Goal: Task Accomplishment & Management: Complete application form

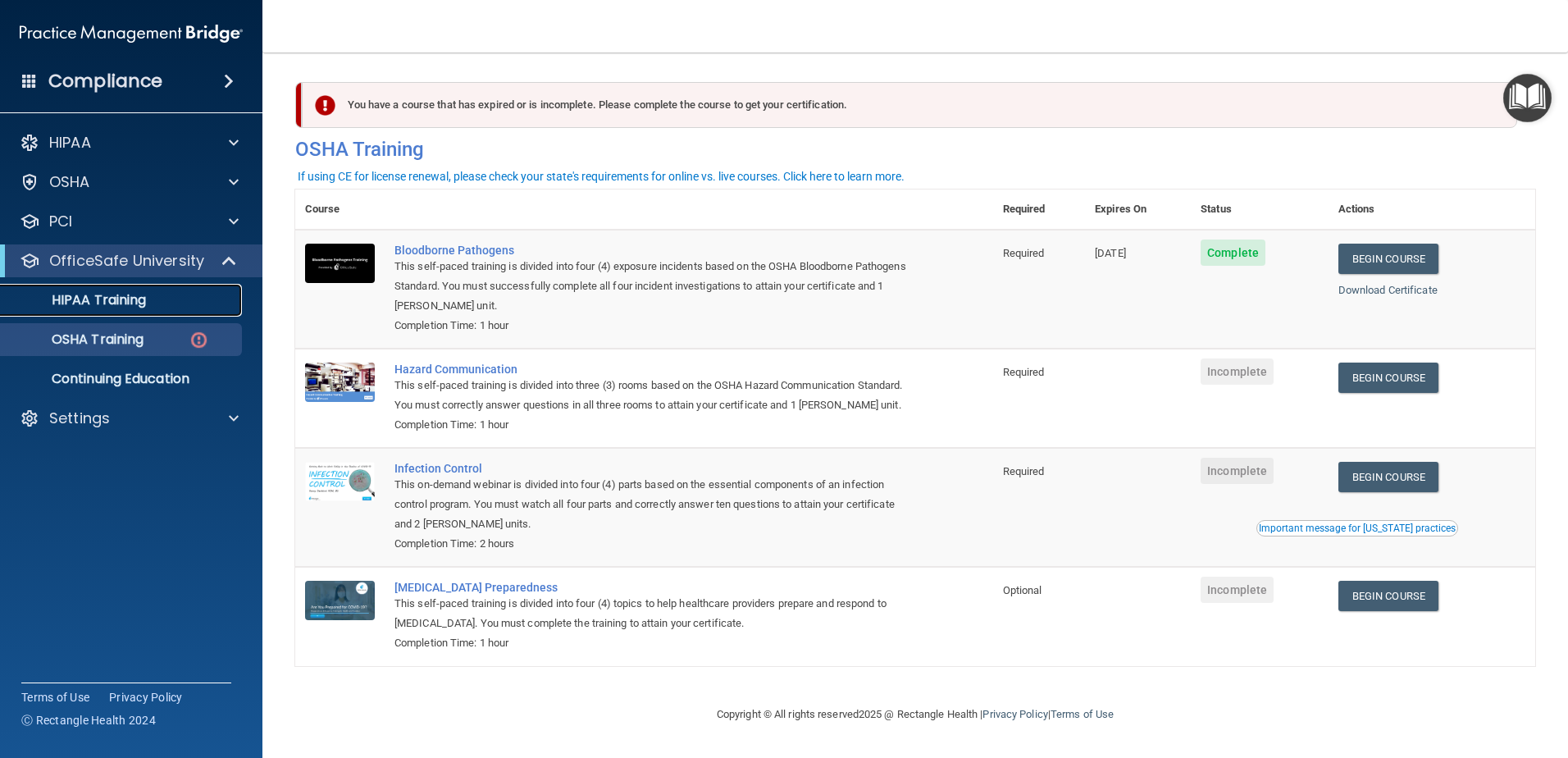
click at [230, 316] on link "HIPAA Training" at bounding box center [112, 300] width 258 height 33
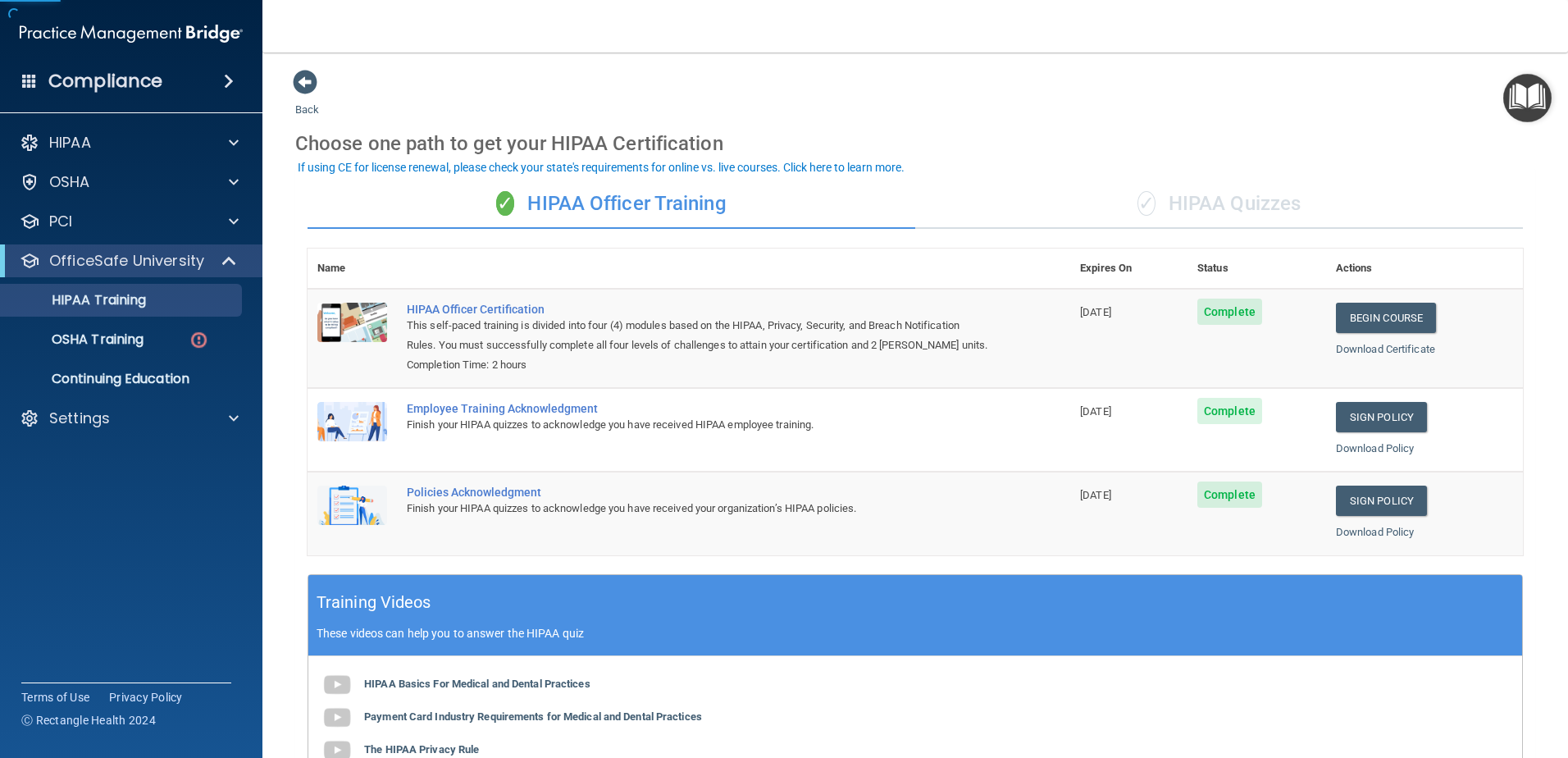
click at [1262, 206] on div "✓ HIPAA Quizzes" at bounding box center [1219, 204] width 608 height 49
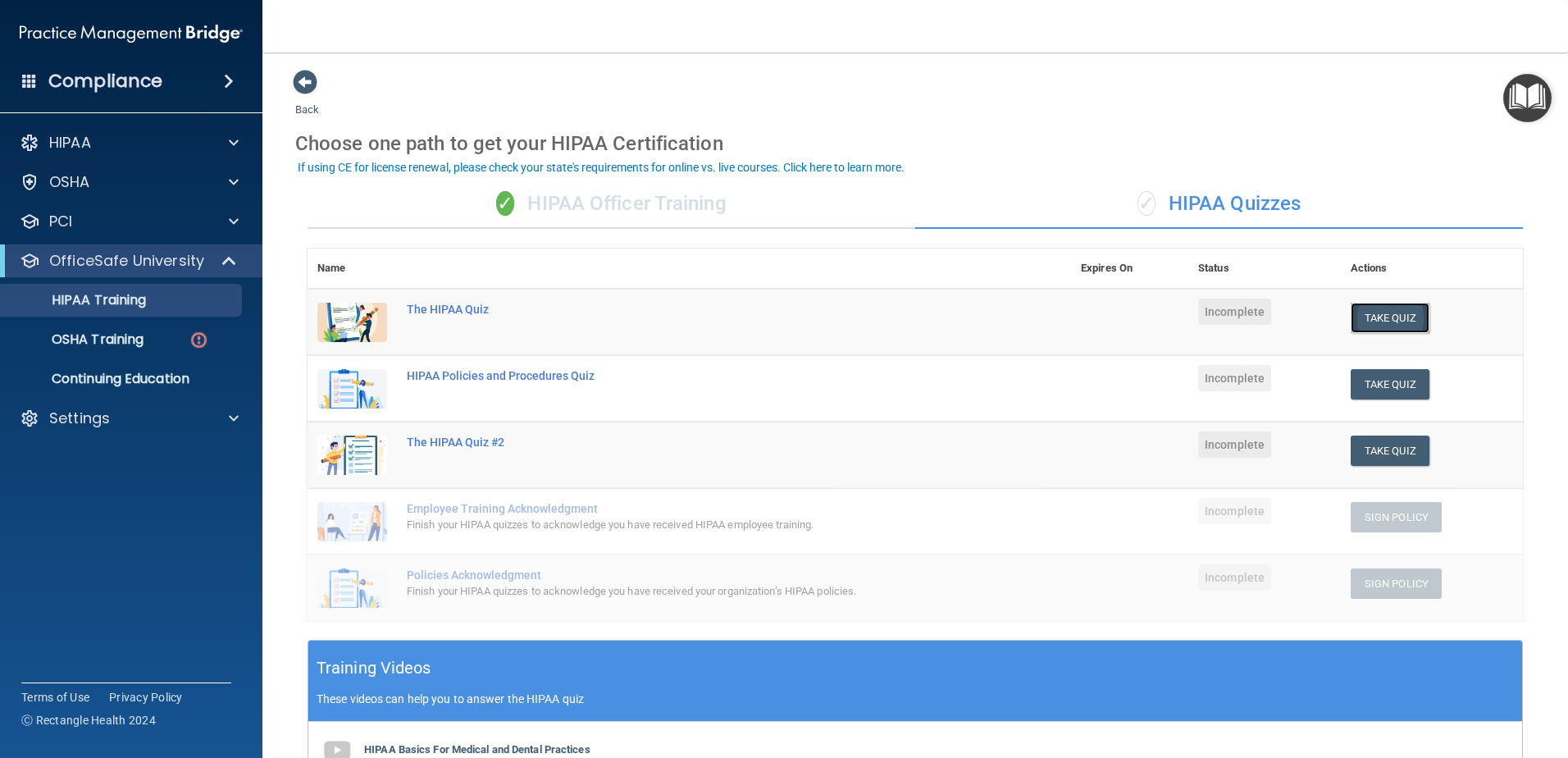
click at [1361, 324] on button "Take Quiz" at bounding box center [1391, 317] width 79 height 30
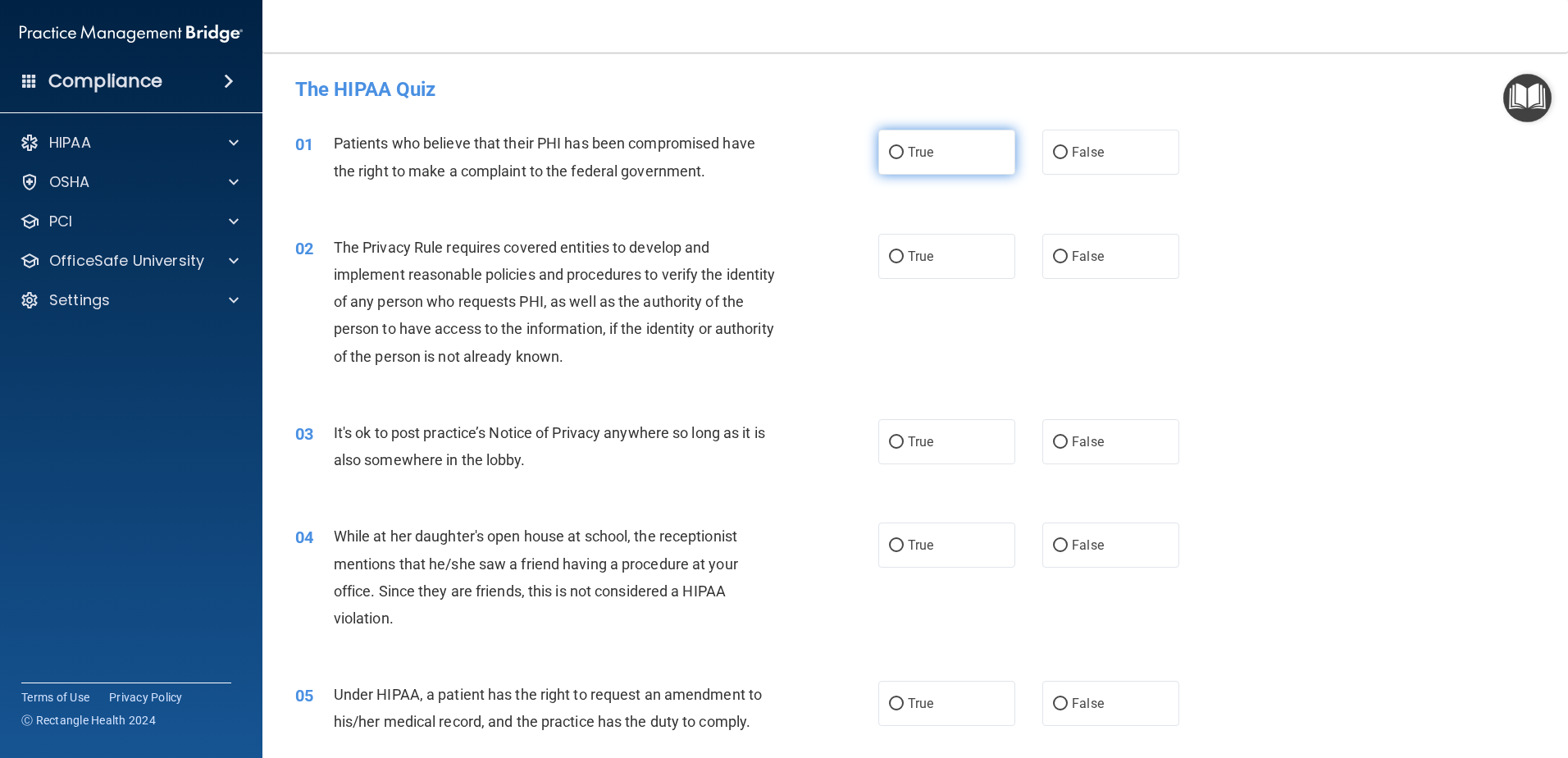
click at [908, 151] on span "True" at bounding box center [921, 152] width 25 height 16
click at [902, 151] on input "True" at bounding box center [896, 153] width 15 height 13
radio input "true"
click at [1367, 225] on div "02 The Privacy Rule requires covered entities to develop and implement reasonab…" at bounding box center [915, 306] width 1265 height 185
click at [946, 256] on label "True" at bounding box center [947, 257] width 137 height 45
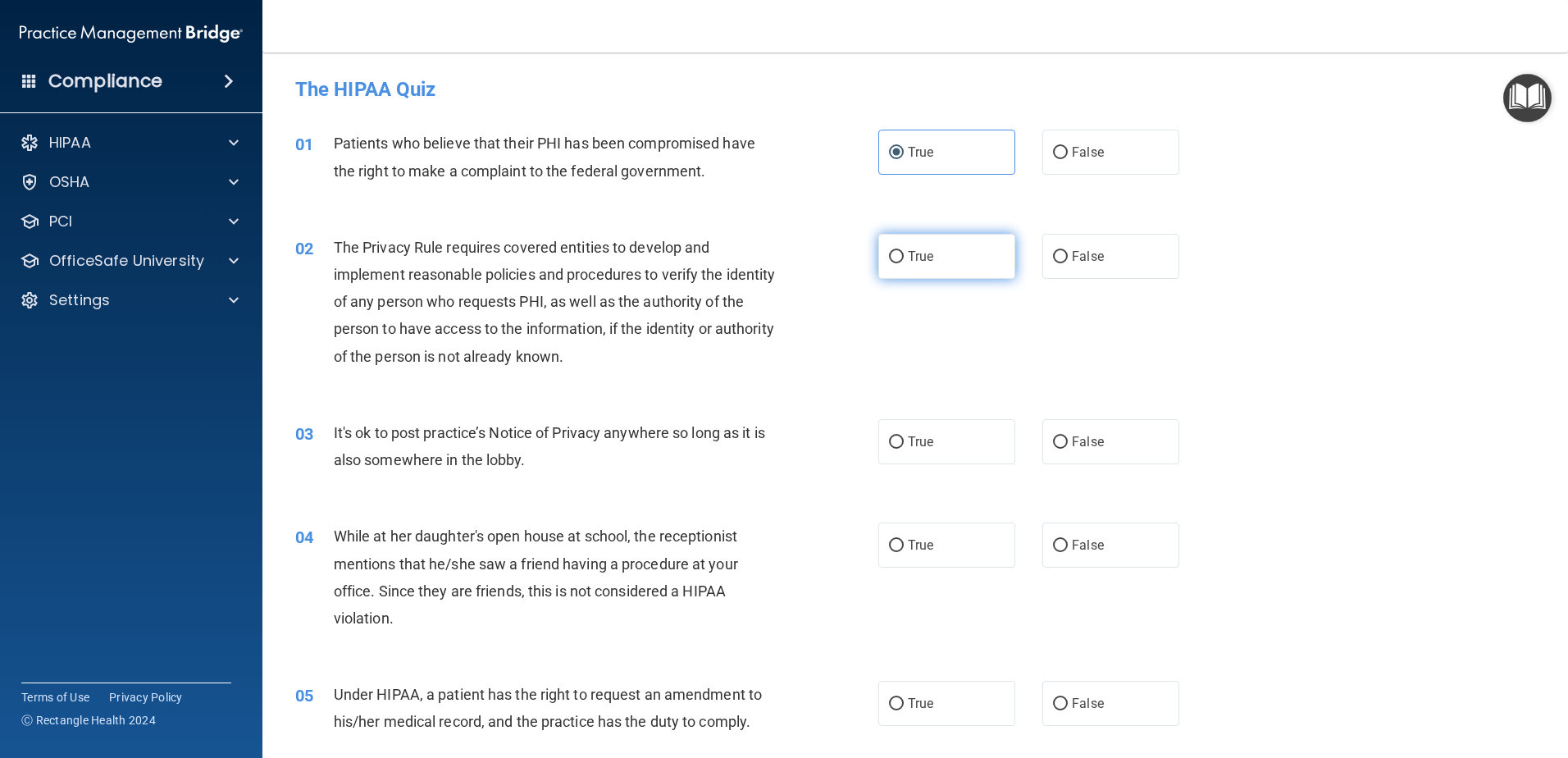
click at [904, 256] on input "True" at bounding box center [896, 257] width 15 height 13
radio input "true"
click at [918, 454] on label "True" at bounding box center [947, 442] width 137 height 45
click at [904, 449] on input "True" at bounding box center [896, 443] width 15 height 13
radio input "true"
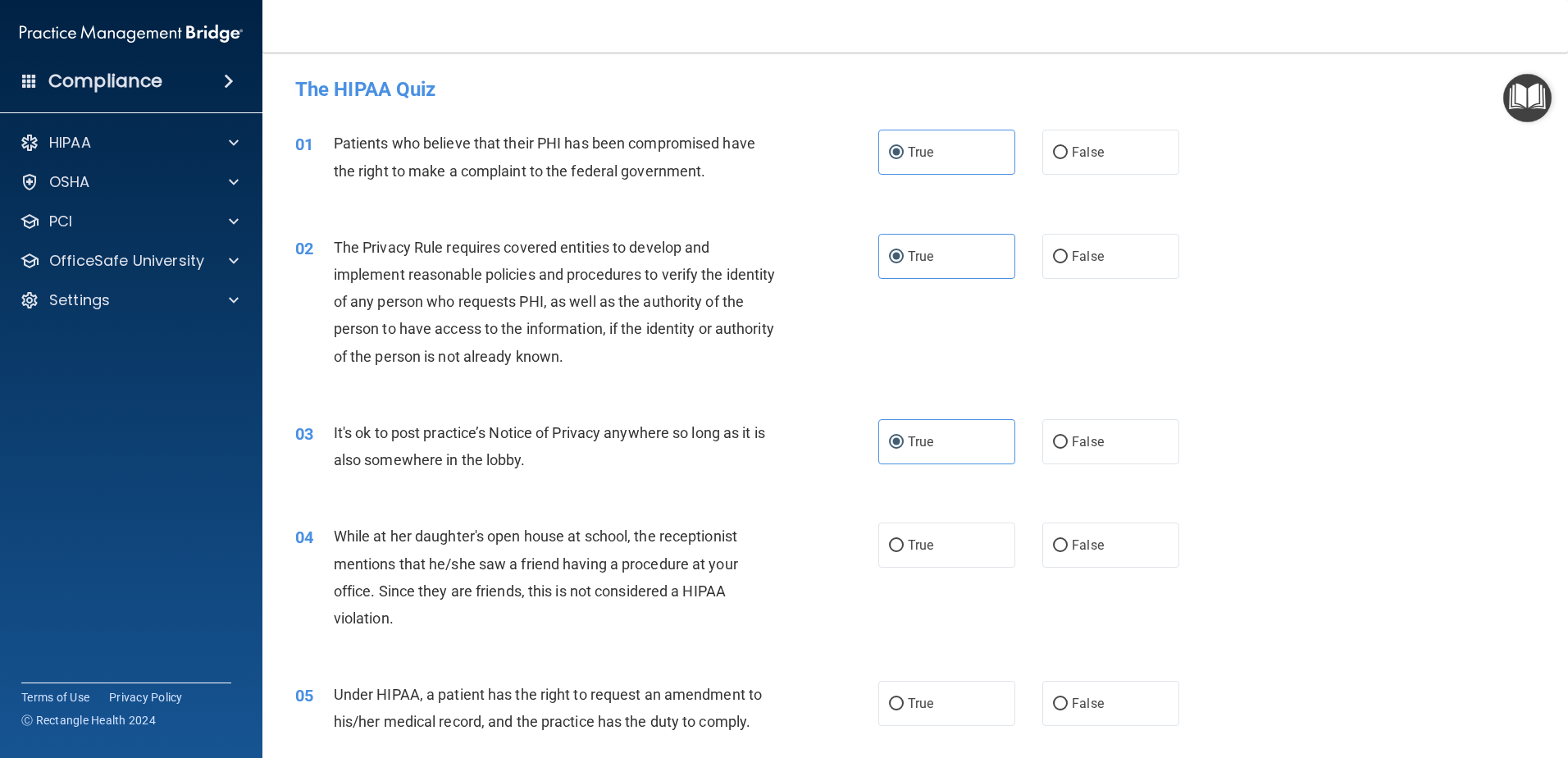
click at [1424, 441] on div "03 It's ok to post practice’s Notice of Privacy anywhere so long as it is also …" at bounding box center [915, 451] width 1265 height 103
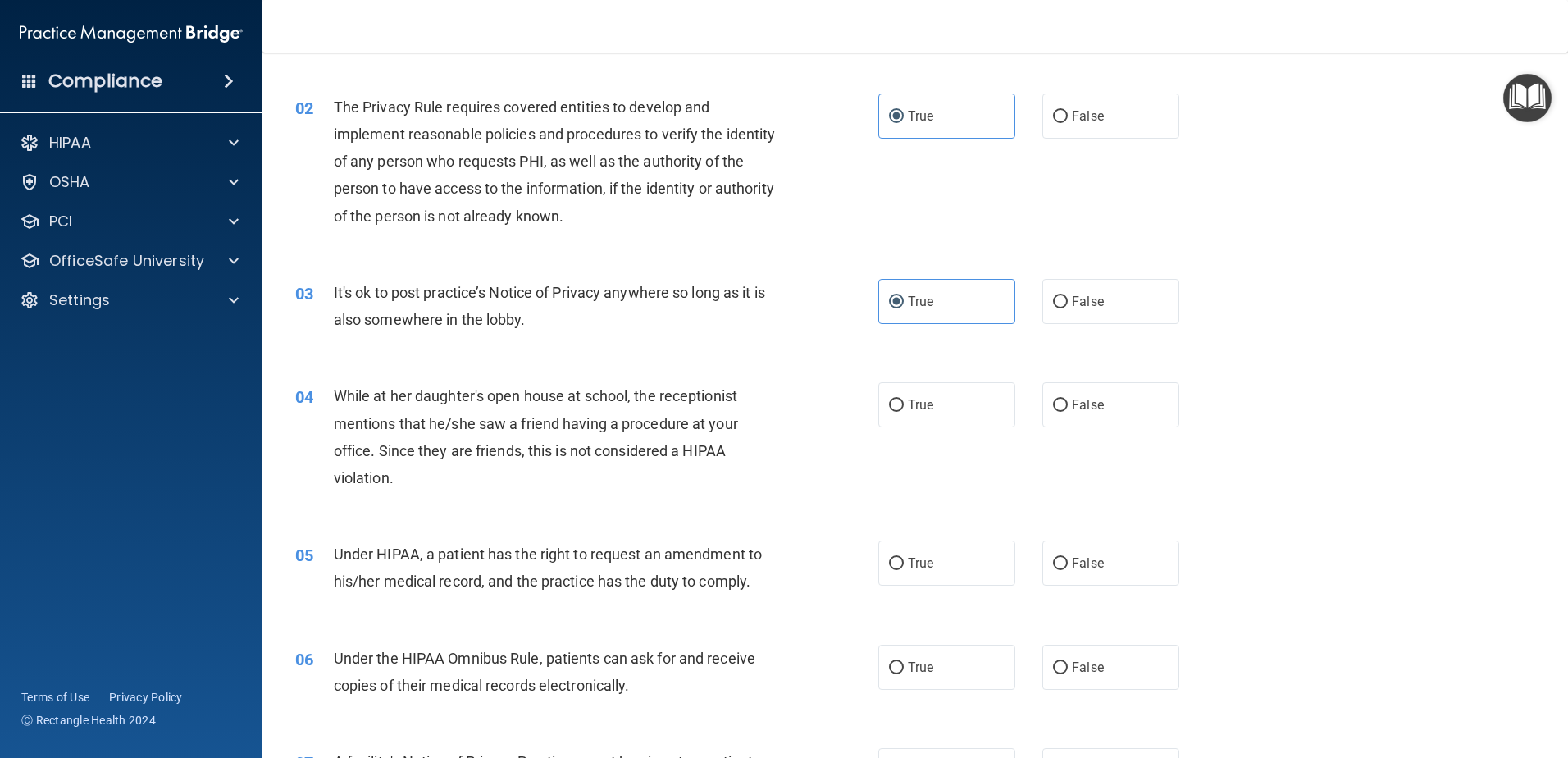
scroll to position [164, 0]
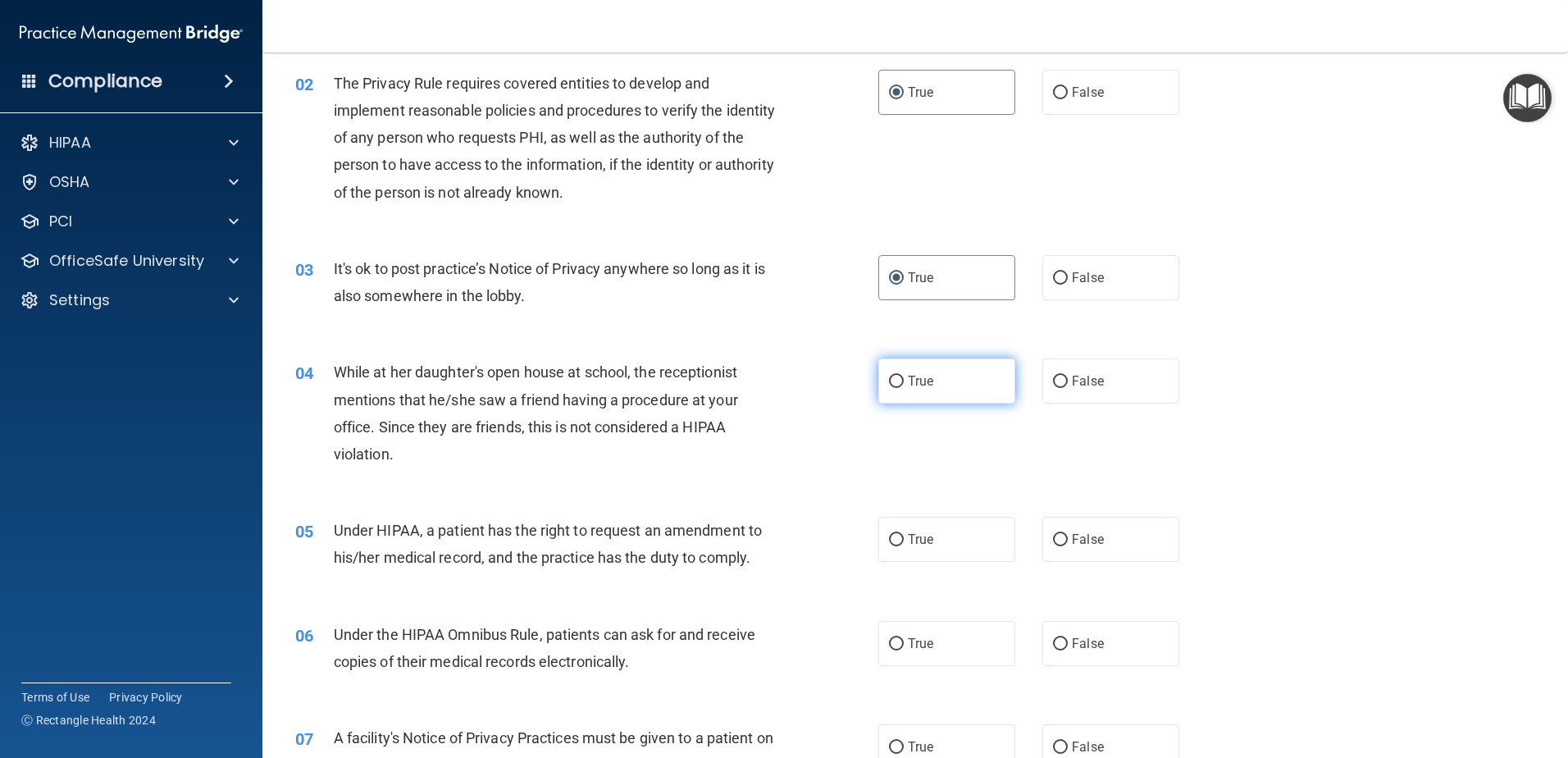
click at [979, 381] on label "True" at bounding box center [947, 381] width 137 height 45
click at [904, 381] on input "True" at bounding box center [896, 381] width 15 height 13
radio input "true"
click at [1418, 396] on div "04 While at her daughter's open house at school, the receptionist mentions that…" at bounding box center [915, 418] width 1265 height 158
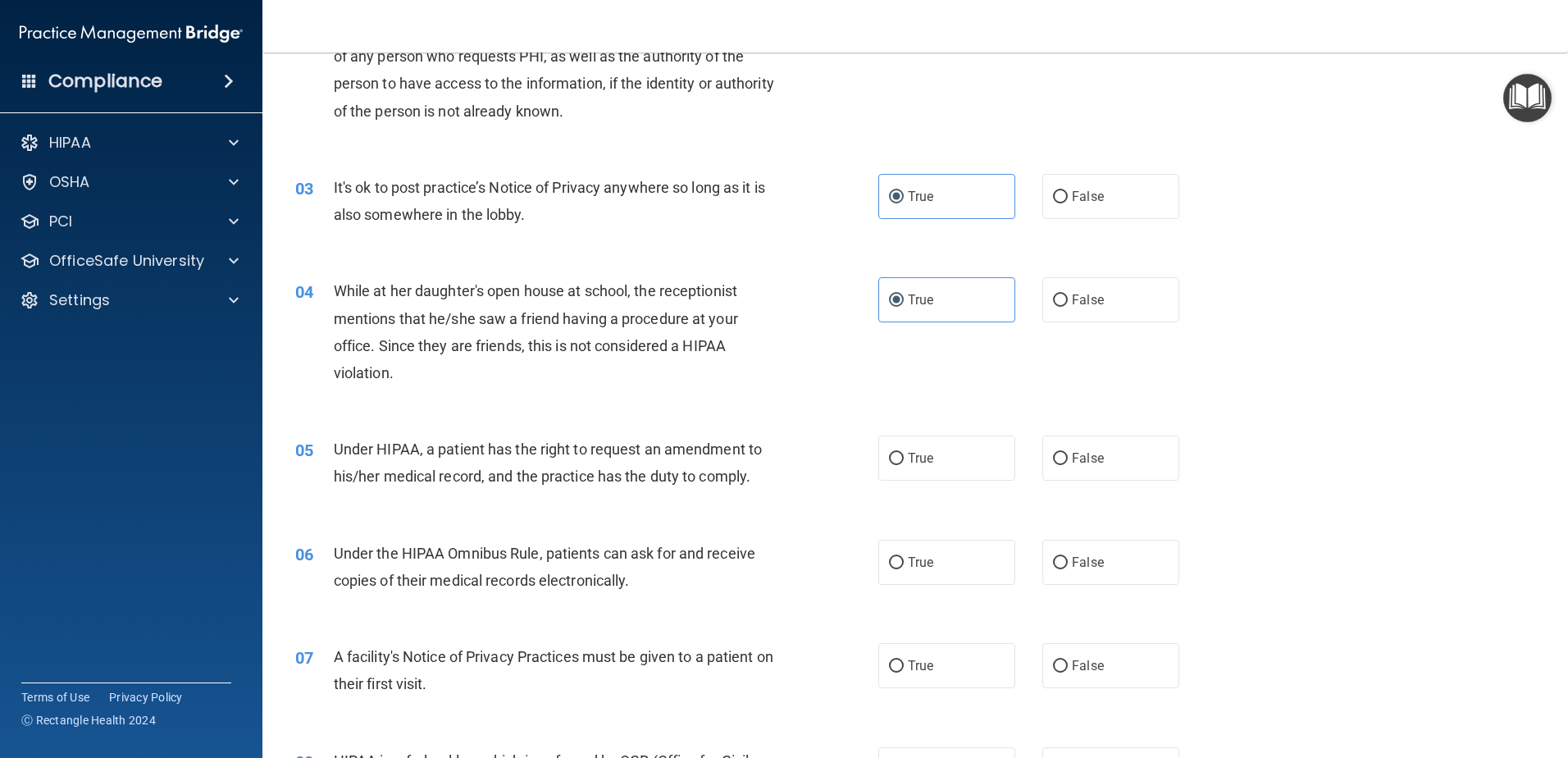
scroll to position [246, 0]
click at [899, 466] on label "True" at bounding box center [947, 458] width 137 height 45
click at [899, 464] on input "True" at bounding box center [896, 459] width 15 height 13
radio input "true"
click at [1279, 424] on div "05 Under HIPAA, a patient has the right to request an amendment to his/her medi…" at bounding box center [915, 466] width 1265 height 103
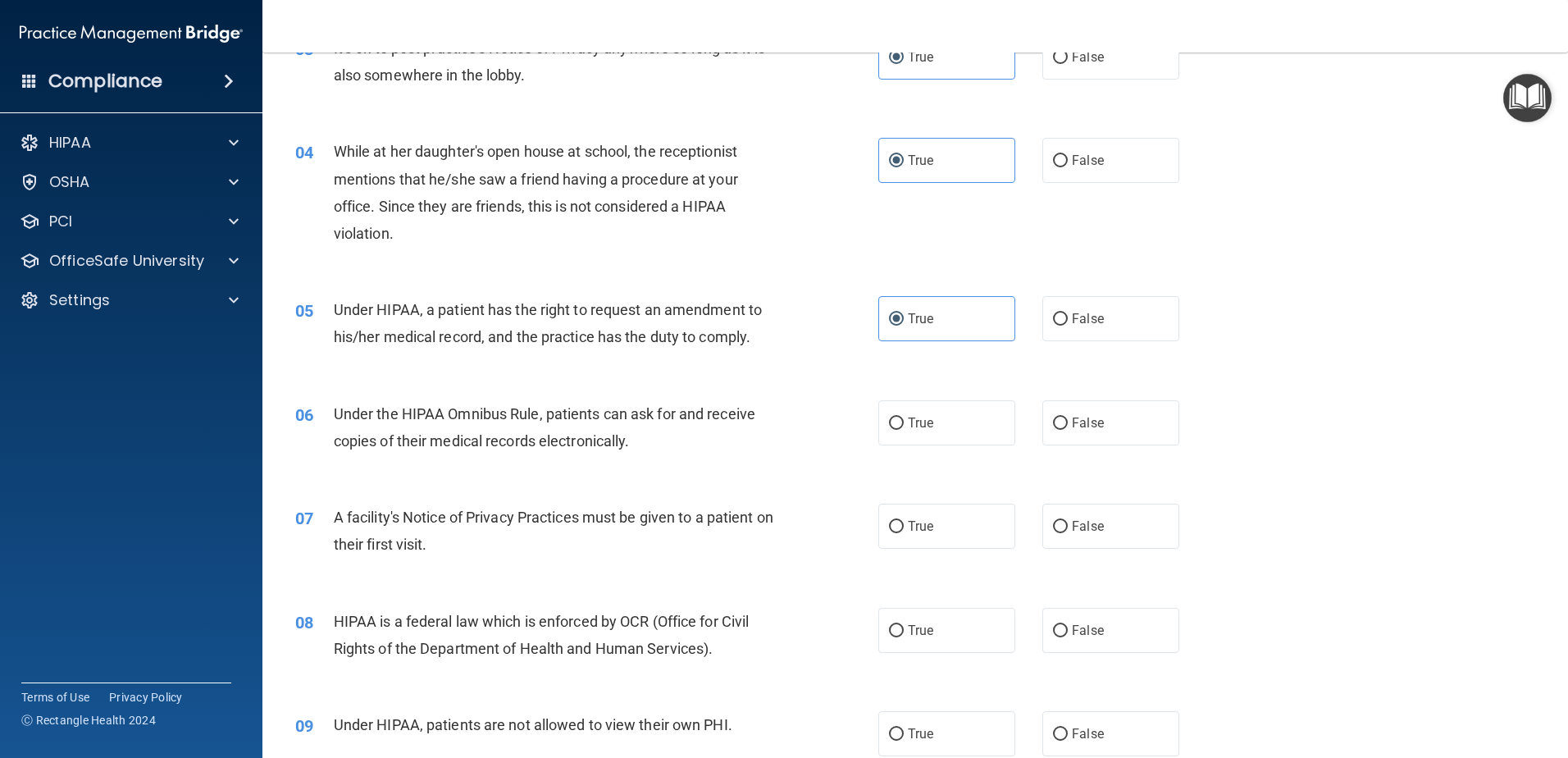
scroll to position [411, 0]
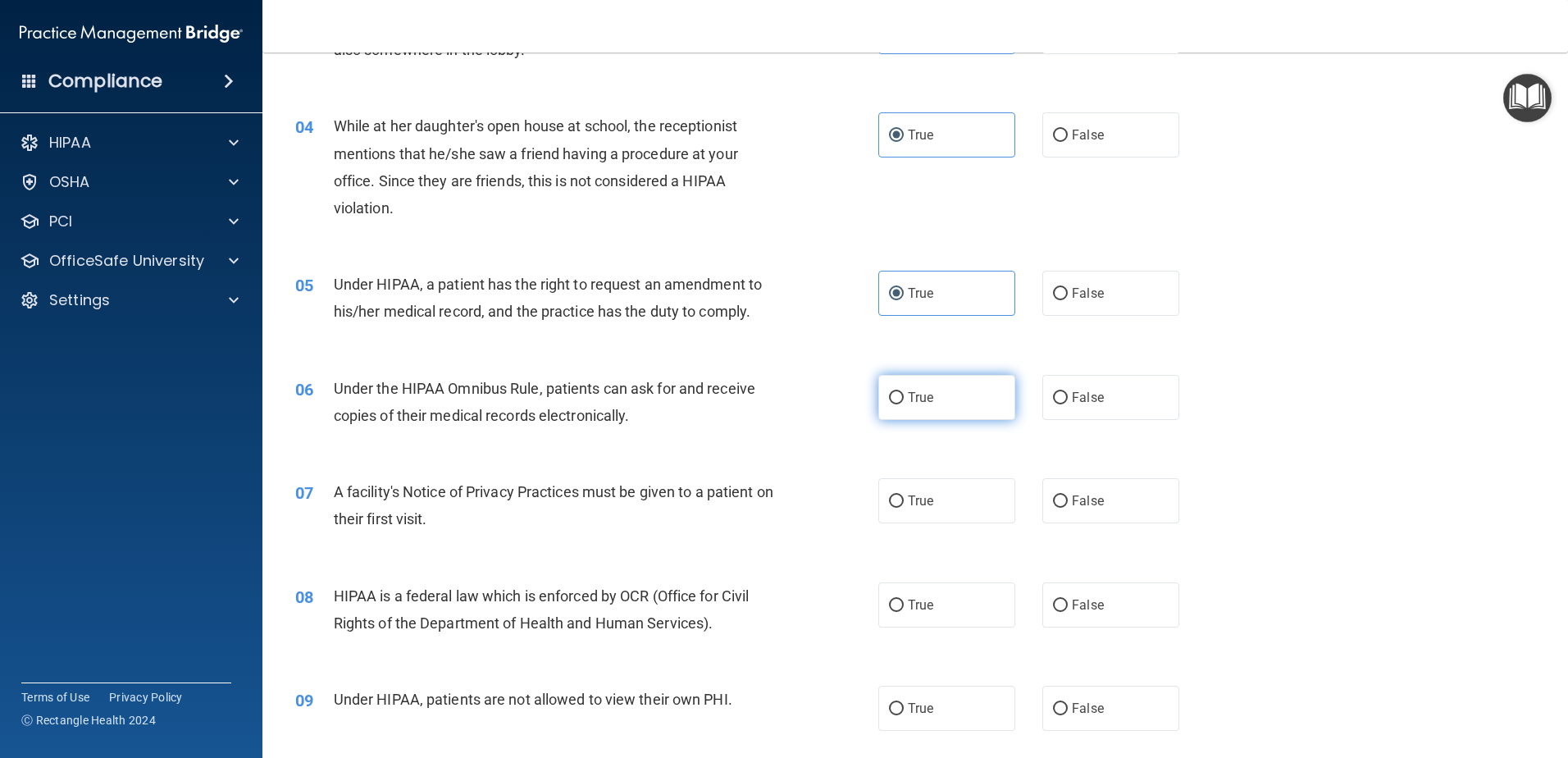
click at [901, 402] on label "True" at bounding box center [947, 397] width 137 height 45
click at [901, 402] on input "True" at bounding box center [896, 398] width 15 height 13
radio input "true"
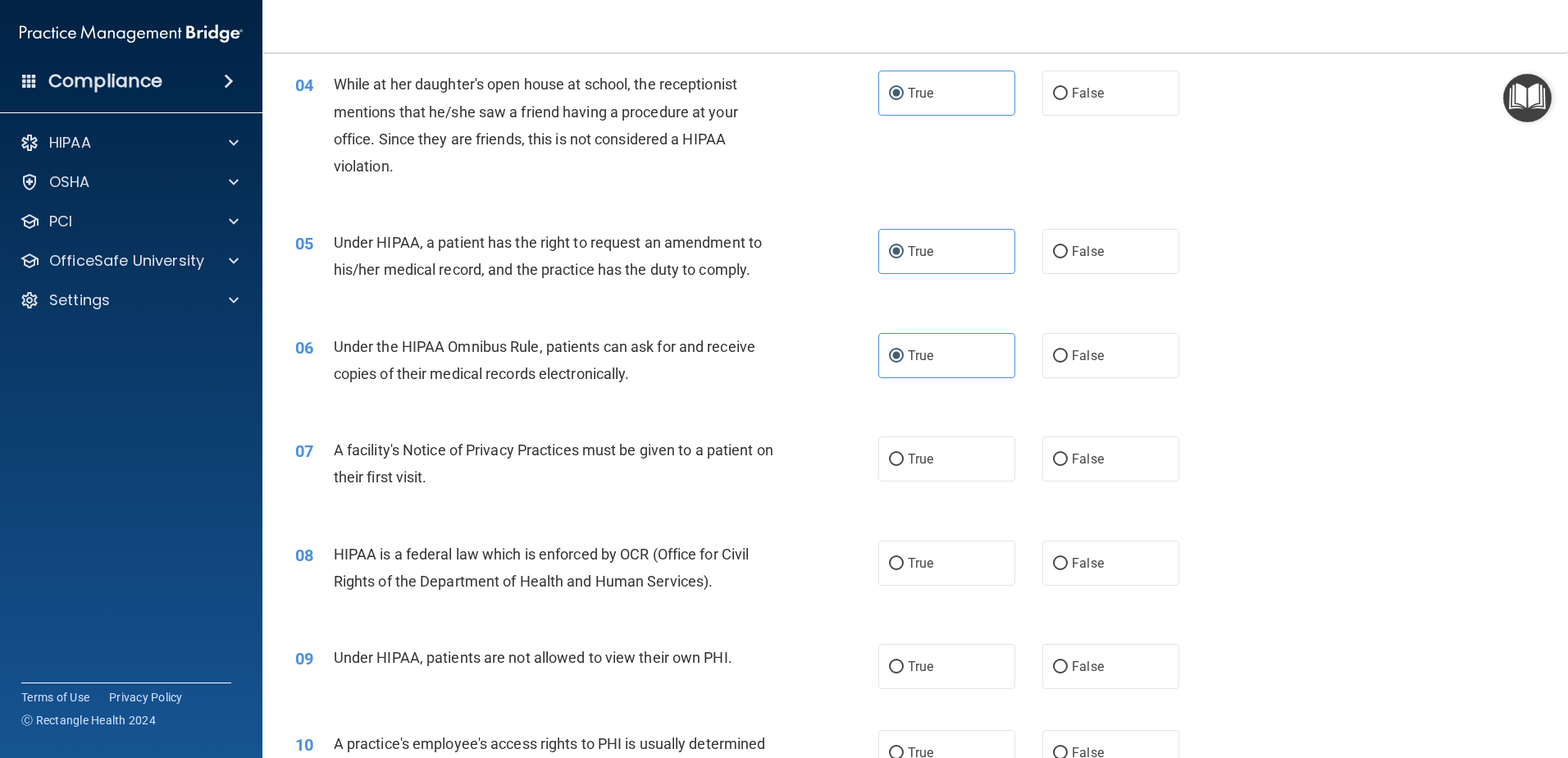
scroll to position [493, 0]
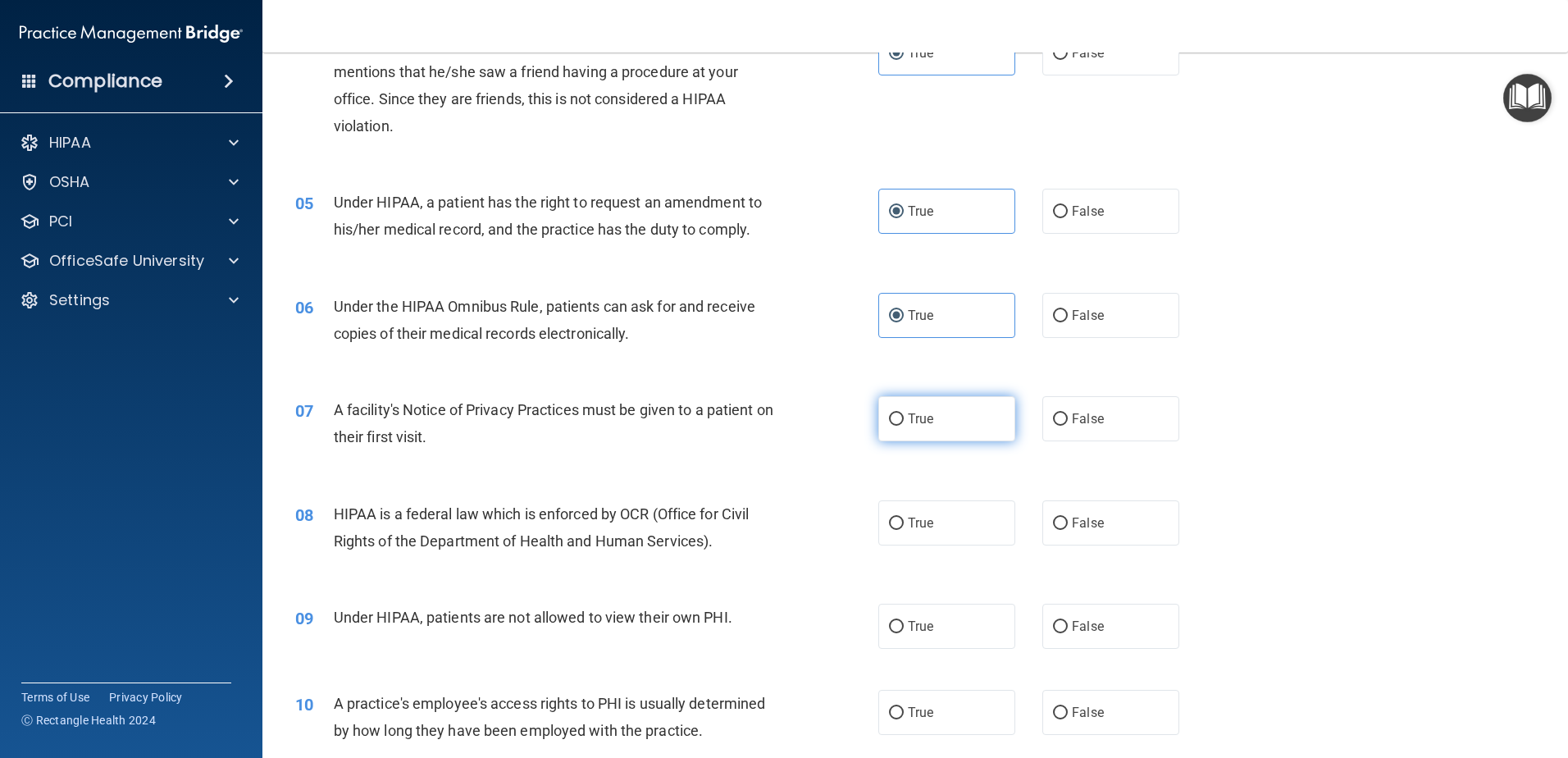
click at [927, 421] on span "True" at bounding box center [921, 419] width 25 height 16
click at [904, 421] on input "True" at bounding box center [896, 419] width 15 height 13
radio input "true"
click at [1393, 434] on div "07 A facility's Notice of Privacy Practices must be given to a patient on their…" at bounding box center [915, 427] width 1265 height 103
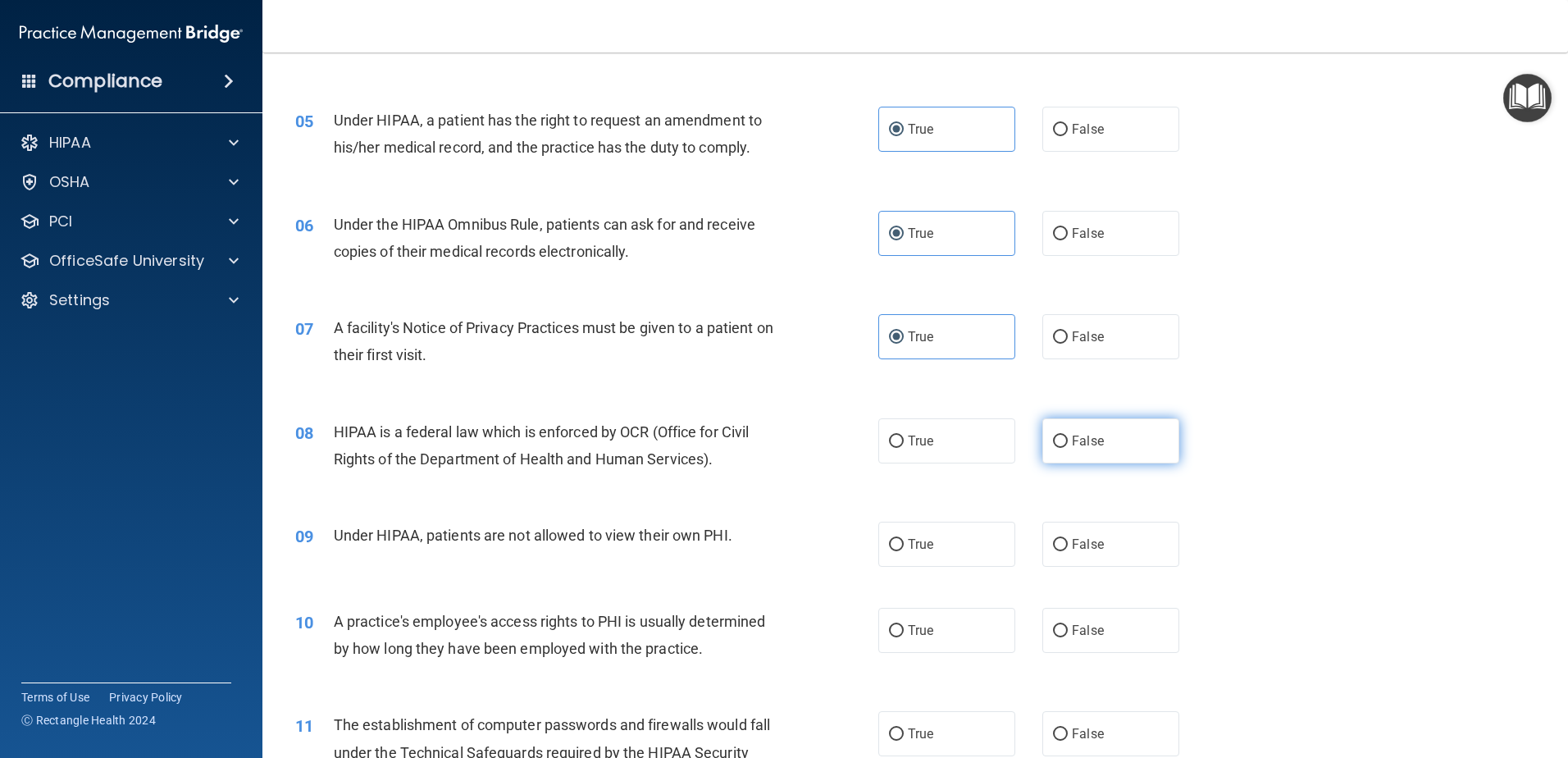
drag, startPoint x: 955, startPoint y: 442, endPoint x: 1052, endPoint y: 450, distance: 97.3
click at [956, 442] on label "True" at bounding box center [947, 441] width 137 height 45
click at [904, 442] on input "True" at bounding box center [896, 442] width 15 height 13
radio input "true"
click at [1290, 432] on div "08 HIPAA is a federal law which is enforced by OCR (Office for Civil Rights of …" at bounding box center [915, 450] width 1265 height 103
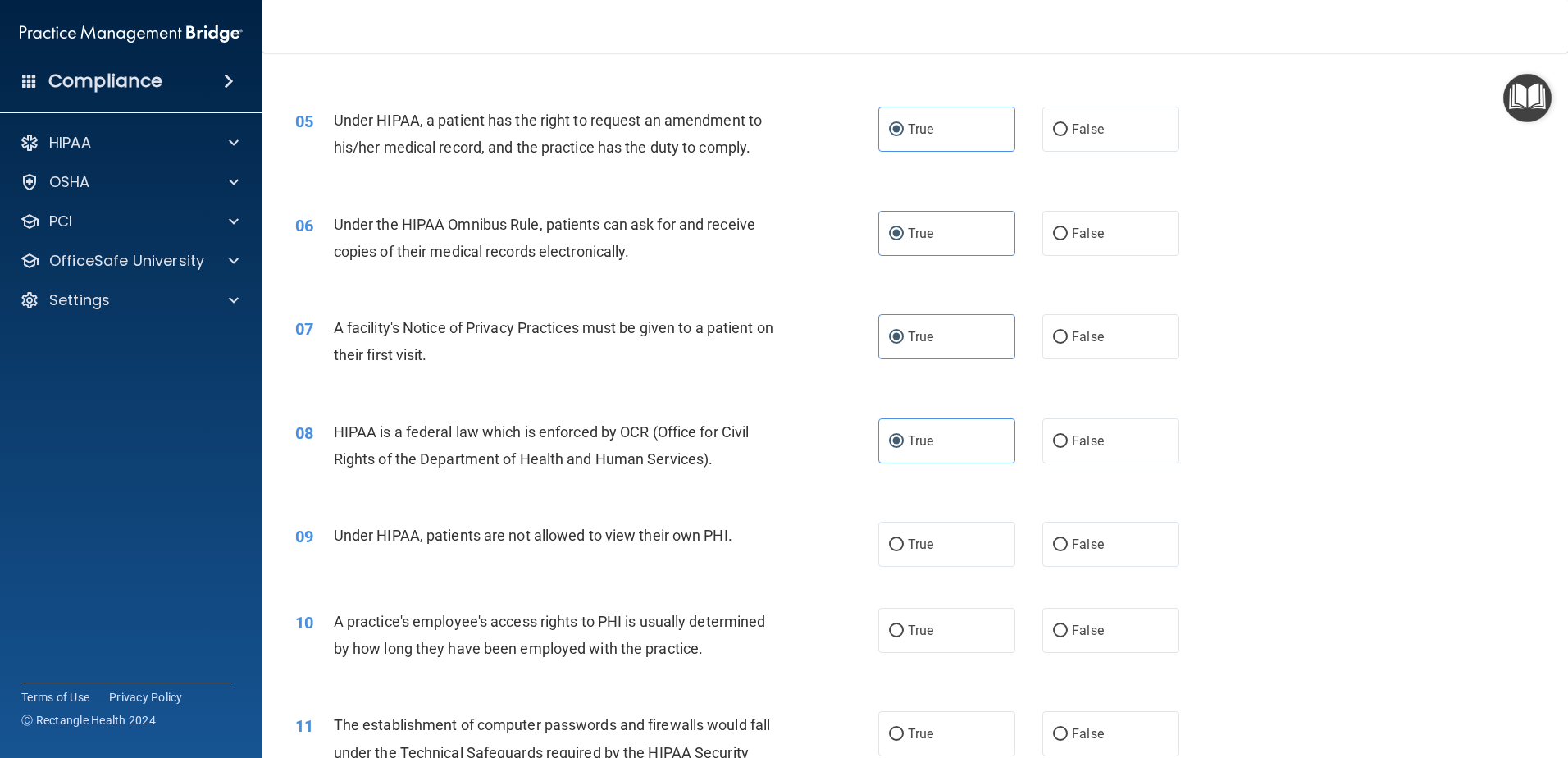
scroll to position [657, 0]
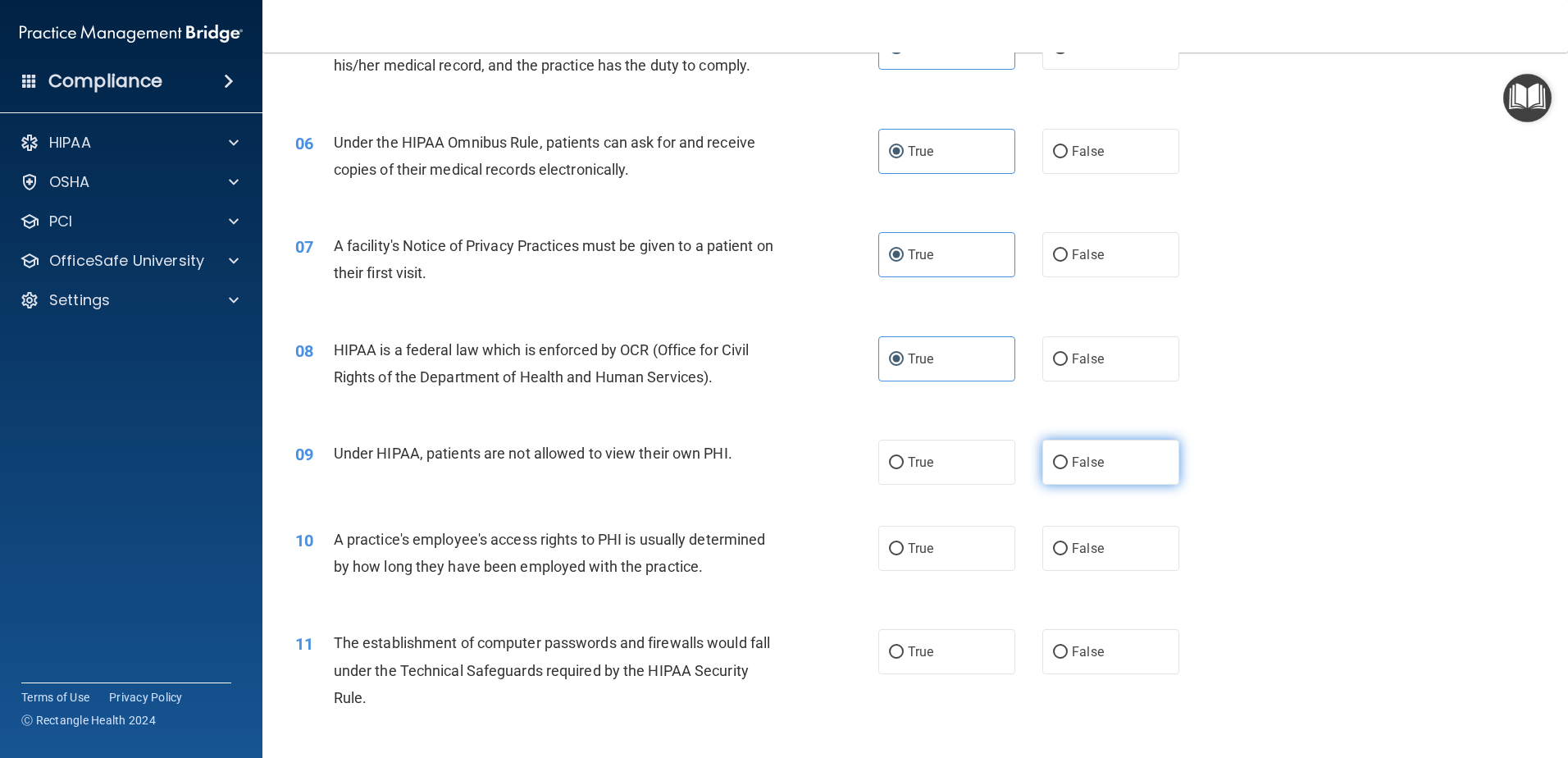
click at [1086, 479] on label "False" at bounding box center [1111, 462] width 137 height 45
click at [1068, 469] on input "False" at bounding box center [1060, 463] width 15 height 13
radio input "true"
click at [1329, 385] on div "08 HIPAA is a federal law which is enforced by OCR (Office for Civil Rights of …" at bounding box center [915, 368] width 1265 height 103
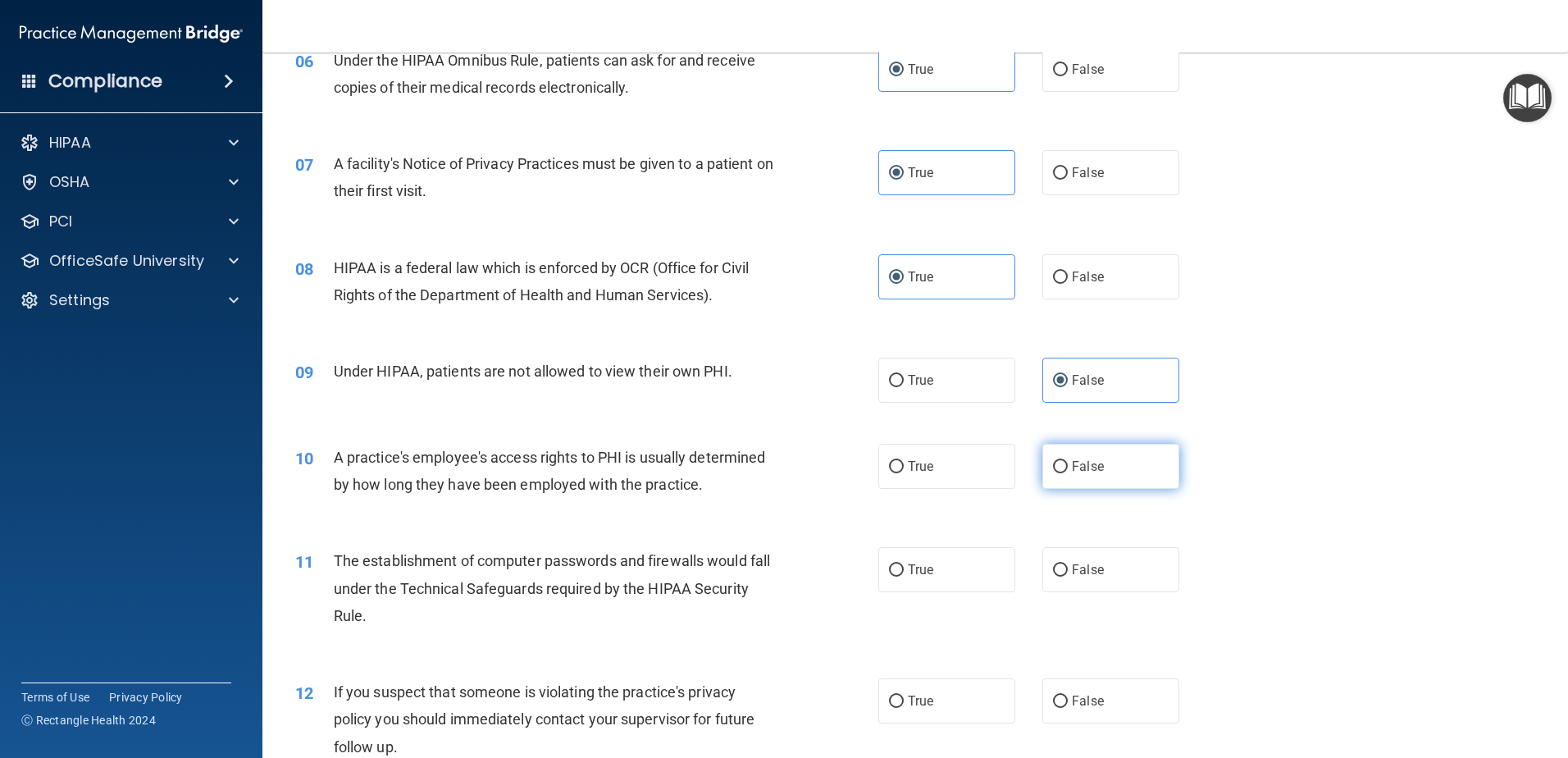
click at [1123, 458] on label "False" at bounding box center [1111, 466] width 137 height 45
click at [1068, 461] on input "False" at bounding box center [1060, 467] width 15 height 13
radio input "true"
click at [1310, 458] on div "10 A practice's employee's access rights to PHI is usually determined by how lo…" at bounding box center [915, 475] width 1265 height 103
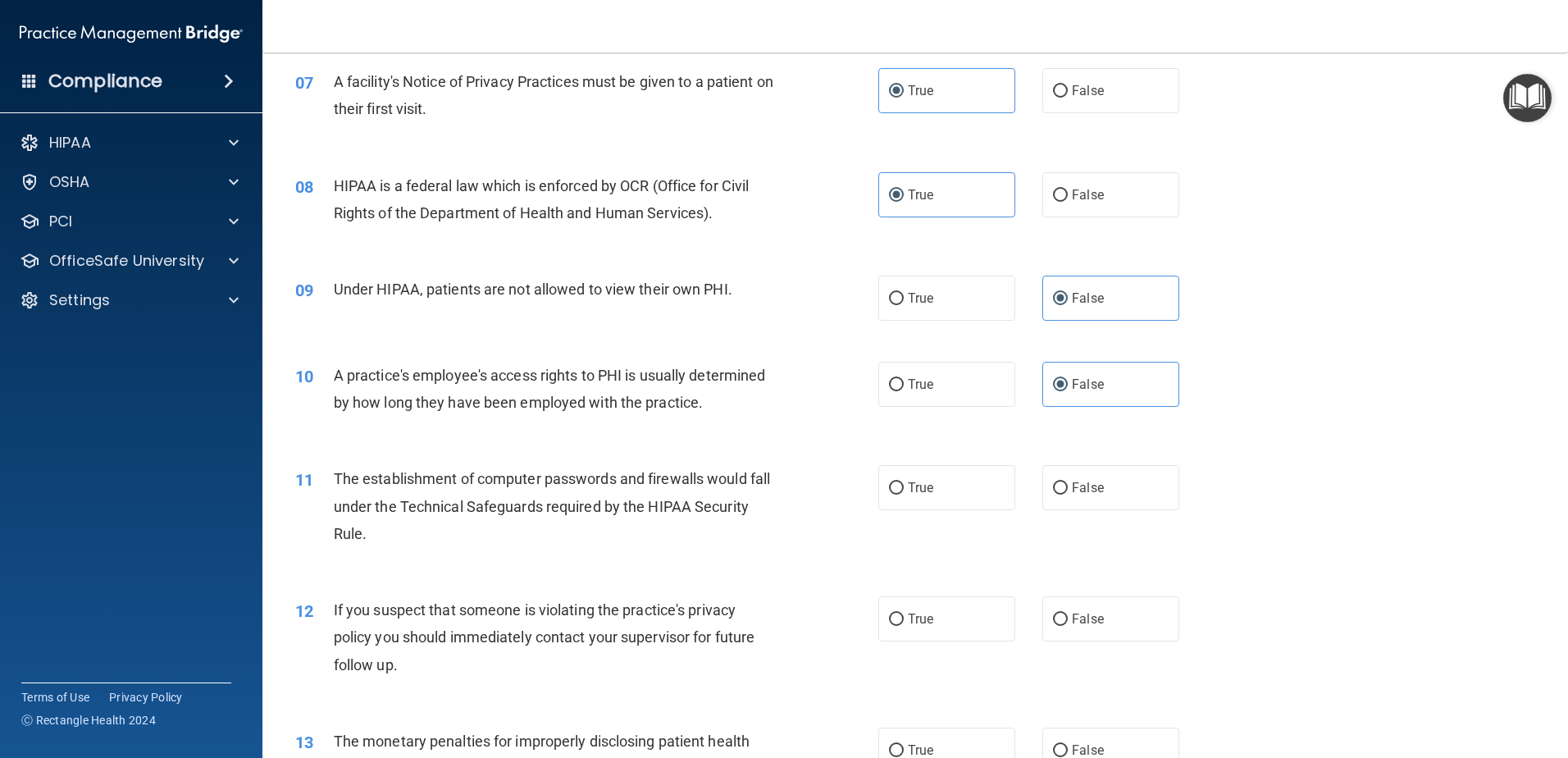
scroll to position [902, 0]
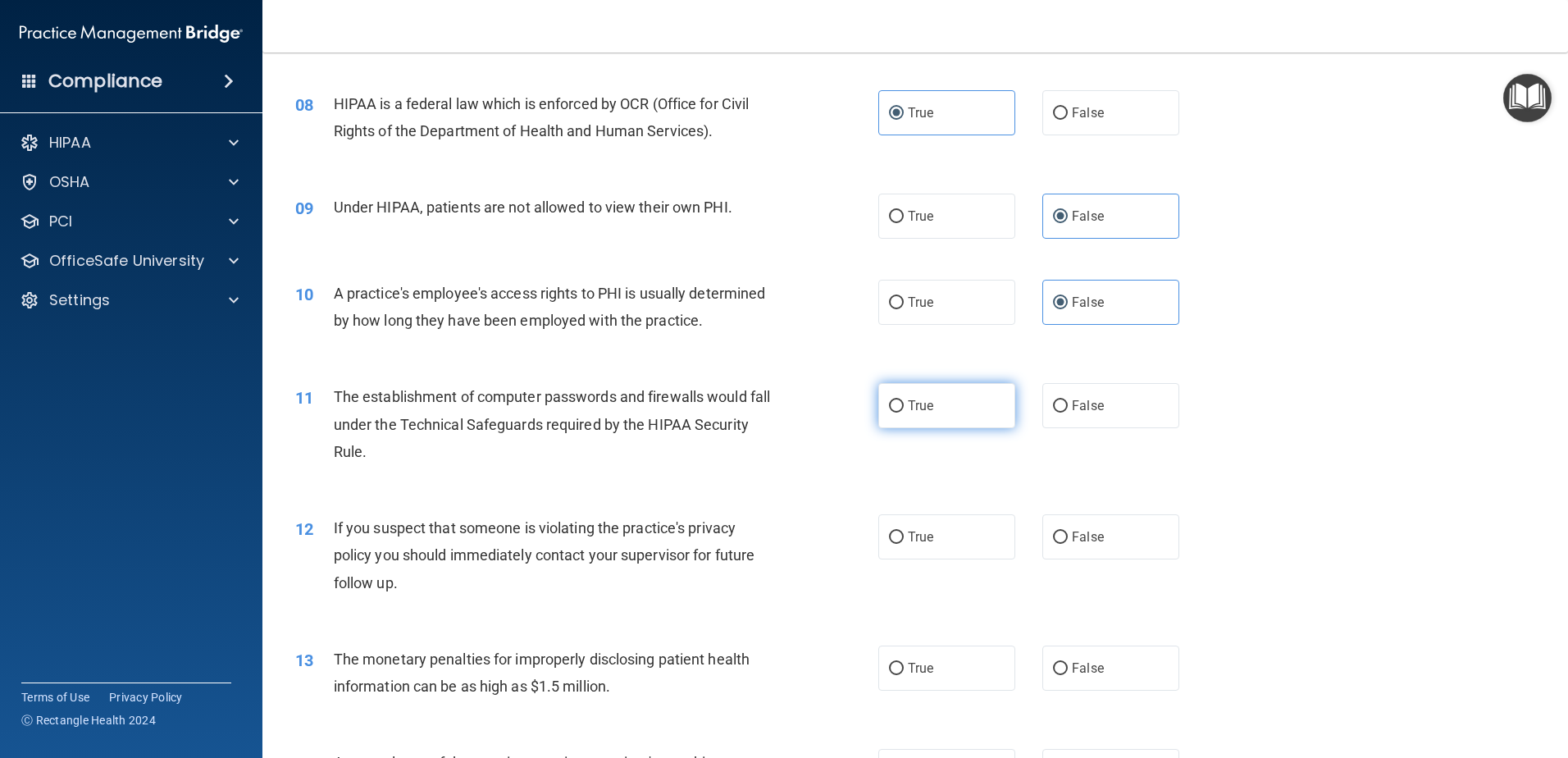
click at [916, 421] on label "True" at bounding box center [947, 406] width 137 height 45
click at [904, 413] on input "True" at bounding box center [896, 407] width 15 height 13
radio input "true"
click at [1305, 412] on div "11 The establishment of computer passwords and firewalls would fall under the T…" at bounding box center [915, 428] width 1265 height 132
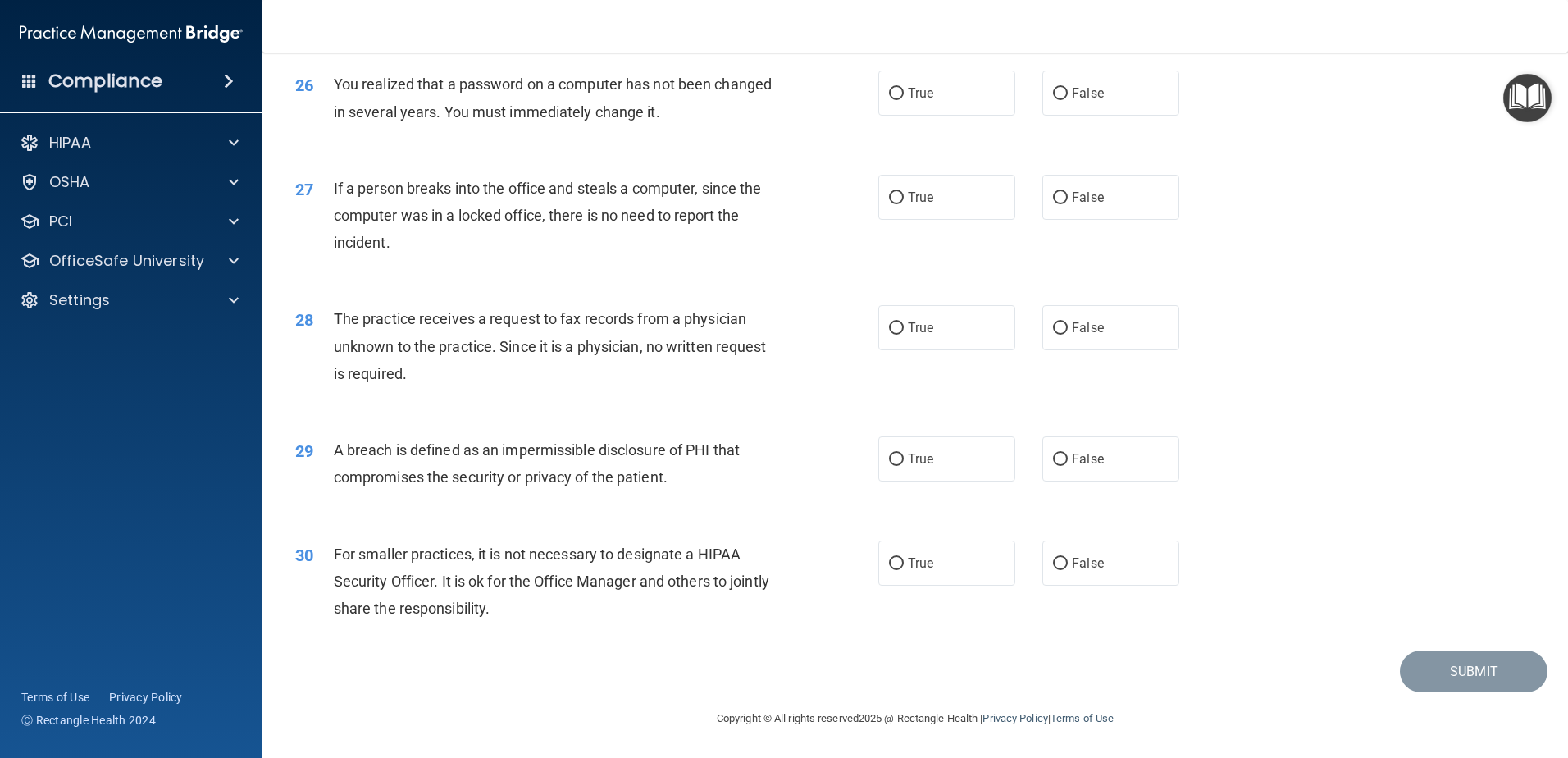
scroll to position [3153, 0]
click at [1045, 555] on label "False" at bounding box center [1111, 563] width 137 height 45
click at [1053, 558] on input "False" at bounding box center [1060, 564] width 15 height 13
radio input "true"
click at [942, 469] on label "True" at bounding box center [947, 459] width 137 height 45
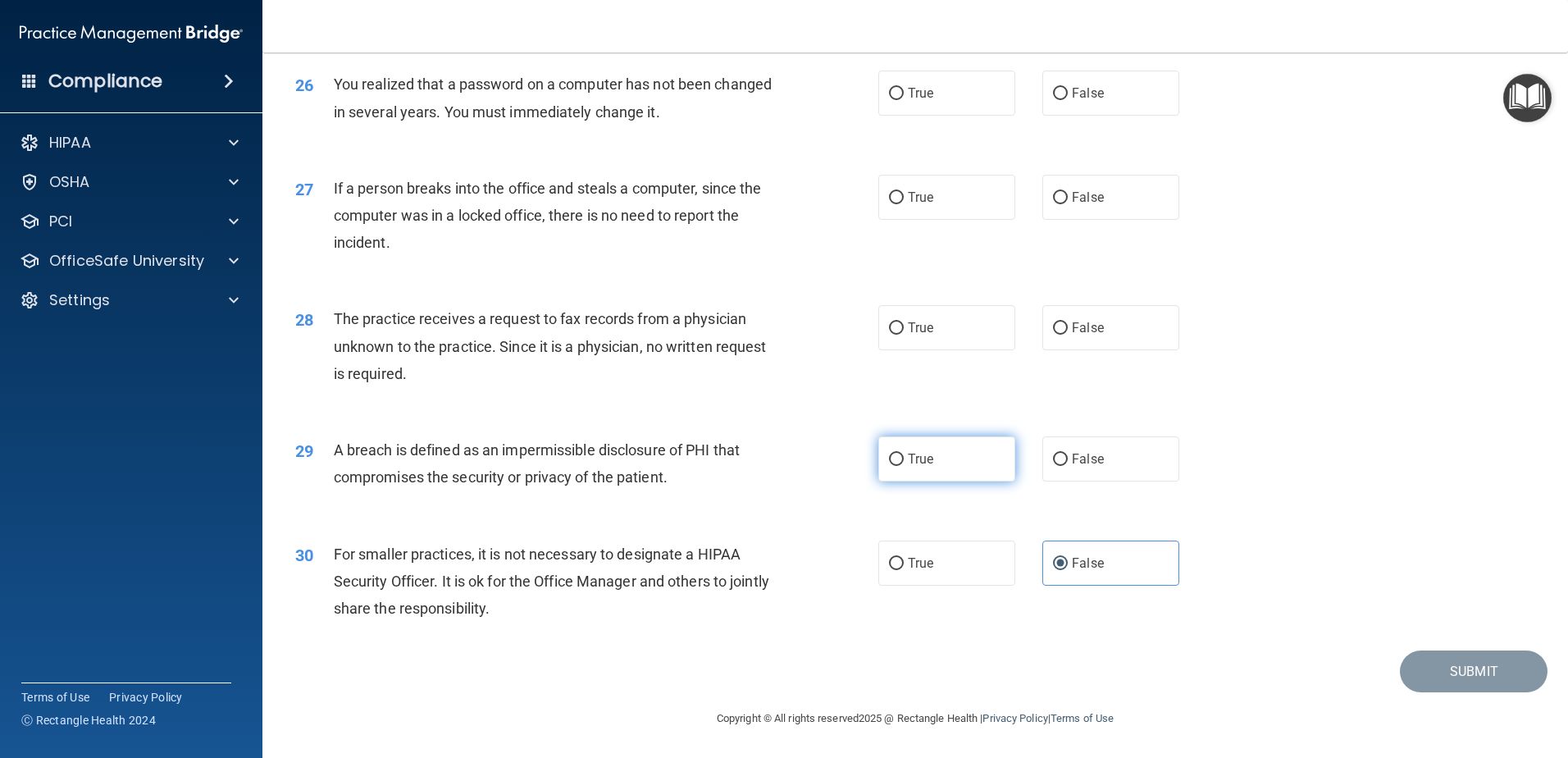
click at [904, 466] on input "True" at bounding box center [896, 459] width 15 height 13
radio input "true"
click at [1124, 323] on label "False" at bounding box center [1111, 328] width 137 height 45
click at [1068, 323] on input "False" at bounding box center [1060, 329] width 15 height 13
radio input "true"
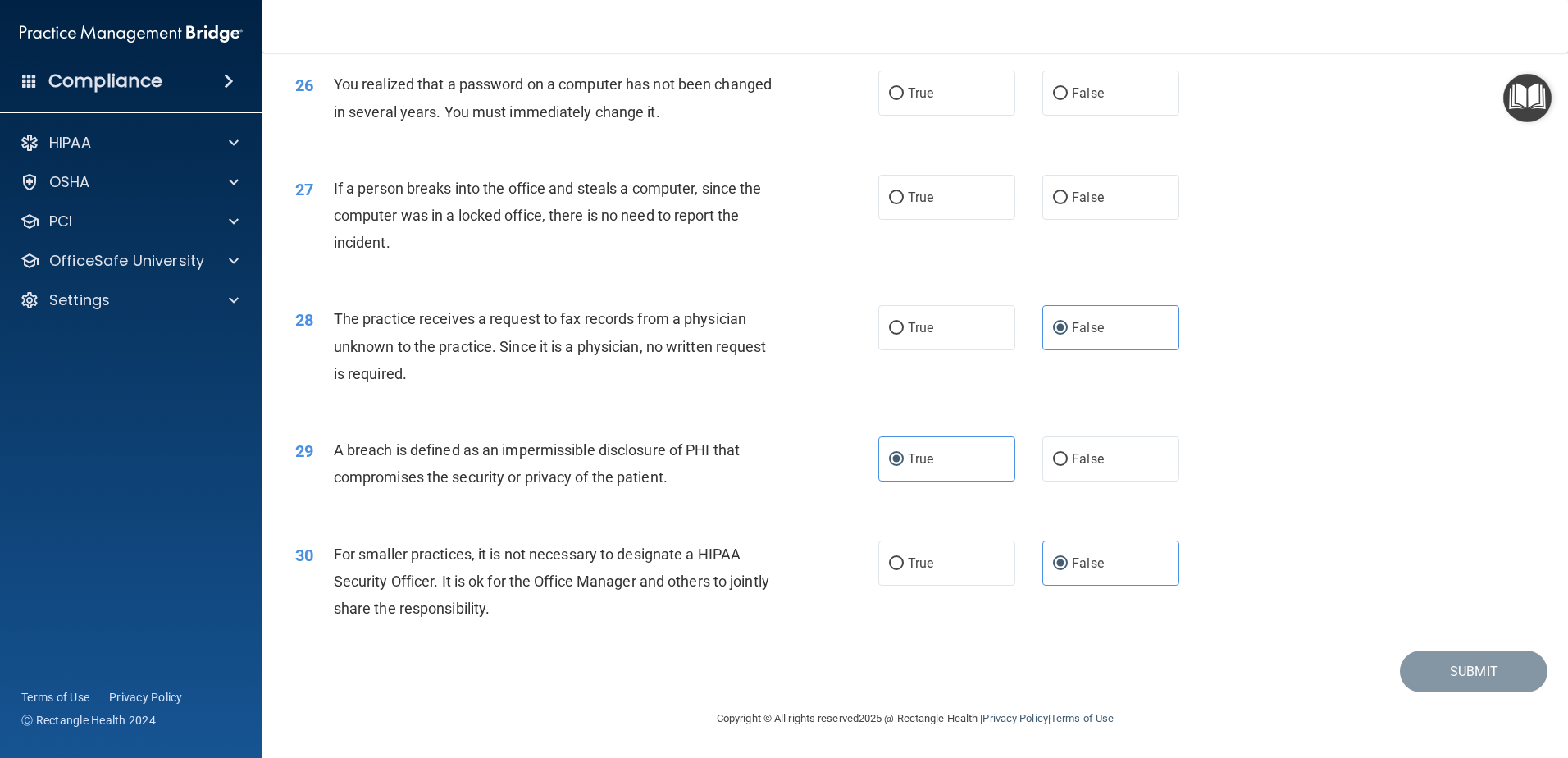
click at [1282, 285] on div "27 If a person breaks into the office and steals a computer, since the computer…" at bounding box center [915, 219] width 1265 height 132
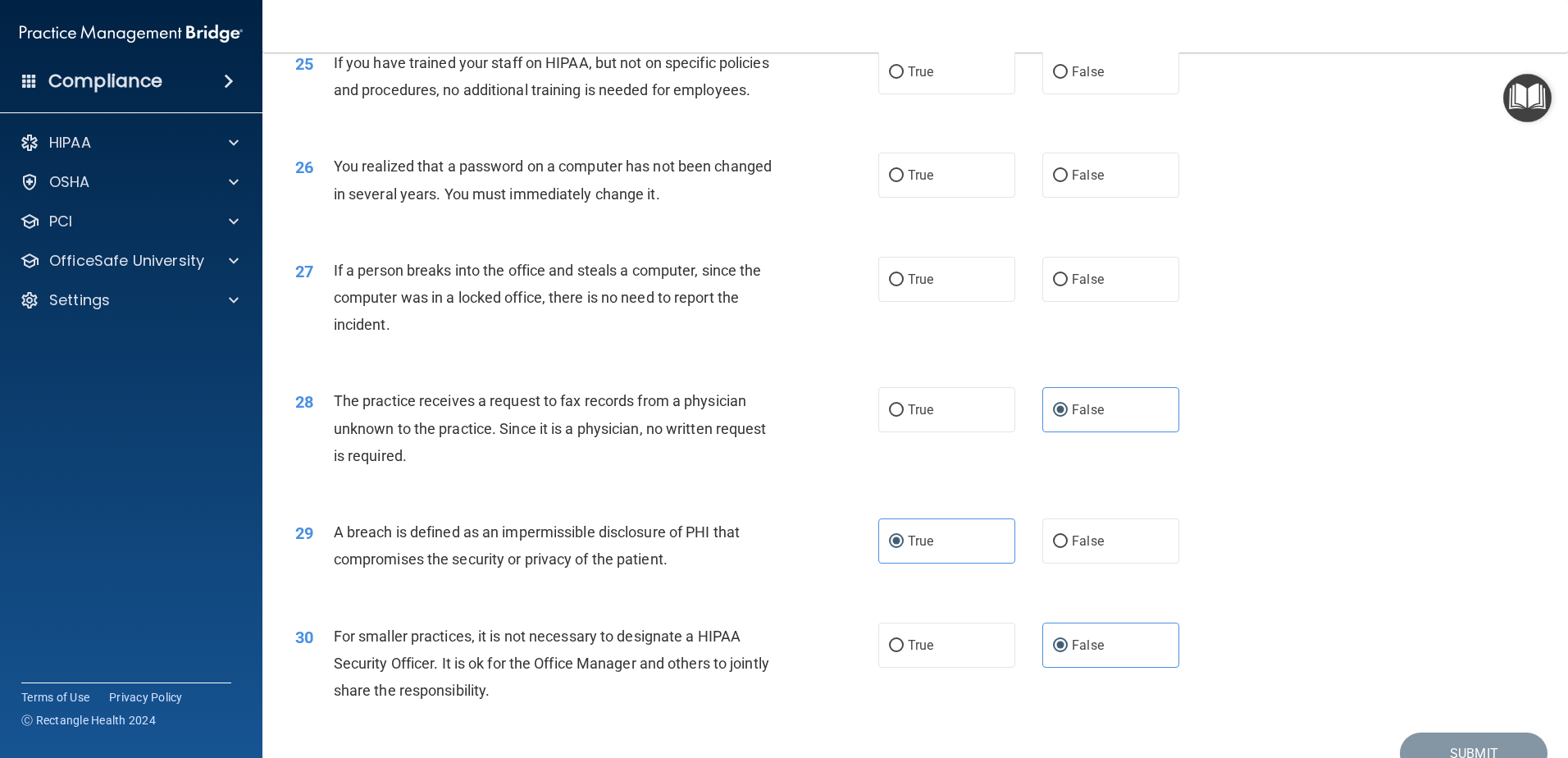
scroll to position [2989, 0]
click at [1073, 302] on label "False" at bounding box center [1111, 280] width 137 height 45
click at [1068, 287] on input "False" at bounding box center [1060, 281] width 15 height 13
radio input "true"
click at [1251, 322] on div "27 If a person breaks into the office and steals a computer, since the computer…" at bounding box center [915, 302] width 1265 height 132
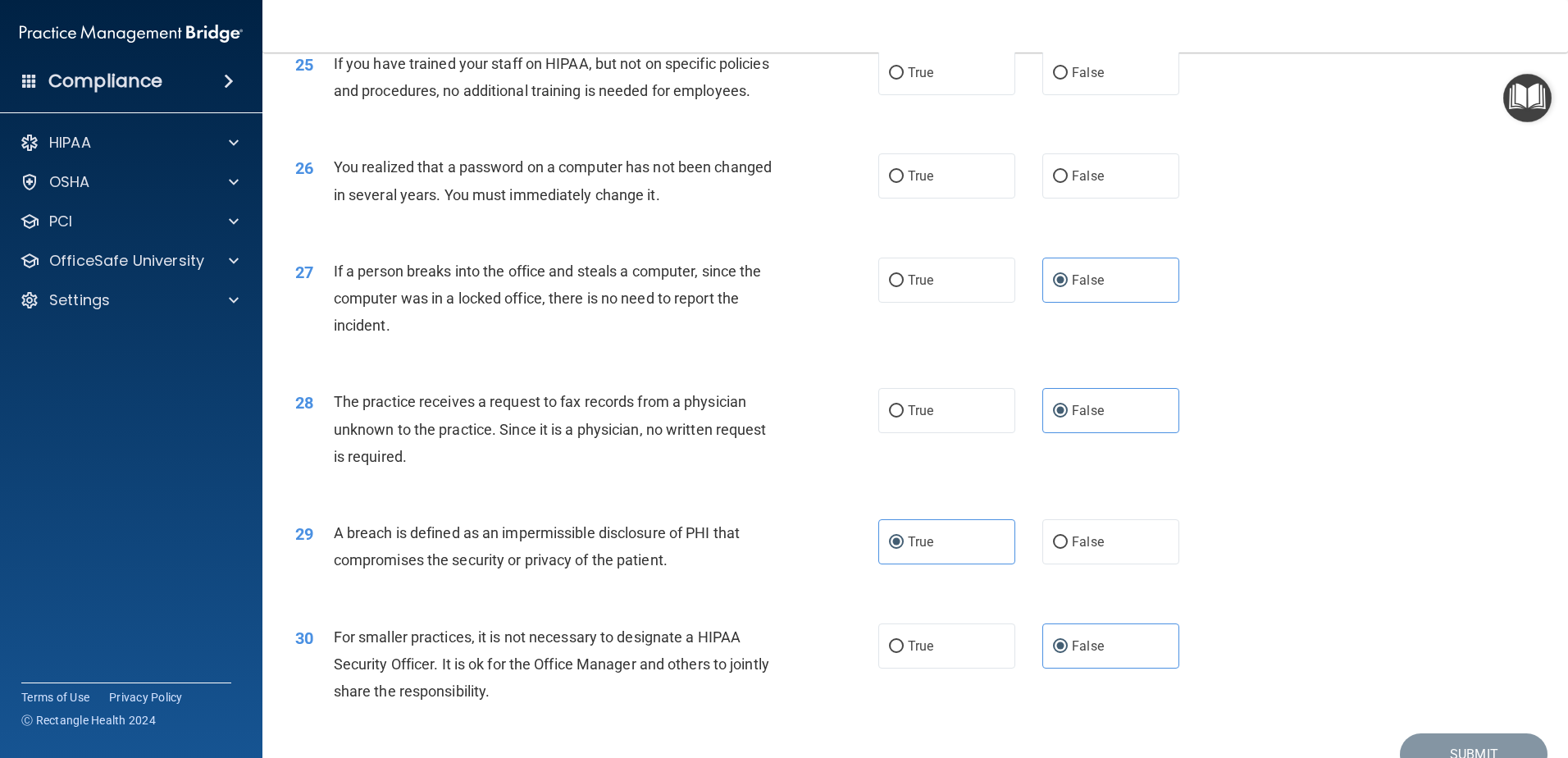
scroll to position [2907, 0]
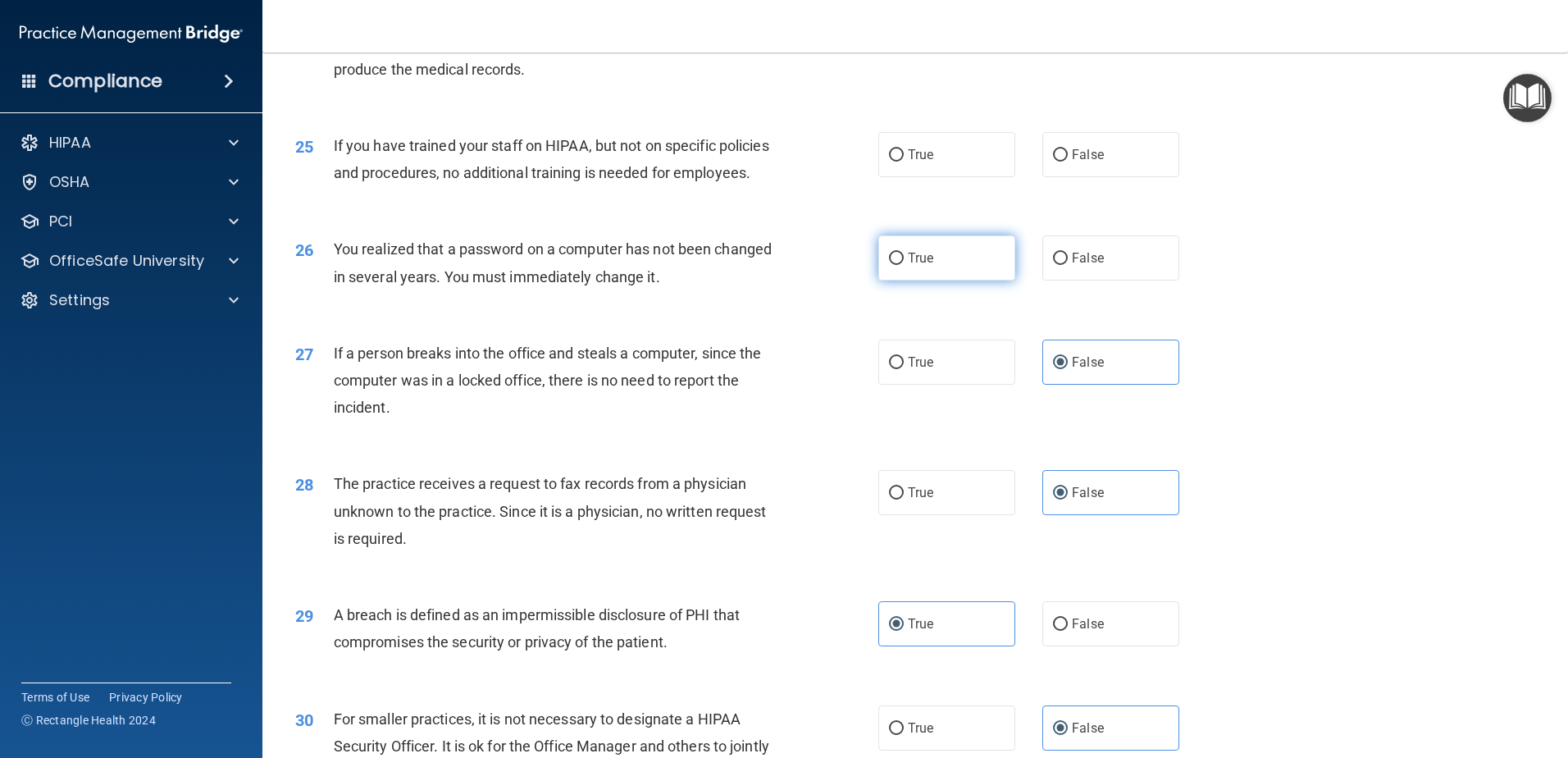
click at [974, 281] on label "True" at bounding box center [947, 258] width 137 height 45
click at [904, 265] on input "True" at bounding box center [896, 259] width 15 height 13
radio input "true"
click at [1279, 215] on div "25 If you have trained your staff on HIPAA, but not on specific policies and pr…" at bounding box center [915, 163] width 1265 height 103
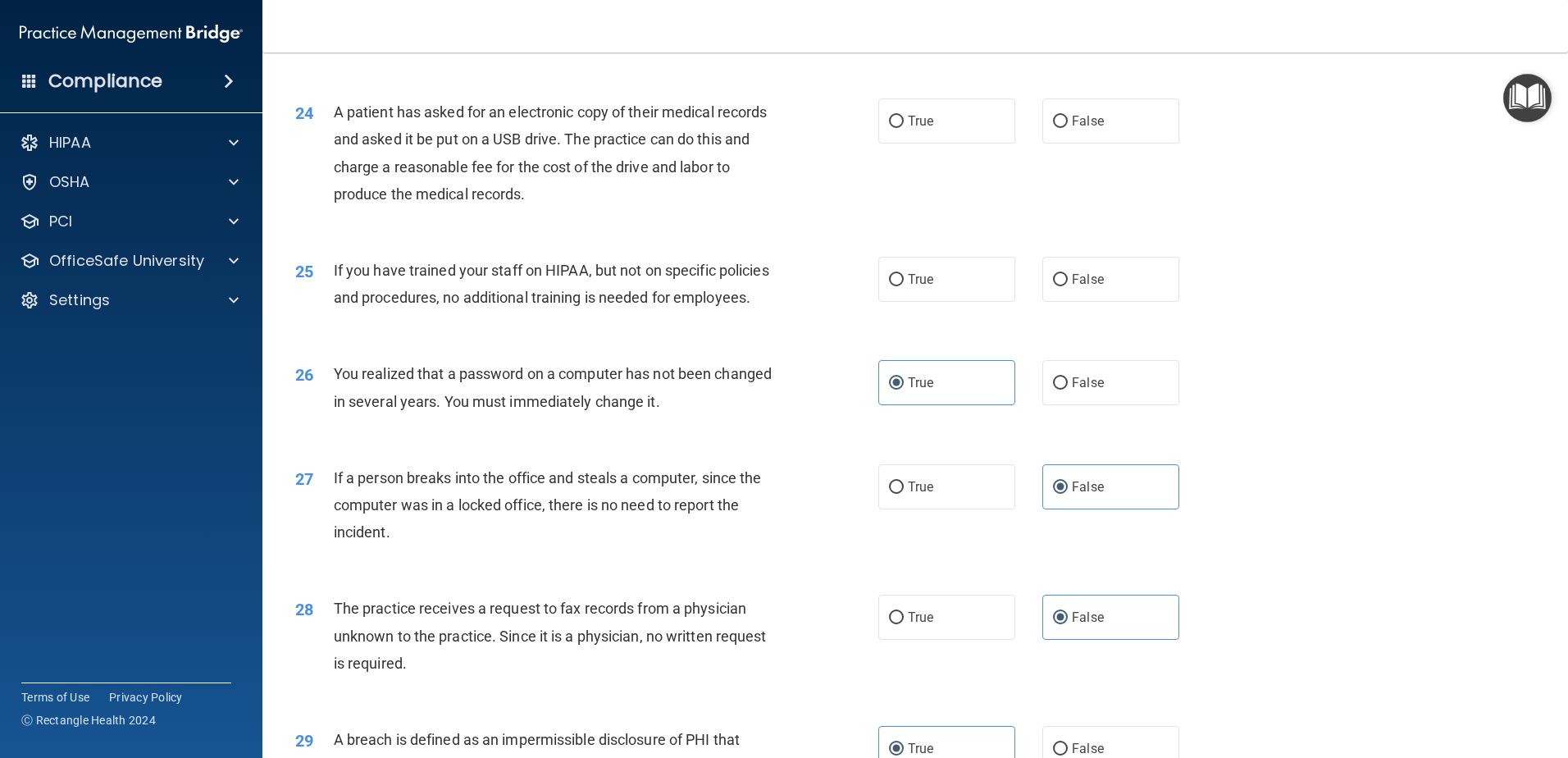
scroll to position [2743, 0]
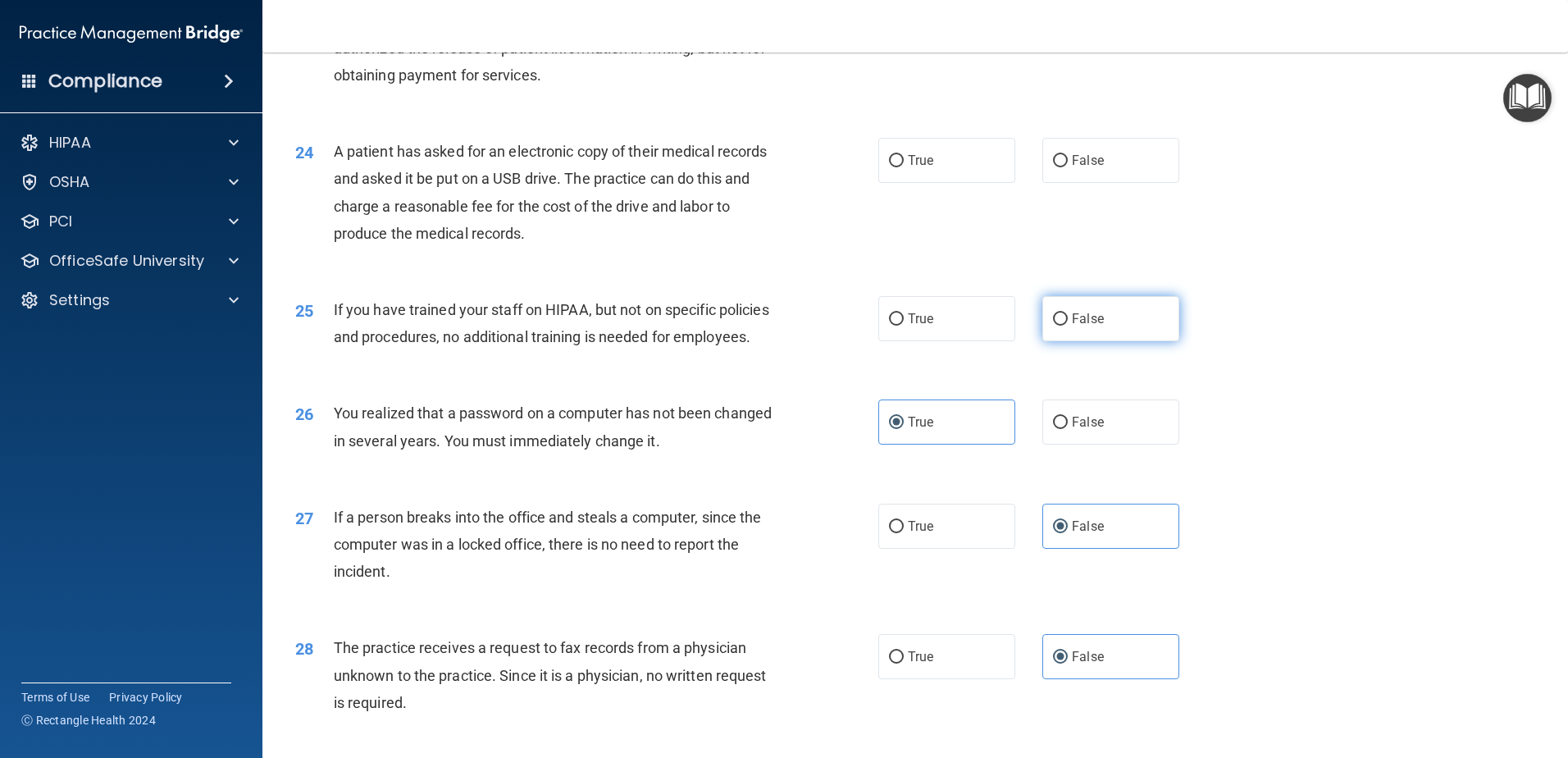
click at [1087, 327] on span "False" at bounding box center [1088, 319] width 32 height 16
click at [1068, 326] on input "False" at bounding box center [1060, 319] width 15 height 13
radio input "true"
click at [1246, 269] on div "24 A patient has asked for an electronic copy of their medical records and aske…" at bounding box center [915, 196] width 1265 height 158
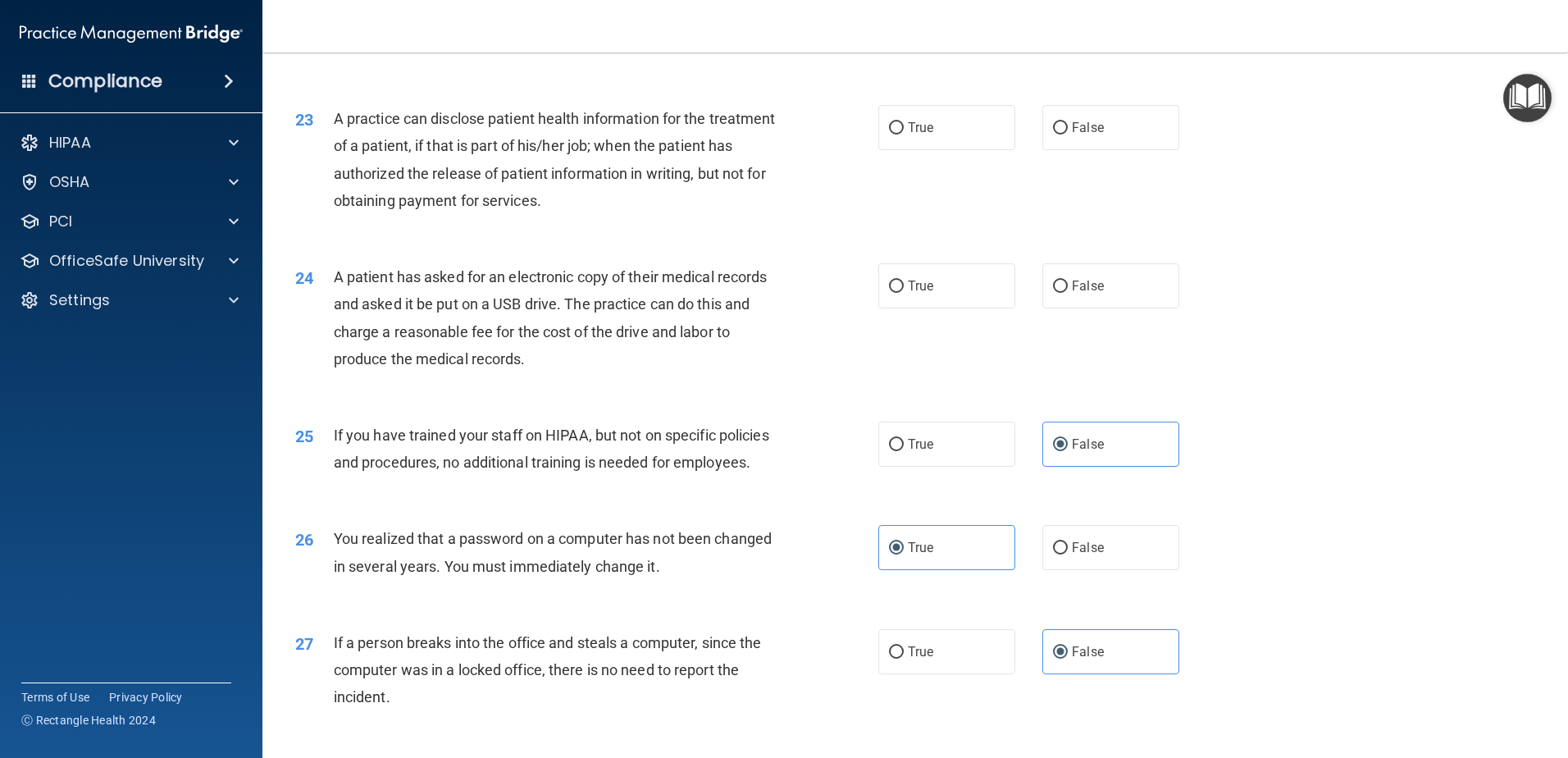
scroll to position [2578, 0]
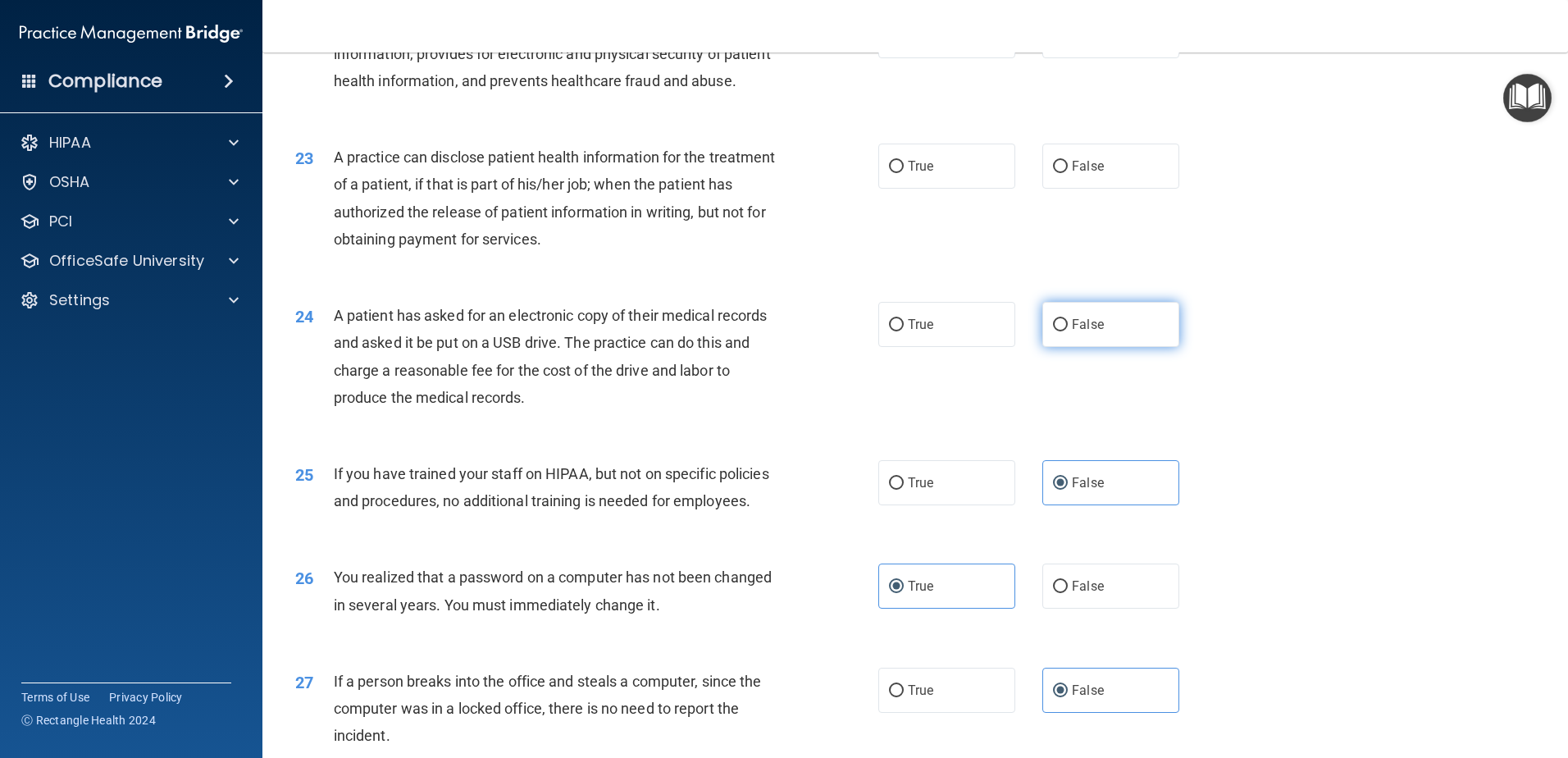
click at [1083, 347] on label "False" at bounding box center [1111, 325] width 137 height 45
click at [1068, 332] on input "False" at bounding box center [1060, 325] width 15 height 13
radio input "true"
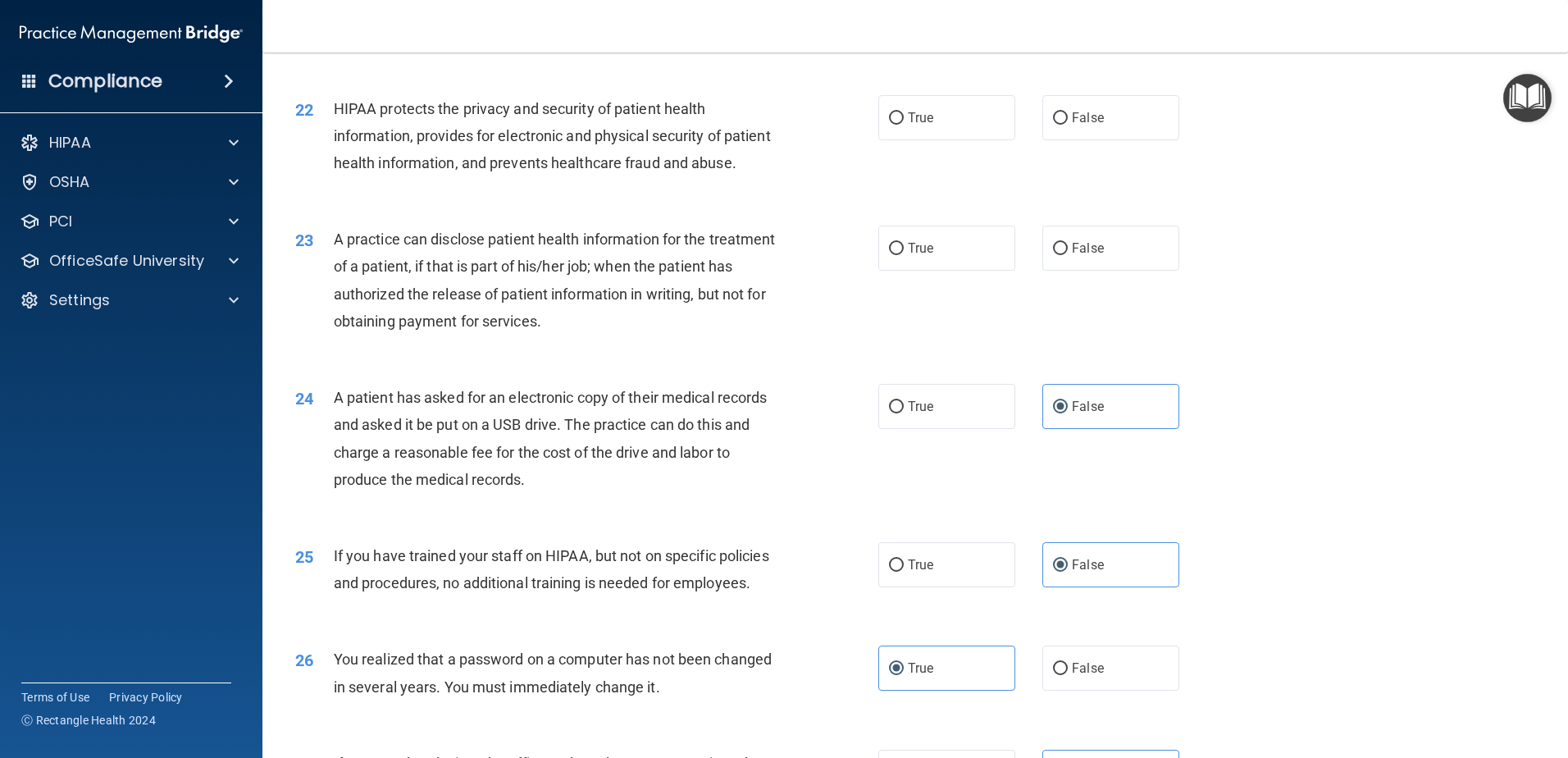
click at [1313, 334] on div "23 A practice can disclose patient health information for the treatment of a pa…" at bounding box center [915, 284] width 1265 height 158
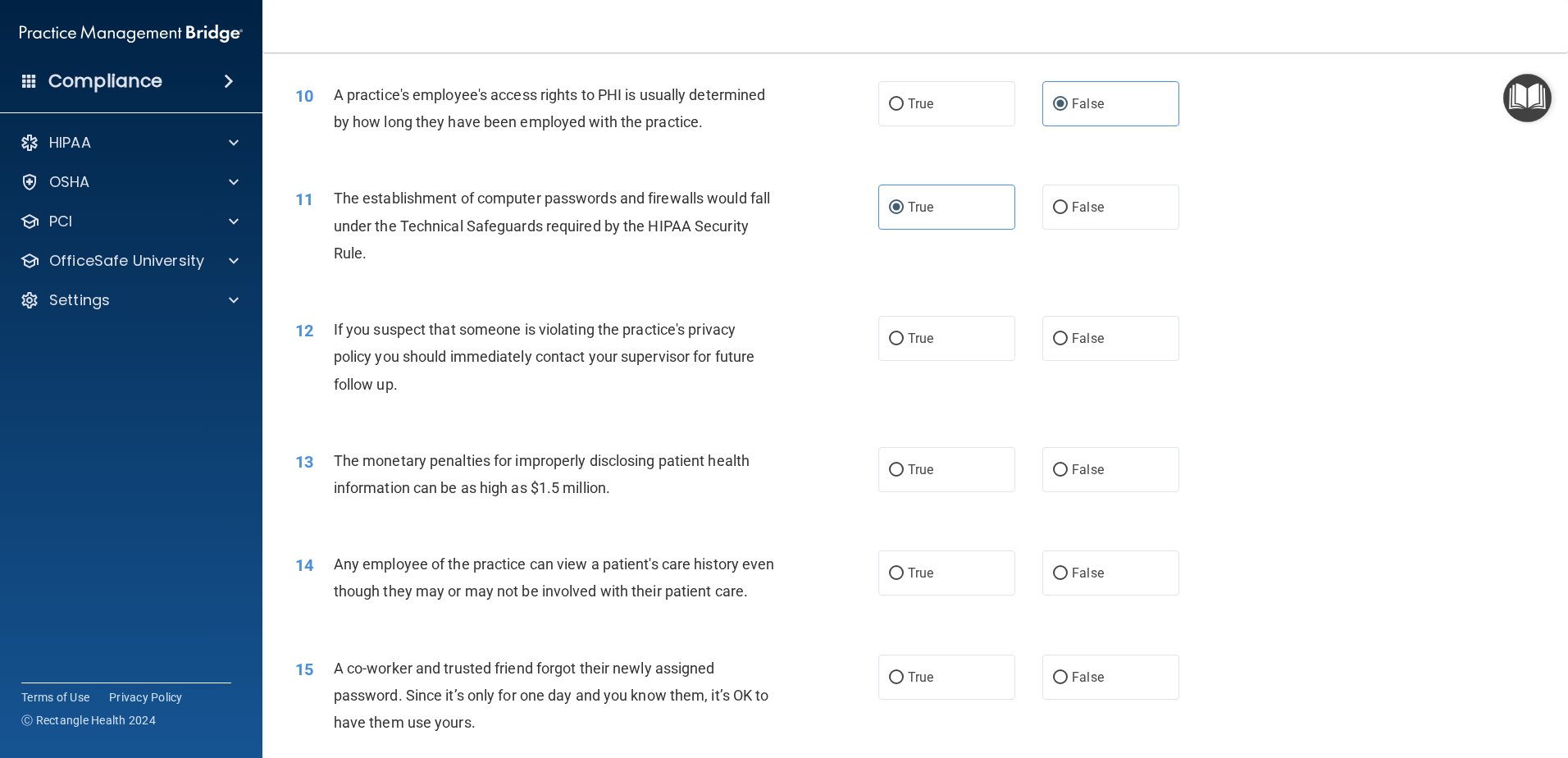
scroll to position [1019, 0]
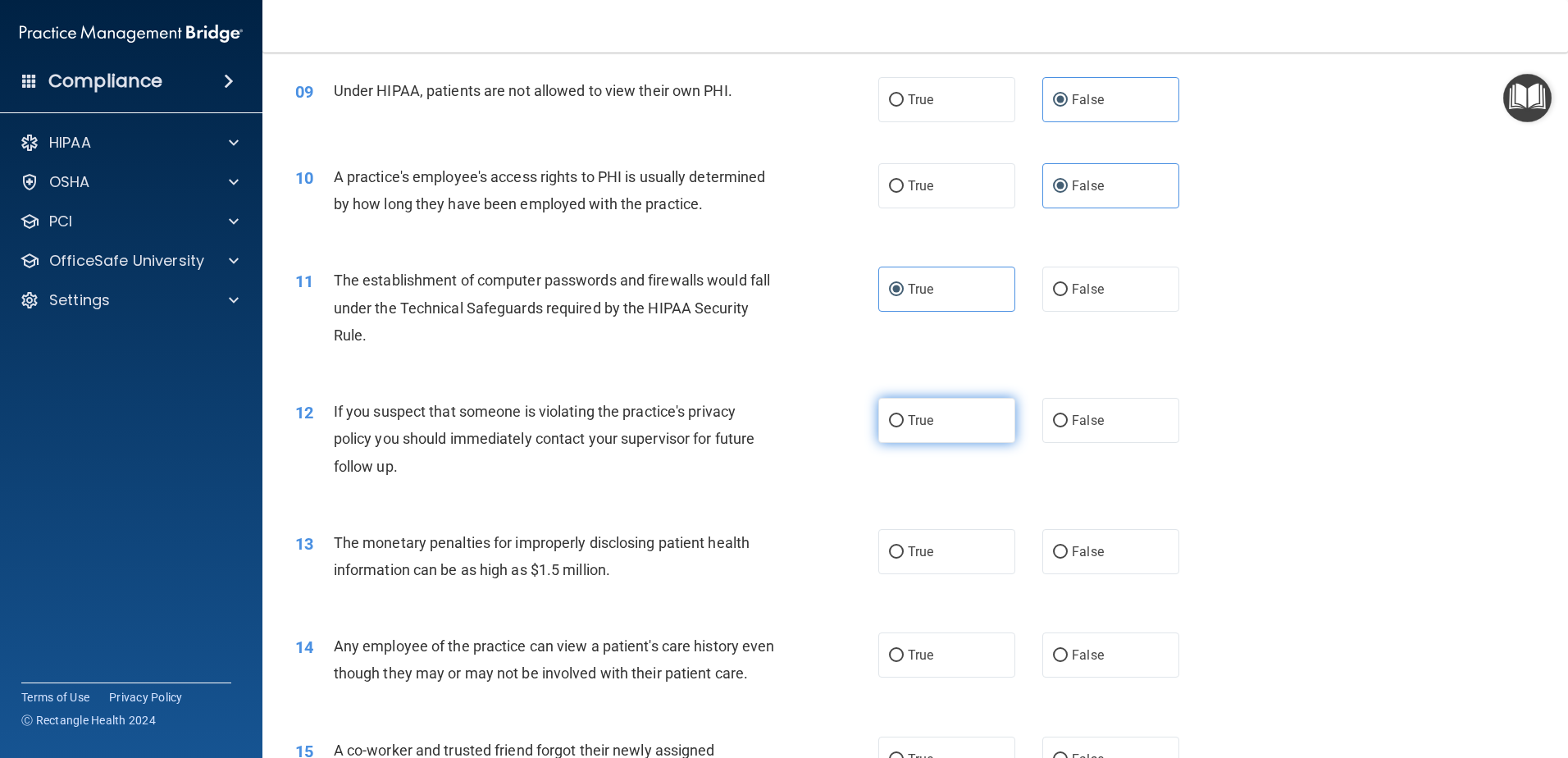
click at [900, 421] on label "True" at bounding box center [947, 420] width 137 height 45
click at [900, 421] on input "True" at bounding box center [896, 421] width 15 height 13
radio input "true"
click at [1400, 343] on div "11 The establishment of computer passwords and firewalls would fall under the T…" at bounding box center [915, 311] width 1265 height 132
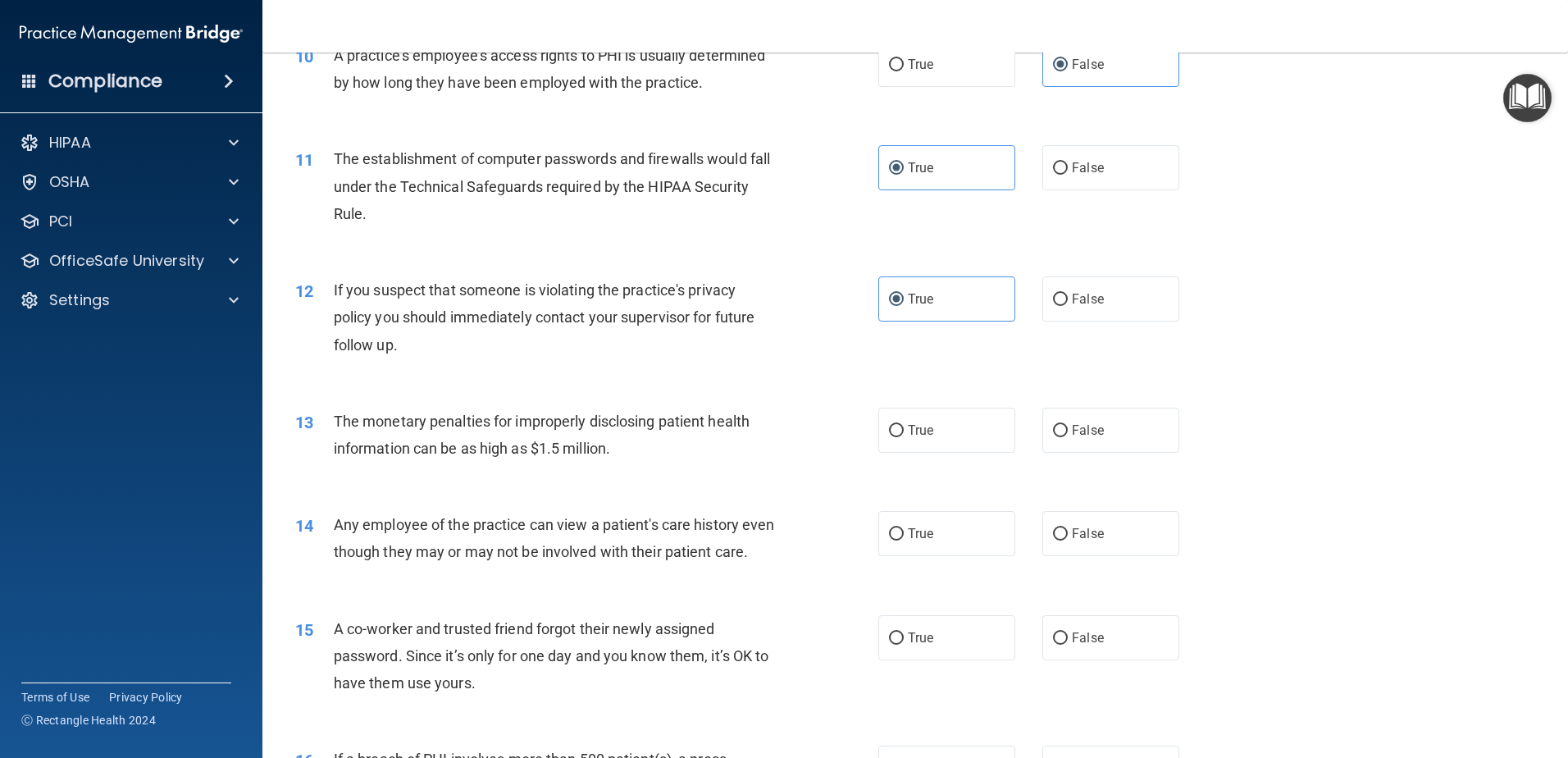
scroll to position [1183, 0]
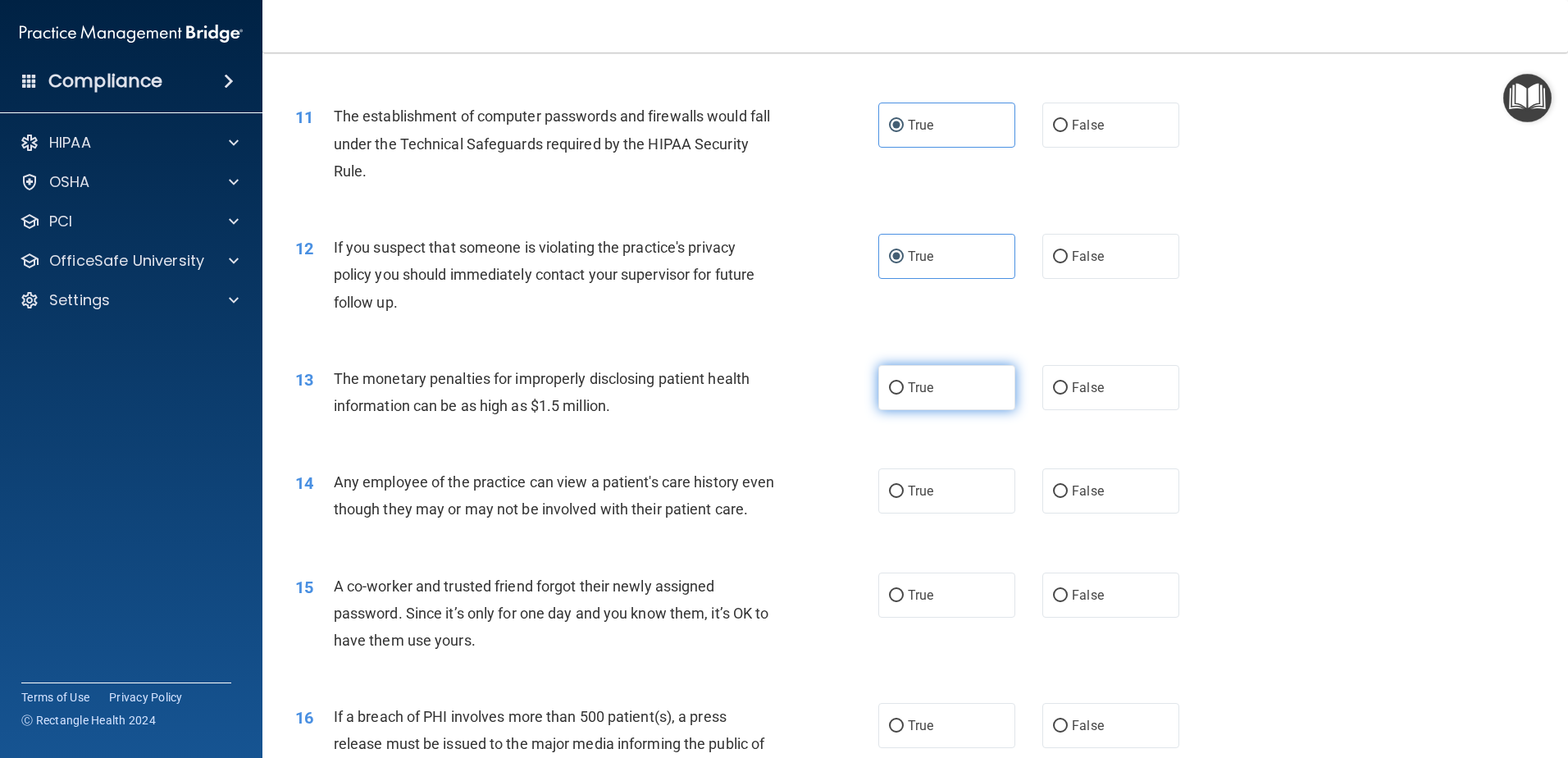
click at [930, 395] on label "True" at bounding box center [947, 387] width 137 height 45
click at [904, 395] on input "True" at bounding box center [896, 388] width 15 height 13
radio input "true"
click at [1133, 500] on label "False" at bounding box center [1111, 491] width 137 height 45
click at [1068, 499] on input "False" at bounding box center [1060, 492] width 15 height 13
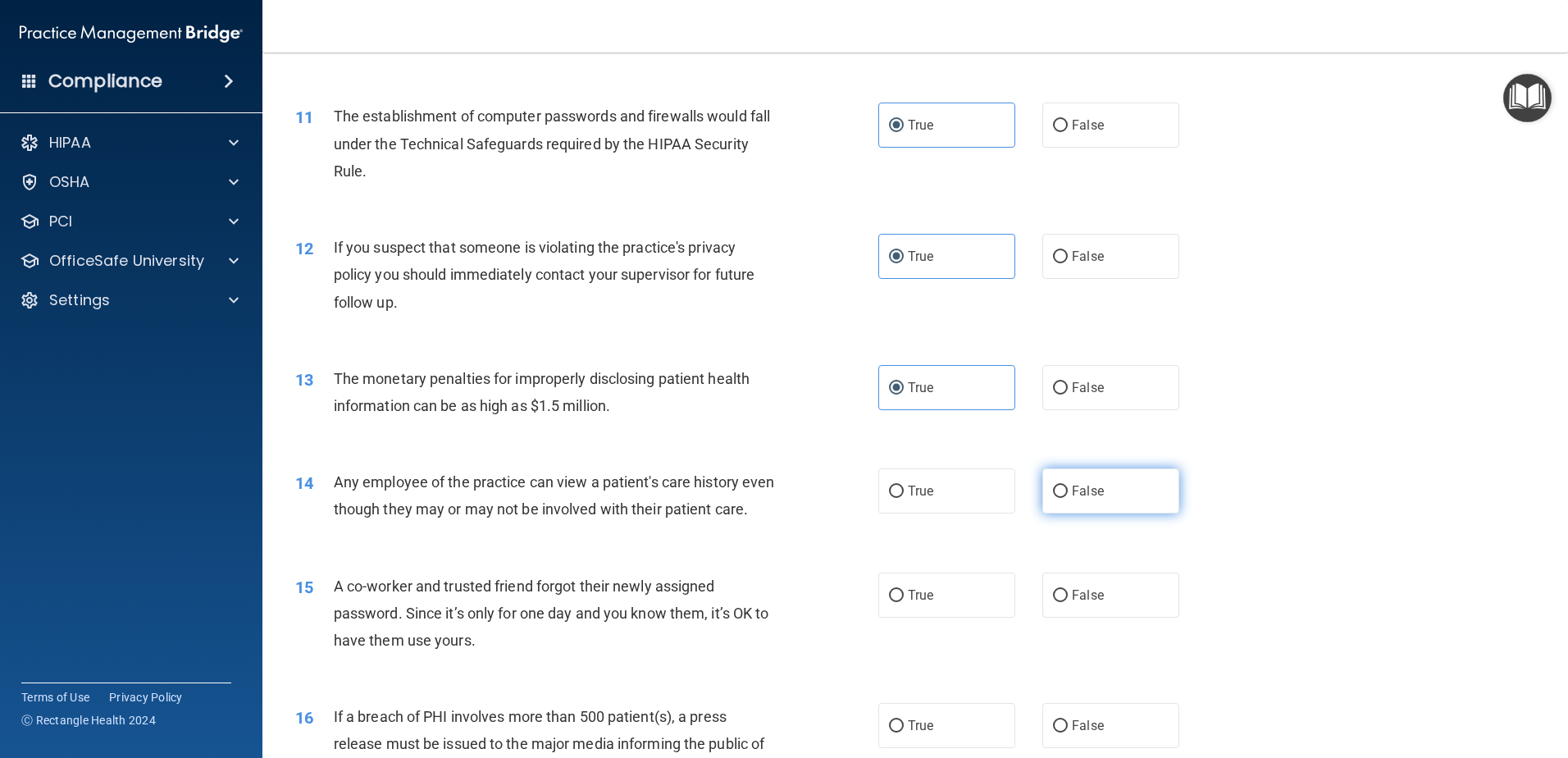
radio input "true"
click at [1296, 455] on div "14 Any employee of the practice can view a patient's care history even though t…" at bounding box center [915, 499] width 1265 height 103
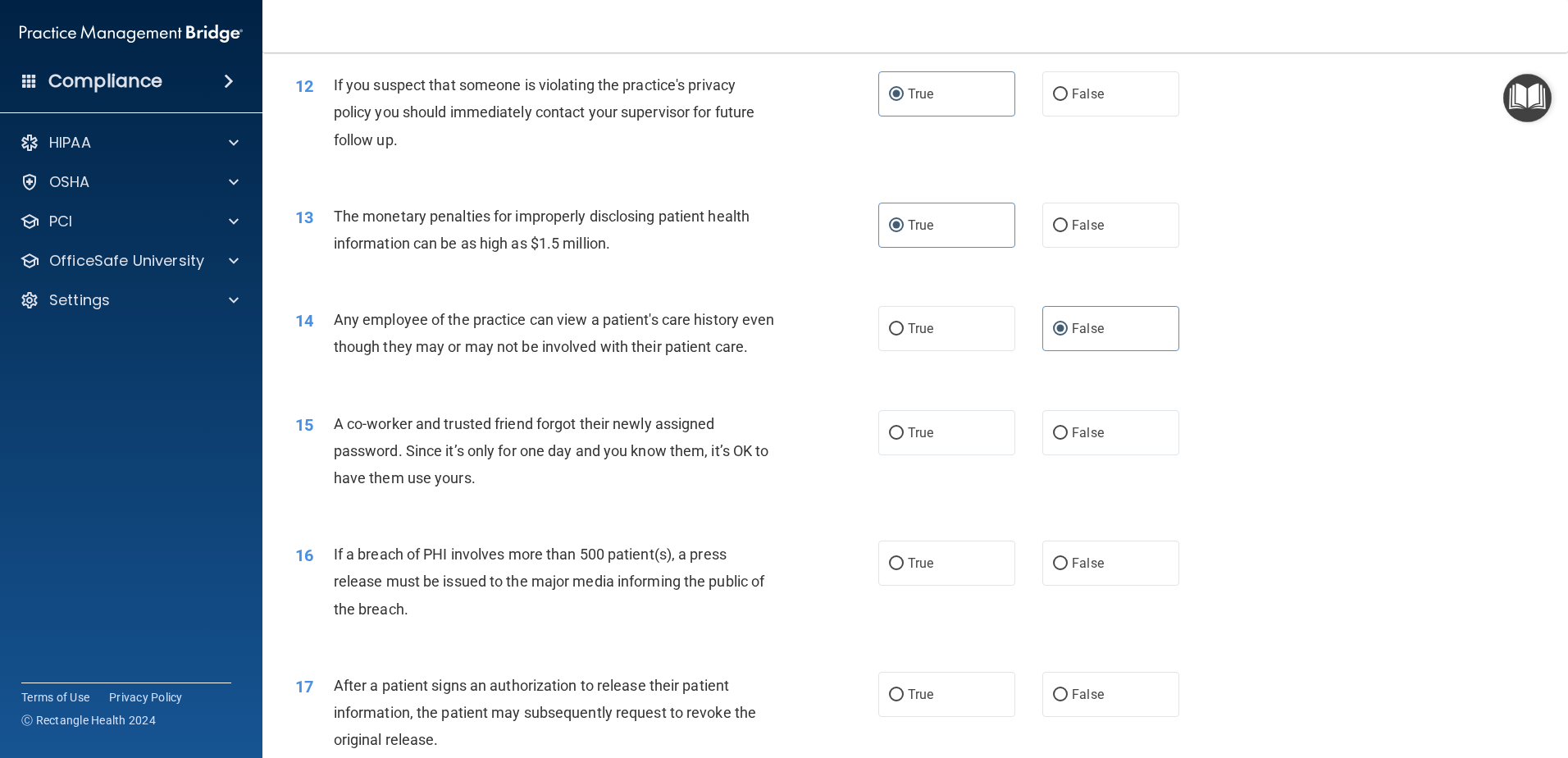
scroll to position [1347, 0]
click at [1073, 439] on span "False" at bounding box center [1088, 431] width 32 height 16
click at [1065, 438] on input "False" at bounding box center [1060, 432] width 15 height 13
radio input "true"
click at [1317, 438] on div "15 A co-worker and trusted friend forgot their newly assigned password. Since i…" at bounding box center [915, 454] width 1265 height 132
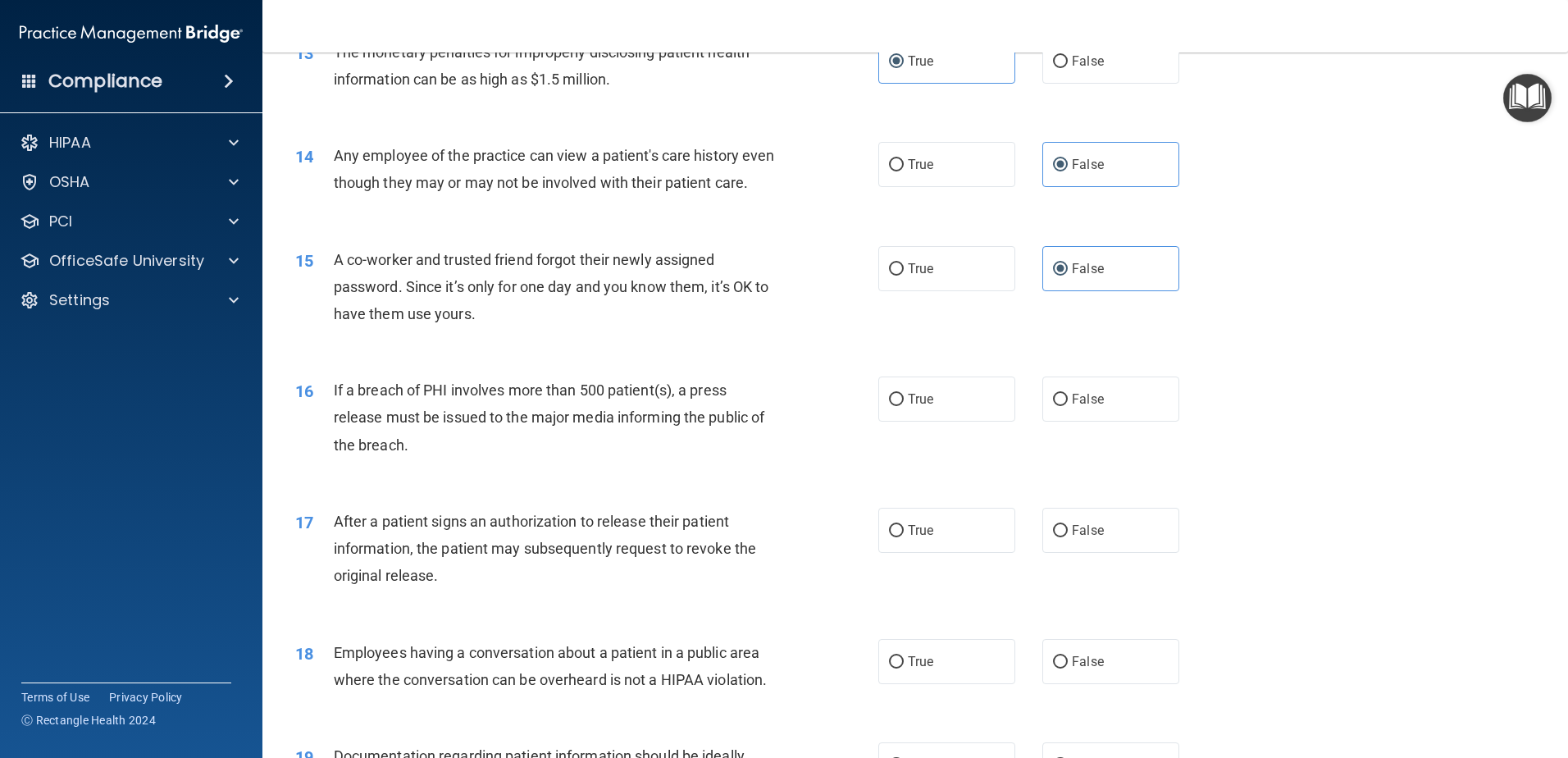
scroll to position [1512, 0]
click at [927, 420] on label "True" at bounding box center [947, 397] width 137 height 45
click at [904, 405] on input "True" at bounding box center [896, 398] width 15 height 13
radio input "true"
click at [1264, 350] on div "15 A co-worker and trusted friend forgot their newly assigned password. Since i…" at bounding box center [915, 290] width 1265 height 132
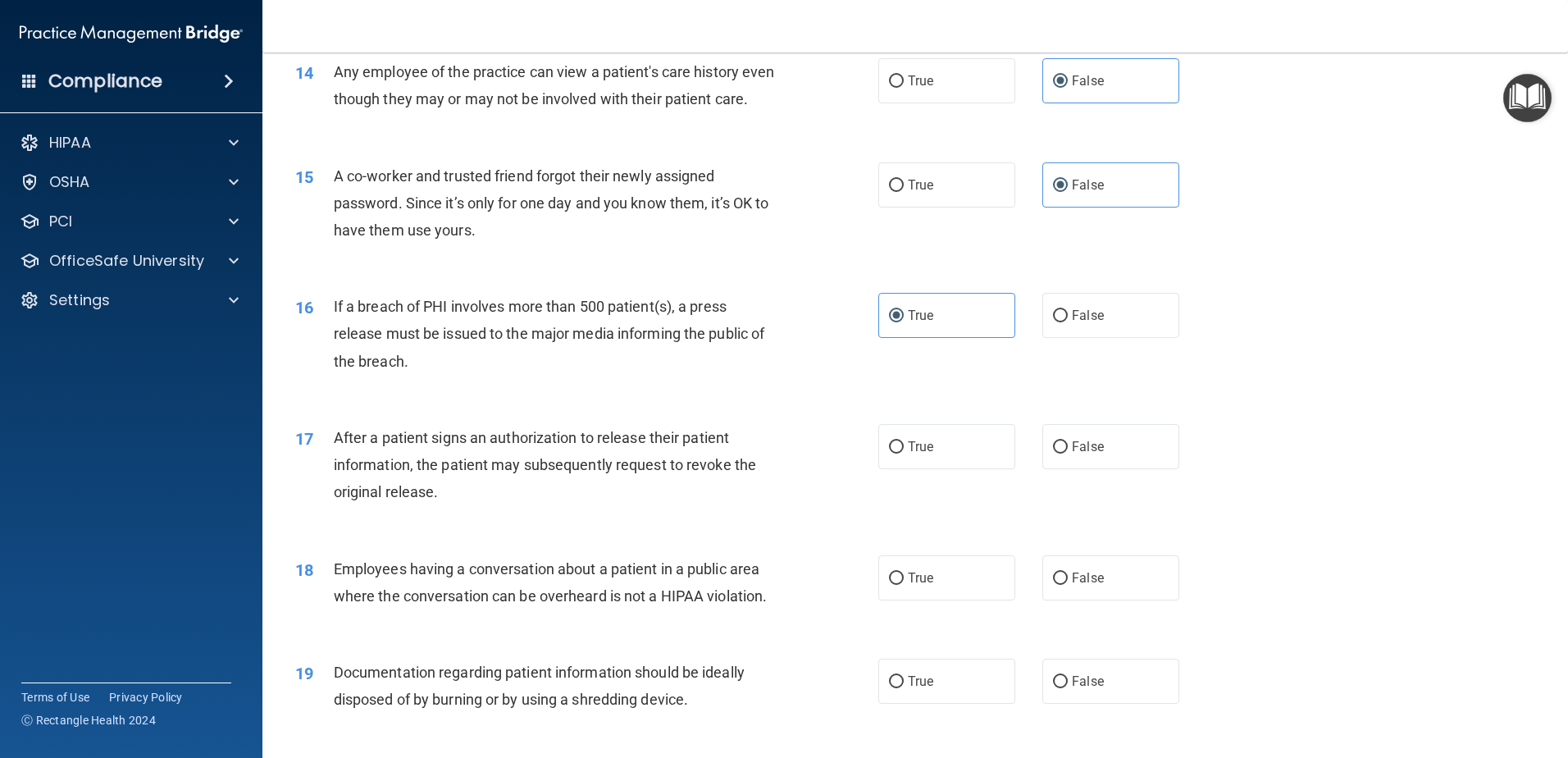
scroll to position [1676, 0]
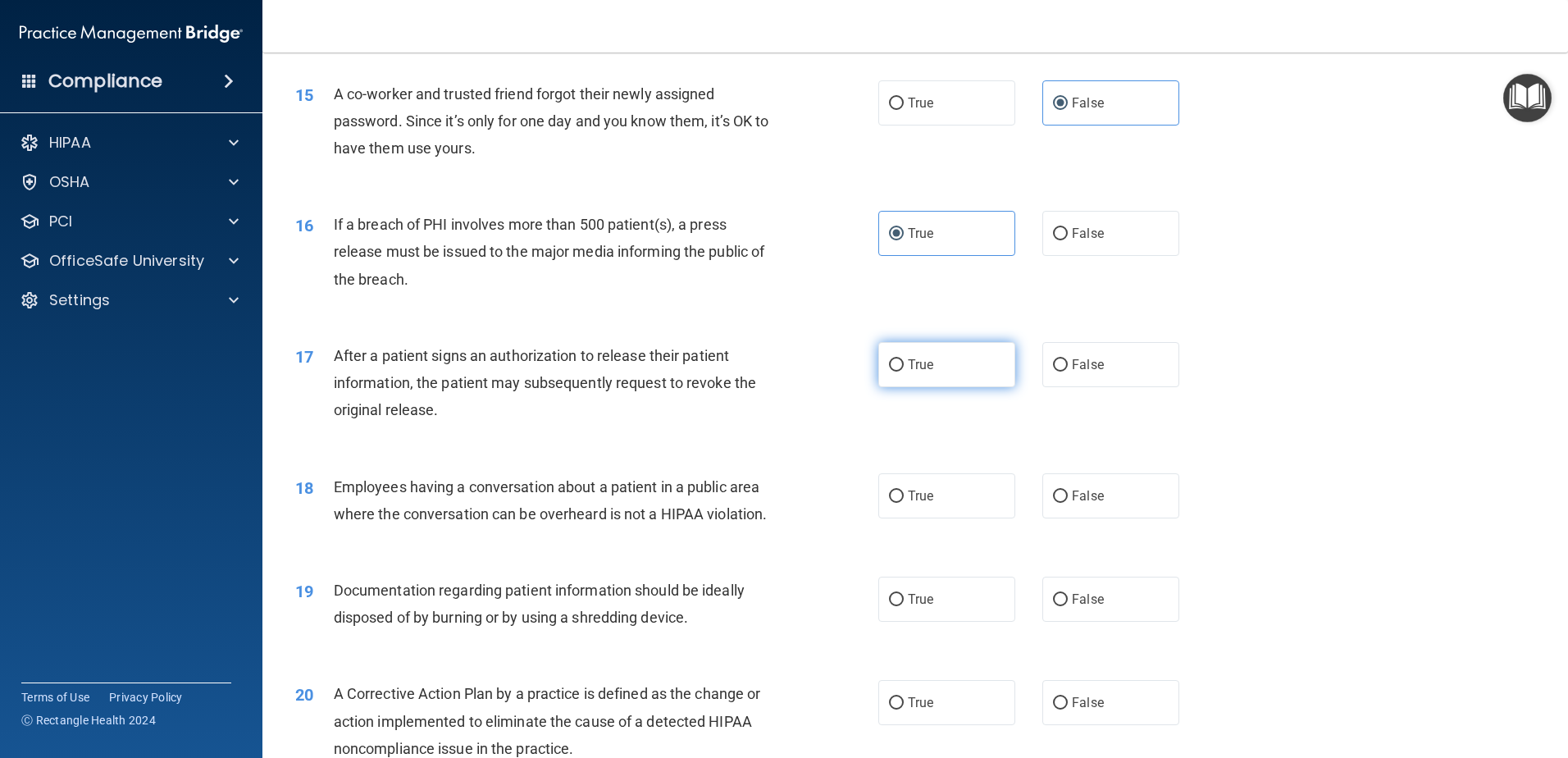
click at [910, 373] on span "True" at bounding box center [921, 365] width 25 height 16
click at [904, 372] on input "True" at bounding box center [896, 365] width 15 height 13
radio input "true"
click at [1292, 385] on div "17 After a patient signs an authorization to release their patient information,…" at bounding box center [915, 387] width 1265 height 132
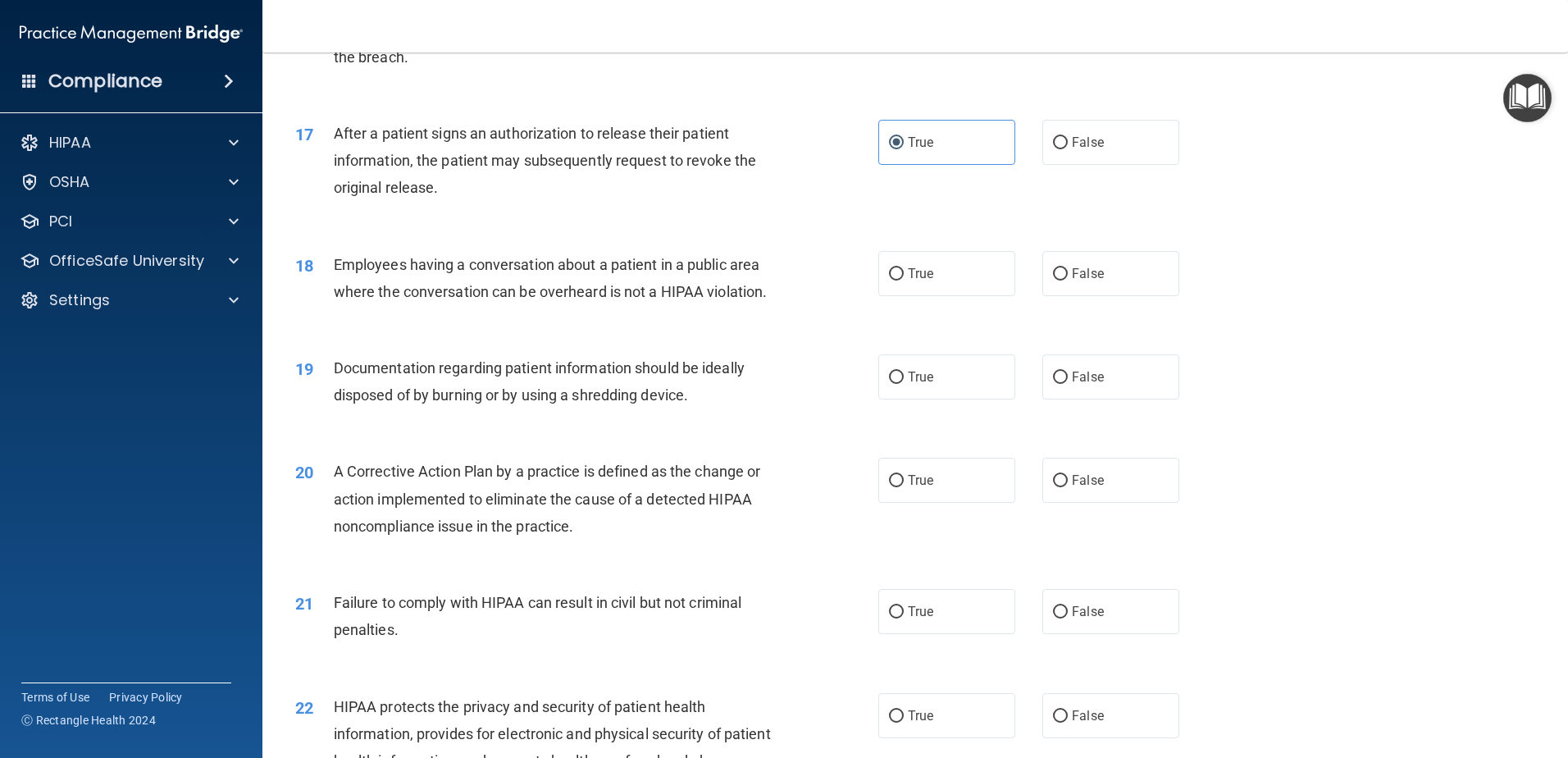
scroll to position [1922, 0]
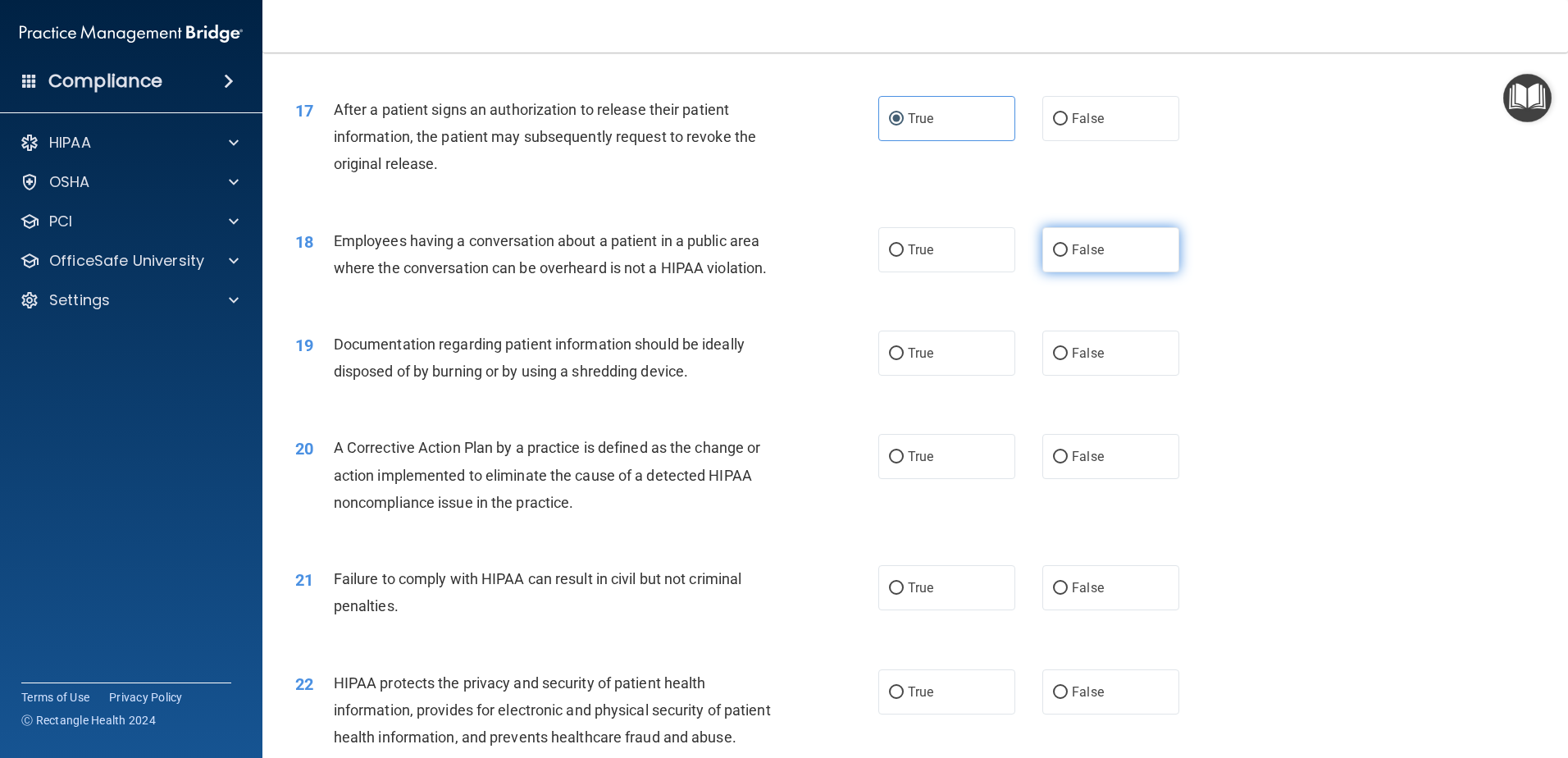
click at [1073, 258] on span "False" at bounding box center [1088, 250] width 32 height 16
click at [1067, 257] on input "False" at bounding box center [1060, 251] width 15 height 13
radio input "true"
click at [1318, 310] on div "18 Employees having a conversation about a patient in a public area where the c…" at bounding box center [915, 259] width 1265 height 103
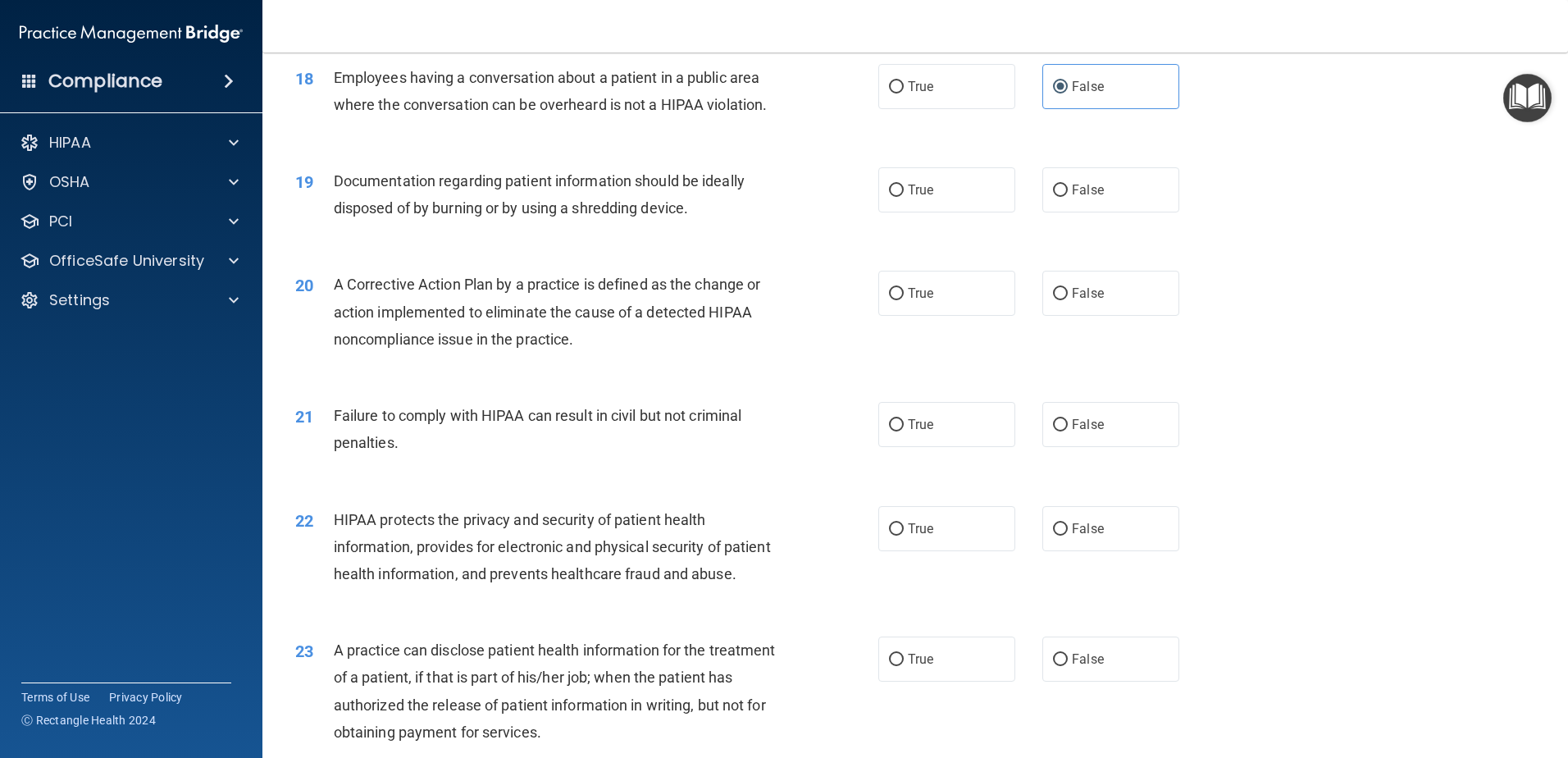
scroll to position [2086, 0]
click at [985, 212] on label "True" at bounding box center [947, 189] width 137 height 45
click at [904, 196] on input "True" at bounding box center [896, 189] width 15 height 13
radio input "true"
click at [921, 315] on label "True" at bounding box center [947, 293] width 137 height 45
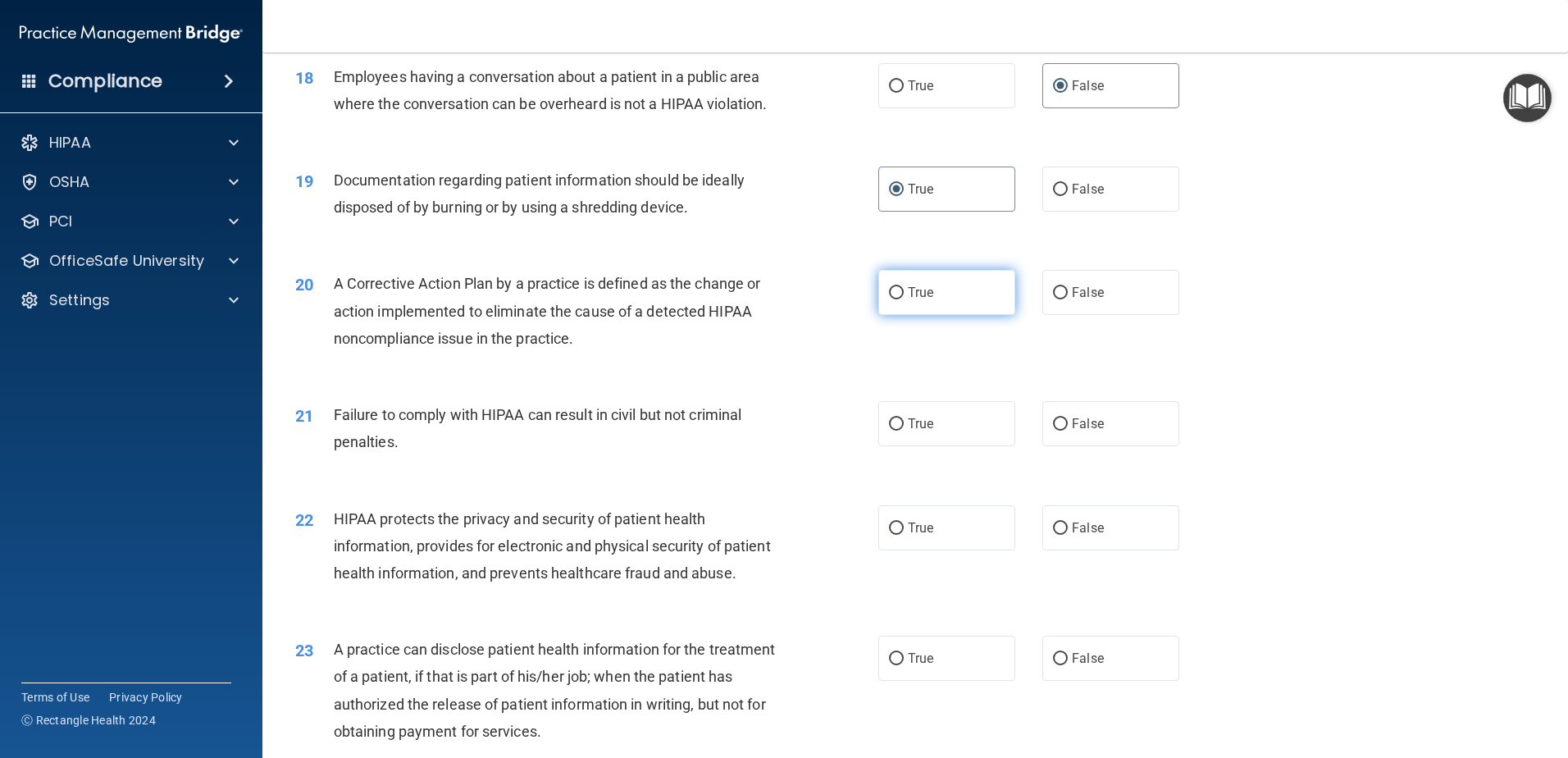
click at [904, 299] on input "True" at bounding box center [896, 293] width 15 height 13
radio input "true"
click at [1250, 377] on div "20 A Corrective Action Plan by a practice is defined as the change or action im…" at bounding box center [915, 315] width 1265 height 132
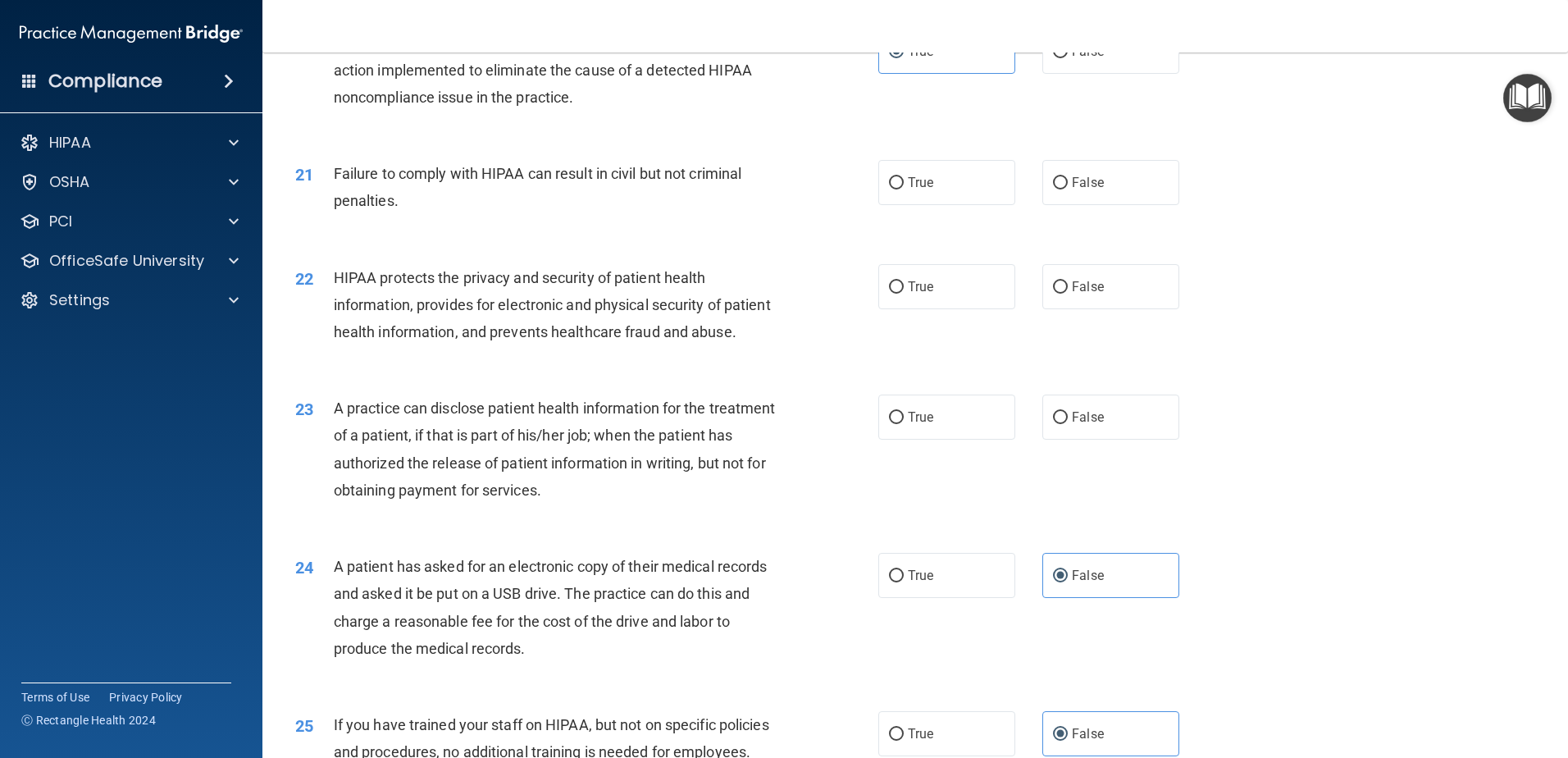
scroll to position [2333, 0]
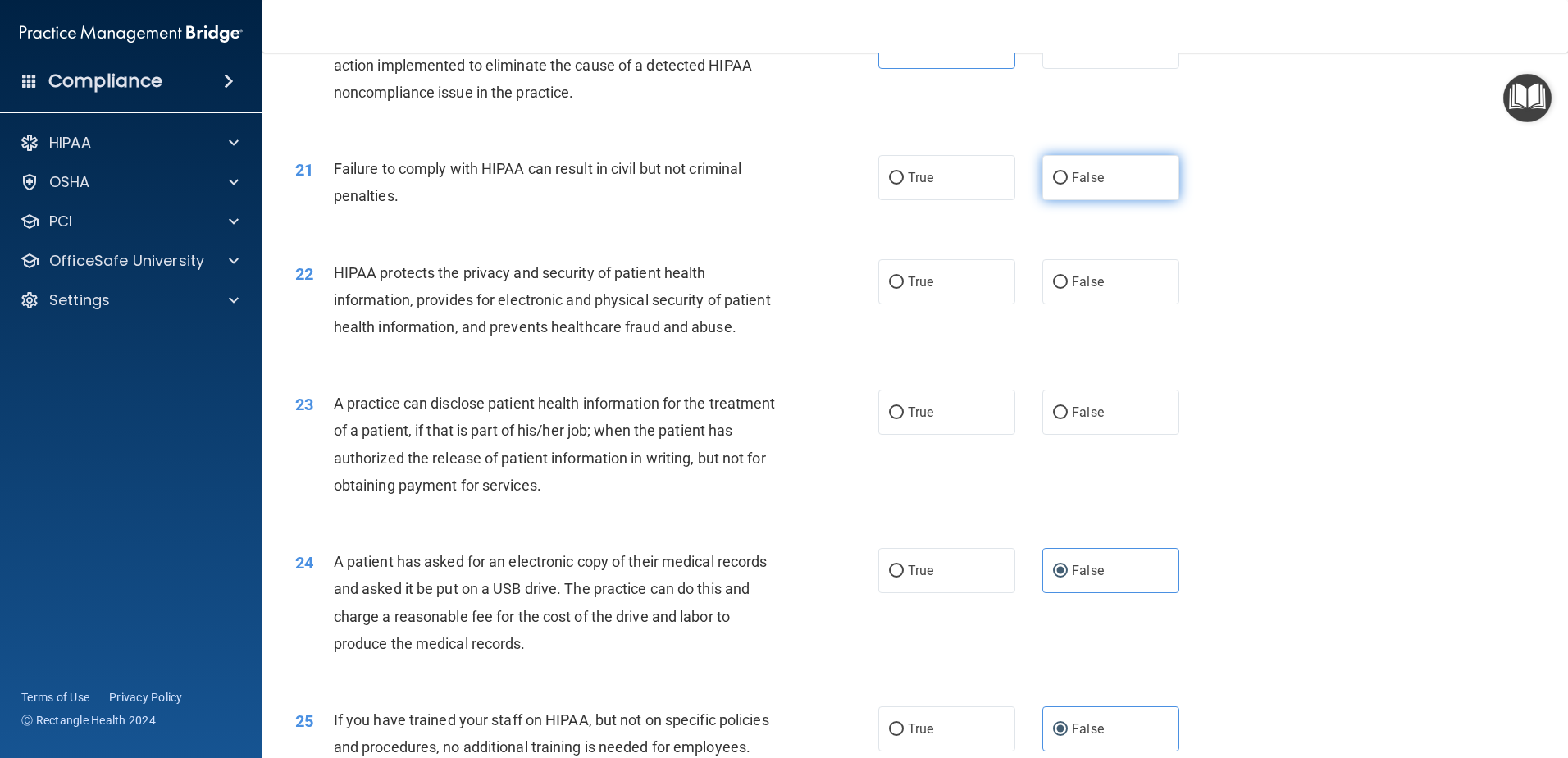
click at [1082, 185] on span "False" at bounding box center [1088, 178] width 32 height 16
click at [1068, 184] on input "False" at bounding box center [1060, 179] width 15 height 13
radio input "true"
click at [1243, 224] on div "21 Failure to comply with HIPAA can result in civil but not criminal penalties.…" at bounding box center [915, 186] width 1265 height 103
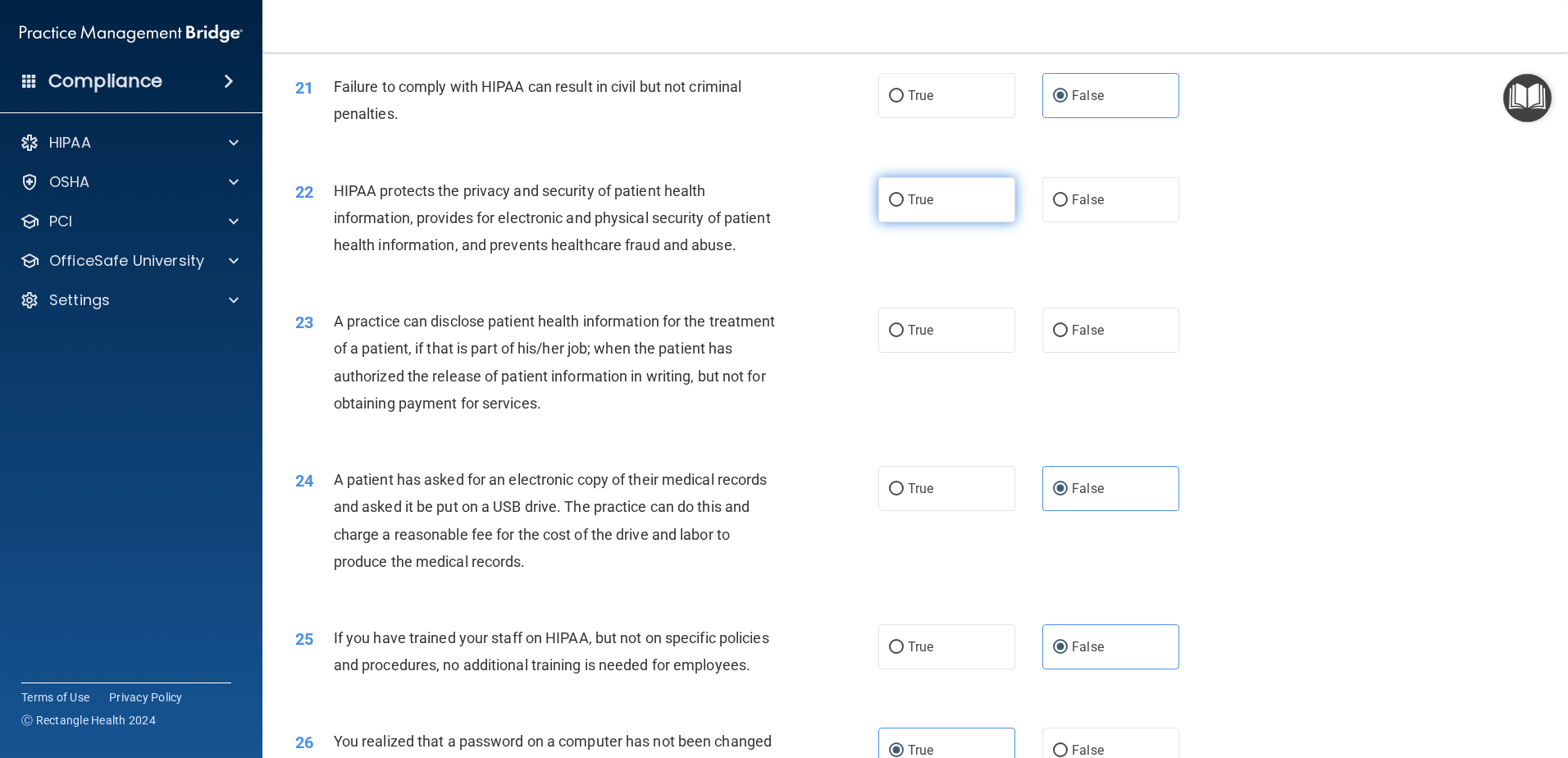
click at [902, 222] on label "True" at bounding box center [947, 200] width 137 height 45
click at [902, 207] on input "True" at bounding box center [896, 200] width 15 height 13
radio input "true"
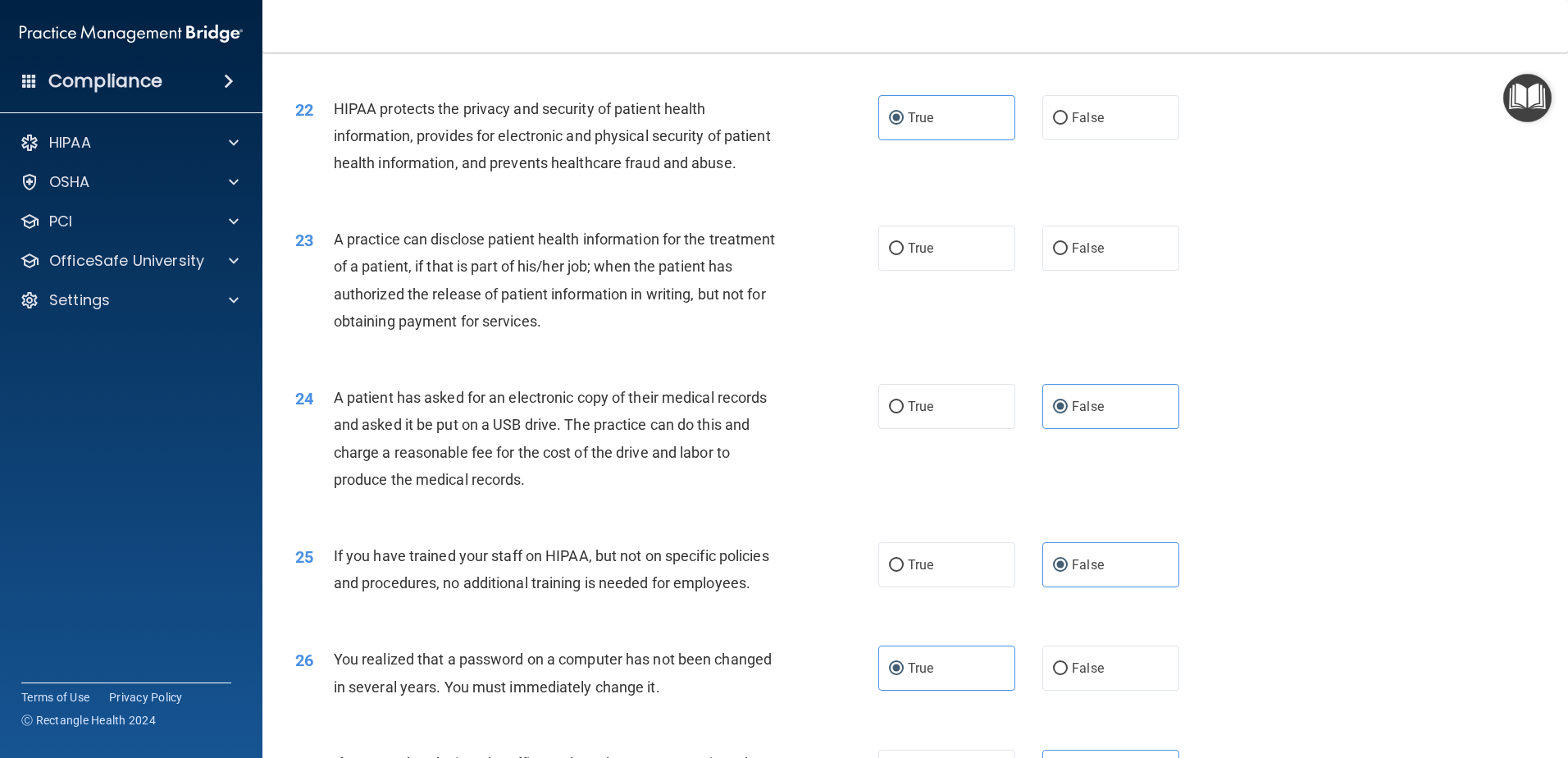
click at [1285, 206] on div "22 HIPAA protects the privacy and security of patient health information, provi…" at bounding box center [915, 140] width 1265 height 132
click at [1120, 271] on label "False" at bounding box center [1111, 248] width 137 height 45
click at [1068, 256] on input "False" at bounding box center [1060, 249] width 15 height 13
radio input "true"
click at [1450, 504] on div "24 A patient has asked for an electronic copy of their medical records and aske…" at bounding box center [915, 443] width 1265 height 158
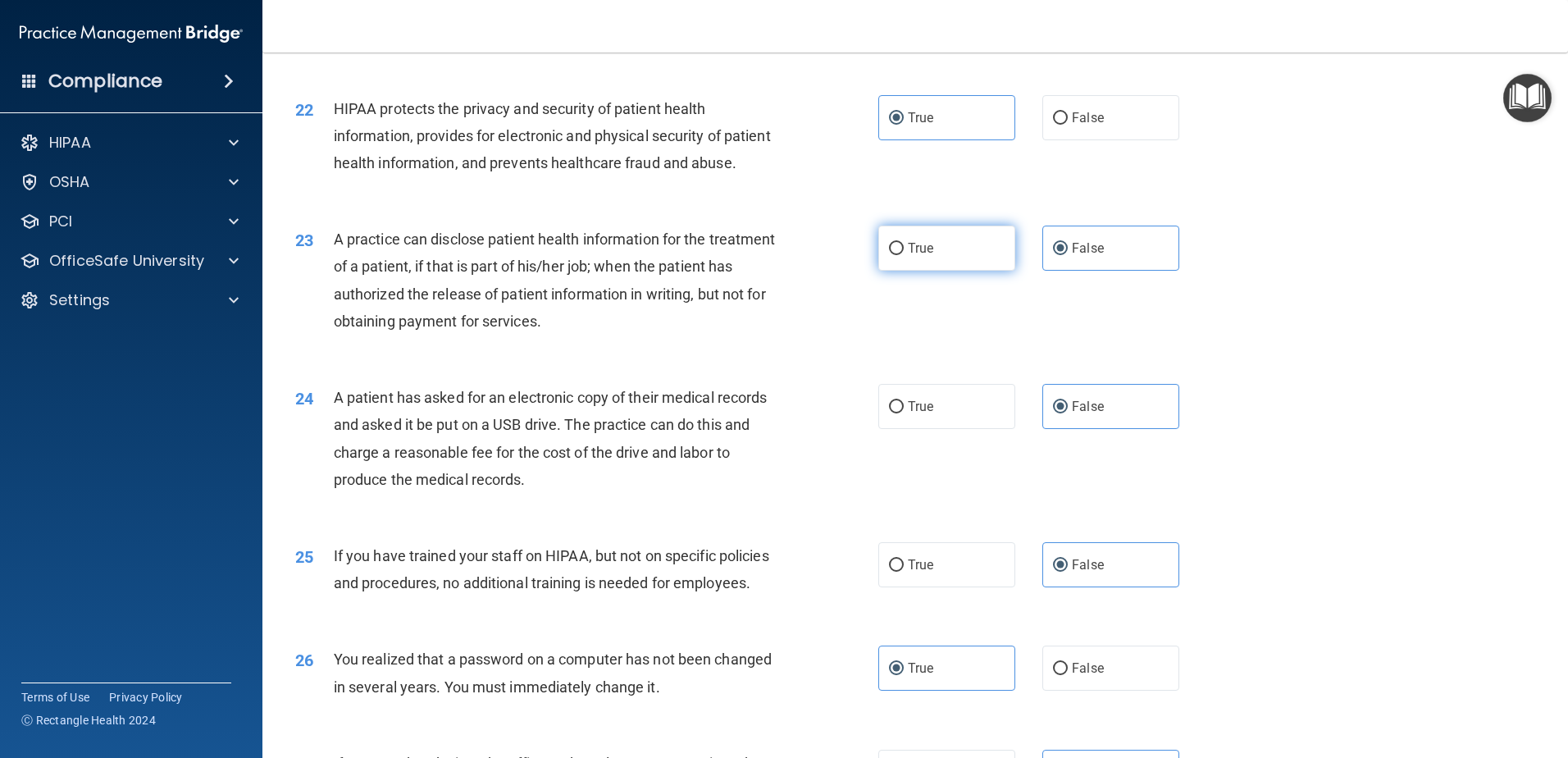
click at [975, 271] on label "True" at bounding box center [947, 248] width 137 height 45
click at [904, 256] on input "True" at bounding box center [896, 249] width 15 height 13
radio input "true"
radio input "false"
click at [1377, 311] on div "23 A practice can disclose patient health information for the treatment of a pa…" at bounding box center [915, 284] width 1265 height 158
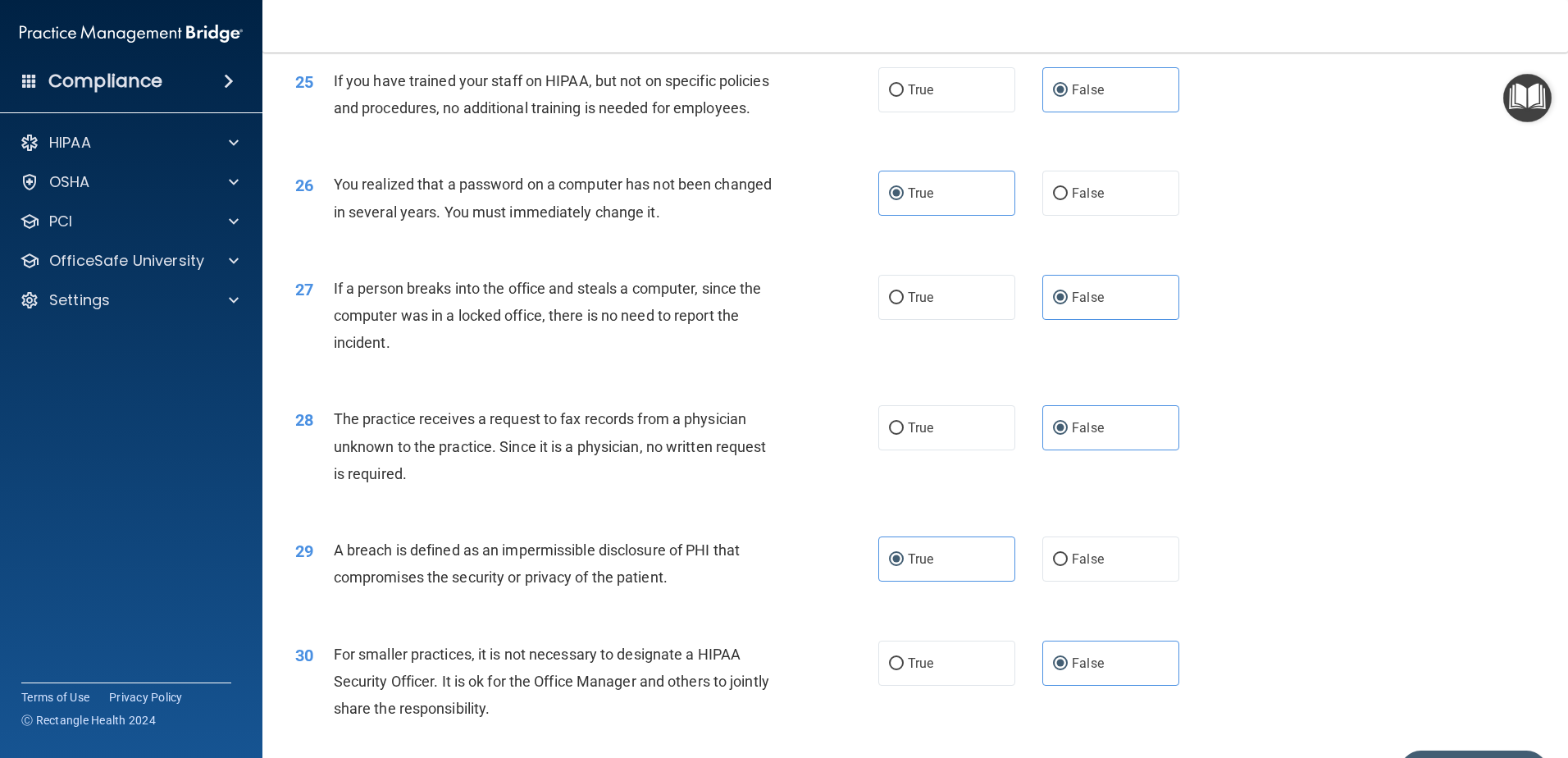
scroll to position [3153, 0]
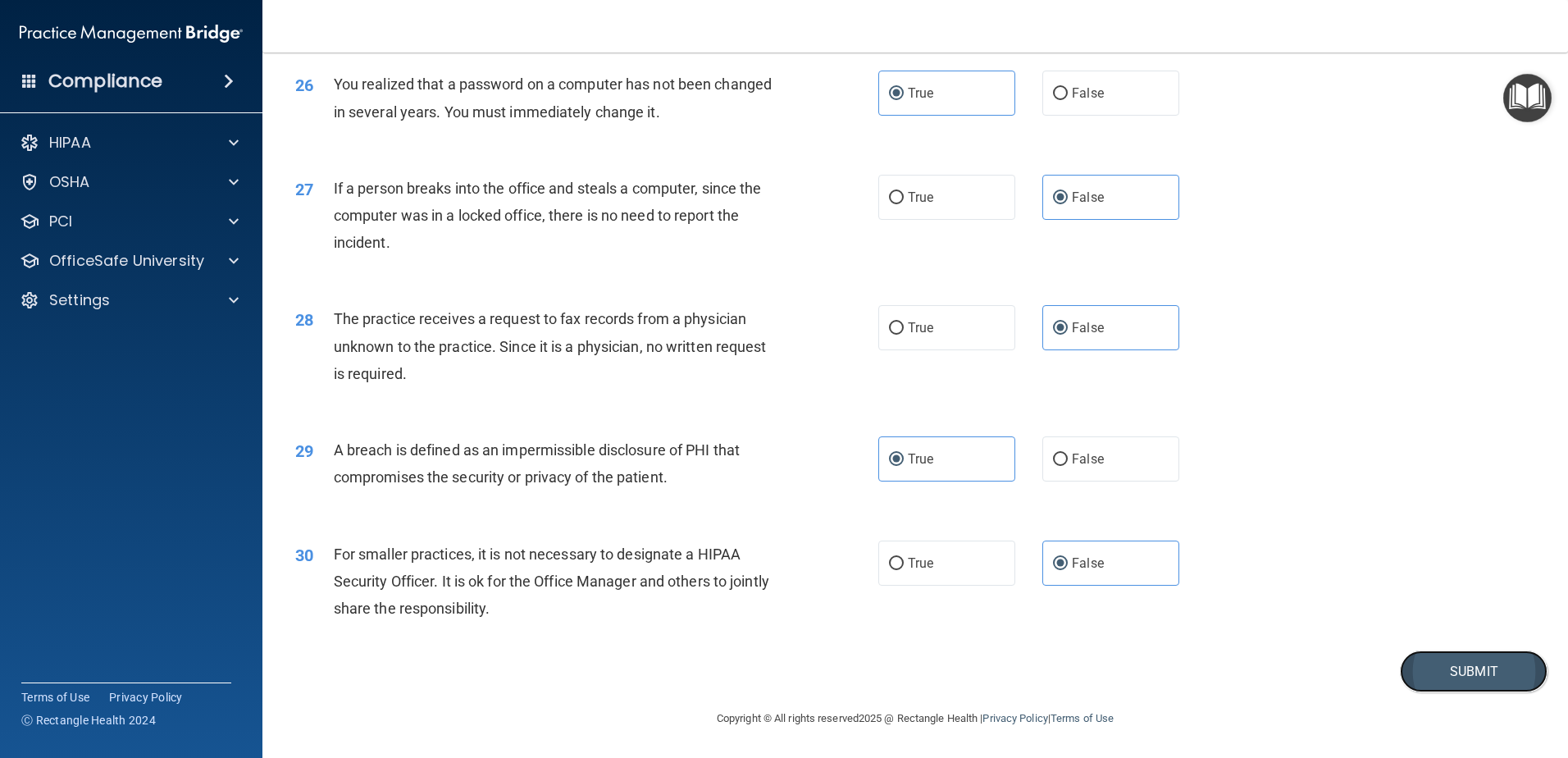
click at [1447, 655] on button "Submit" at bounding box center [1473, 671] width 147 height 42
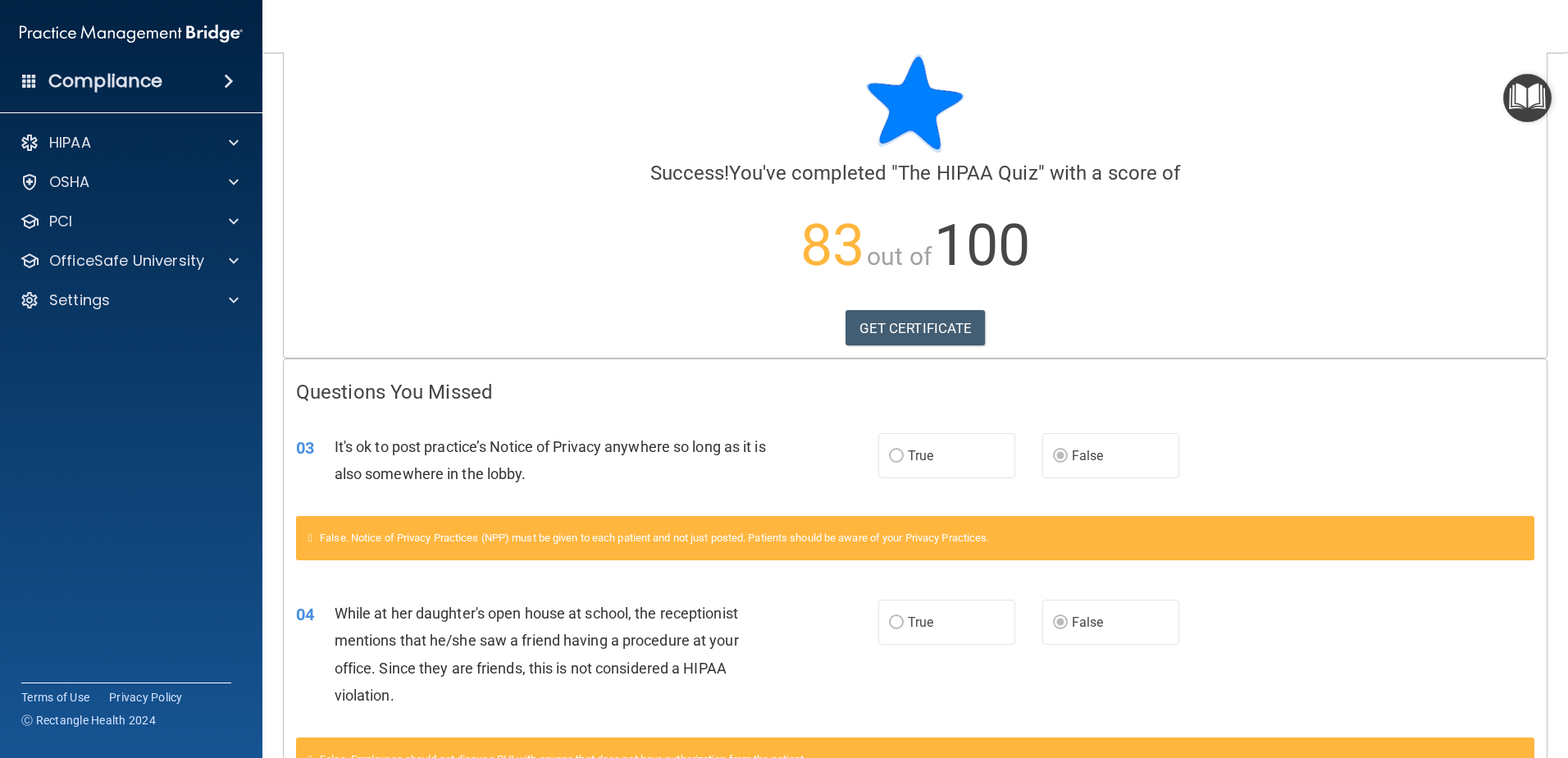
scroll to position [20, 0]
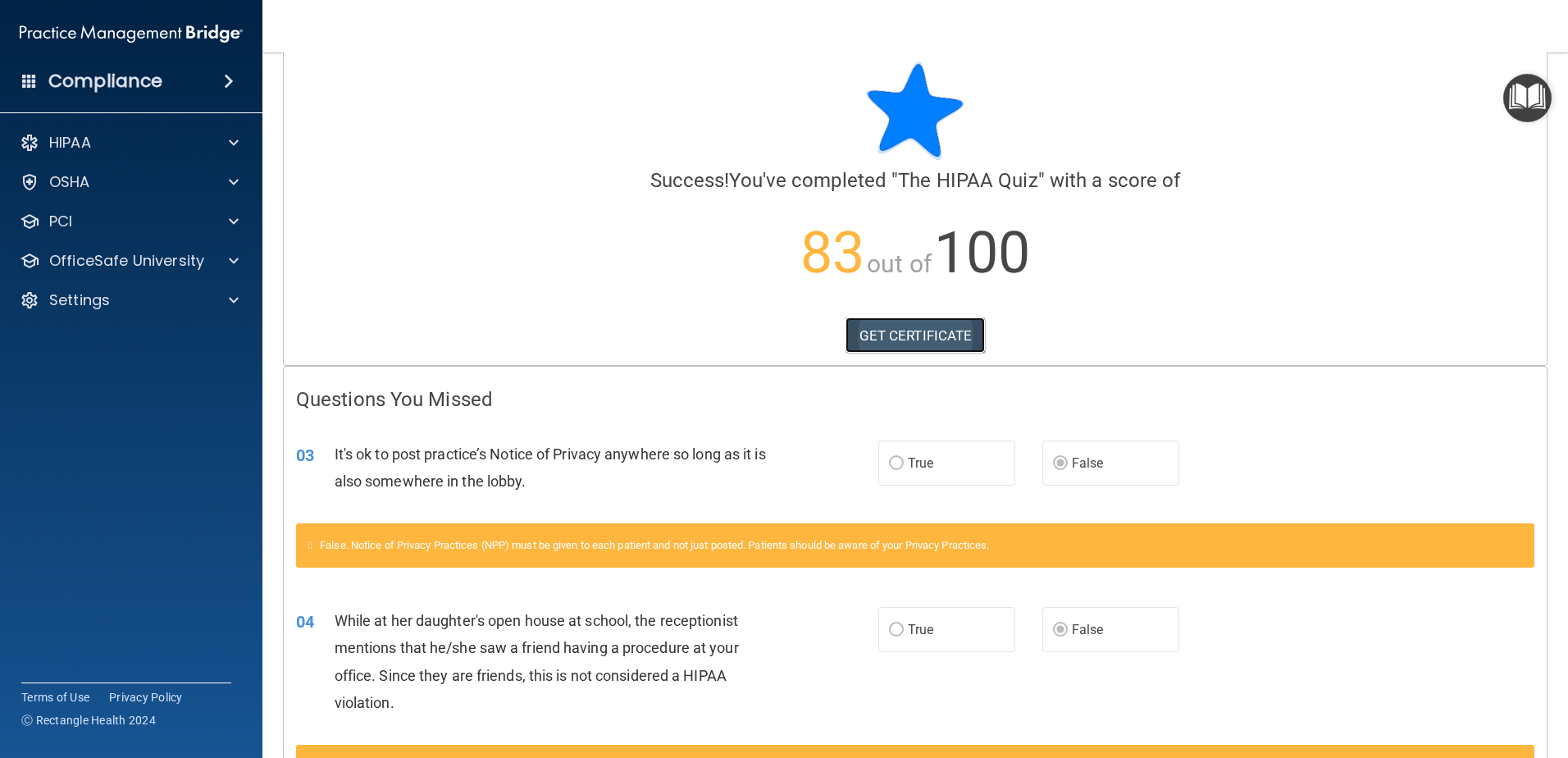
click at [945, 336] on link "GET CERTIFICATE" at bounding box center [916, 336] width 140 height 36
click at [232, 144] on span at bounding box center [234, 142] width 10 height 20
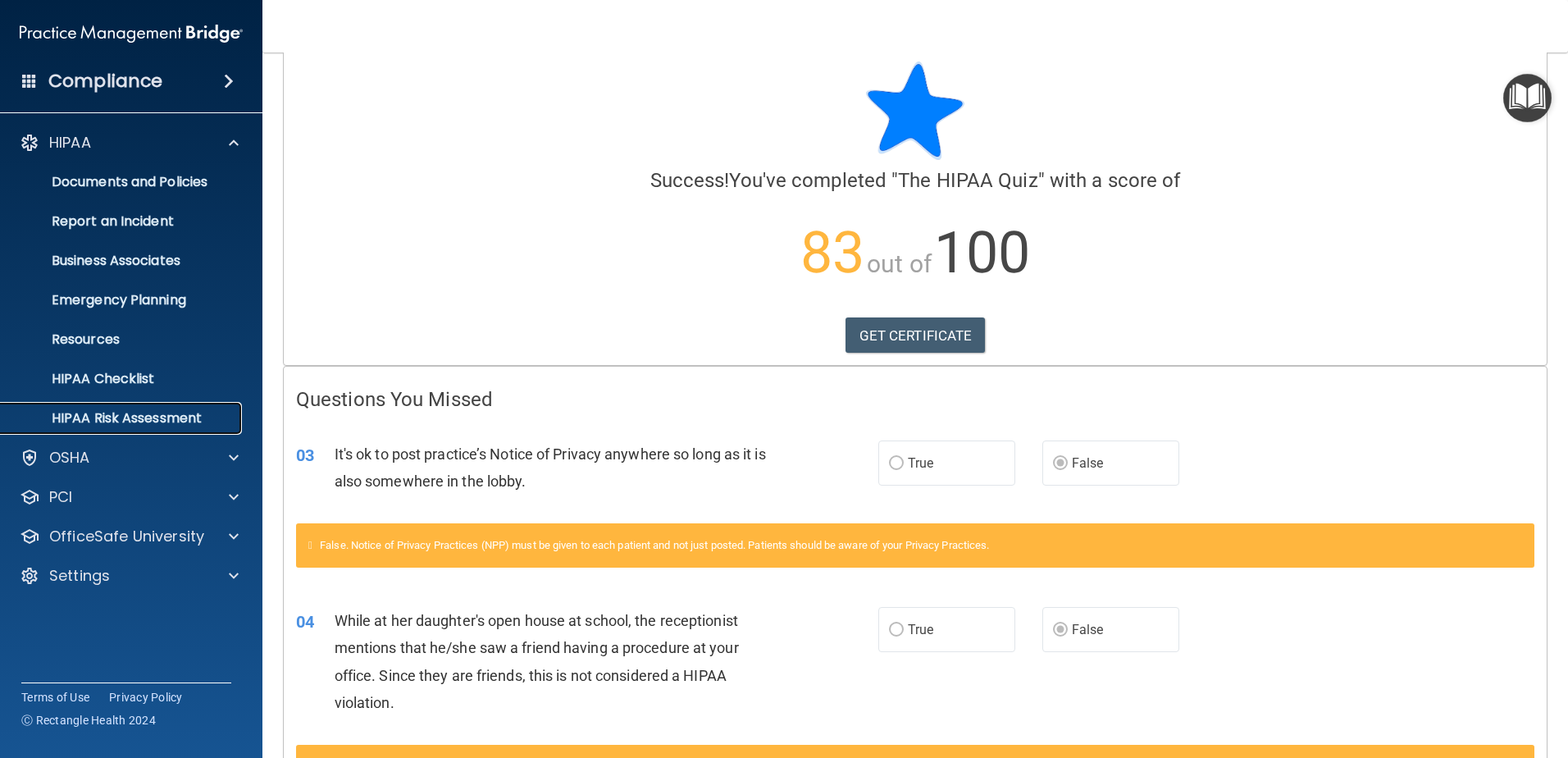
click at [178, 413] on p "HIPAA Risk Assessment" at bounding box center [123, 419] width 224 height 17
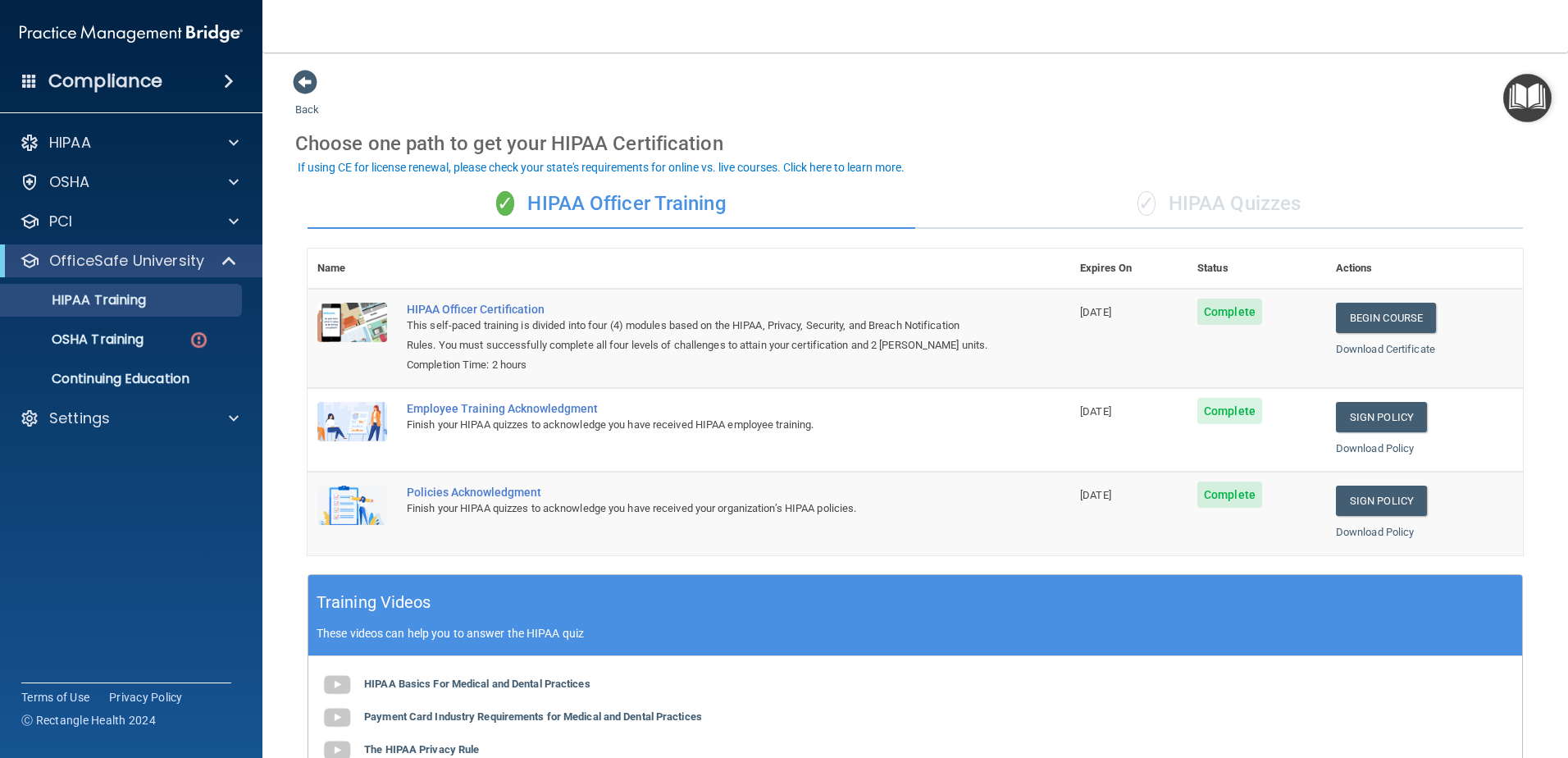
click at [1220, 201] on div "✓ HIPAA Quizzes" at bounding box center [1219, 204] width 608 height 49
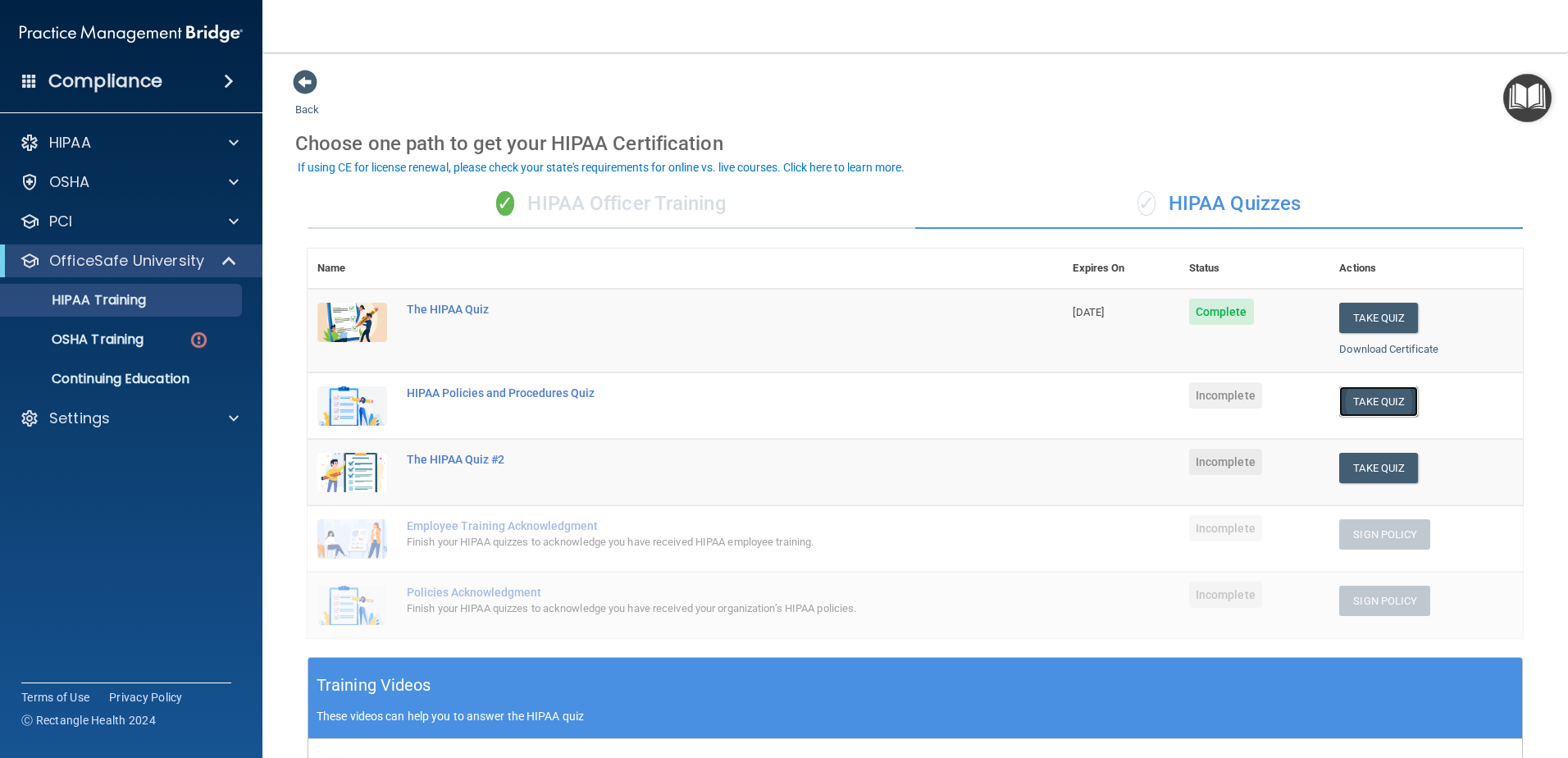
click at [1369, 408] on button "Take Quiz" at bounding box center [1379, 401] width 79 height 30
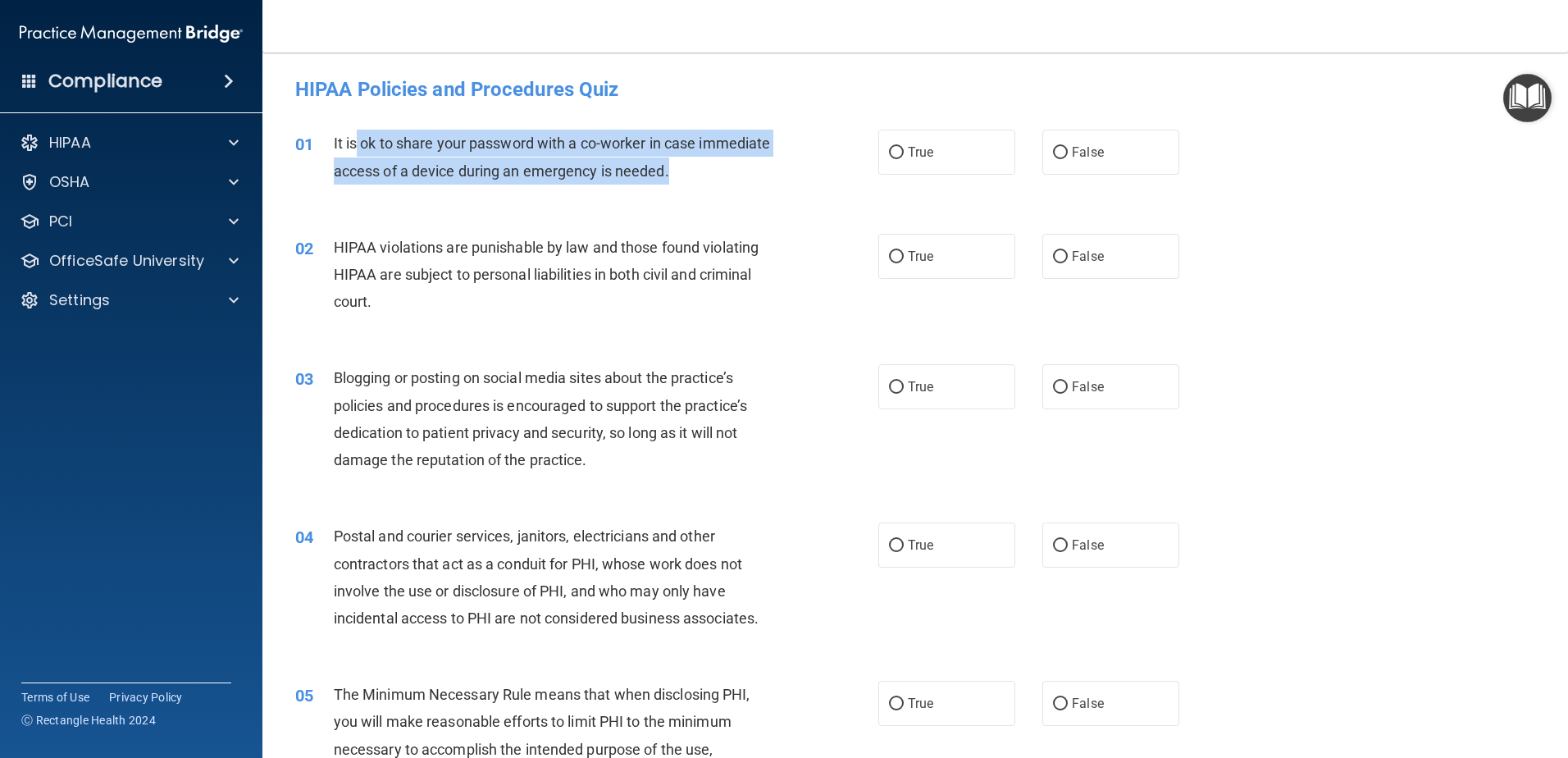
drag, startPoint x: 747, startPoint y: 172, endPoint x: 352, endPoint y: 145, distance: 395.9
click at [352, 145] on div "It is ok to share your password with a co-worker in case immediate access of a …" at bounding box center [562, 157] width 456 height 55
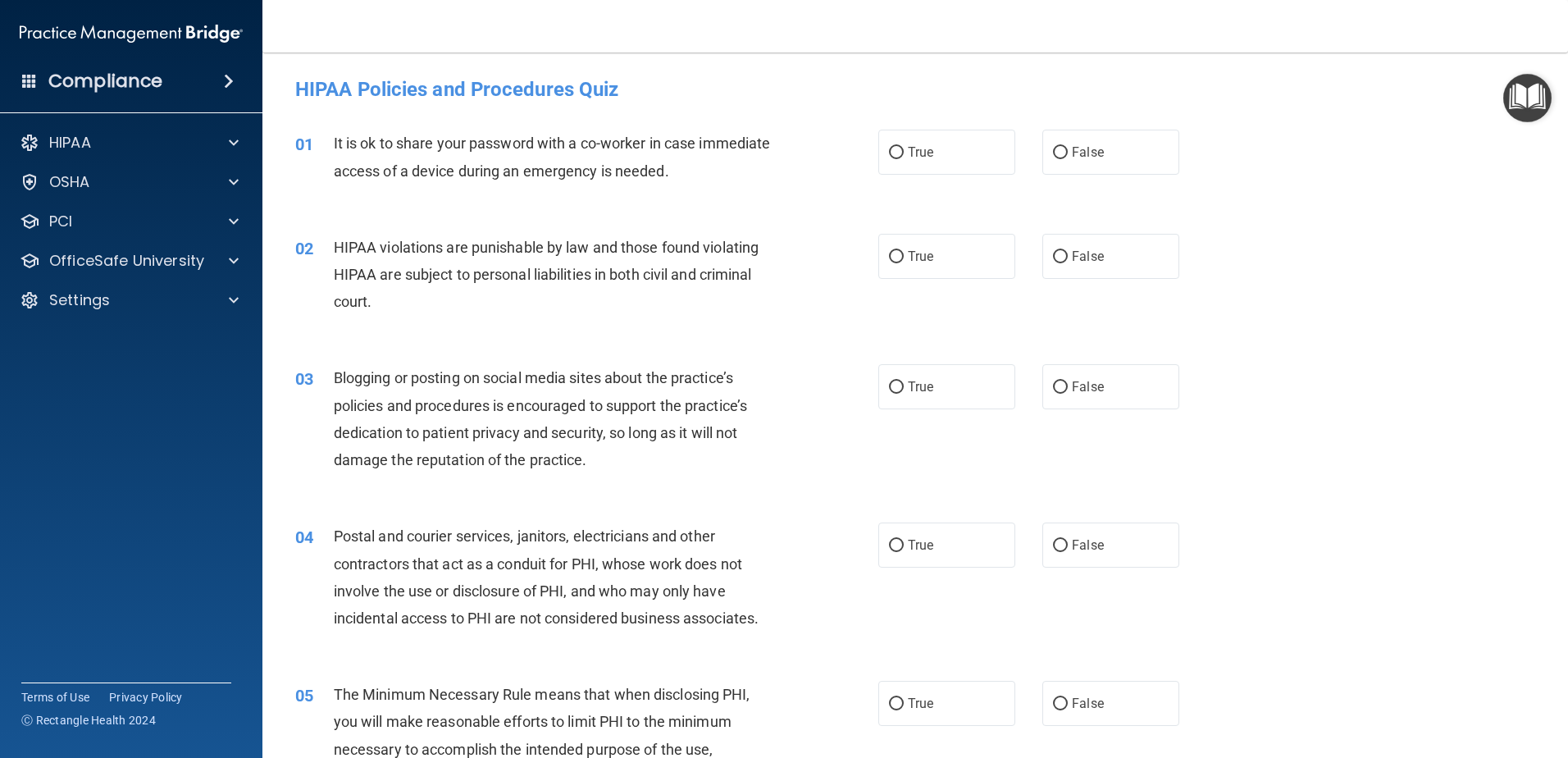
drag, startPoint x: 352, startPoint y: 145, endPoint x: 636, endPoint y: 232, distance: 297.0
click at [636, 232] on div "02 HIPAA violations are punishable by law and those found violating HIPAA are s…" at bounding box center [915, 279] width 1265 height 132
click at [822, 183] on div "01 It is ok to share your password with a co-worker in case immediate access of…" at bounding box center [587, 161] width 633 height 62
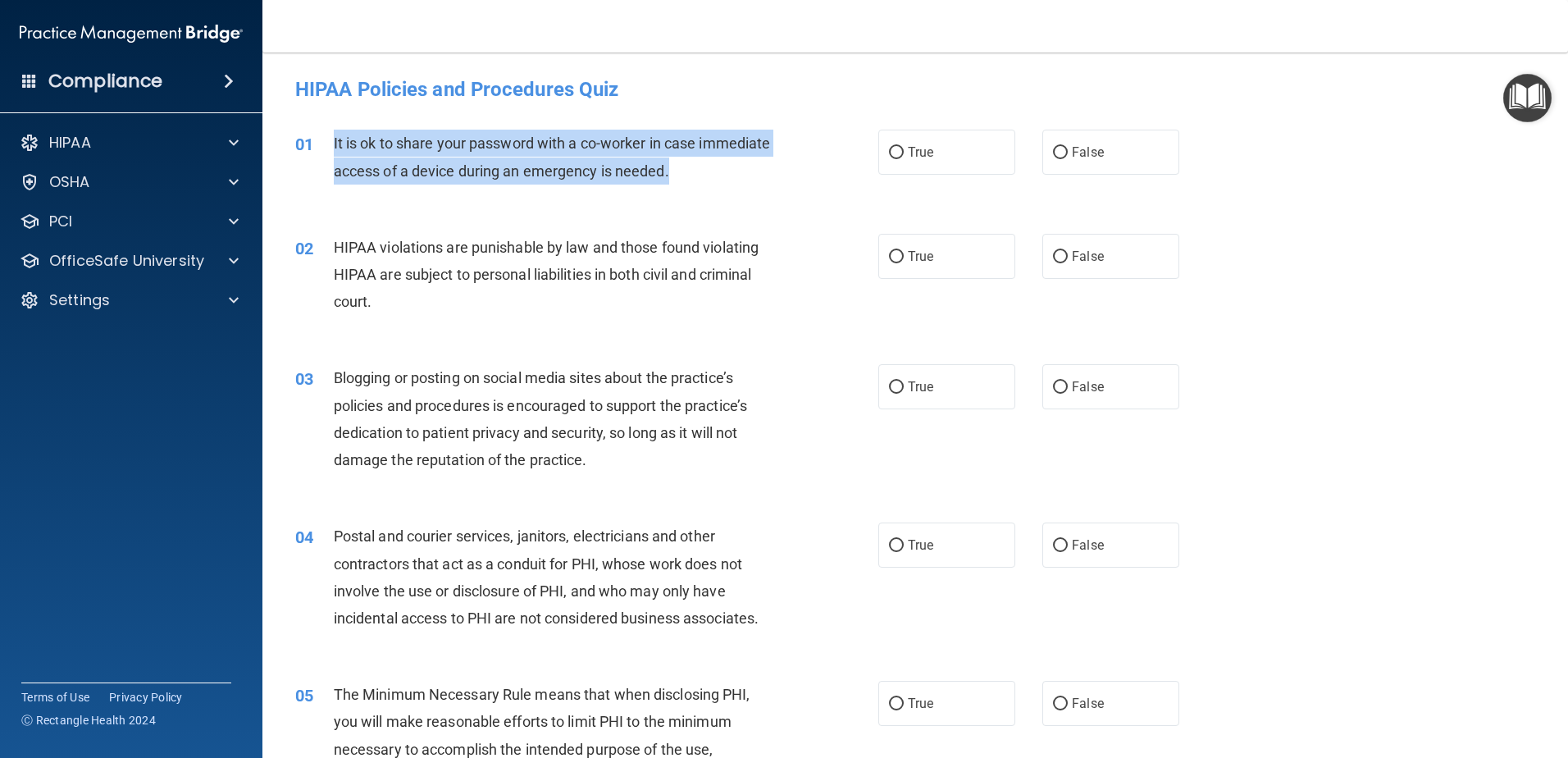
drag, startPoint x: 750, startPoint y: 177, endPoint x: 330, endPoint y: 140, distance: 421.6
click at [330, 140] on div "01 It is ok to share your password with a co-worker in case immediate access of…" at bounding box center [587, 161] width 633 height 62
copy div "It is ok to share your password with a co-worker in case immediate access of a …"
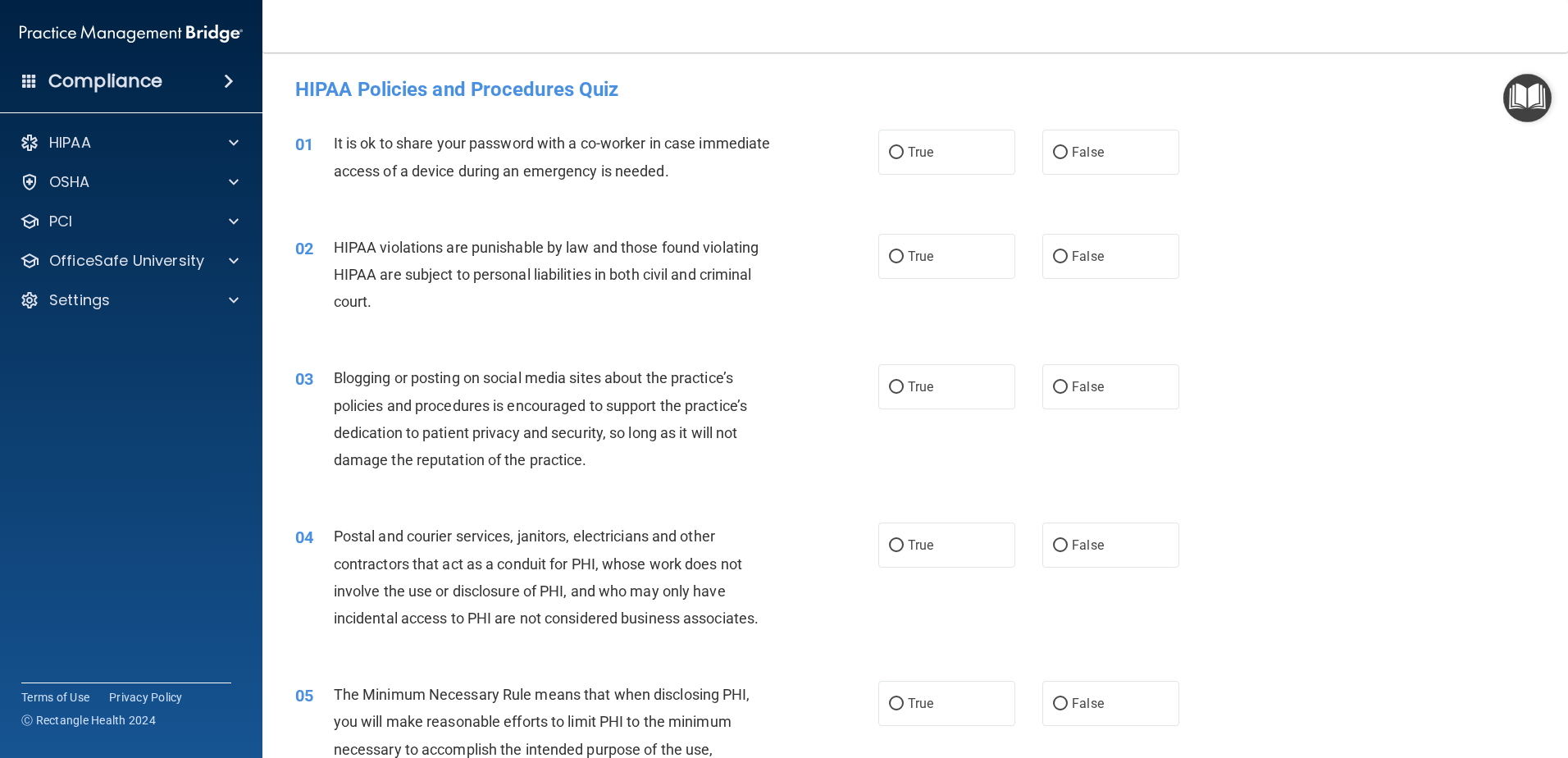
click at [1332, 376] on div "03 Blogging or posting on social media sites about the practice’s policies and …" at bounding box center [915, 422] width 1265 height 158
click at [1092, 167] on label "False" at bounding box center [1111, 152] width 137 height 45
click at [1068, 159] on input "False" at bounding box center [1060, 153] width 15 height 13
radio input "true"
click at [1316, 219] on div "02 HIPAA violations are punishable by law and those found violating HIPAA are s…" at bounding box center [915, 279] width 1265 height 132
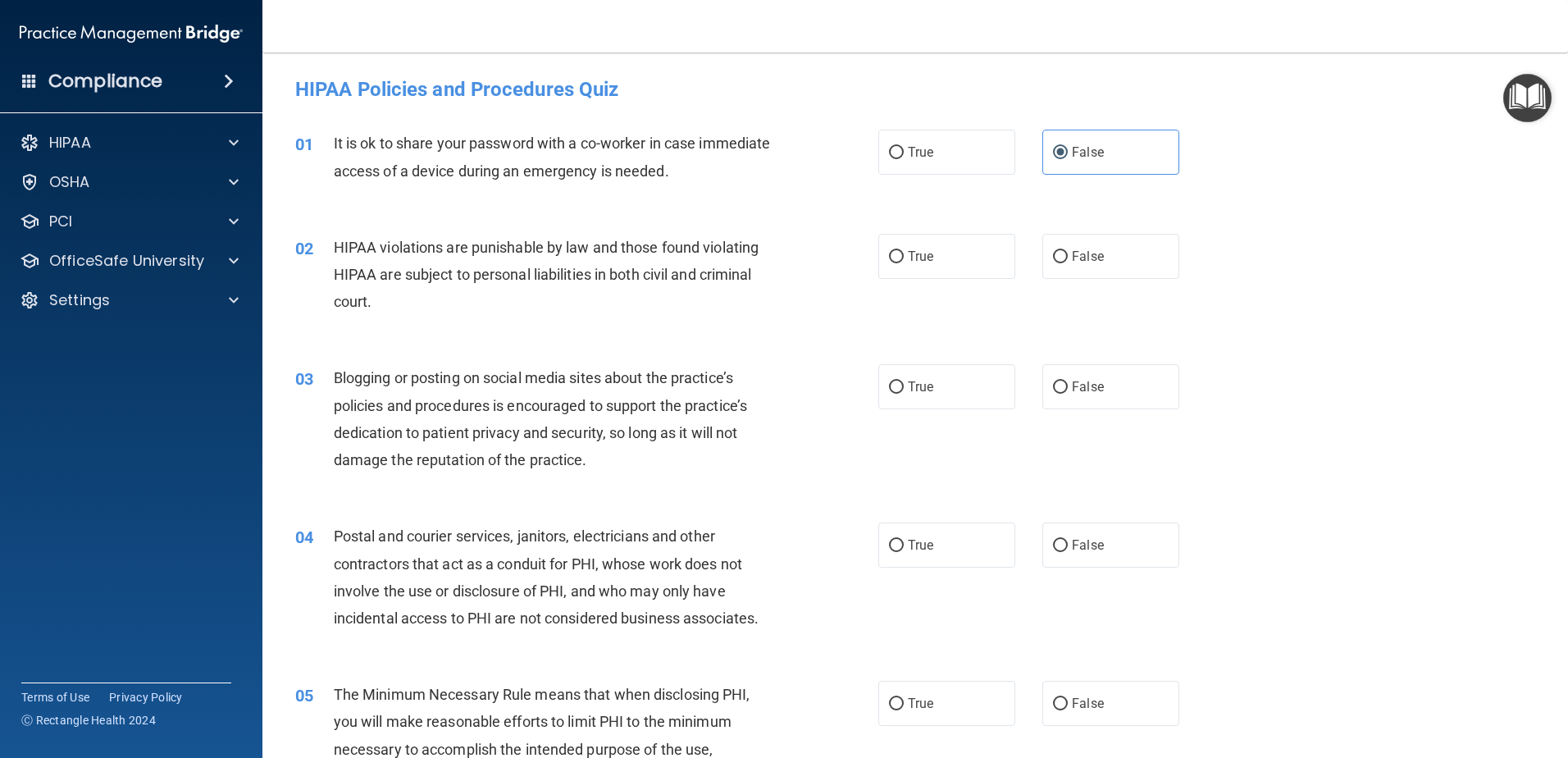
click at [1466, 383] on div "03 Blogging or posting on social media sites about the practice’s policies and …" at bounding box center [915, 422] width 1265 height 158
click at [959, 268] on label "True" at bounding box center [947, 257] width 137 height 45
click at [904, 263] on input "True" at bounding box center [896, 257] width 15 height 13
radio input "true"
click at [1277, 382] on div "03 Blogging or posting on social media sites about the practice’s policies and …" at bounding box center [915, 422] width 1265 height 158
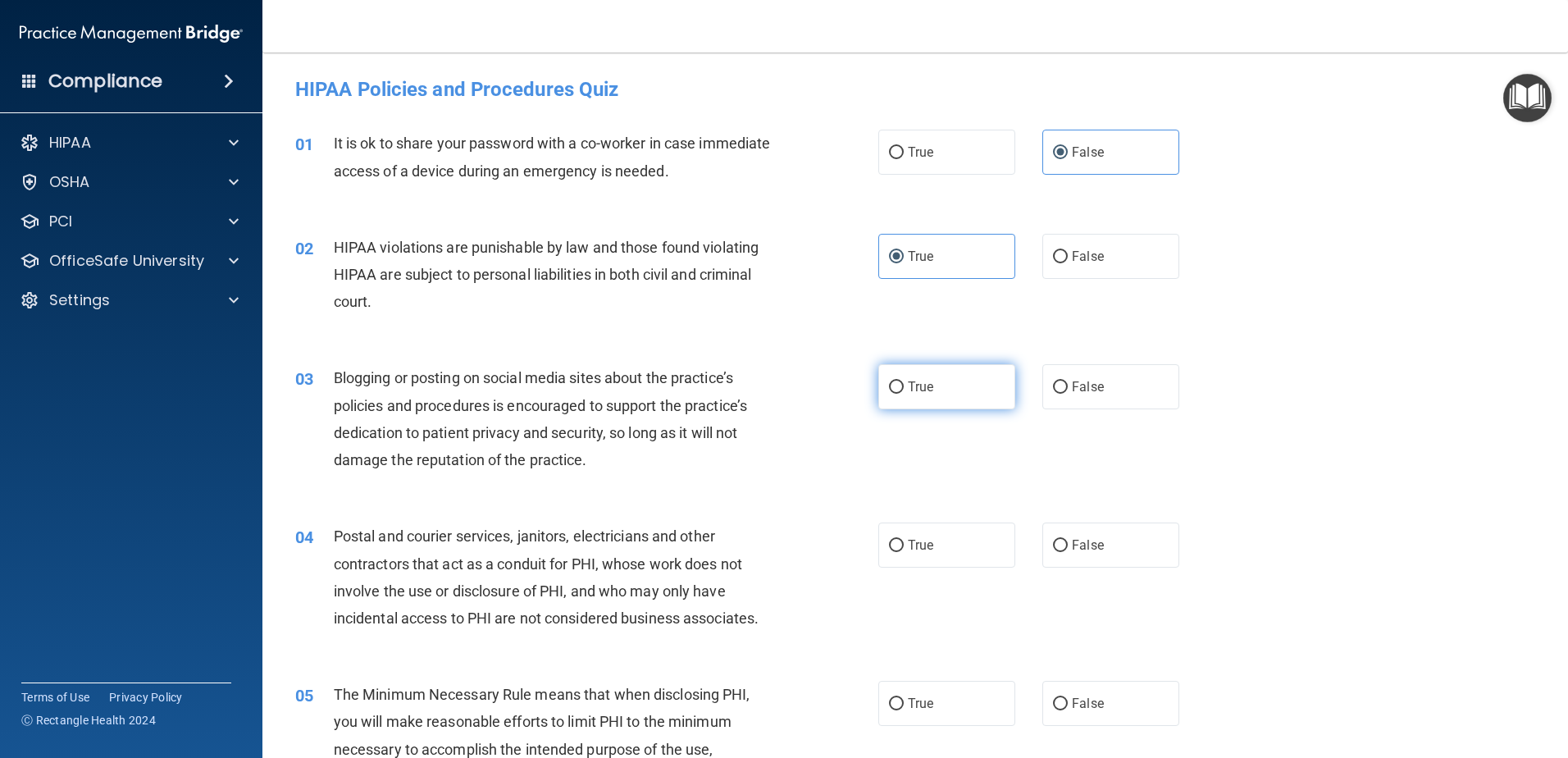
click at [976, 391] on label "True" at bounding box center [947, 387] width 137 height 45
click at [904, 391] on input "True" at bounding box center [896, 387] width 15 height 13
radio input "true"
click at [1360, 380] on div "03 Blogging or posting on social media sites about the practice’s policies and …" at bounding box center [915, 422] width 1265 height 158
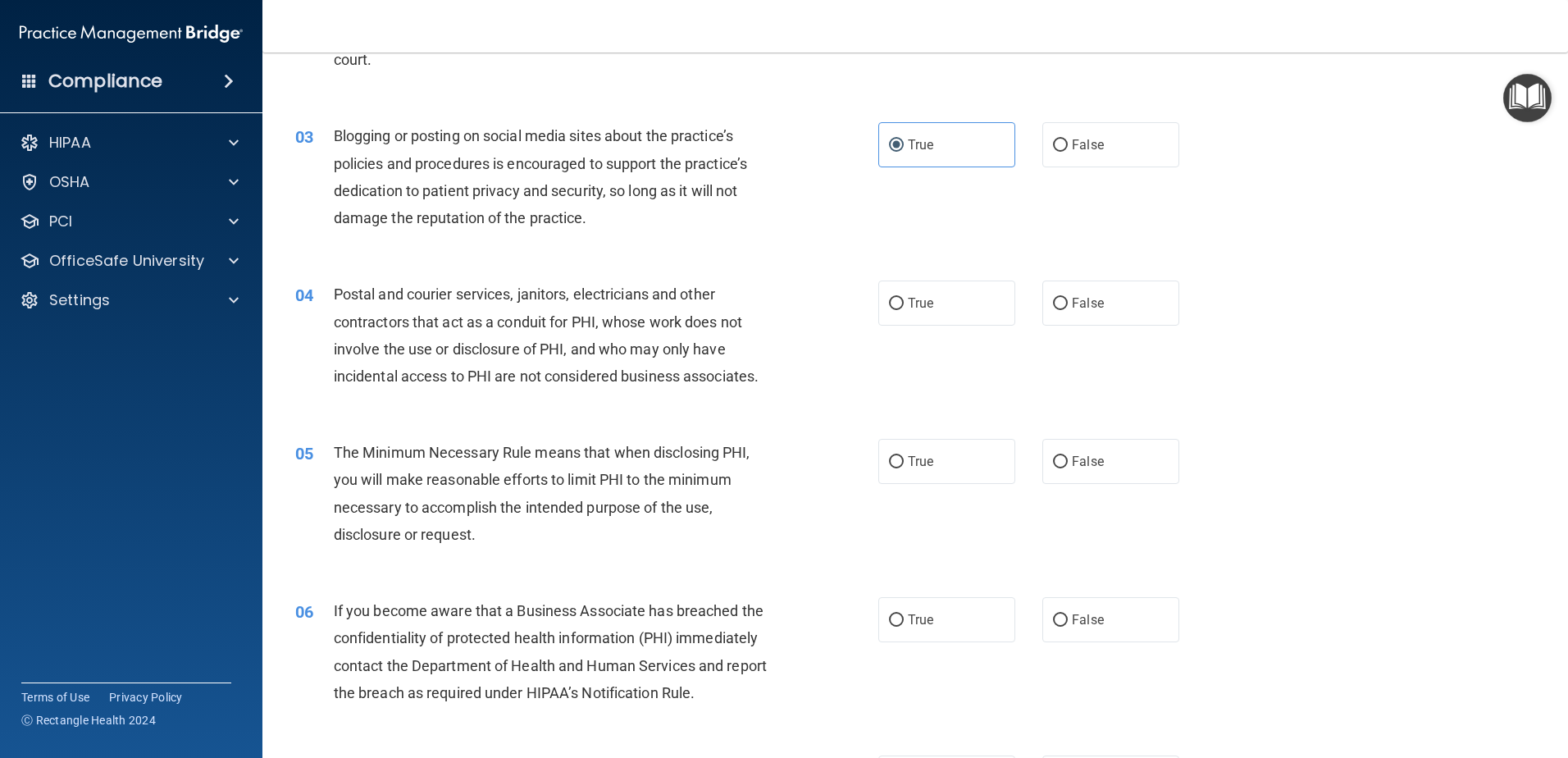
scroll to position [246, 0]
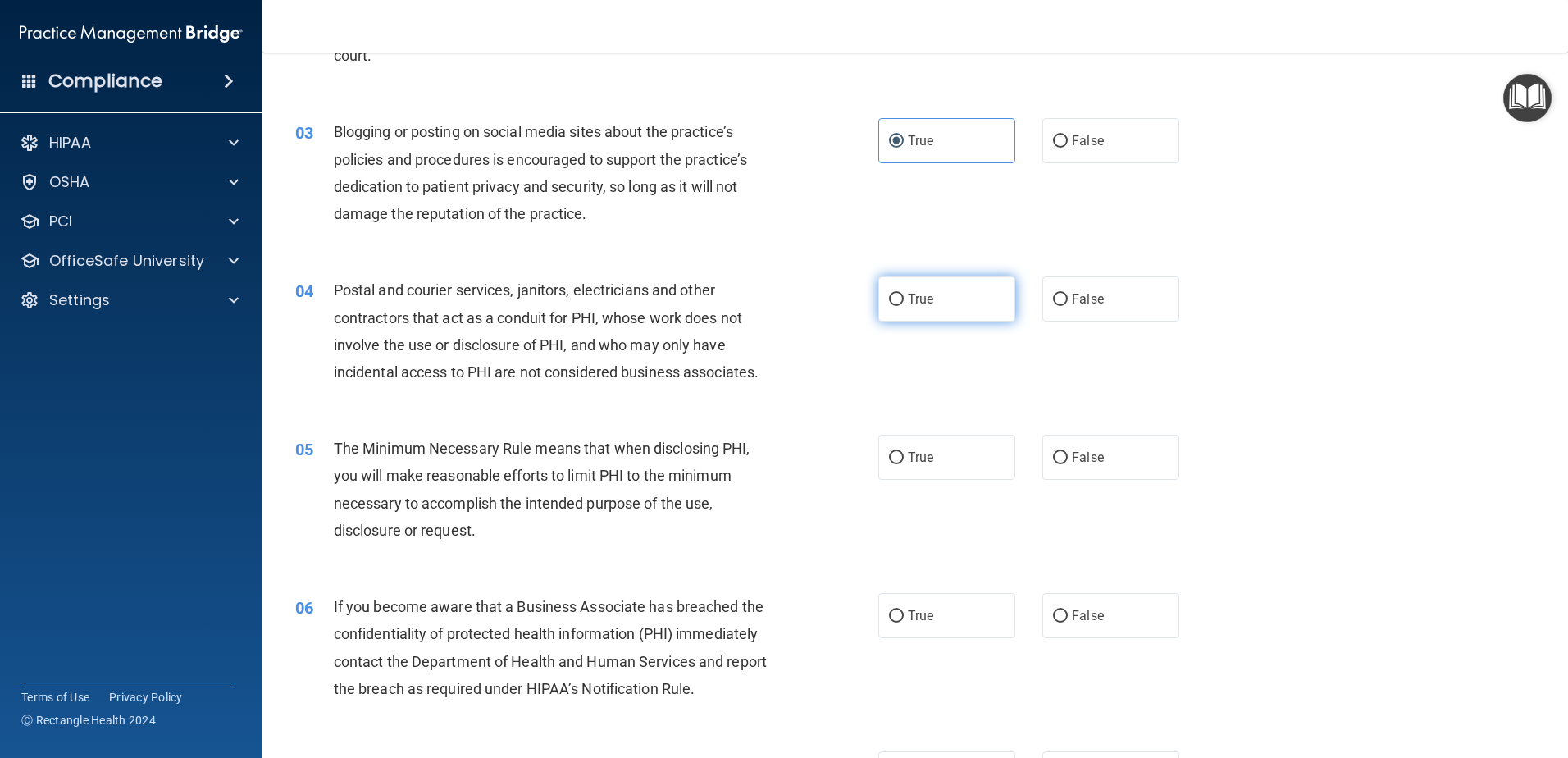
click at [939, 316] on label "True" at bounding box center [947, 299] width 137 height 45
click at [904, 306] on input "True" at bounding box center [896, 299] width 15 height 13
radio input "true"
click at [1293, 355] on div "04 Postal and courier services, janitors, electricians and other contractors th…" at bounding box center [915, 335] width 1265 height 158
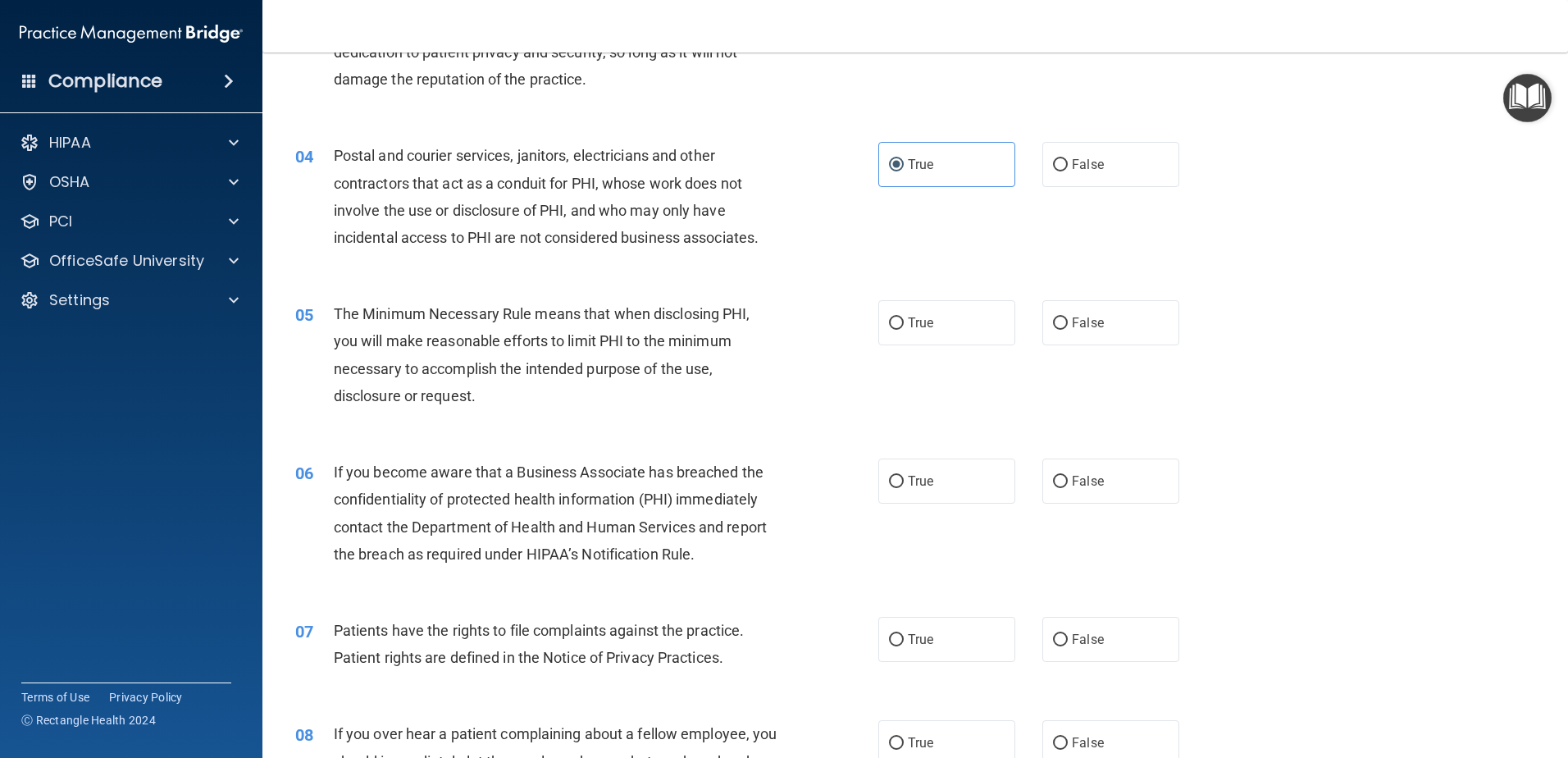
scroll to position [411, 0]
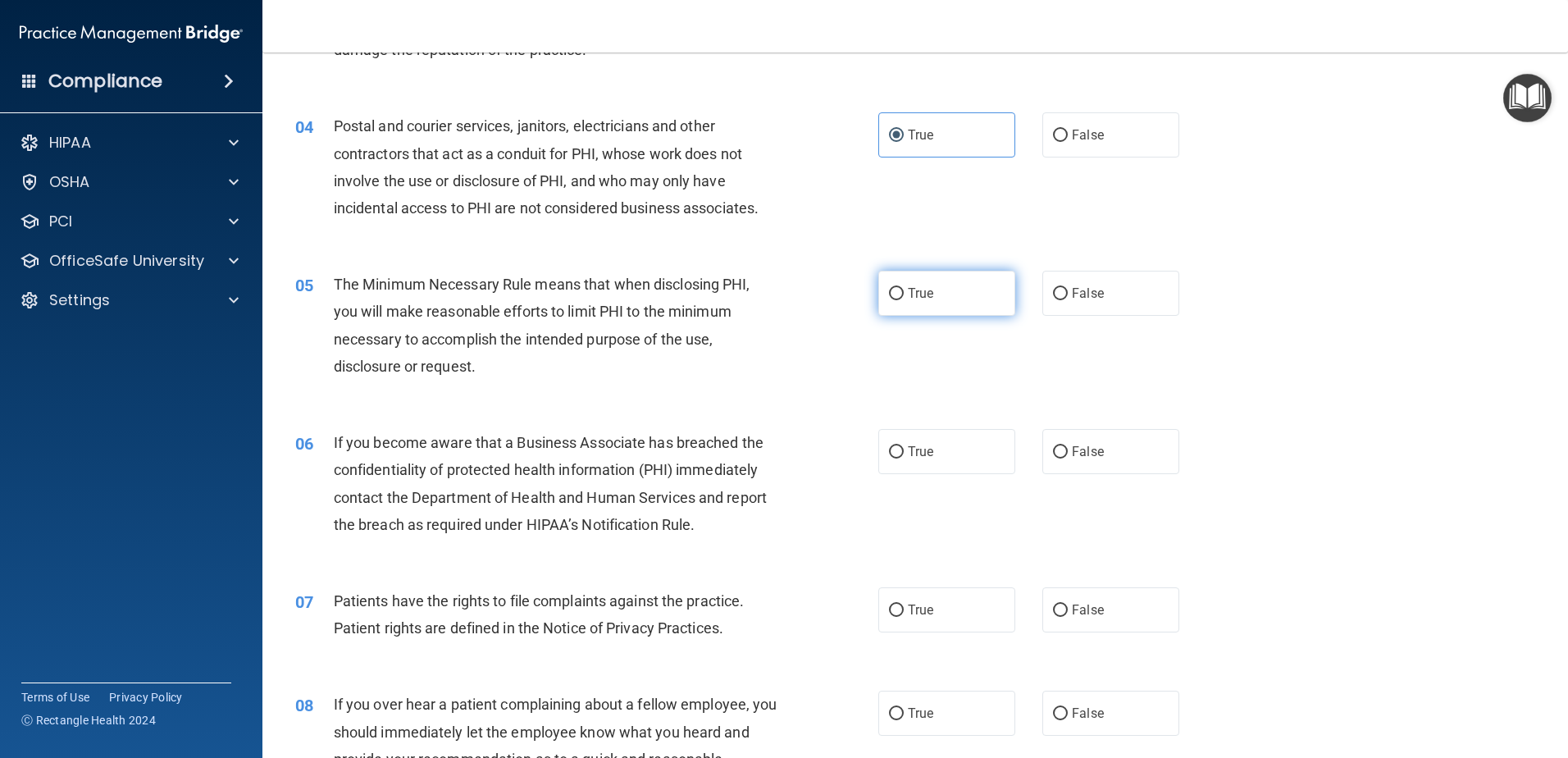
click at [894, 282] on label "True" at bounding box center [947, 294] width 137 height 45
click at [894, 288] on input "True" at bounding box center [896, 294] width 15 height 13
radio input "true"
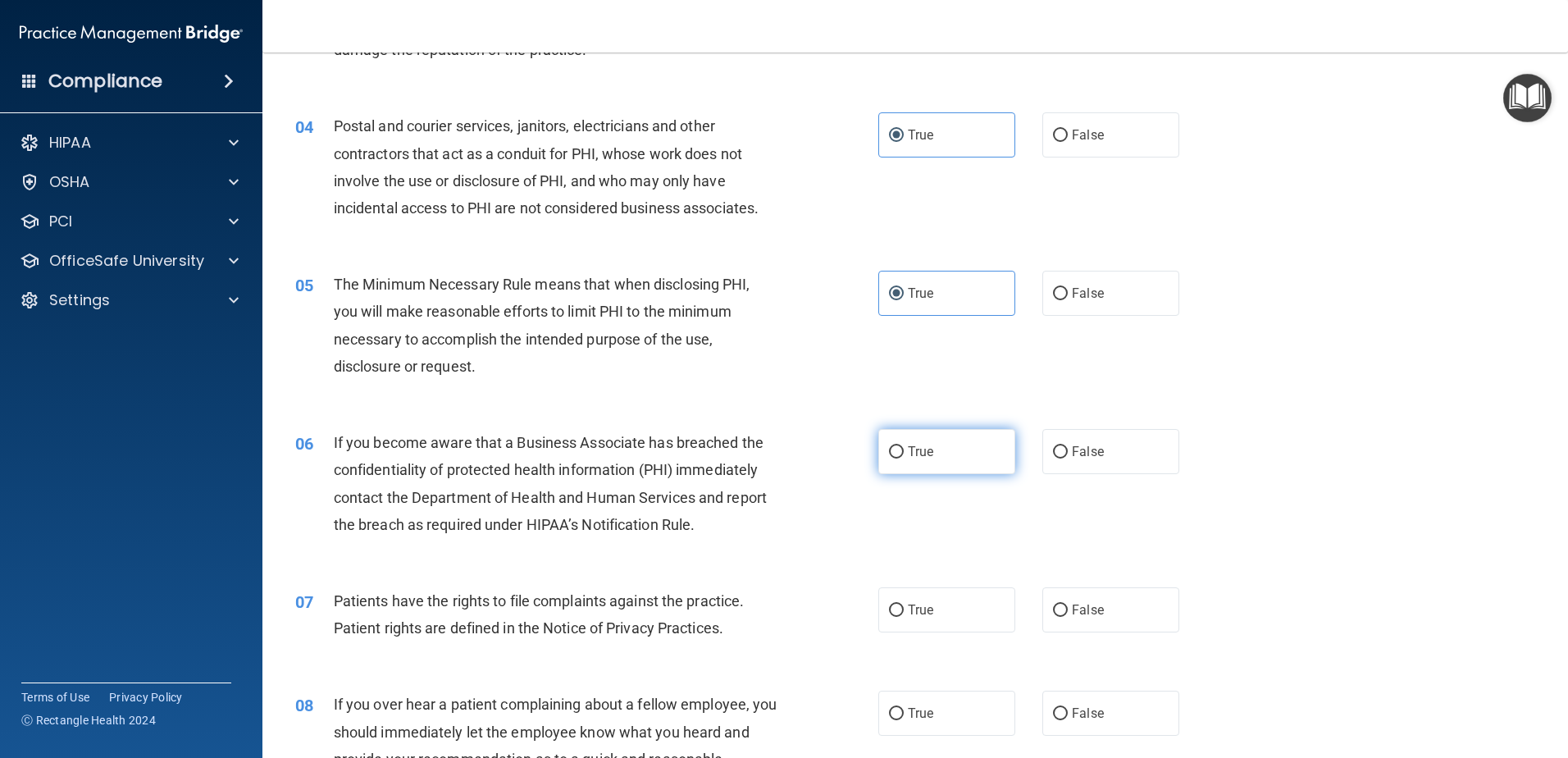
click at [975, 468] on label "True" at bounding box center [947, 452] width 137 height 45
click at [904, 459] on input "True" at bounding box center [896, 453] width 15 height 13
radio input "true"
click at [1405, 461] on div "06 If you become aware that a Business Associate has breached the confidentiali…" at bounding box center [915, 488] width 1265 height 158
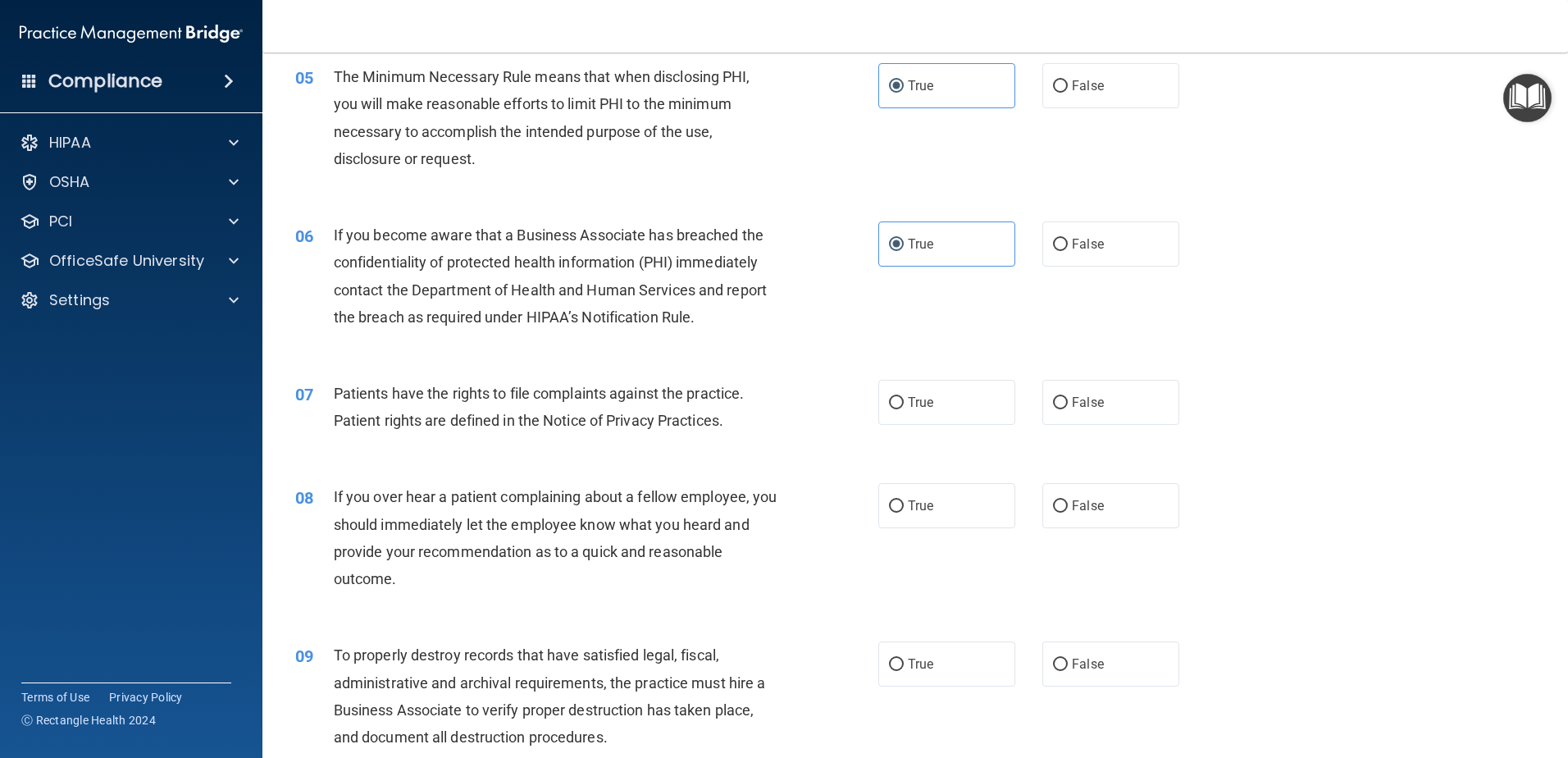
scroll to position [657, 0]
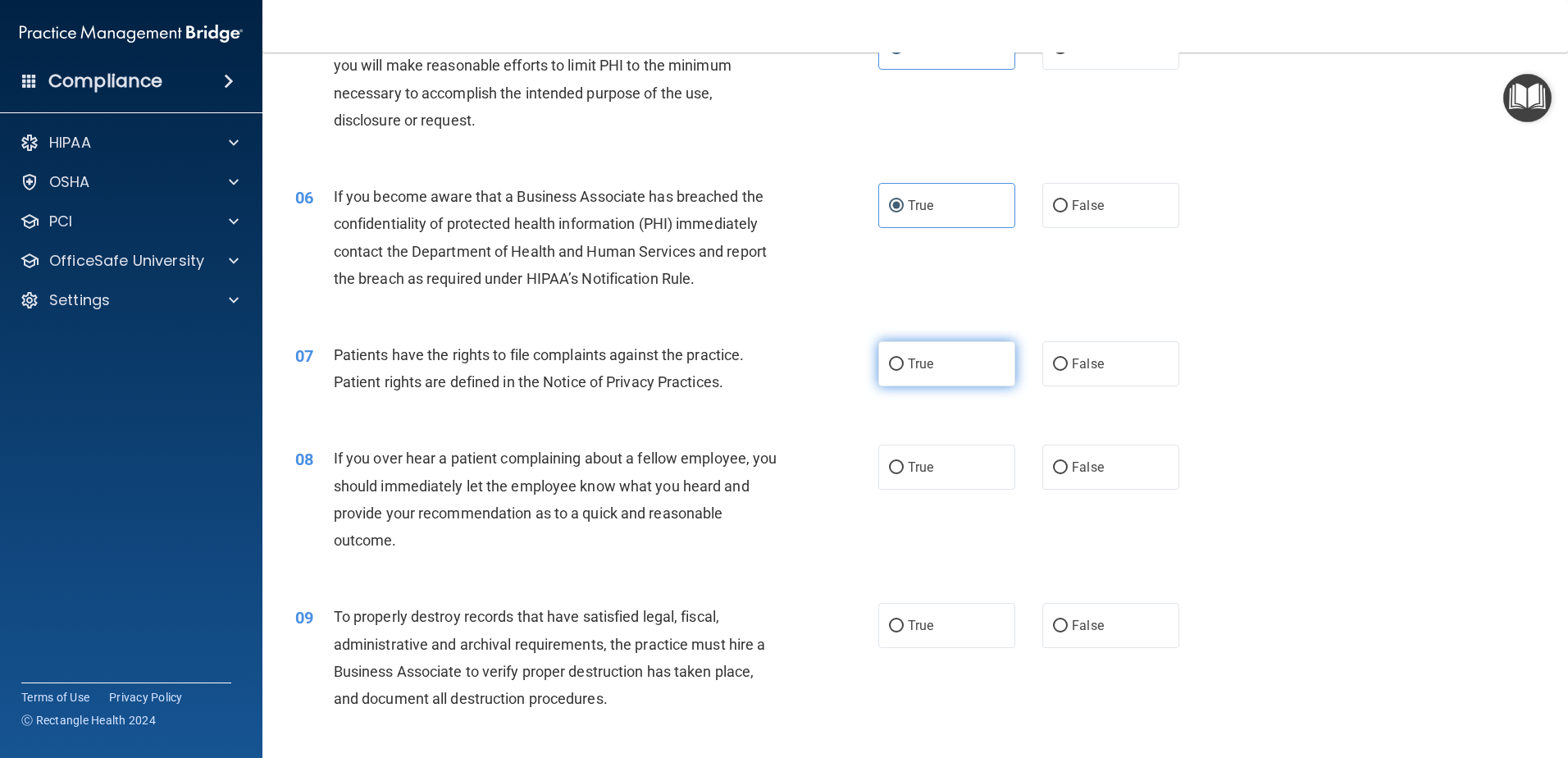
click at [958, 347] on label "True" at bounding box center [947, 364] width 137 height 45
click at [904, 359] on input "True" at bounding box center [896, 365] width 15 height 13
radio input "true"
click at [1328, 347] on div "07 Patients have the rights to file complaints against the practice. Patient ri…" at bounding box center [915, 373] width 1265 height 103
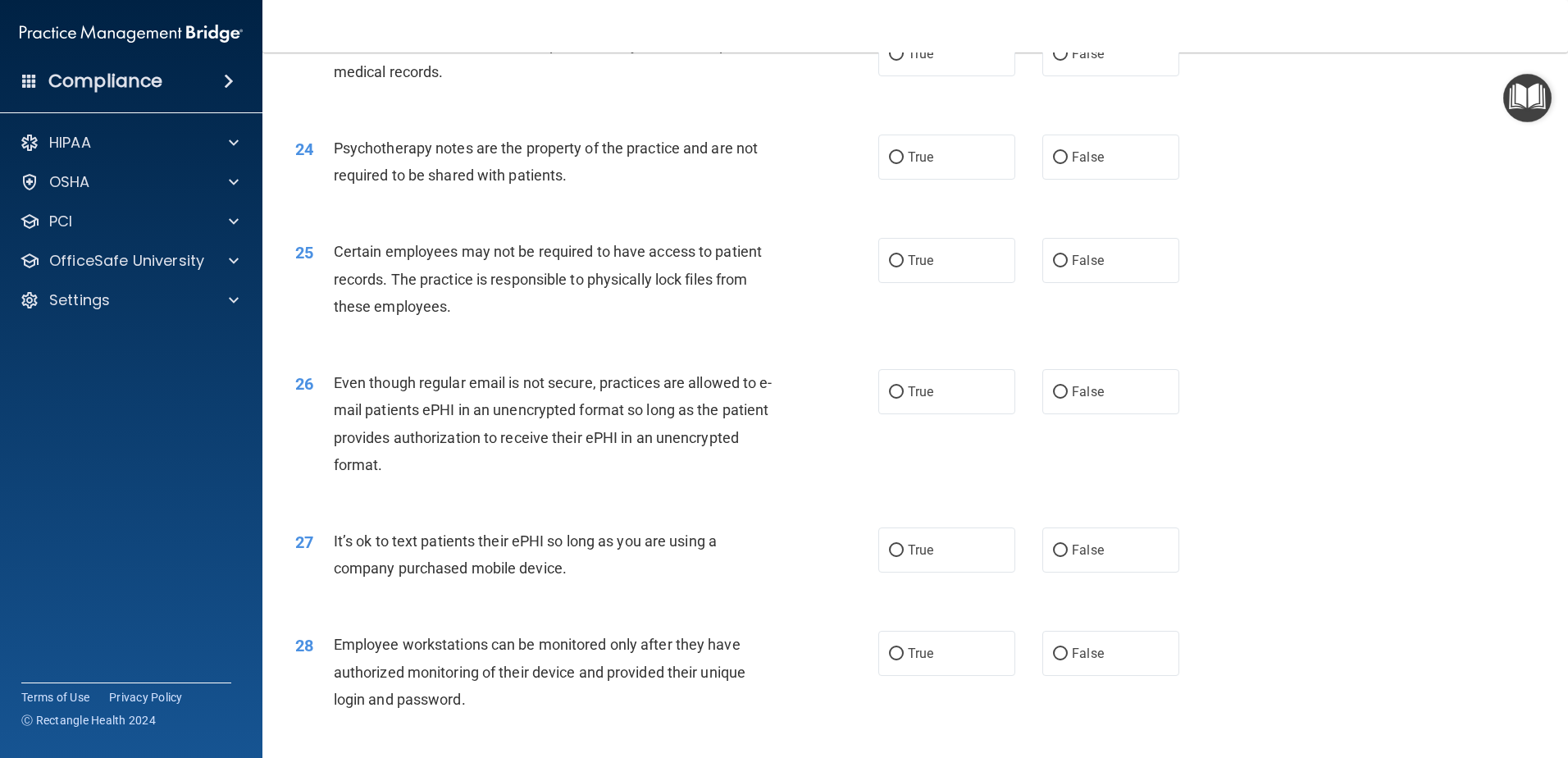
scroll to position [3362, 0]
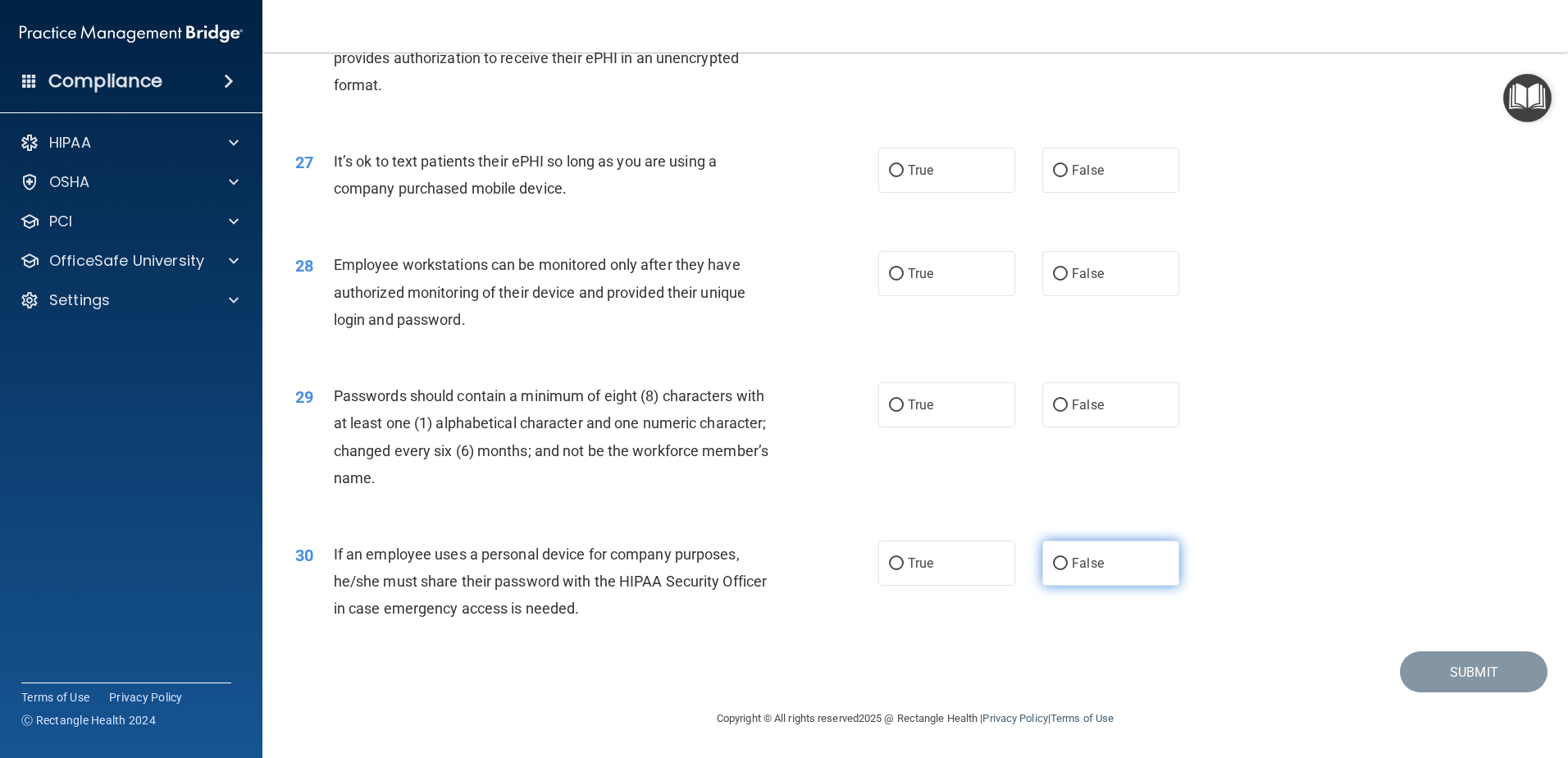
click at [1133, 555] on label "False" at bounding box center [1111, 563] width 137 height 45
click at [1068, 558] on input "False" at bounding box center [1060, 564] width 15 height 13
radio input "true"
click at [957, 421] on label "True" at bounding box center [947, 405] width 137 height 45
click at [904, 412] on input "True" at bounding box center [896, 406] width 15 height 13
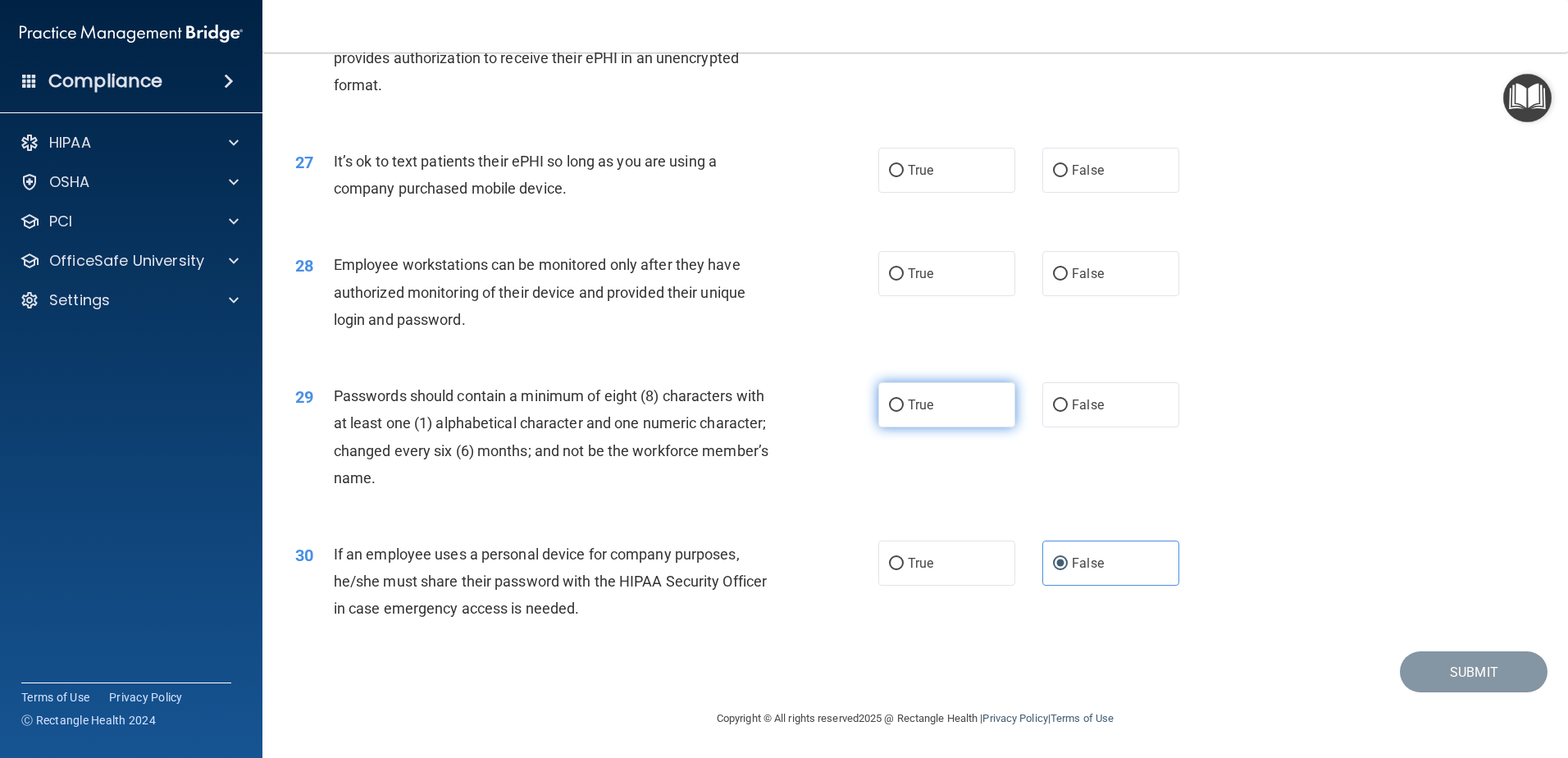
radio input "true"
click at [1553, 219] on main "- HIPAA Policies and Procedures Quiz This quiz doesn’t expire until . Are you s…" at bounding box center [915, 405] width 1306 height 705
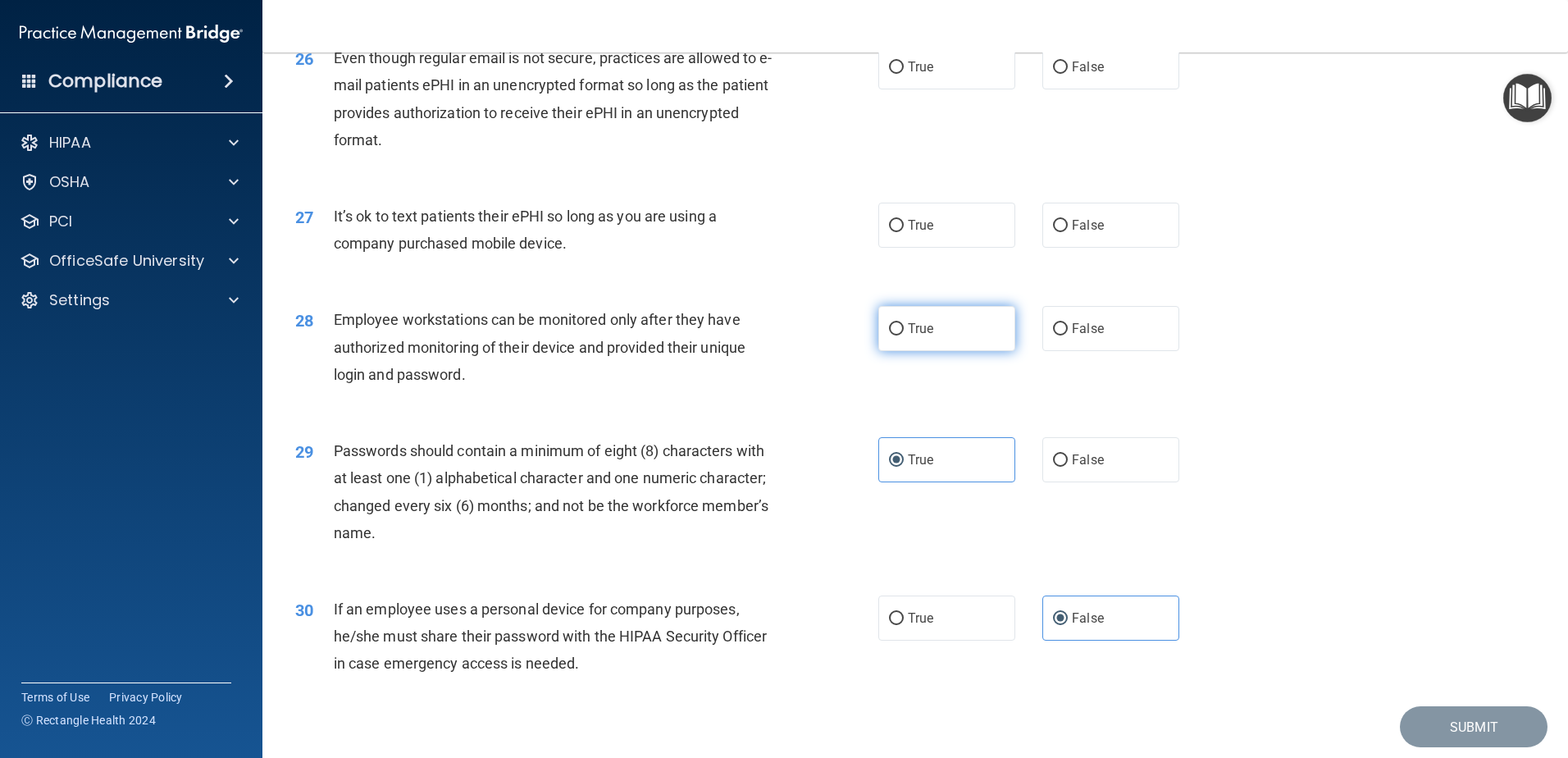
click at [908, 337] on span "True" at bounding box center [921, 329] width 25 height 16
click at [904, 336] on input "True" at bounding box center [896, 329] width 15 height 13
radio input "true"
click at [1354, 326] on div "28 Employee workstations can be monitored only after they have authorized monit…" at bounding box center [915, 351] width 1265 height 132
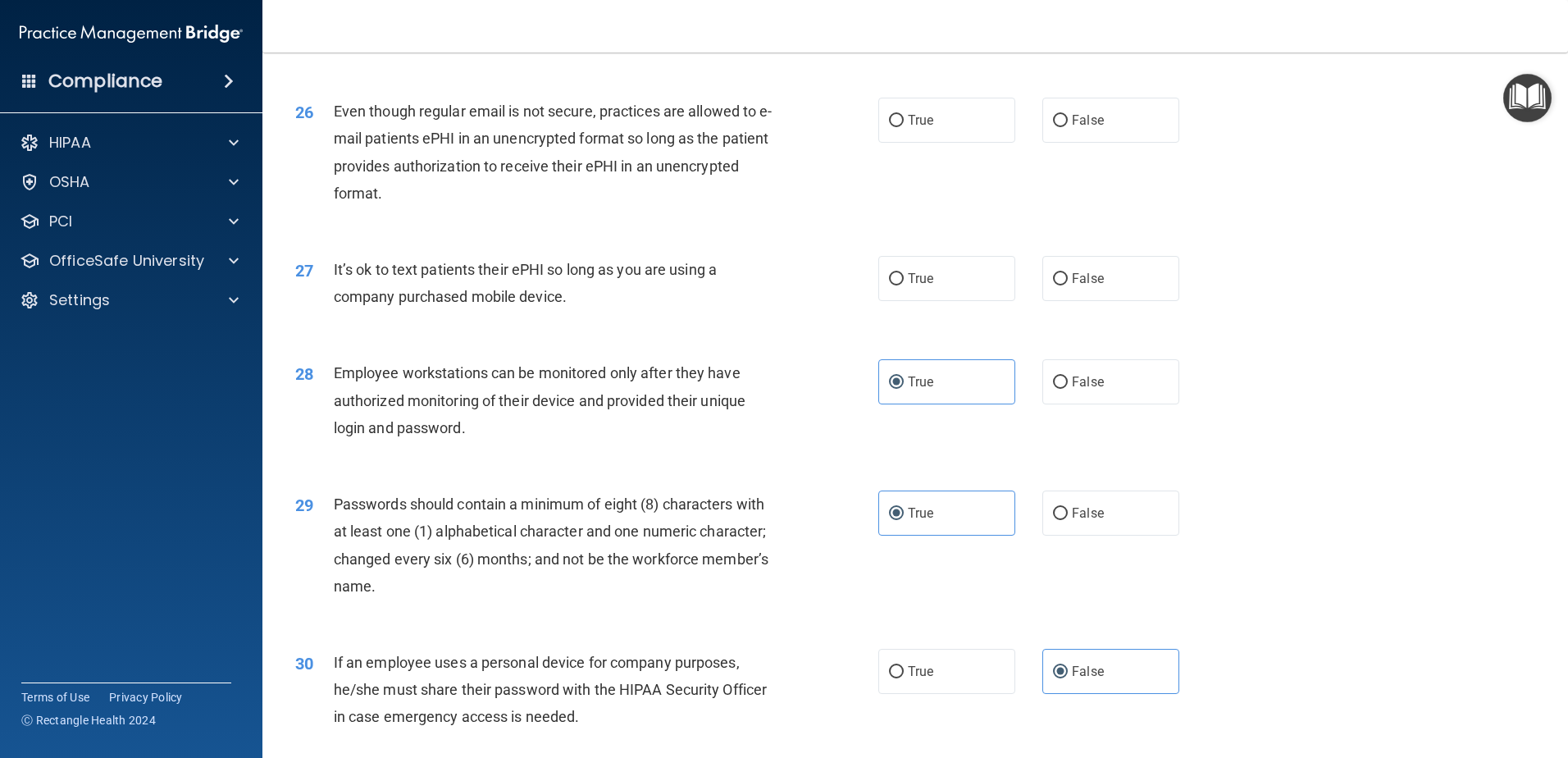
scroll to position [3198, 0]
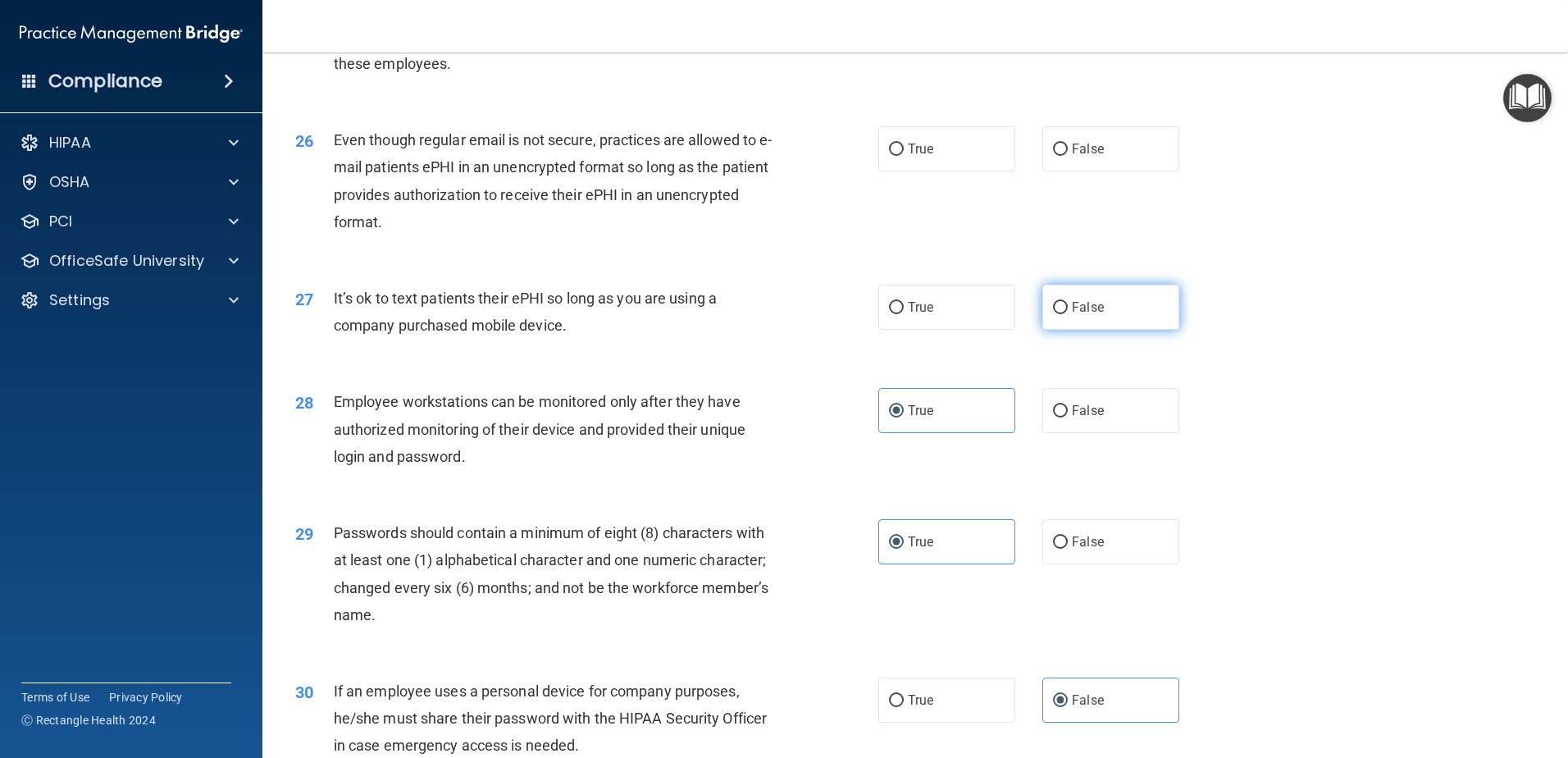
click at [1126, 330] on label "False" at bounding box center [1111, 307] width 137 height 45
click at [1068, 314] on input "False" at bounding box center [1060, 308] width 15 height 13
radio input "true"
click at [1301, 362] on div "27 It’s ok to text patients their ePHI so long as you are using a company purch…" at bounding box center [915, 316] width 1265 height 103
click at [908, 157] on span "True" at bounding box center [921, 149] width 25 height 16
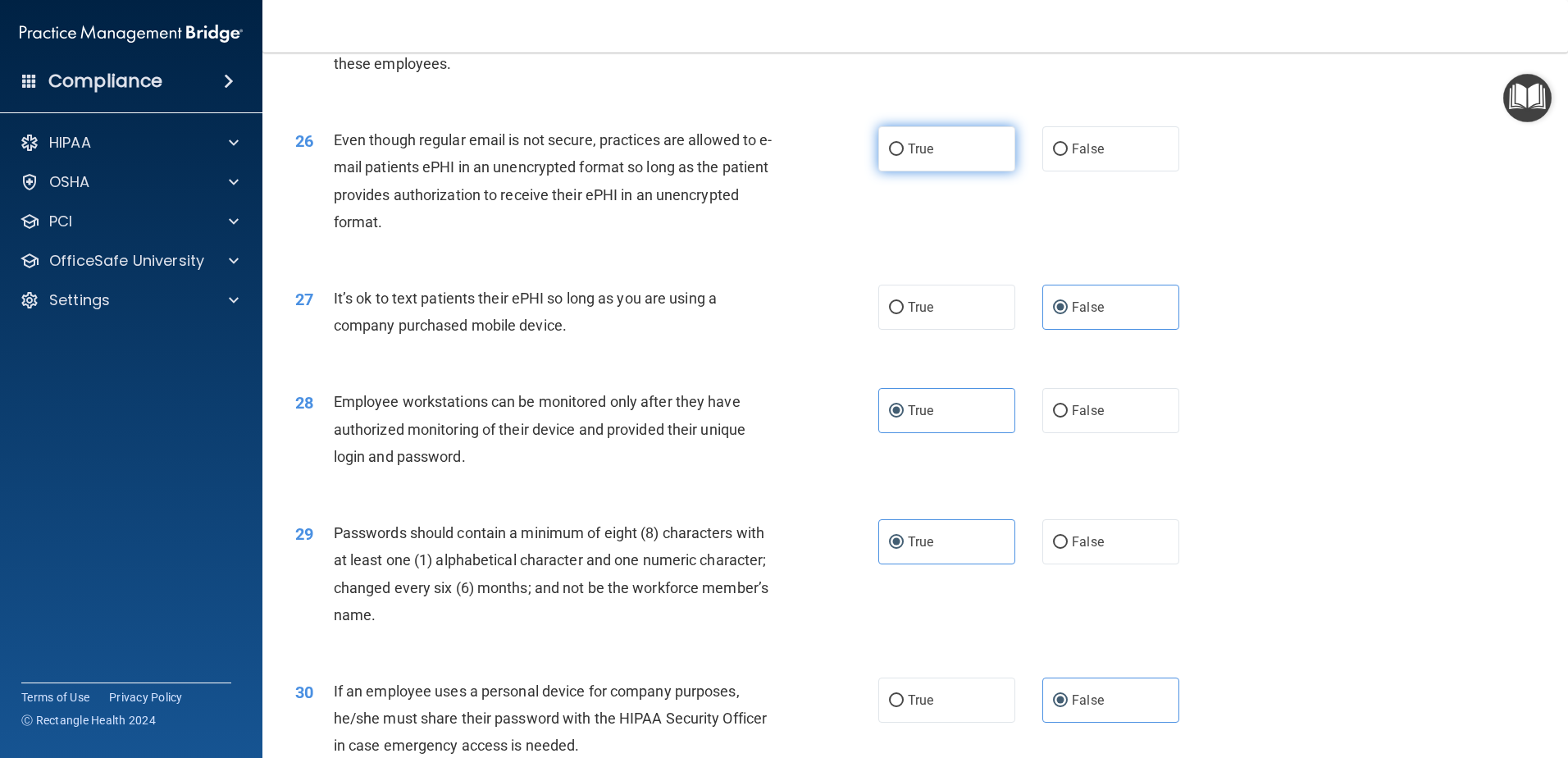
click at [904, 156] on input "True" at bounding box center [896, 149] width 15 height 13
radio input "true"
click at [1377, 230] on div "26 Even though regular email is not secure, practices are allowed to e-mail pat…" at bounding box center [915, 185] width 1265 height 158
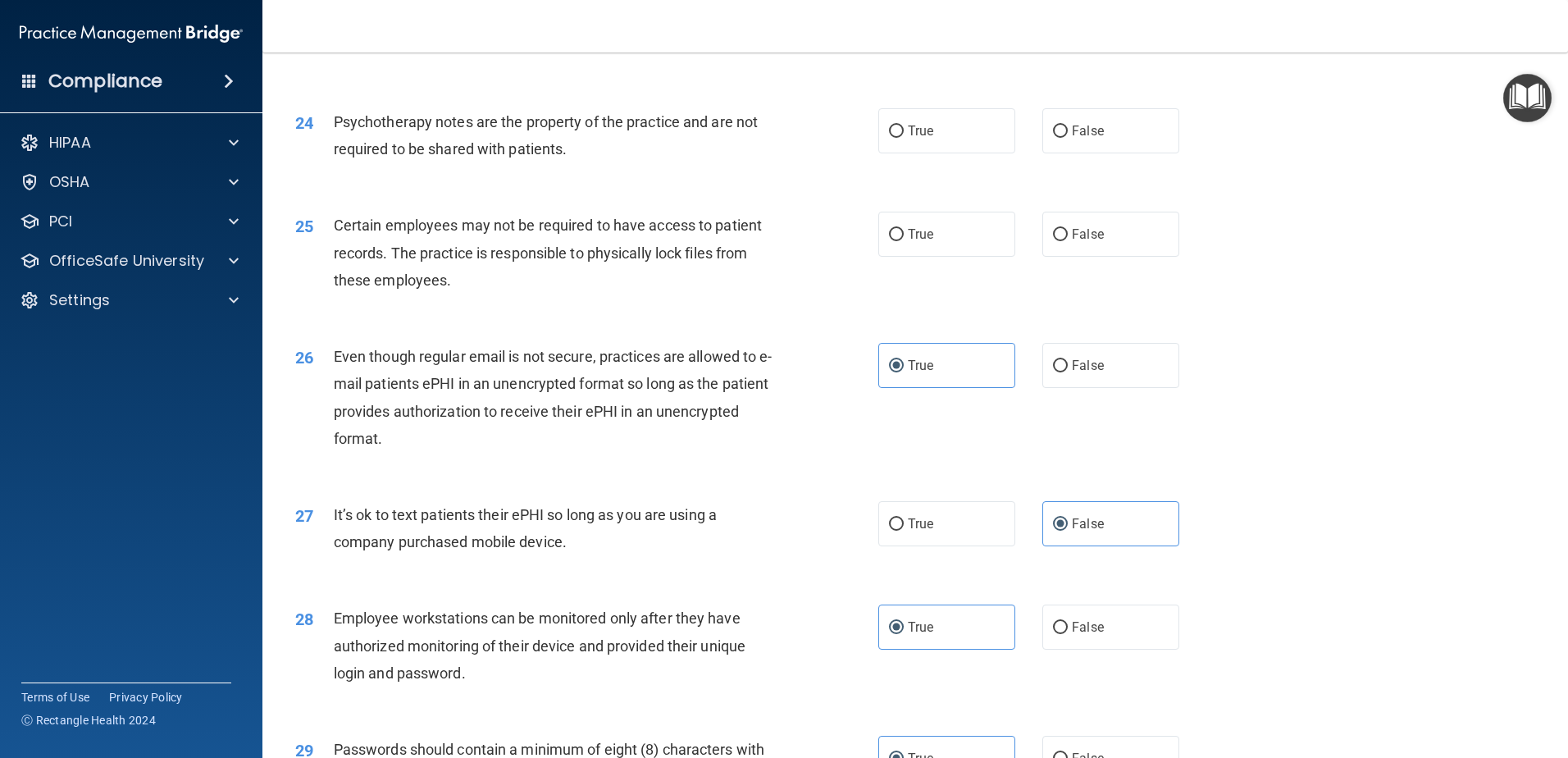
scroll to position [2951, 0]
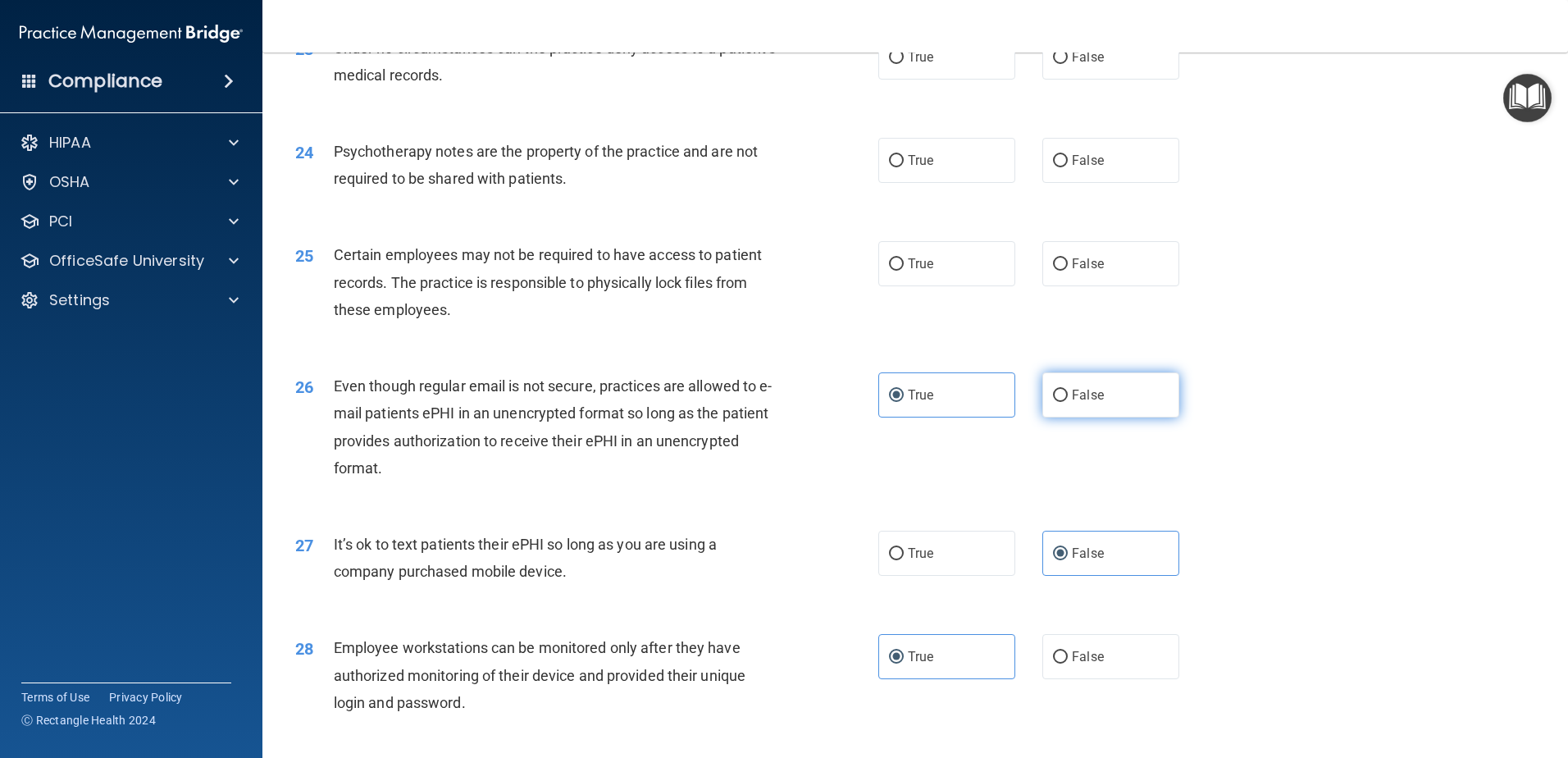
click at [1079, 403] on span "False" at bounding box center [1088, 395] width 32 height 16
click at [1068, 402] on input "False" at bounding box center [1060, 396] width 15 height 13
radio input "true"
radio input "false"
click at [1351, 390] on div "26 Even though regular email is not secure, practices are allowed to e-mail pat…" at bounding box center [915, 431] width 1265 height 158
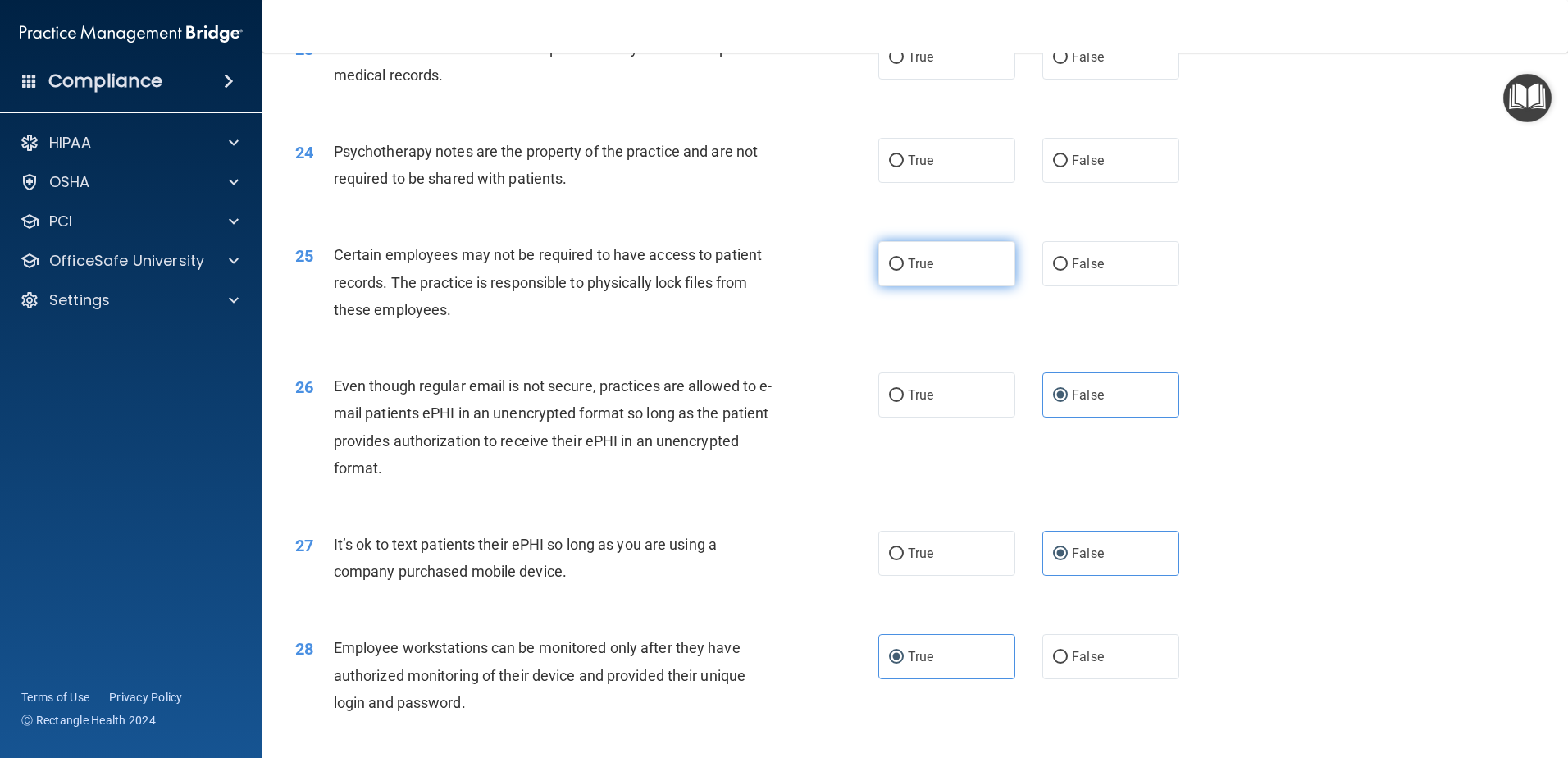
click at [943, 287] on label "True" at bounding box center [947, 263] width 137 height 45
click at [904, 271] on input "True" at bounding box center [896, 264] width 15 height 13
radio input "true"
click at [987, 183] on label "True" at bounding box center [947, 160] width 137 height 45
click at [904, 168] on input "True" at bounding box center [896, 161] width 15 height 13
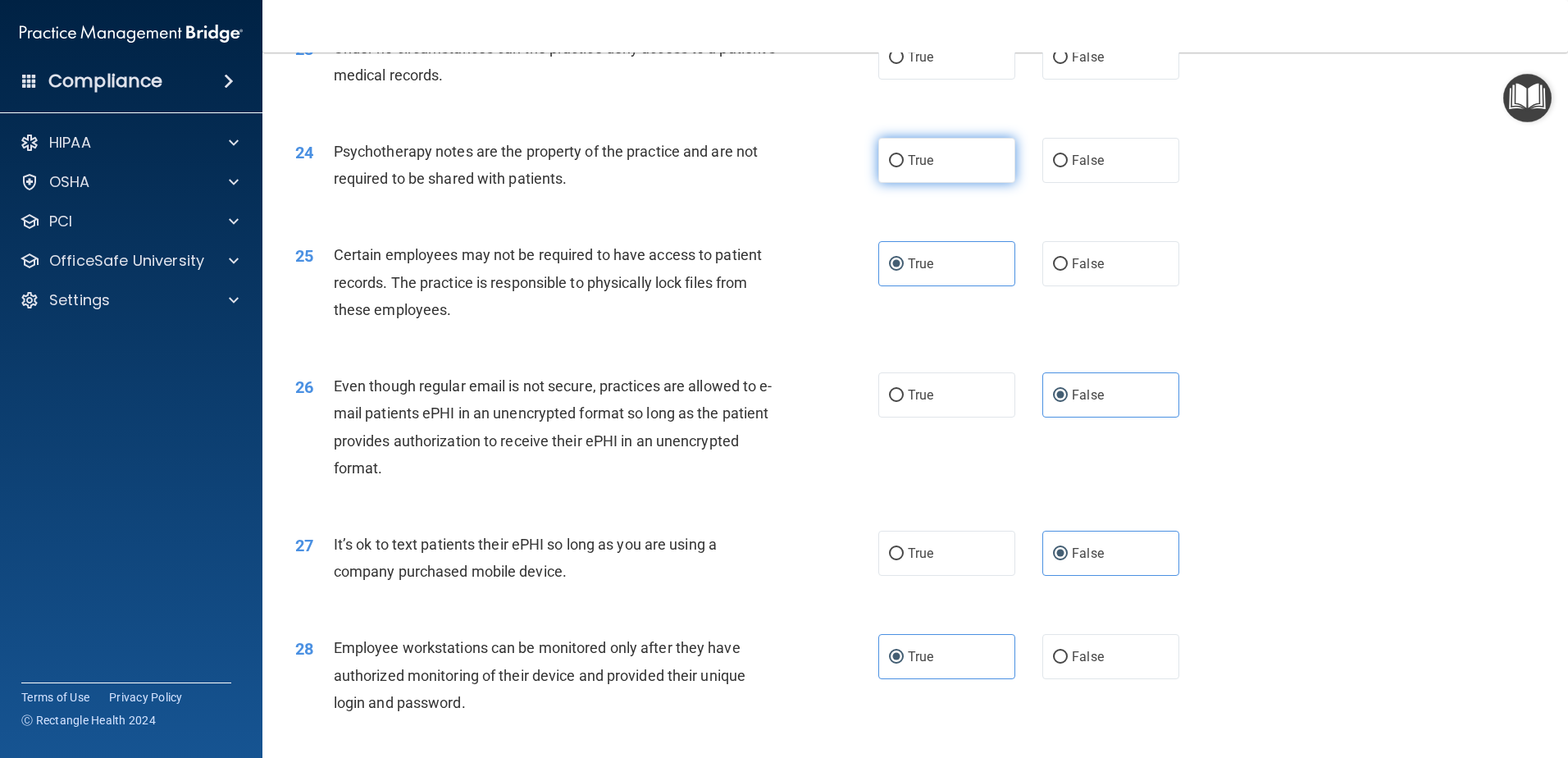
radio input "true"
click at [1295, 220] on div "24 Psychotherapy notes are the property of the practice and are not required to…" at bounding box center [915, 169] width 1265 height 103
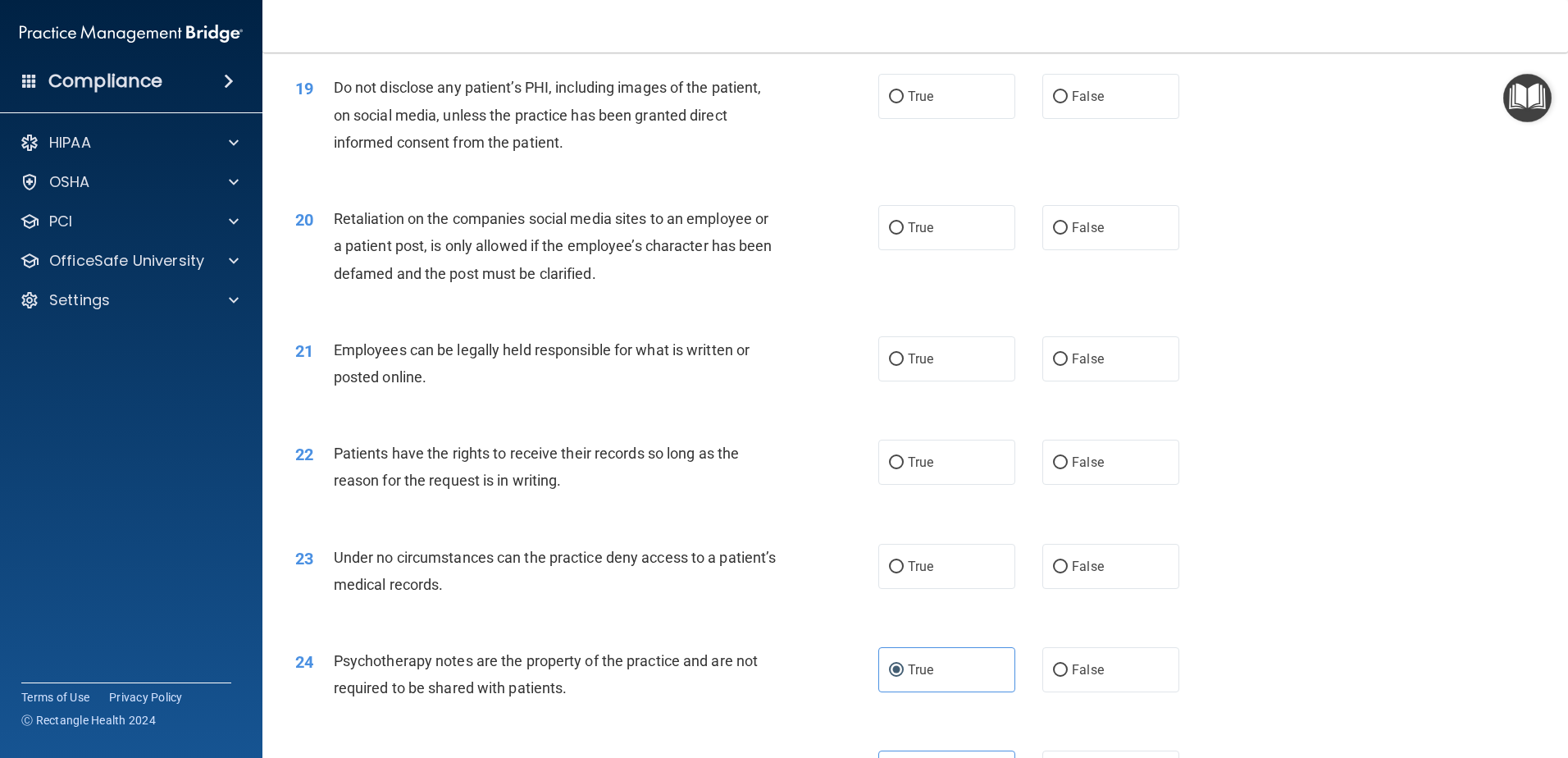
scroll to position [2458, 0]
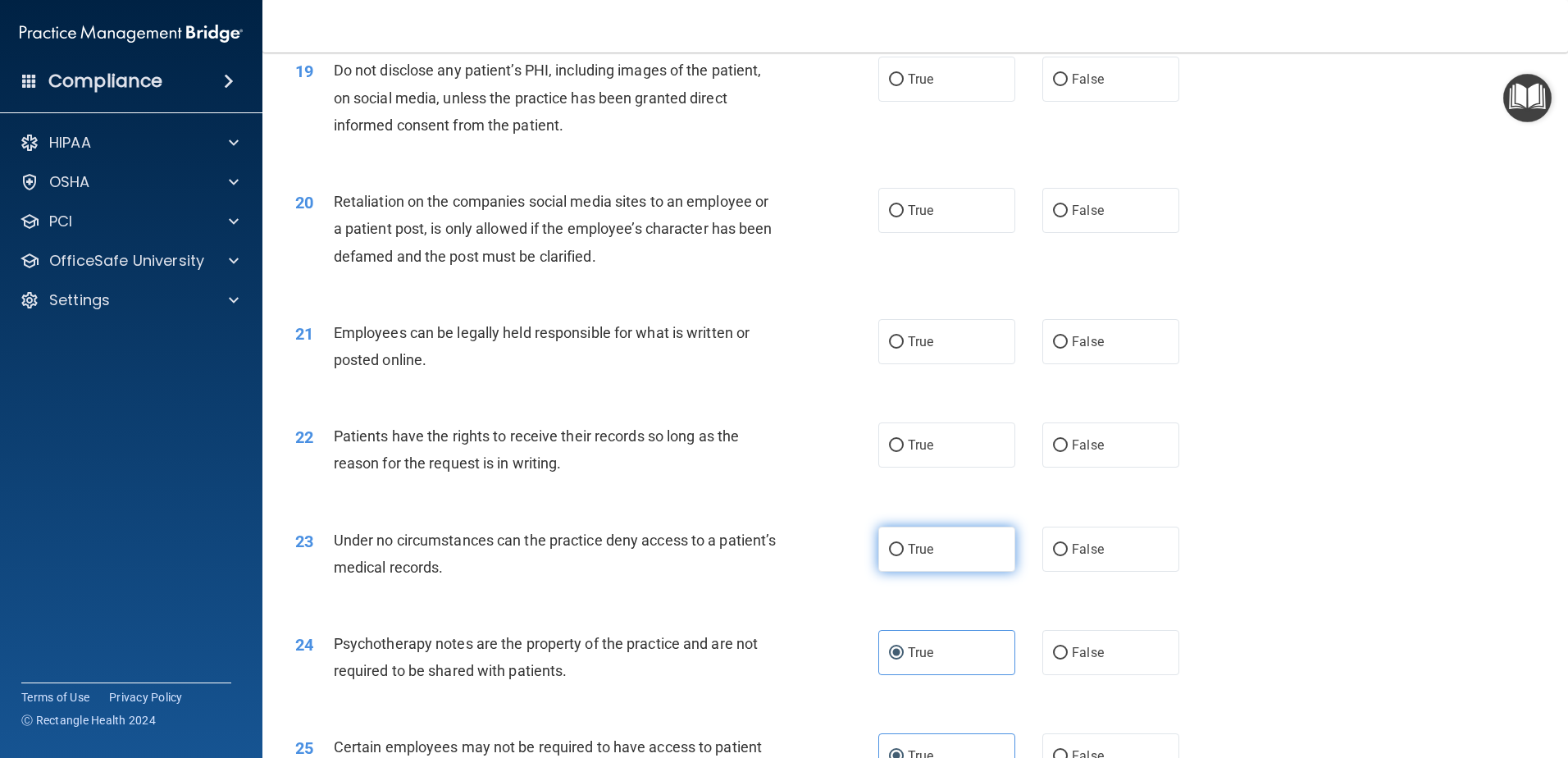
click at [999, 572] on label "True" at bounding box center [947, 549] width 137 height 45
click at [904, 556] on input "True" at bounding box center [896, 550] width 15 height 13
radio input "true"
click at [1080, 557] on span "False" at bounding box center [1088, 549] width 32 height 16
click at [1068, 556] on input "False" at bounding box center [1060, 550] width 15 height 13
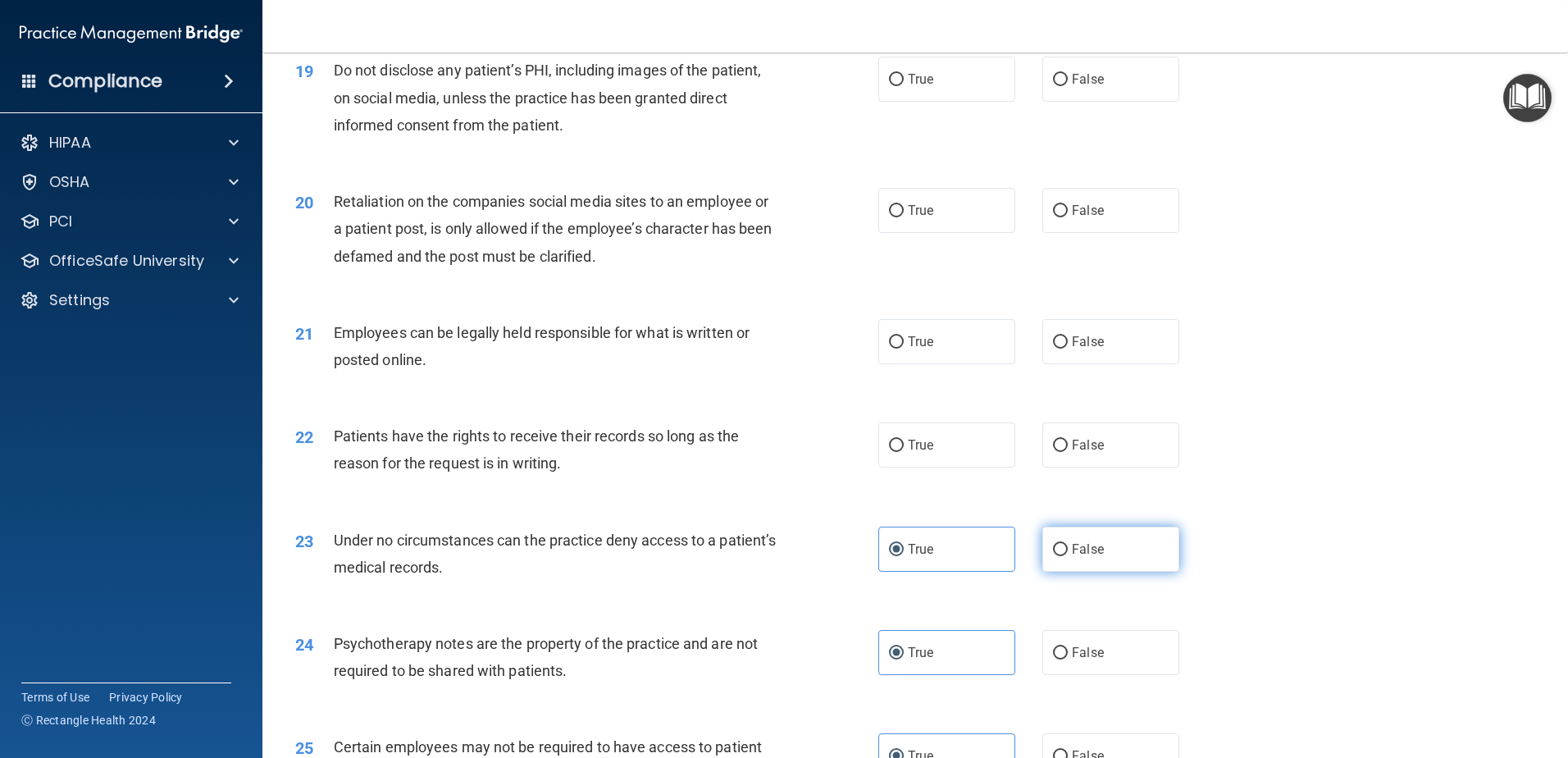
radio input "true"
radio input "false"
click at [1309, 458] on div "22 Patients have the rights to receive their records so long as the reason for …" at bounding box center [915, 454] width 1265 height 103
click at [1079, 453] on span "False" at bounding box center [1088, 445] width 32 height 16
click at [1068, 453] on input "False" at bounding box center [1060, 446] width 15 height 13
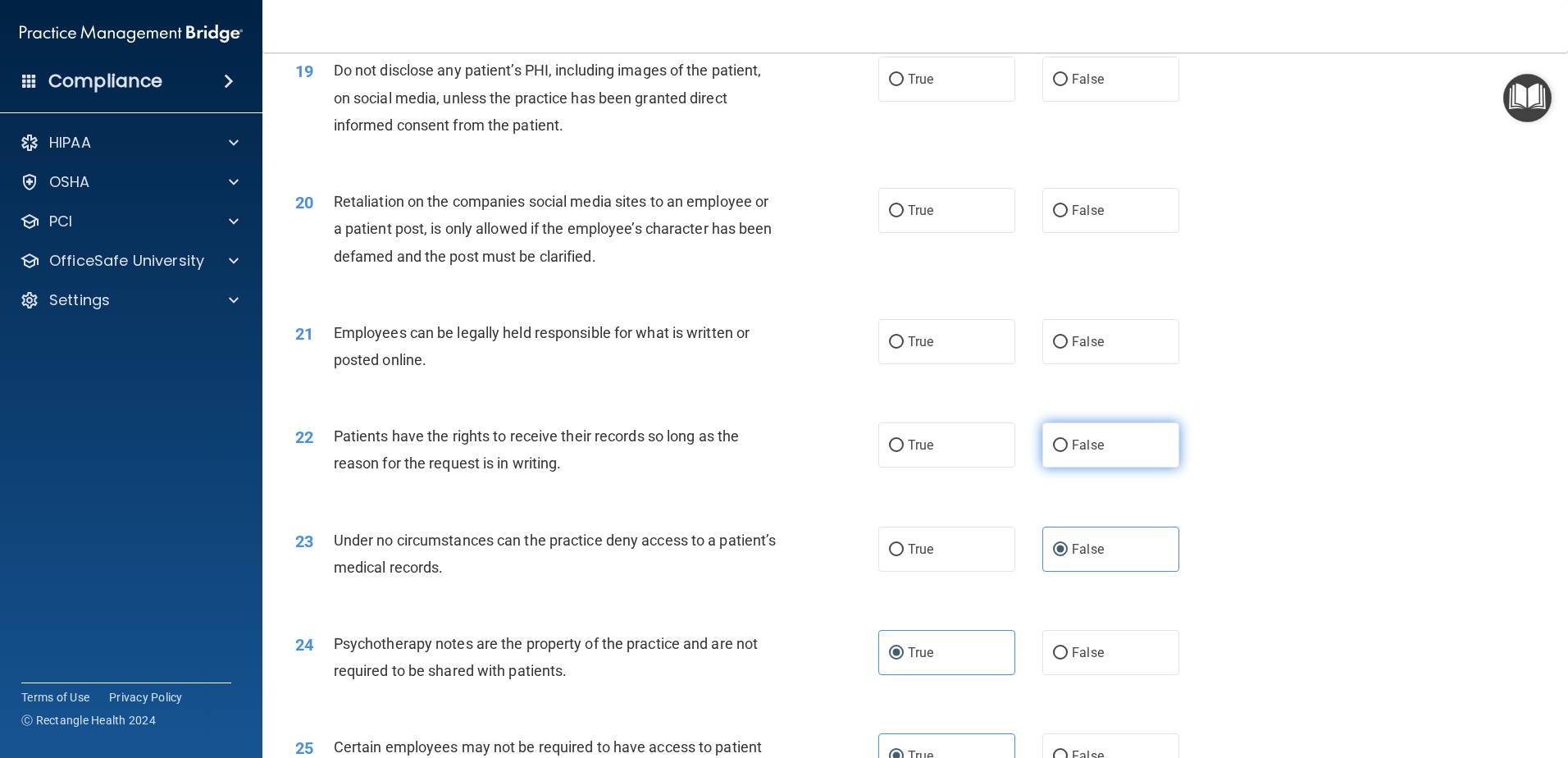
radio input "true"
click at [944, 468] on label "True" at bounding box center [947, 445] width 137 height 45
click at [904, 453] on input "True" at bounding box center [896, 446] width 15 height 13
radio input "true"
radio input "false"
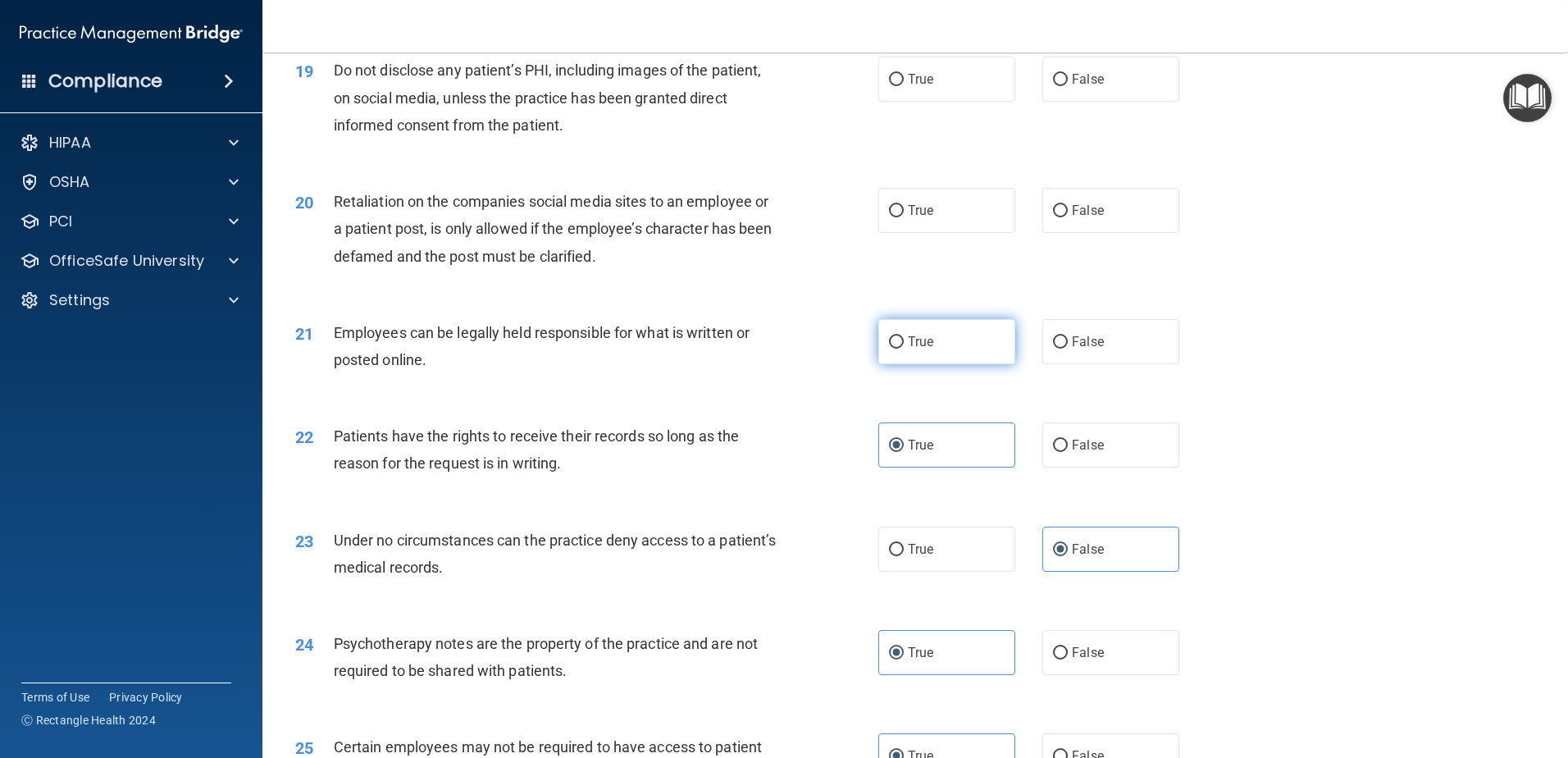
click at [933, 365] on label "True" at bounding box center [947, 341] width 137 height 45
click at [904, 349] on input "True" at bounding box center [896, 342] width 15 height 13
radio input "true"
click at [1377, 338] on div "21 Employees can be legally held responsible for what is written or posted onli…" at bounding box center [915, 350] width 1265 height 103
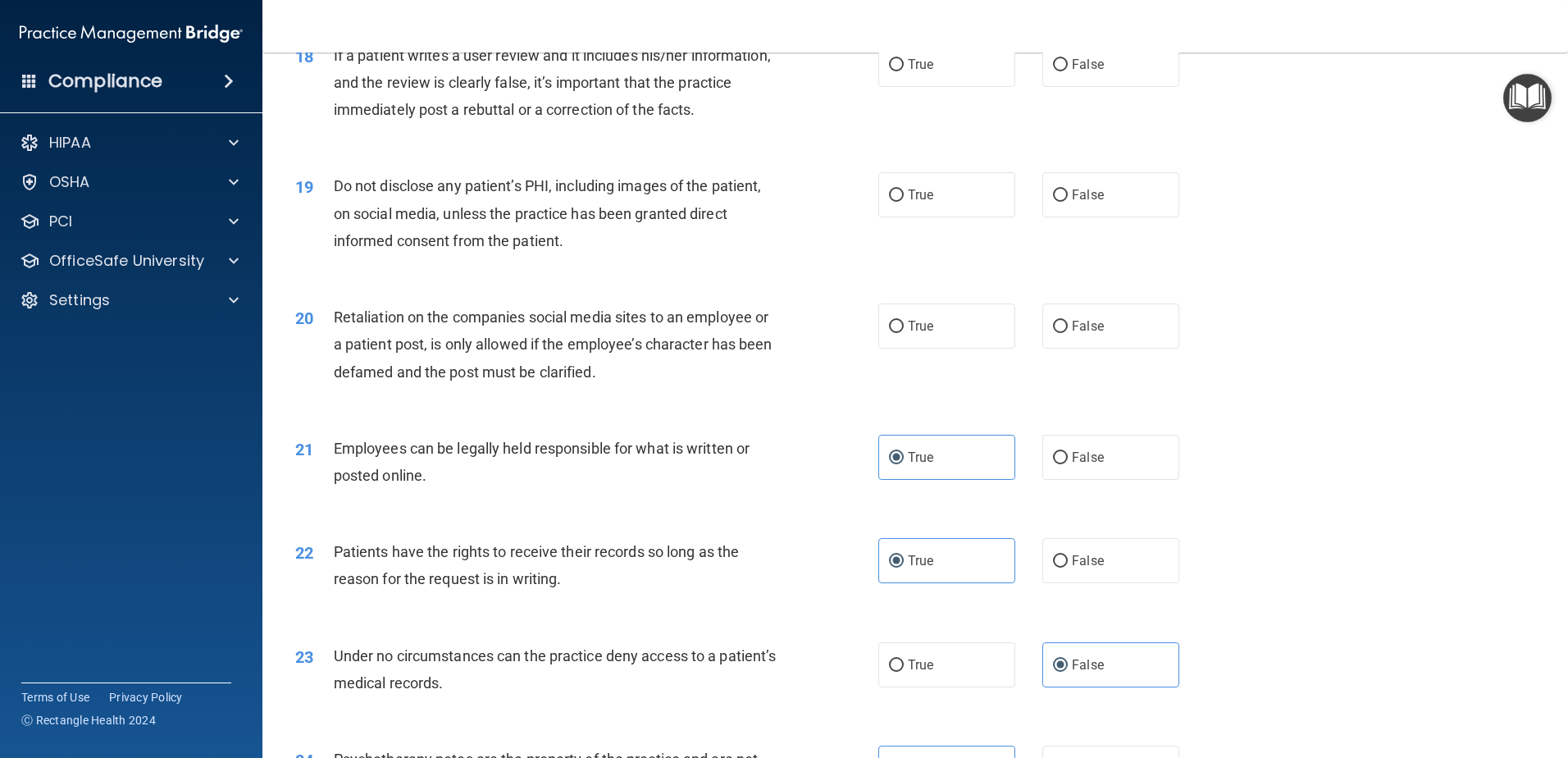
scroll to position [2294, 0]
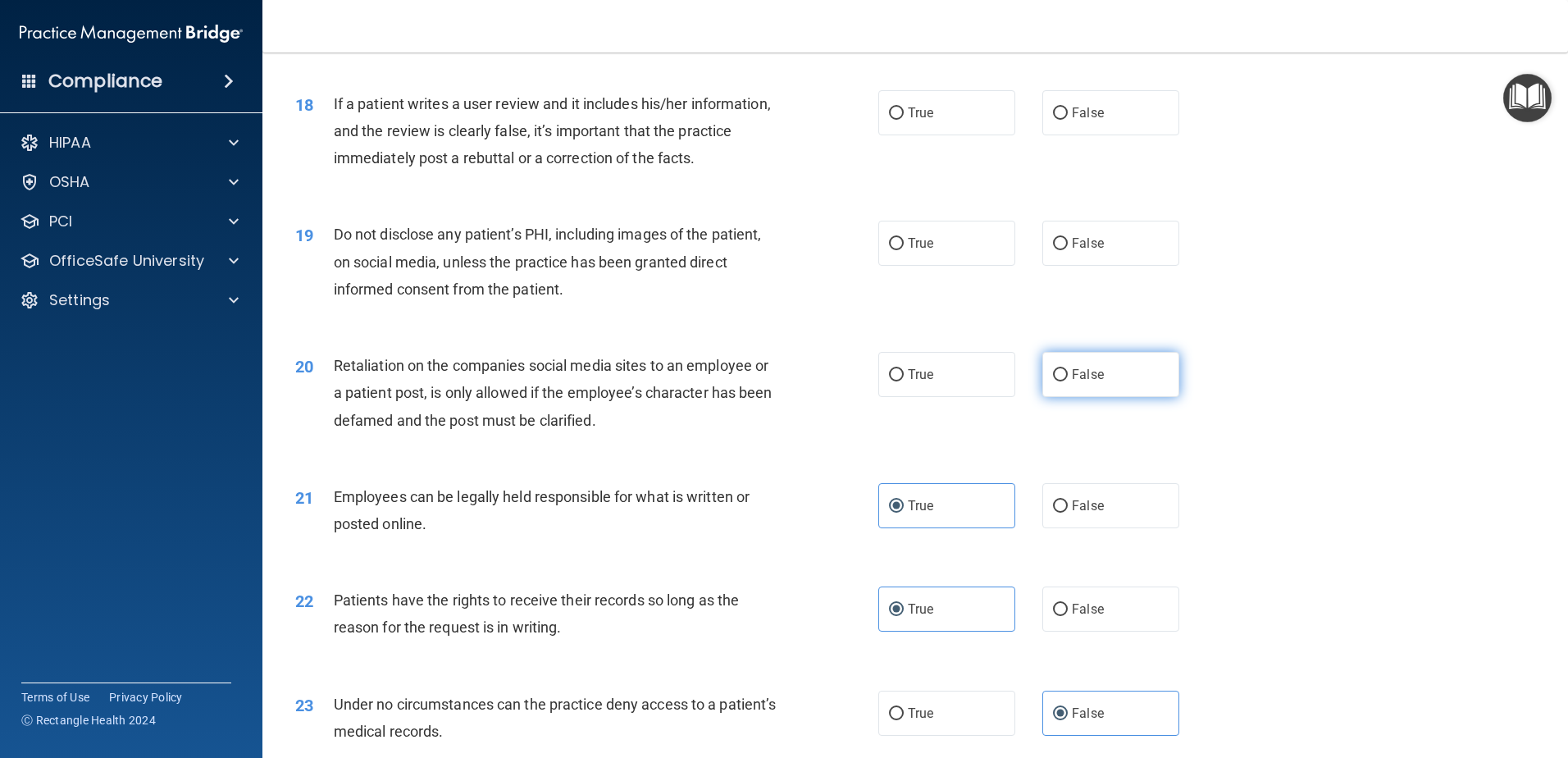
click at [1121, 397] on label "False" at bounding box center [1111, 375] width 137 height 45
click at [1068, 381] on input "False" at bounding box center [1060, 376] width 15 height 13
radio input "true"
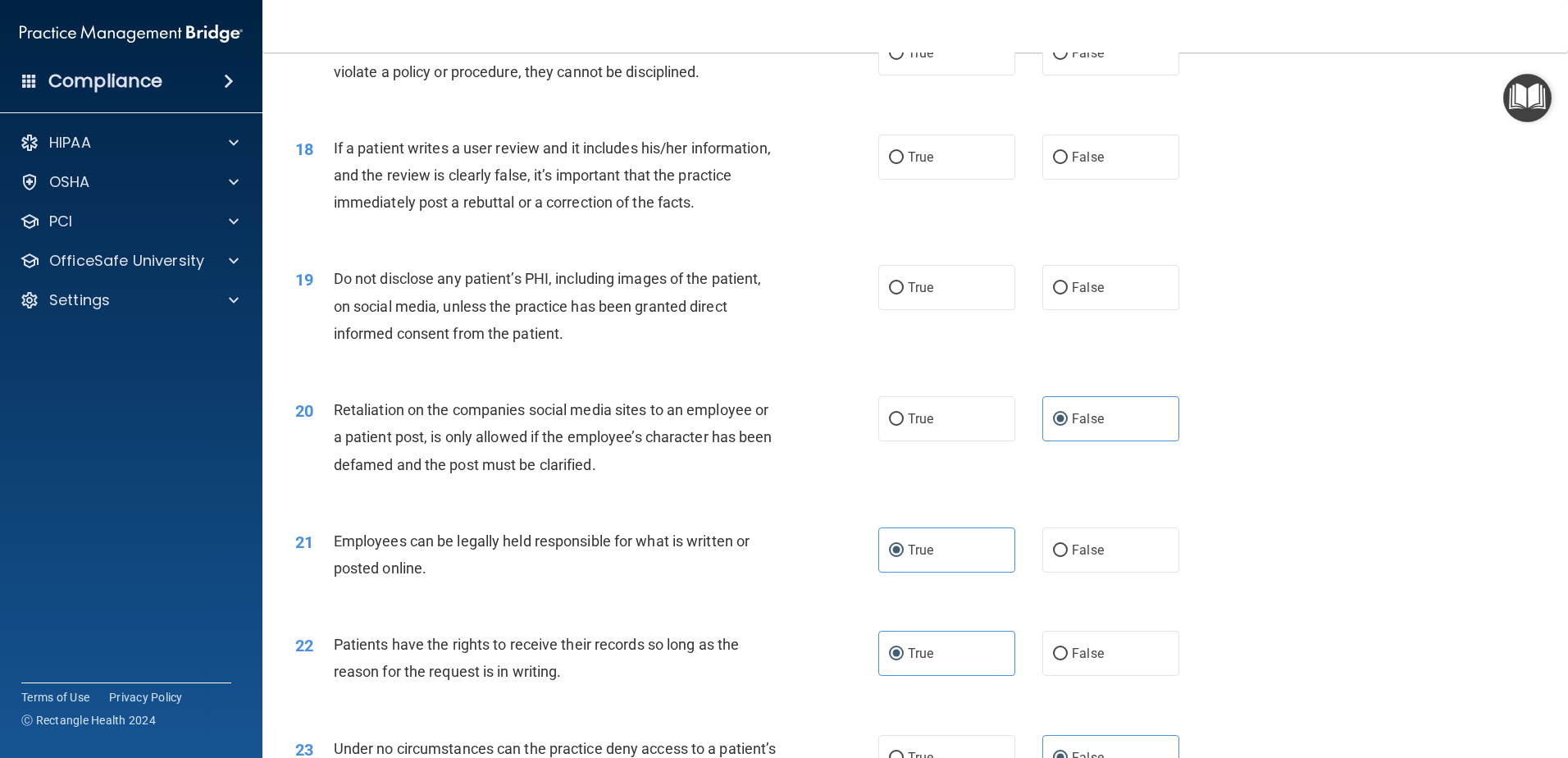
scroll to position [2213, 0]
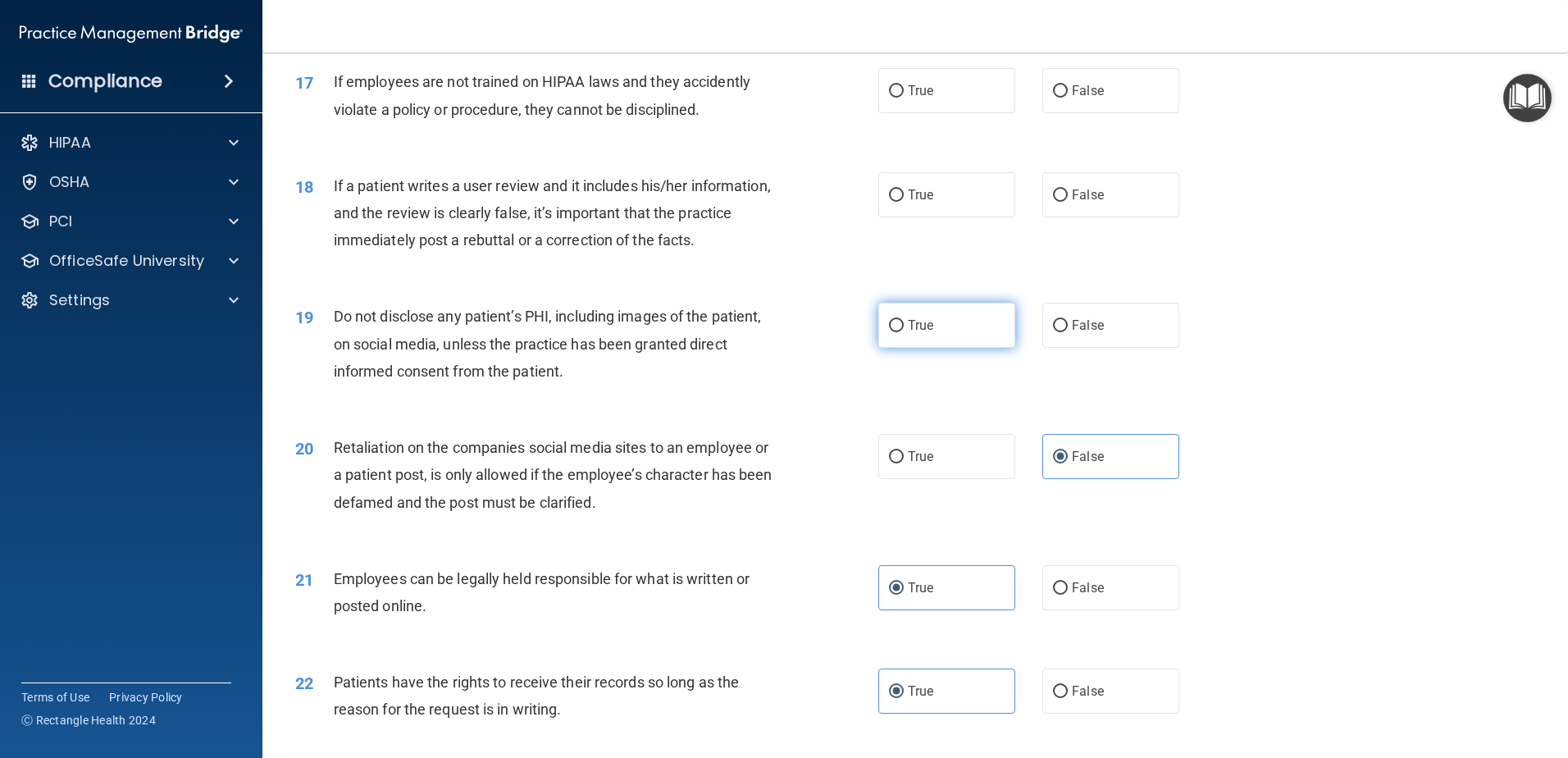
click at [1005, 348] on label "True" at bounding box center [947, 325] width 137 height 45
click at [904, 333] on input "True" at bounding box center [896, 326] width 15 height 13
radio input "true"
click at [1362, 331] on div "19 Do not disclose any patient’s PHI, including images of the patient, on socia…" at bounding box center [915, 347] width 1265 height 132
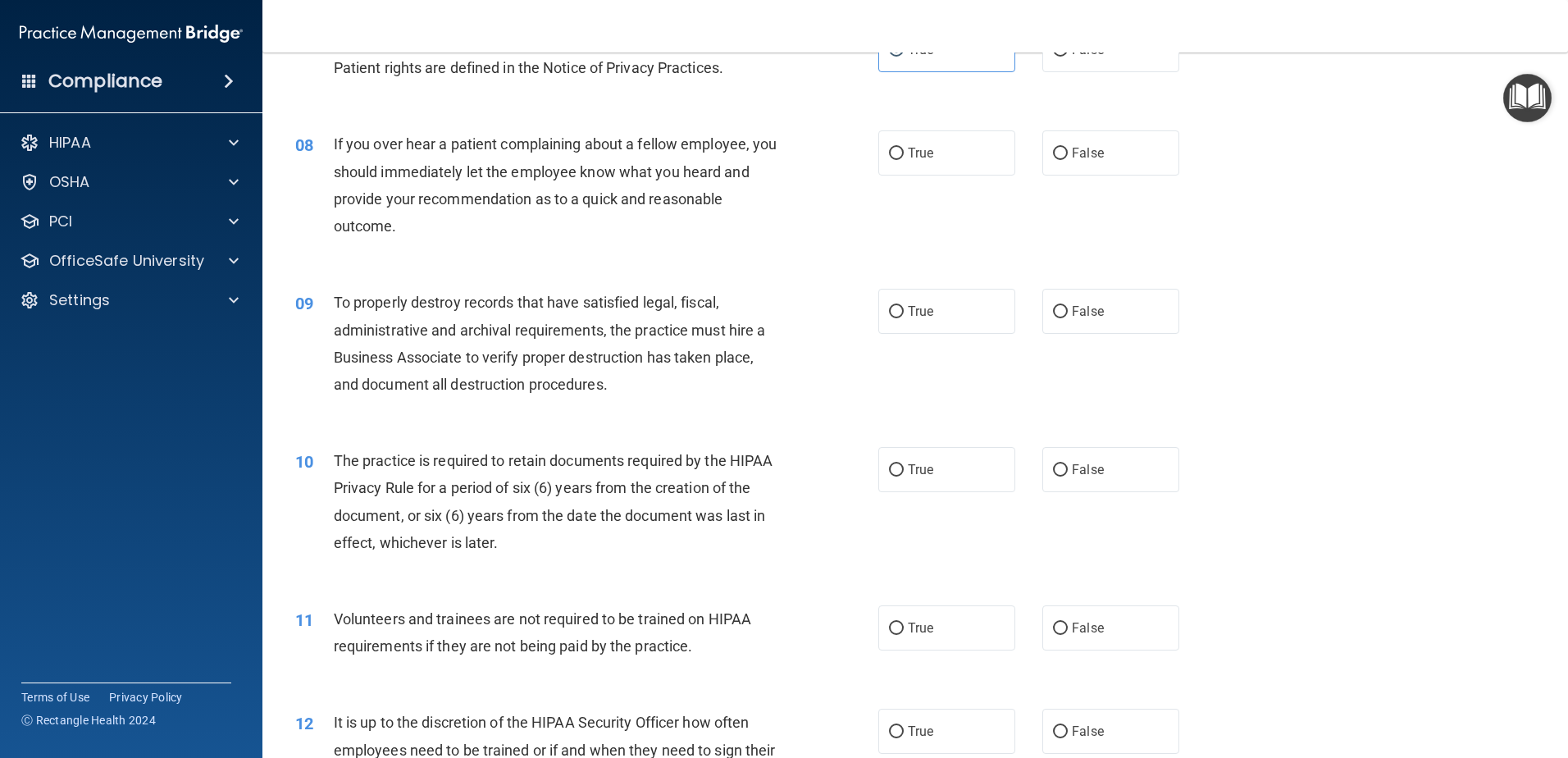
scroll to position [981, 0]
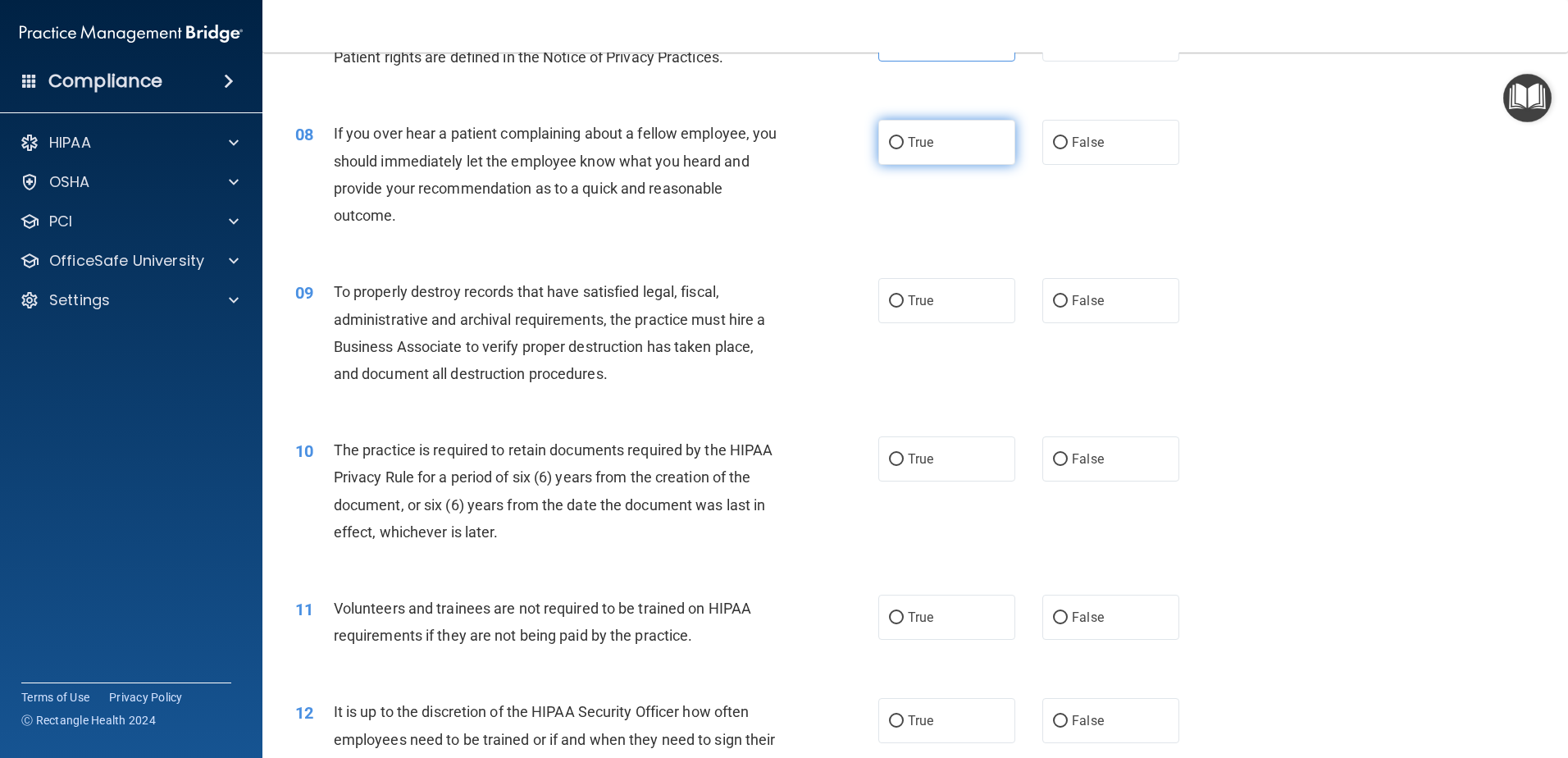
click at [943, 128] on label "True" at bounding box center [947, 142] width 137 height 45
click at [904, 137] on input "True" at bounding box center [896, 142] width 15 height 13
radio input "true"
click at [1253, 199] on div "08 If you over hear a patient complaining about a fellow employee, you should i…" at bounding box center [915, 179] width 1265 height 158
click at [1073, 305] on span "False" at bounding box center [1088, 300] width 32 height 16
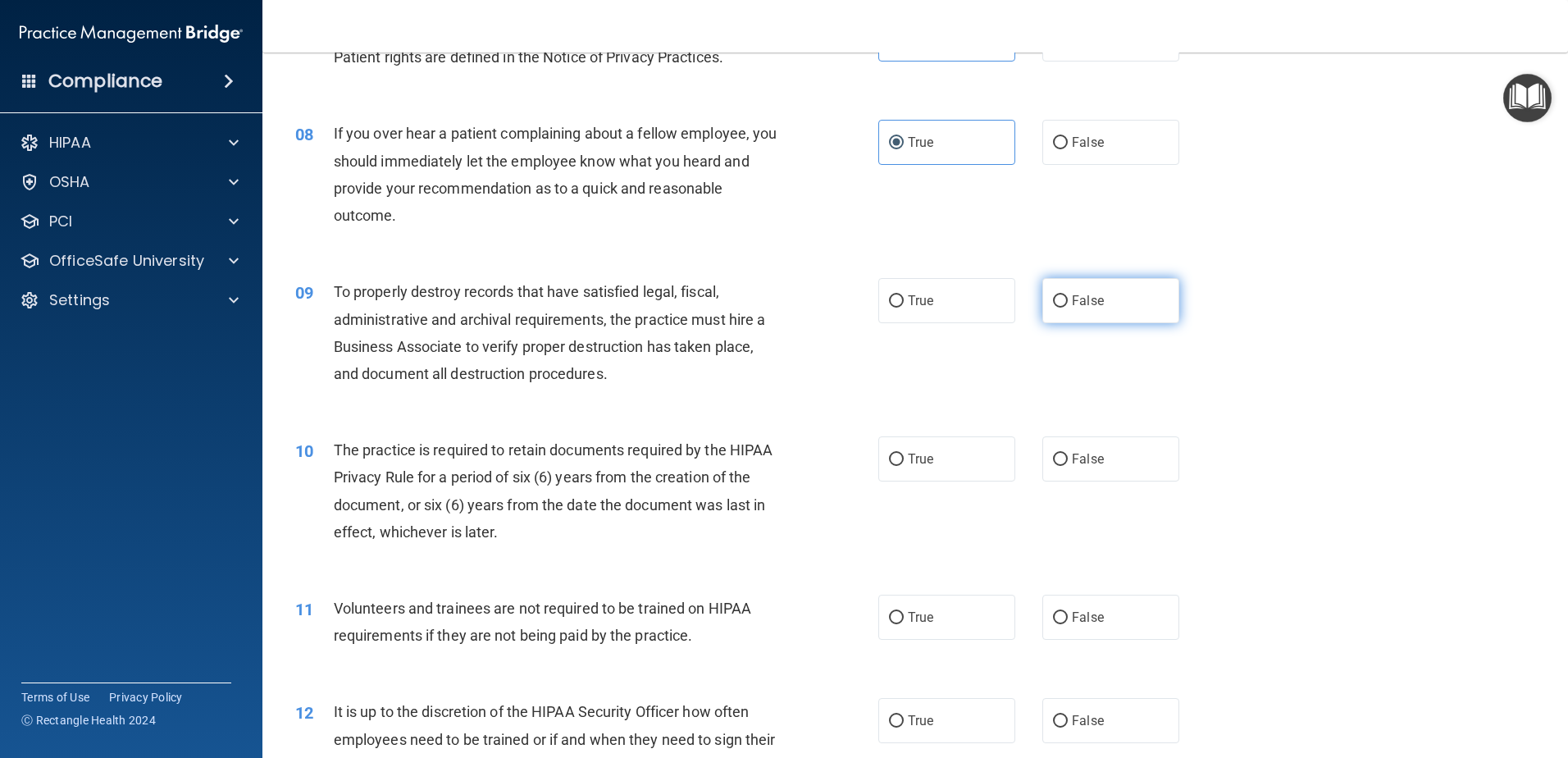
click at [1068, 305] on input "False" at bounding box center [1060, 301] width 15 height 13
radio input "true"
click at [1284, 465] on div "10 The practice is required to retain documents required by the HIPAA Privacy R…" at bounding box center [915, 496] width 1265 height 158
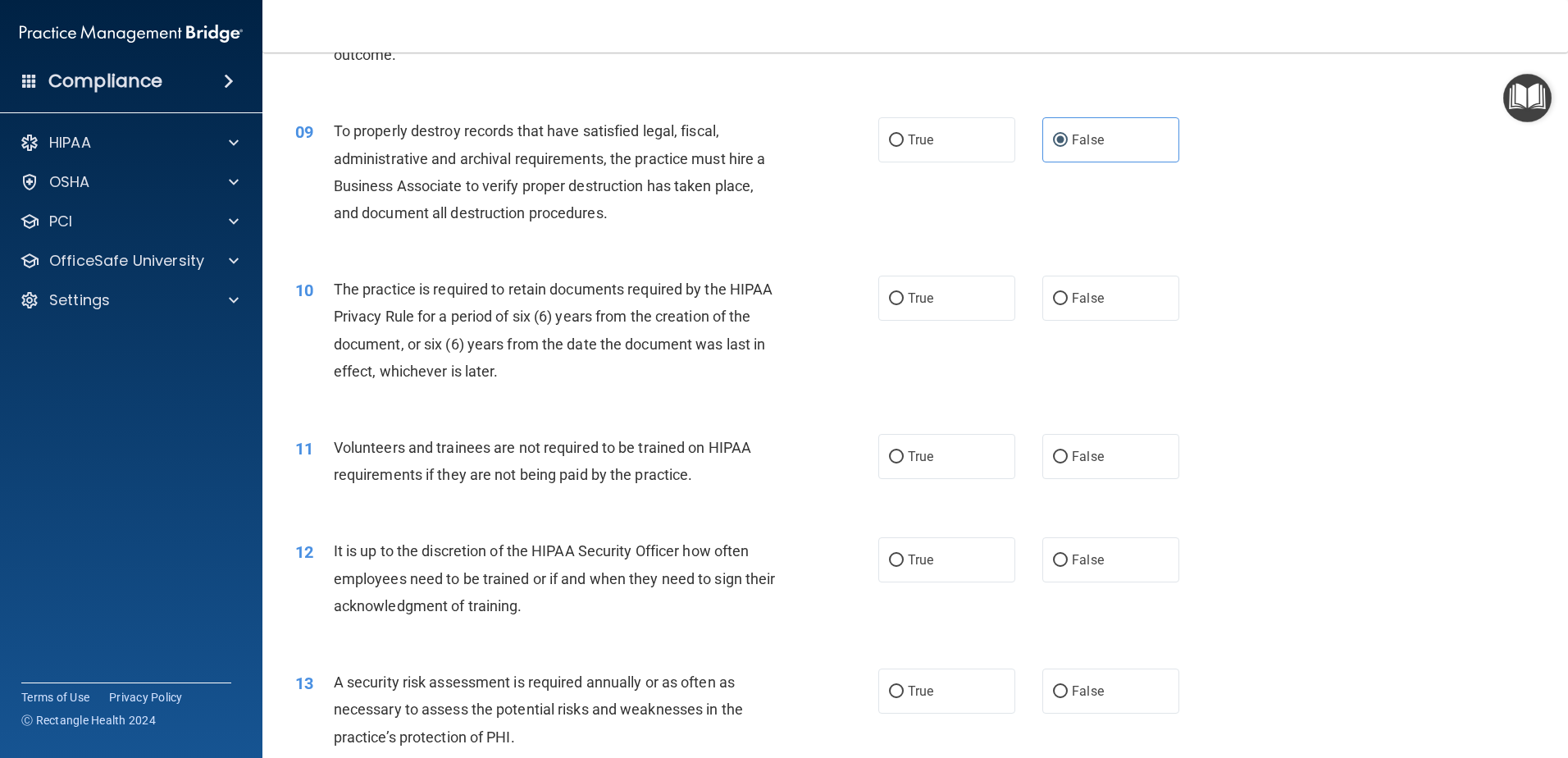
scroll to position [1145, 0]
click at [888, 308] on label "True" at bounding box center [947, 295] width 137 height 45
click at [889, 302] on input "True" at bounding box center [896, 296] width 15 height 13
radio input "true"
click at [1354, 325] on div "10 The practice is required to retain documents required by the HIPAA Privacy R…" at bounding box center [915, 331] width 1265 height 158
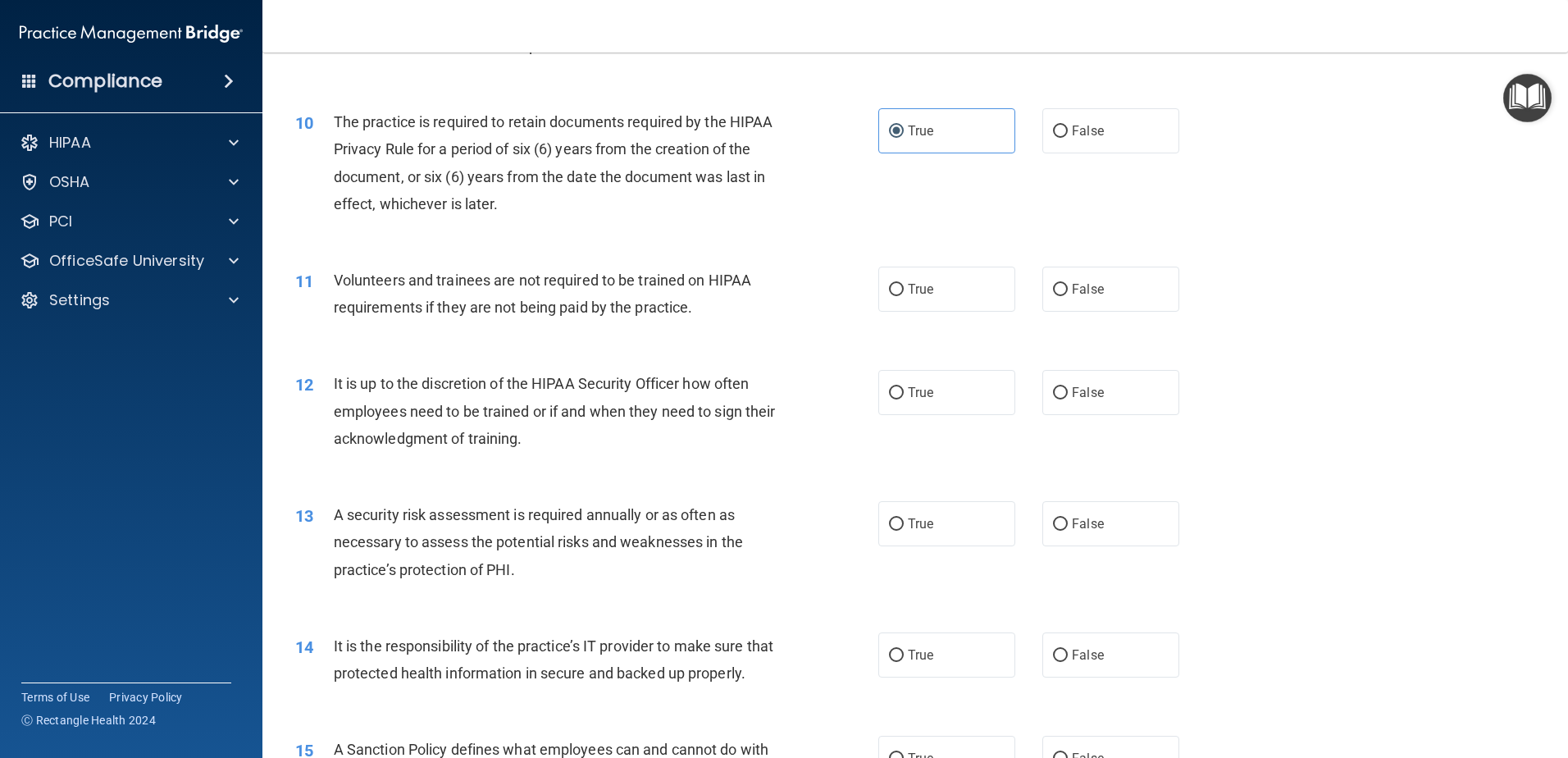
scroll to position [1392, 0]
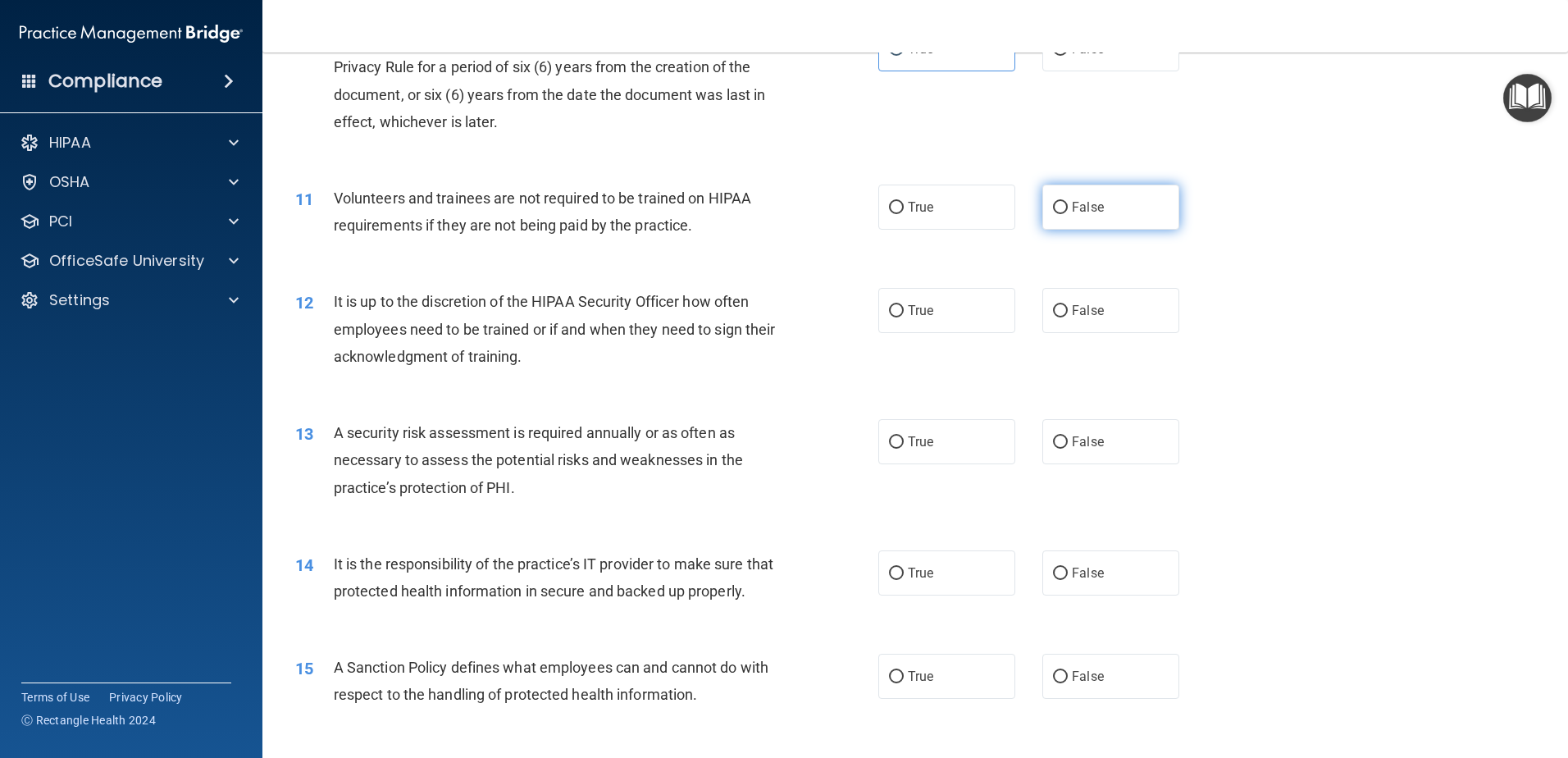
click at [1053, 223] on label "False" at bounding box center [1111, 207] width 137 height 45
click at [1053, 215] on input "False" at bounding box center [1060, 208] width 15 height 13
radio input "true"
click at [1073, 322] on label "False" at bounding box center [1111, 310] width 137 height 45
click at [1068, 318] on input "False" at bounding box center [1060, 311] width 15 height 13
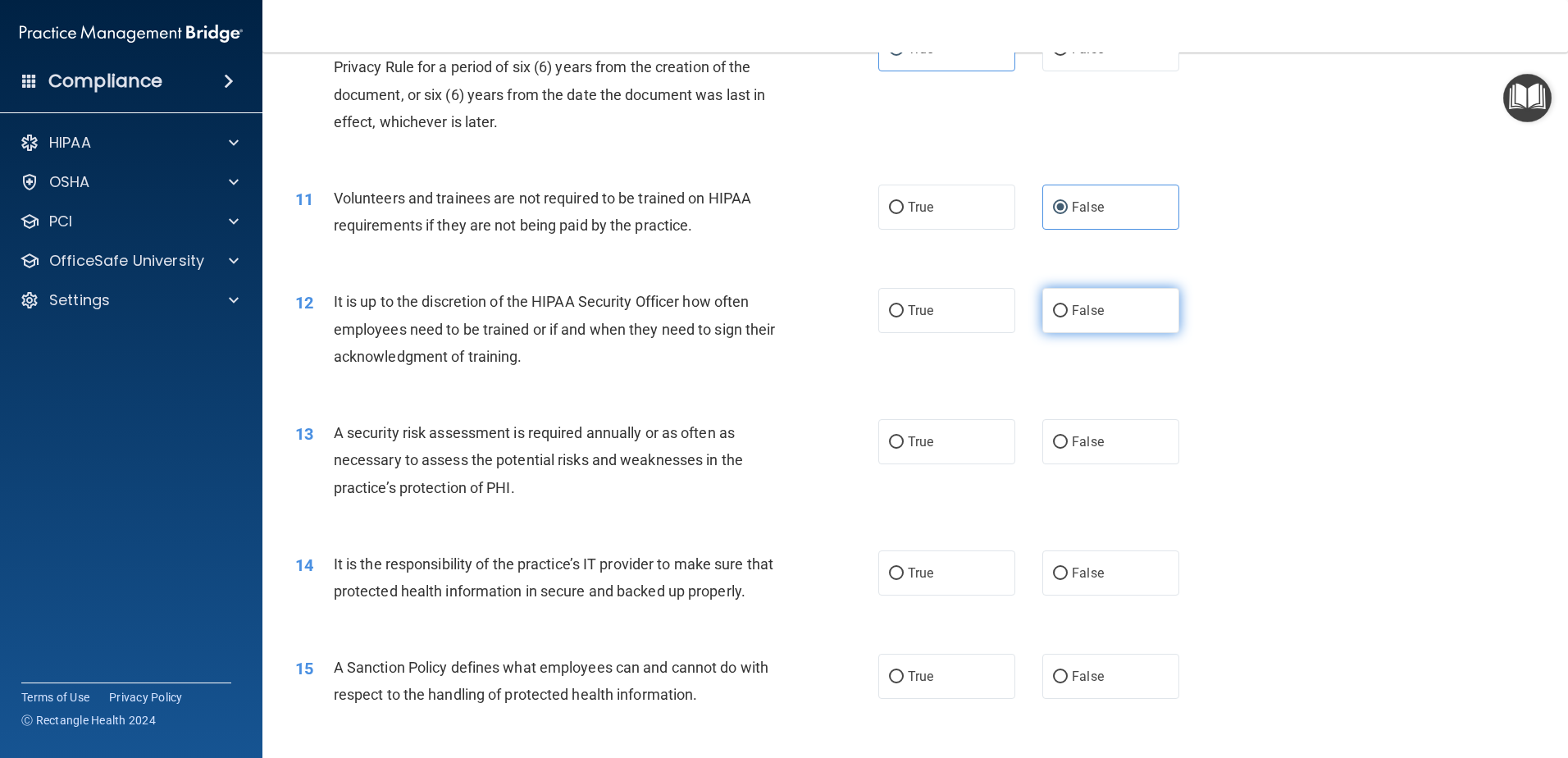
radio input "true"
click at [1344, 441] on div "13 A security risk assessment is required annually or as often as necessary to …" at bounding box center [915, 464] width 1265 height 132
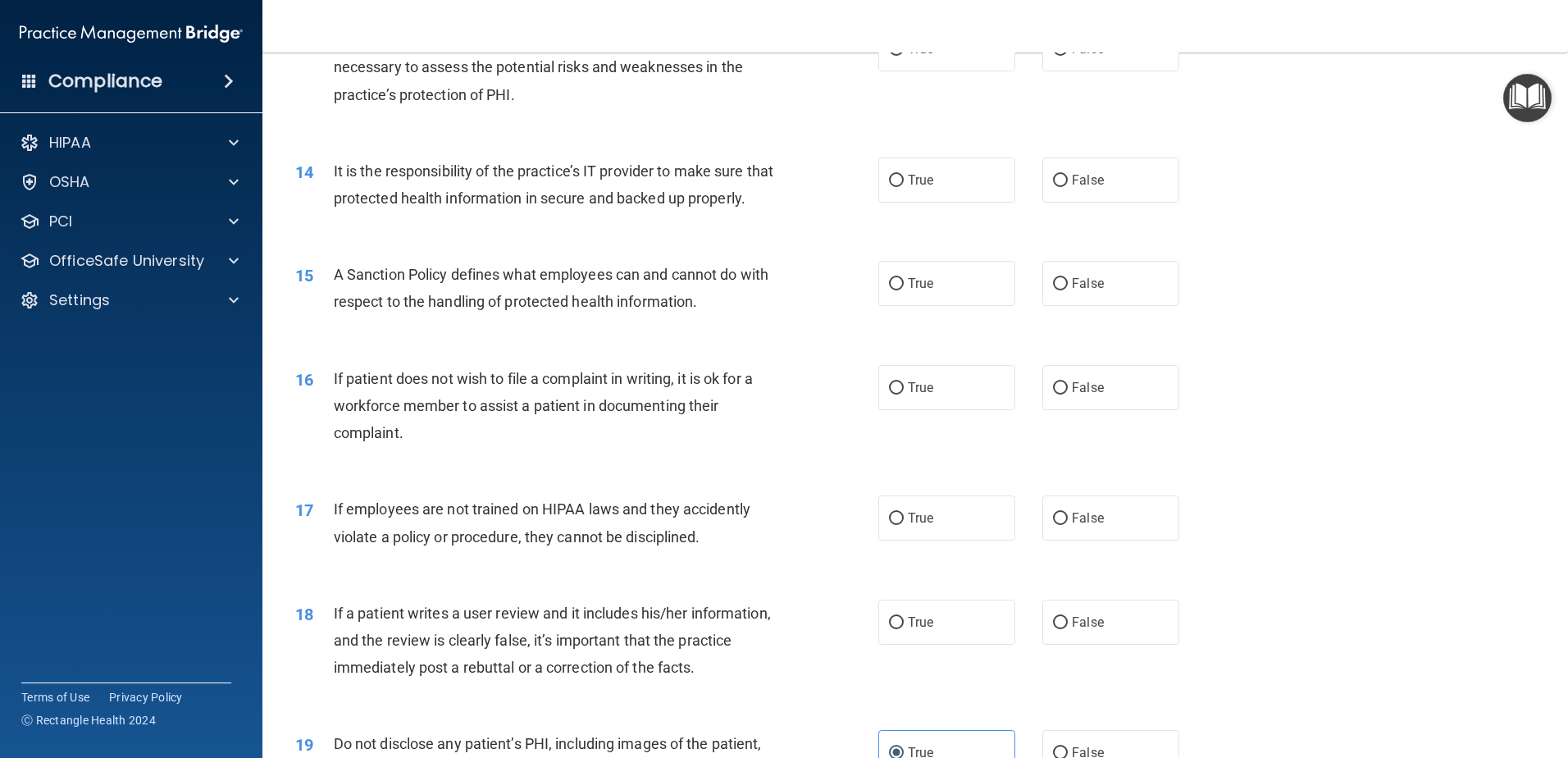
scroll to position [1802, 0]
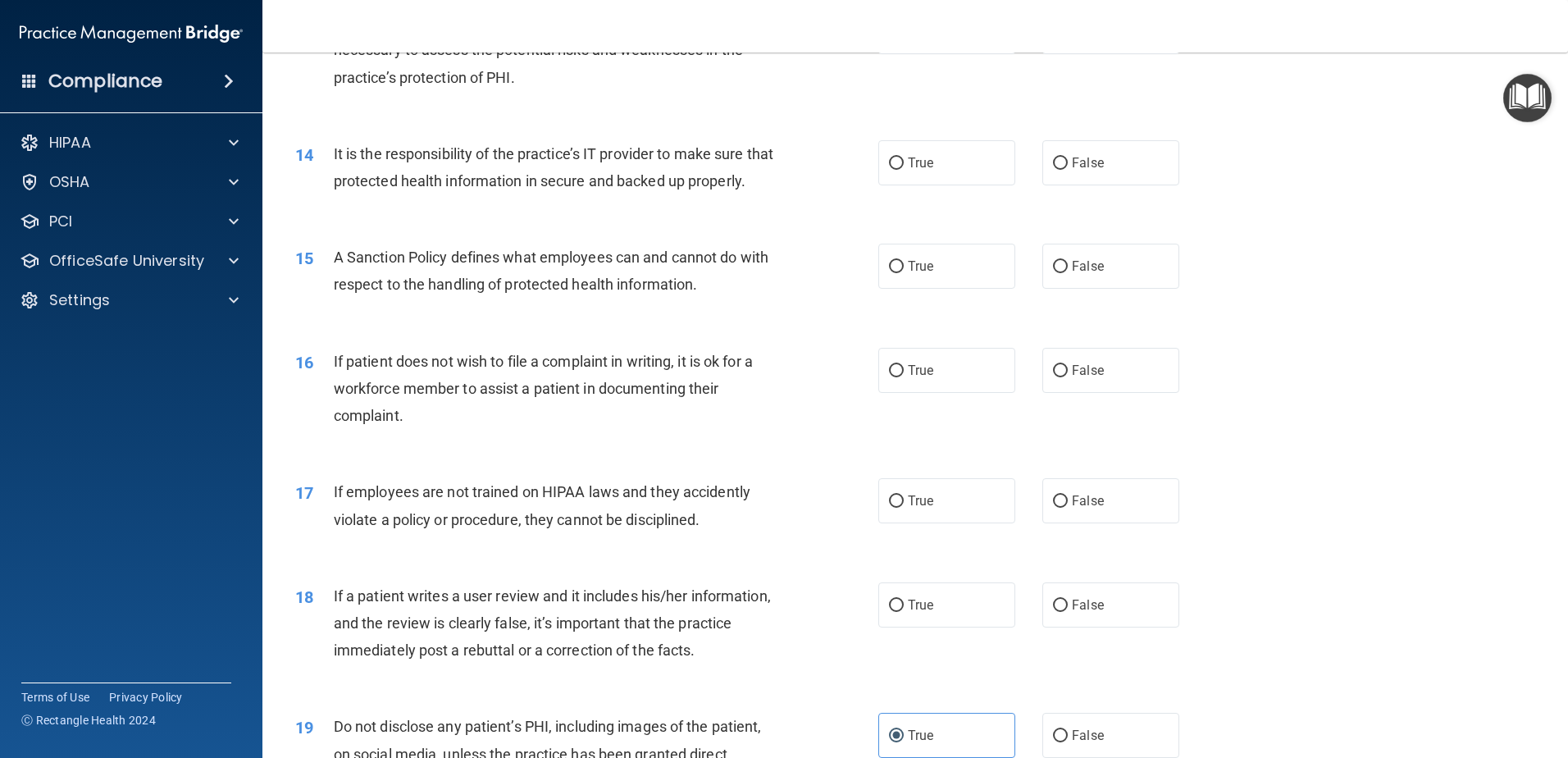
click at [1095, 657] on div "18 If a patient writes a user review and it includes his/her information, and t…" at bounding box center [915, 627] width 1265 height 132
click at [1101, 628] on label "False" at bounding box center [1111, 605] width 137 height 45
click at [1068, 613] on input "False" at bounding box center [1060, 606] width 15 height 13
radio input "true"
click at [1140, 524] on label "False" at bounding box center [1111, 500] width 137 height 45
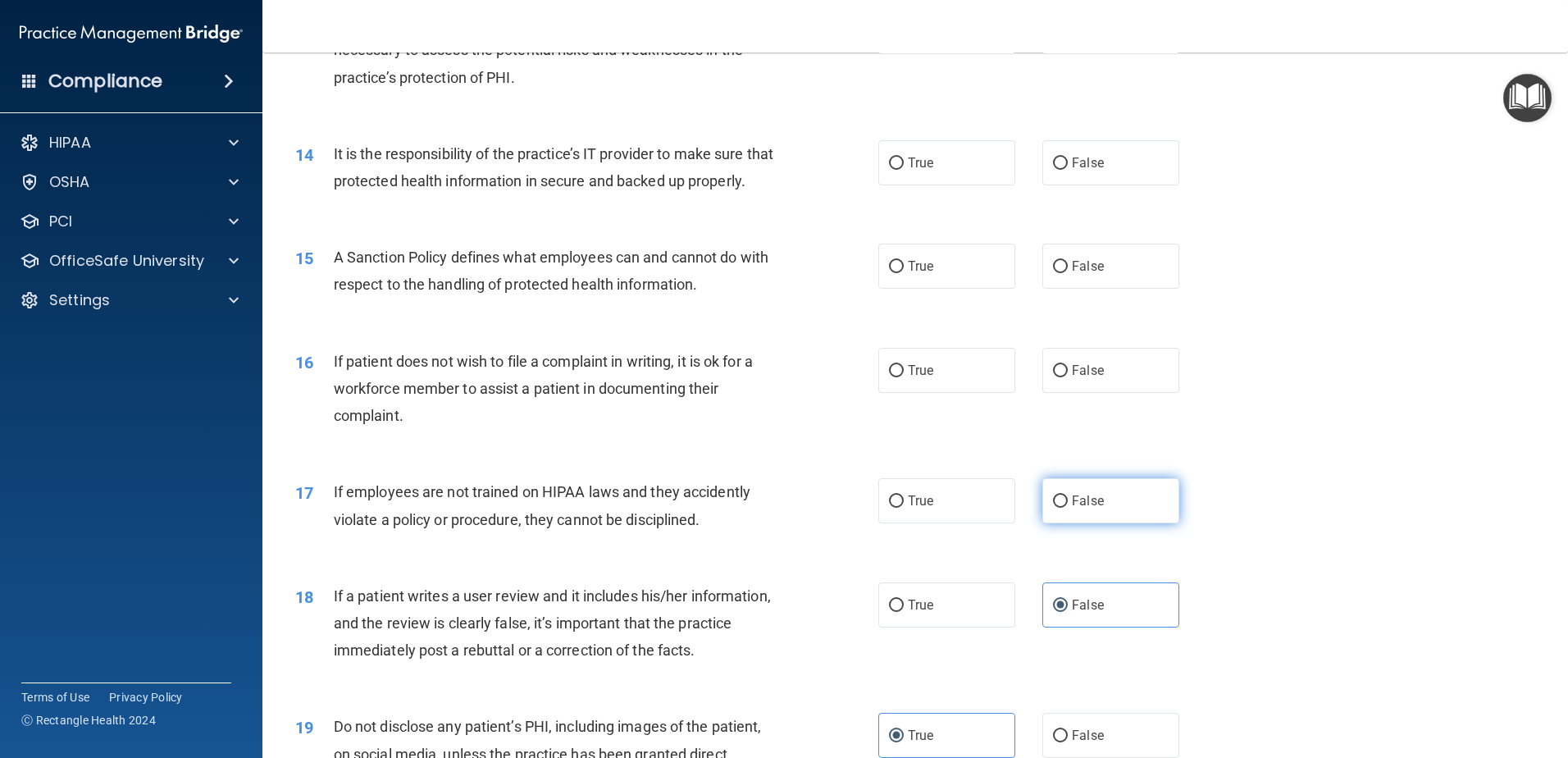
click at [1068, 508] on input "False" at bounding box center [1060, 501] width 15 height 13
radio input "true"
click at [1377, 518] on div "17 If employees are not trained on HIPAA laws and they accidently violate a pol…" at bounding box center [915, 509] width 1265 height 103
click at [594, 379] on span "If patient does not wish to file a complaint in writing, it is ok for a workfor…" at bounding box center [543, 388] width 419 height 71
click at [937, 289] on label "True" at bounding box center [947, 266] width 137 height 45
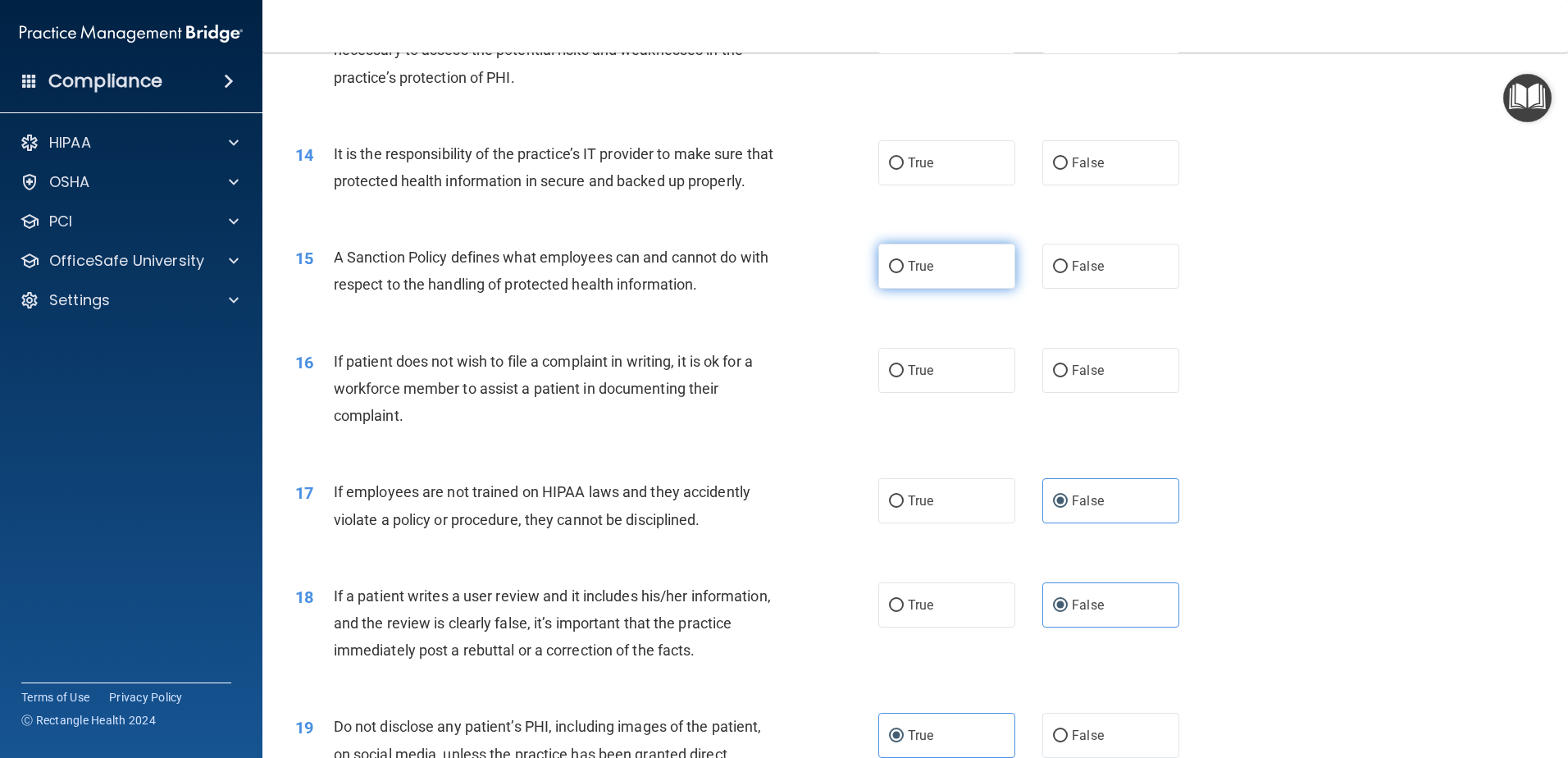
click at [904, 273] on input "True" at bounding box center [896, 267] width 15 height 13
radio input "true"
click at [556, 203] on div "14 It is the responsibility of the practice’s IT provider to make sure that pro…" at bounding box center [587, 172] width 633 height 62
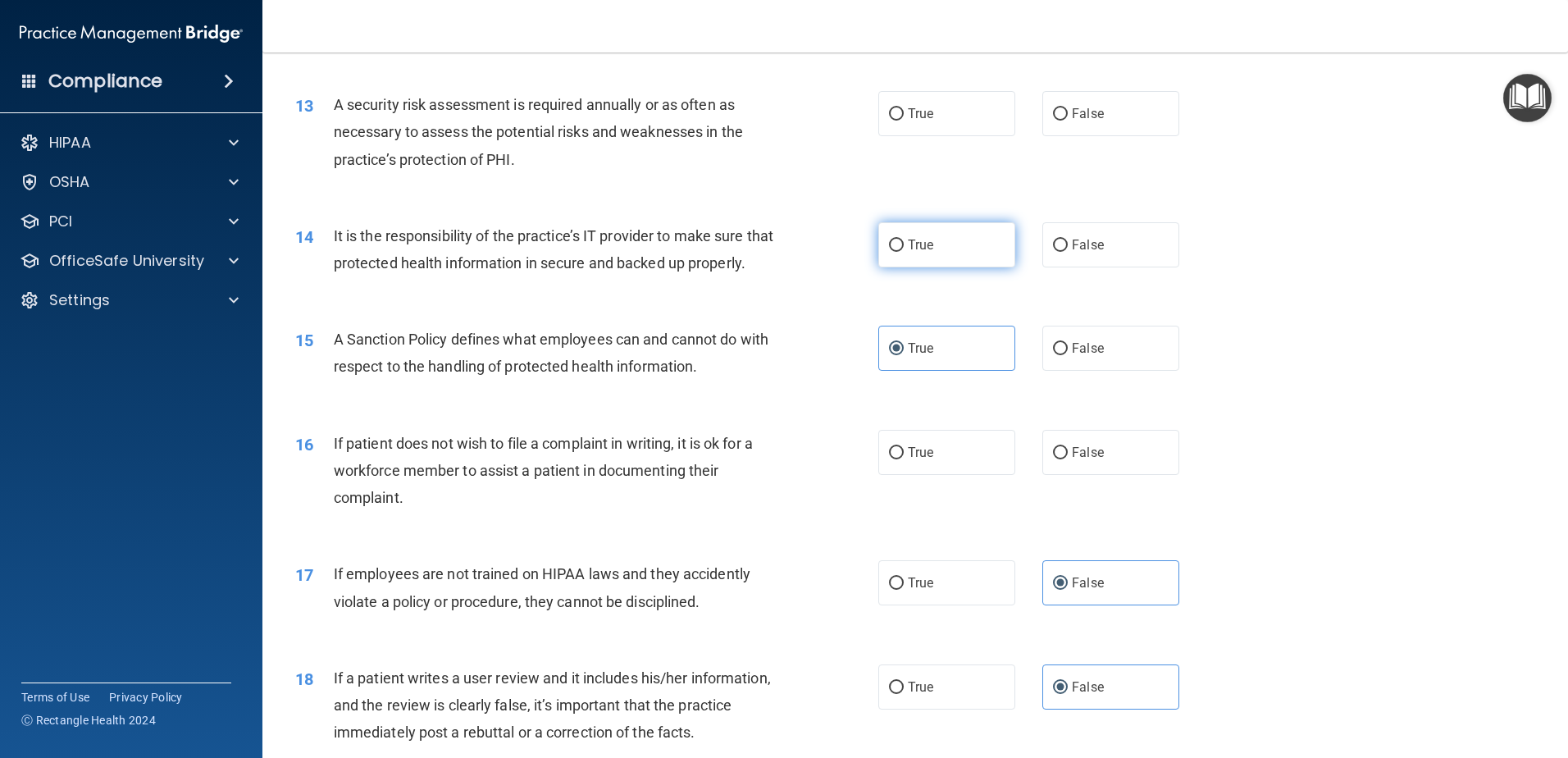
click at [979, 258] on label "True" at bounding box center [947, 245] width 137 height 45
click at [904, 252] on input "True" at bounding box center [896, 246] width 15 height 13
radio input "true"
click at [1401, 249] on div "14 It is the responsibility of the practice’s IT provider to make sure that pro…" at bounding box center [915, 254] width 1265 height 103
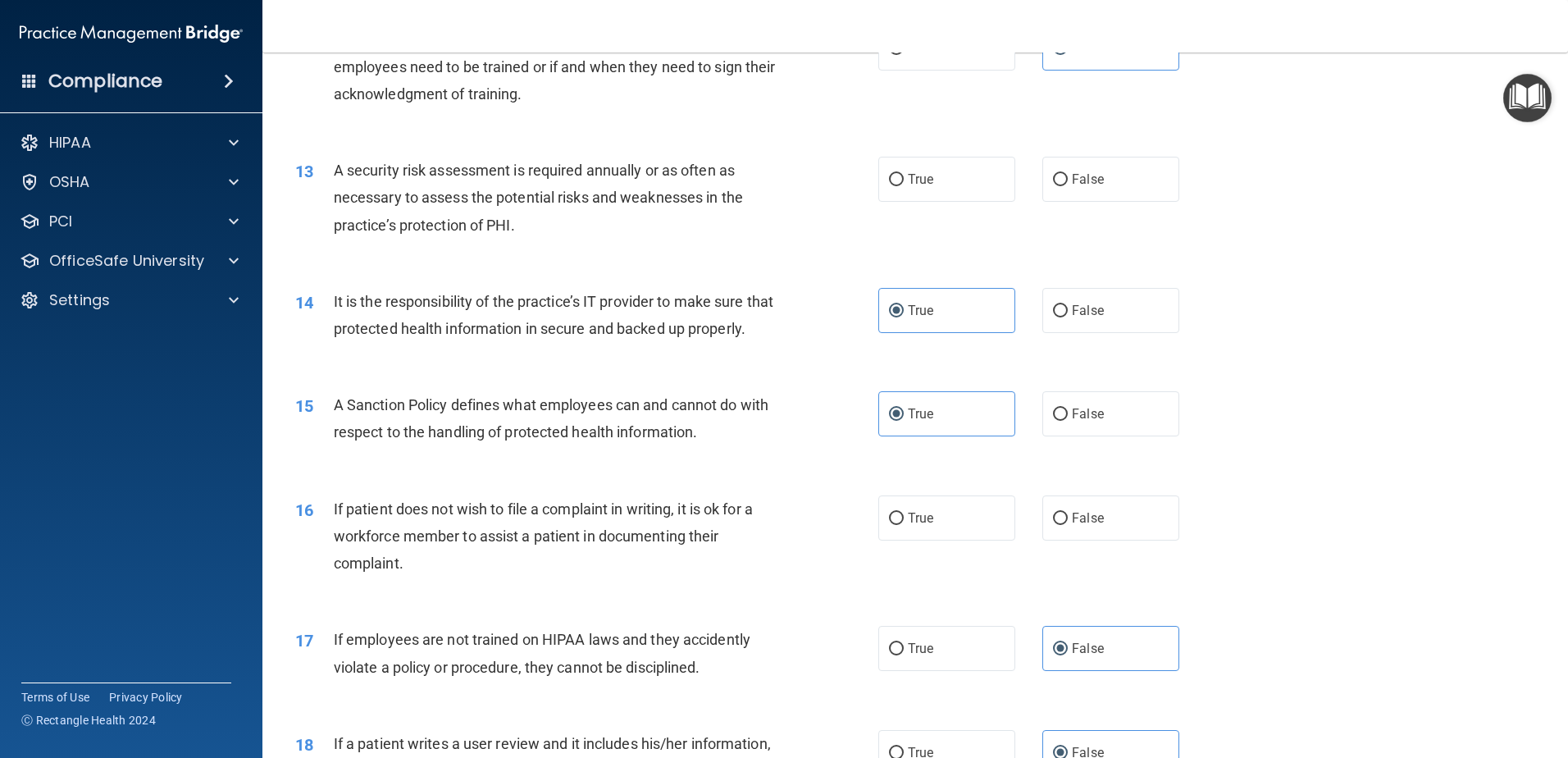
scroll to position [1556, 0]
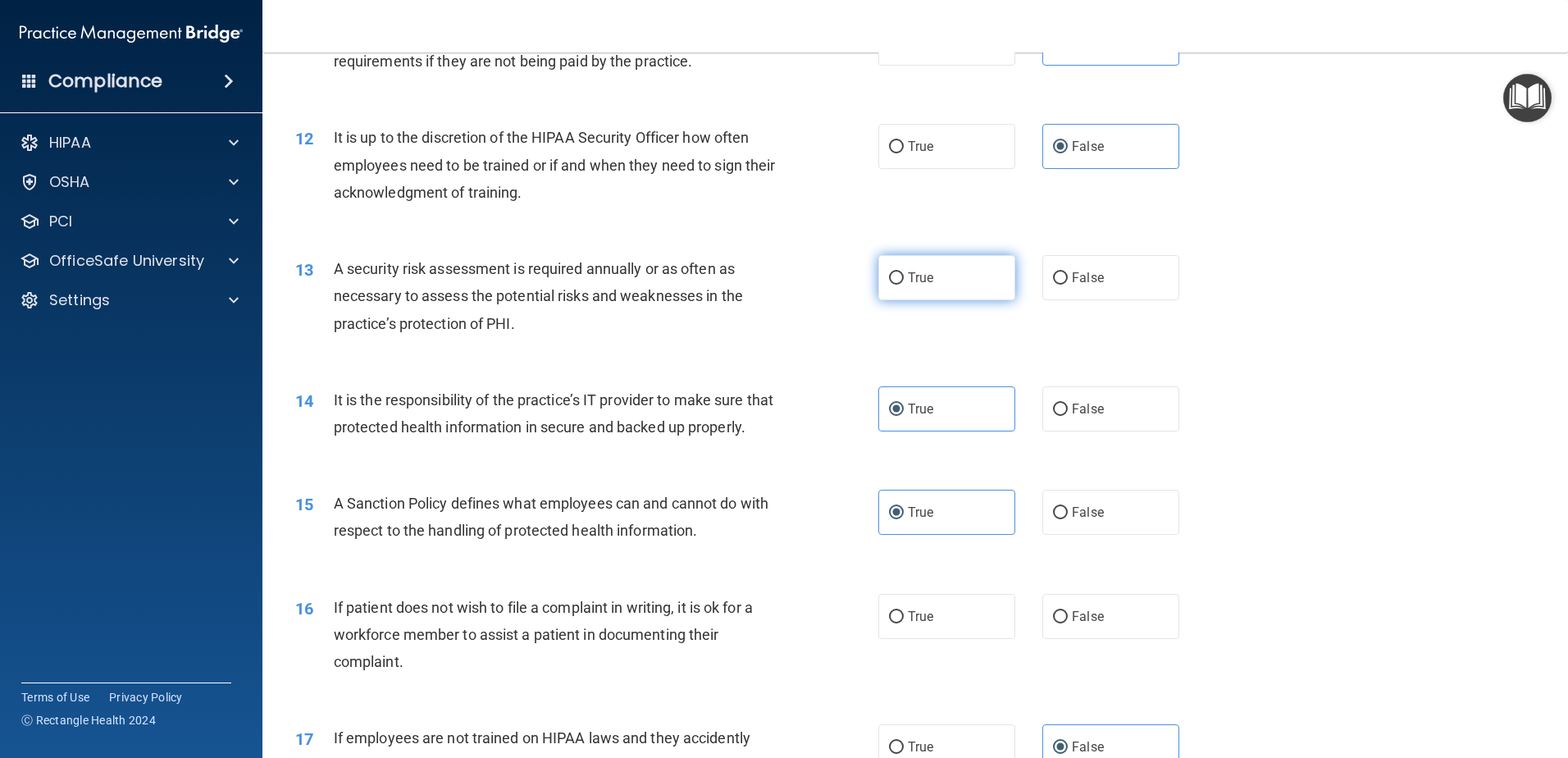
click at [956, 294] on label "True" at bounding box center [947, 278] width 137 height 45
click at [904, 285] on input "True" at bounding box center [896, 278] width 15 height 13
radio input "true"
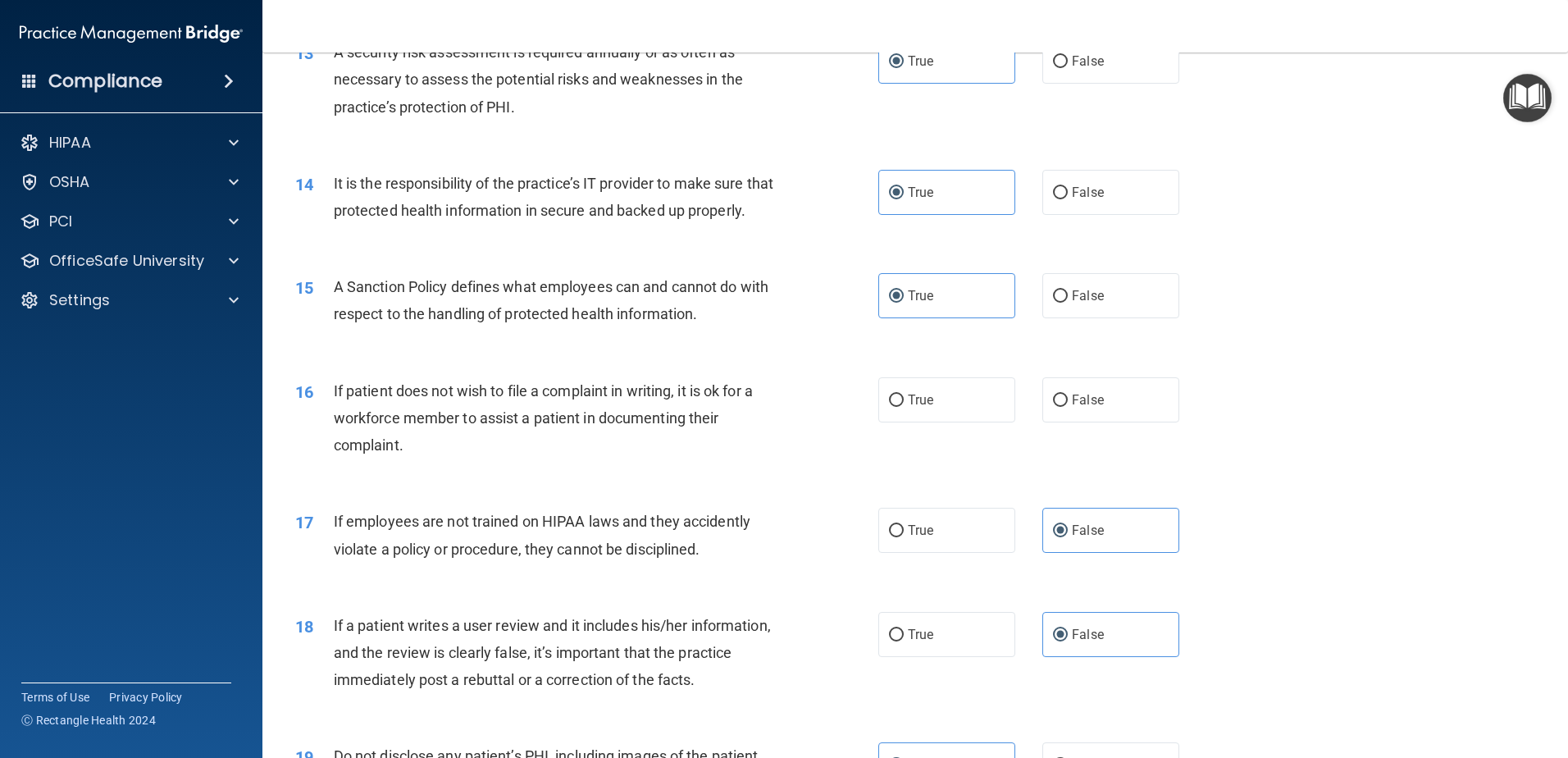
scroll to position [1802, 0]
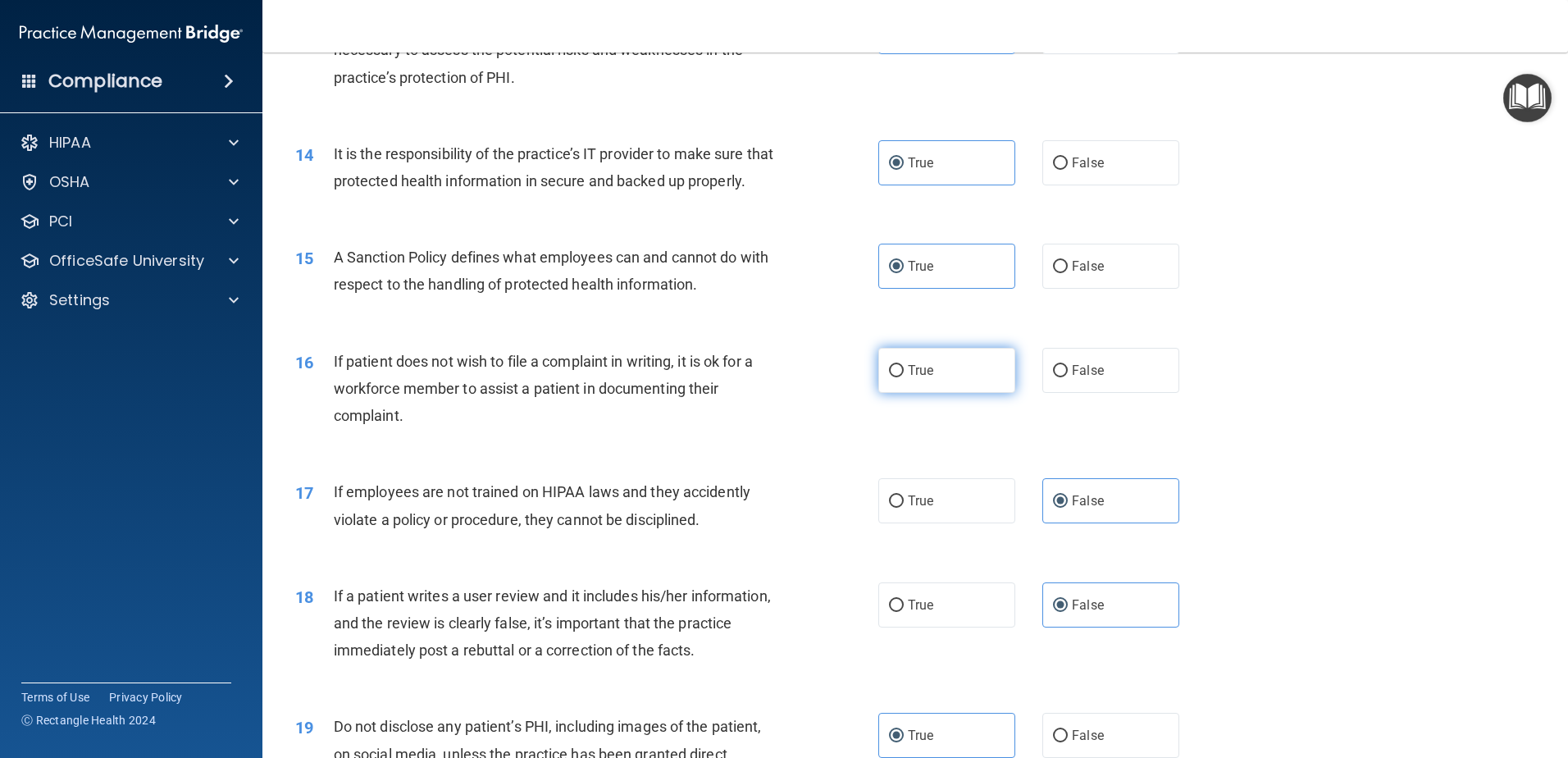
click at [923, 379] on span "True" at bounding box center [921, 371] width 25 height 16
click at [904, 378] on input "True" at bounding box center [896, 371] width 15 height 13
radio input "true"
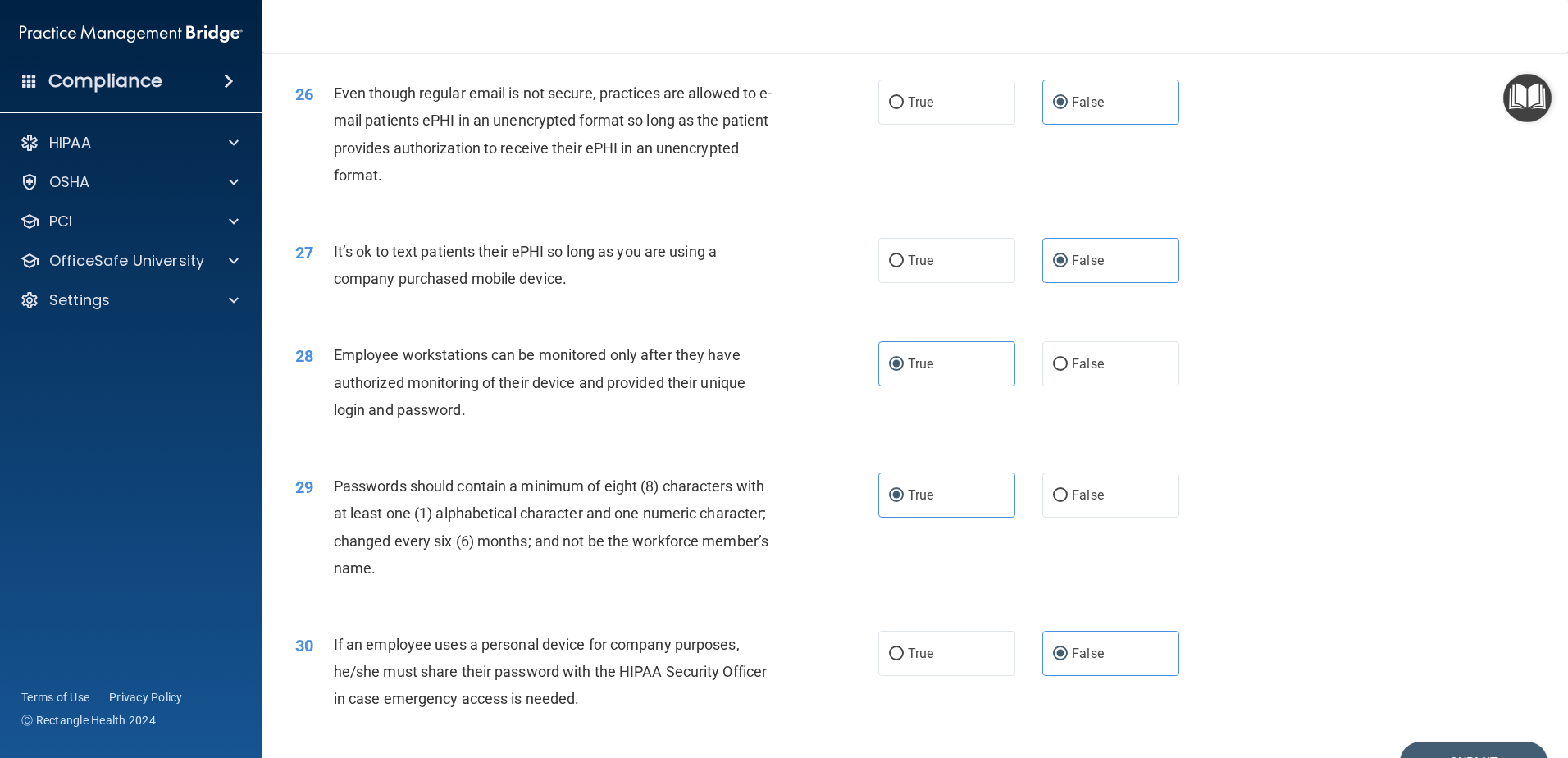
scroll to position [3362, 0]
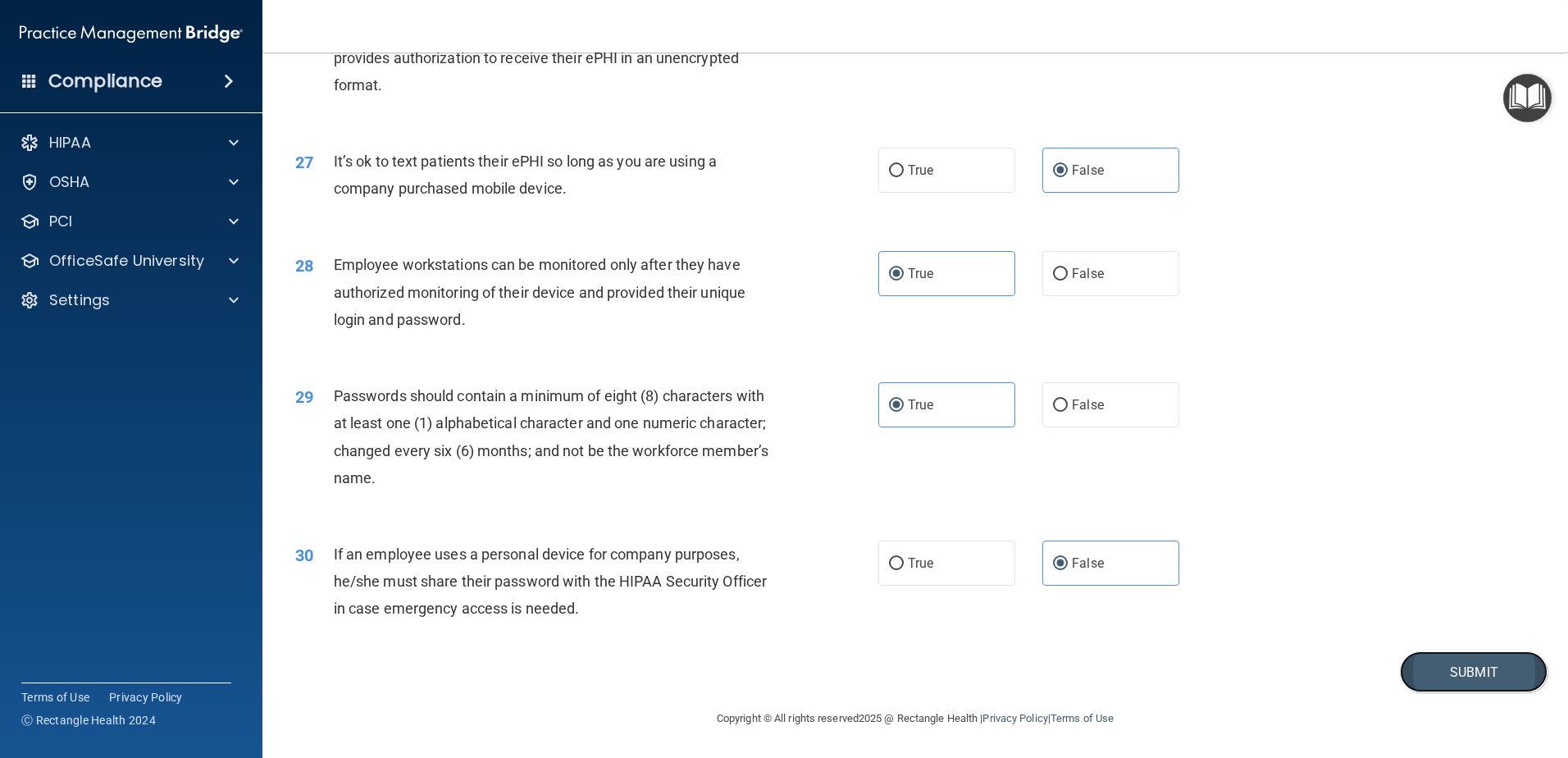
click at [1422, 674] on button "Submit" at bounding box center [1473, 672] width 147 height 42
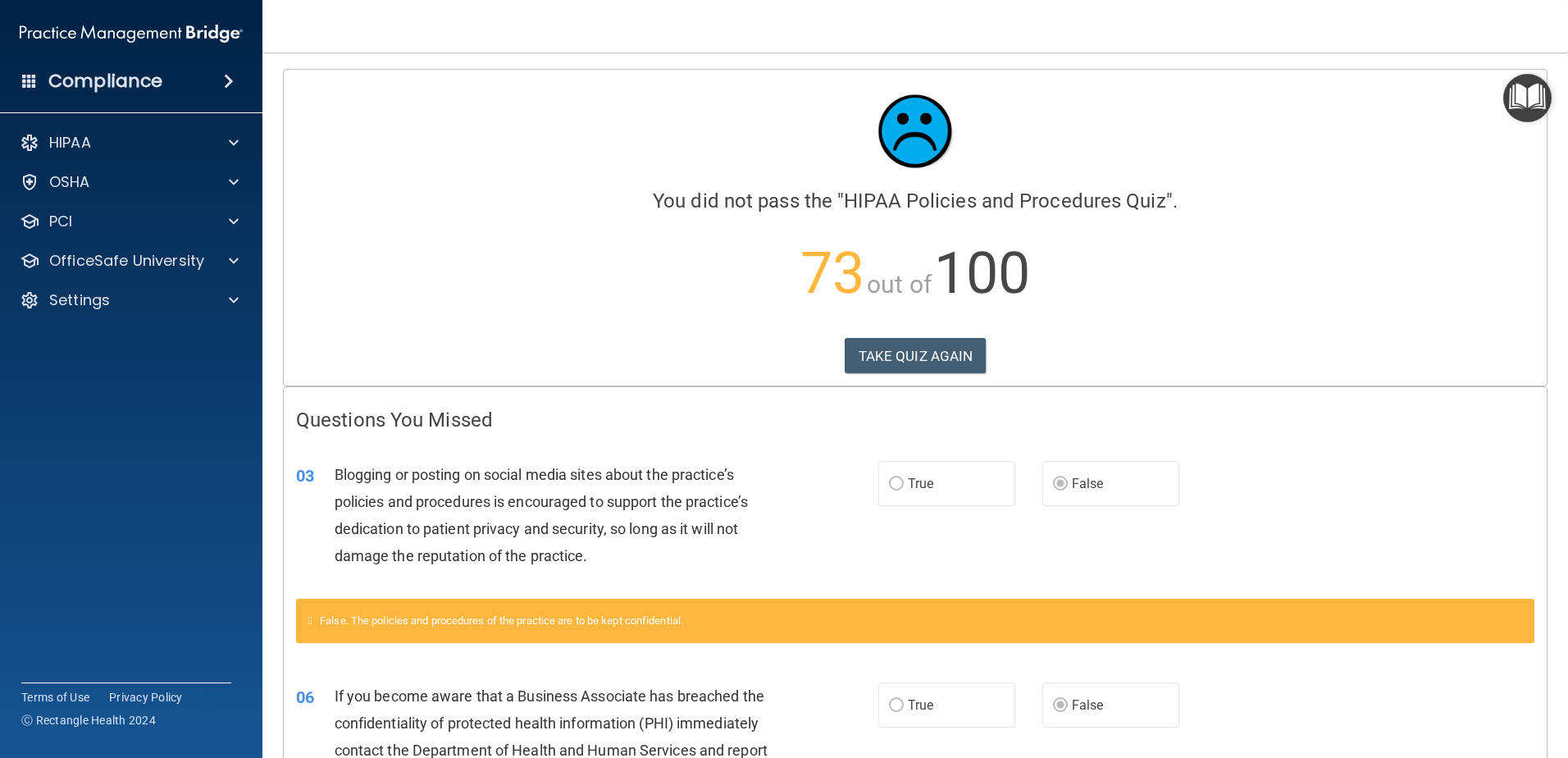
click at [921, 490] on span "True" at bounding box center [921, 484] width 25 height 16
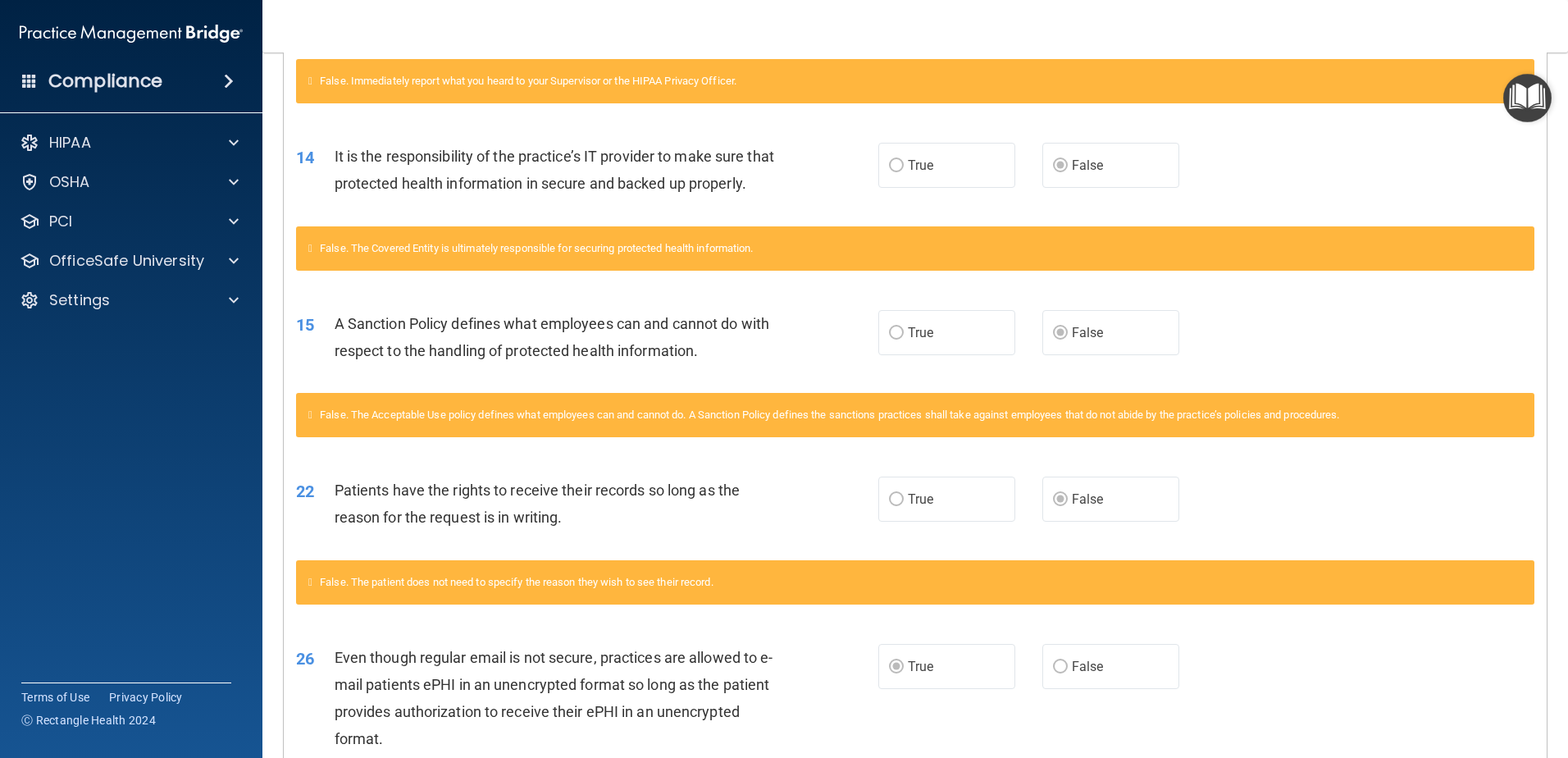
scroll to position [1067, 0]
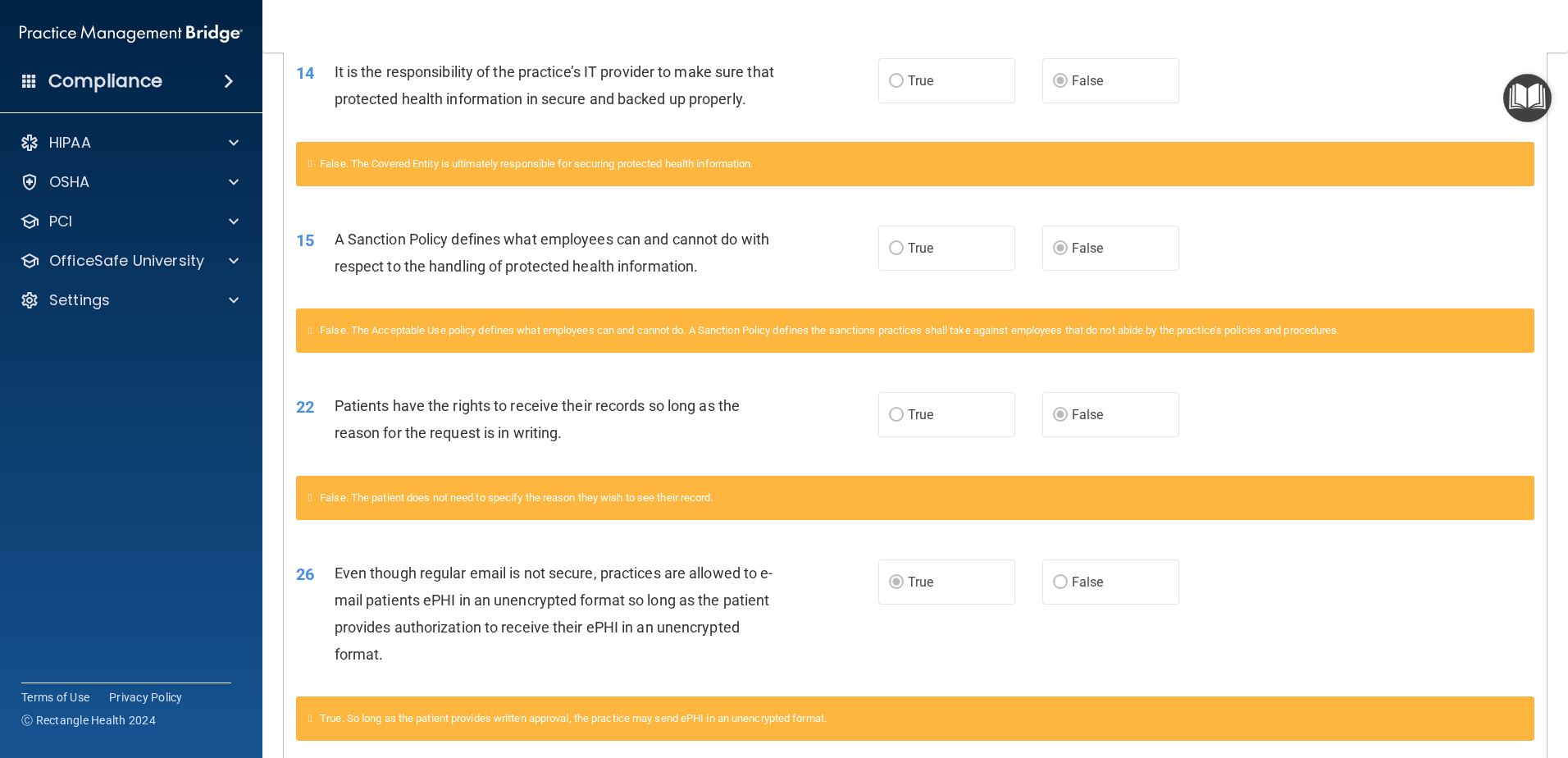
click at [1247, 665] on div "26 Even though regular email is not secure, practices are allowed to e-mail pat…" at bounding box center [916, 618] width 1264 height 158
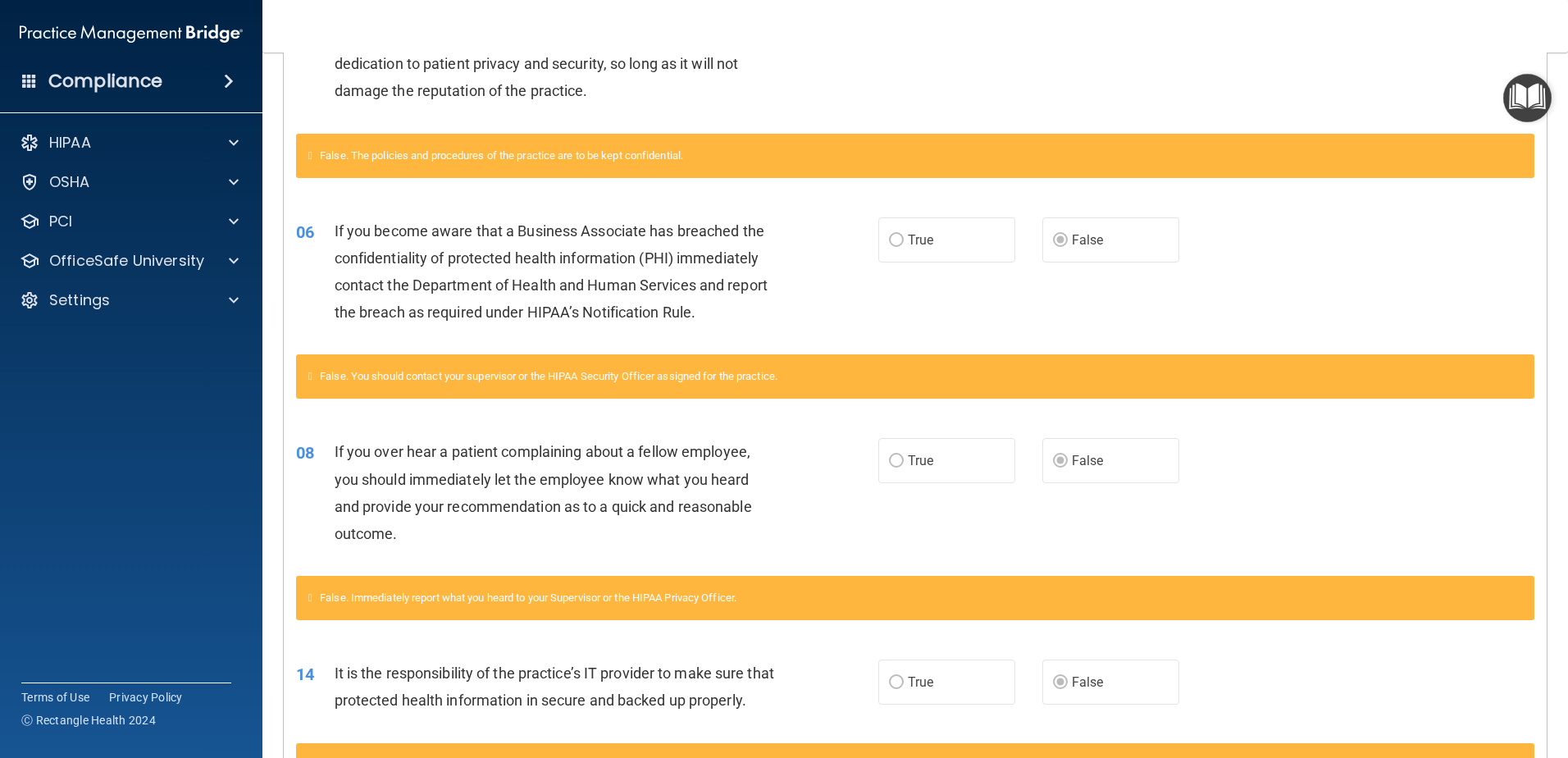
scroll to position [0, 0]
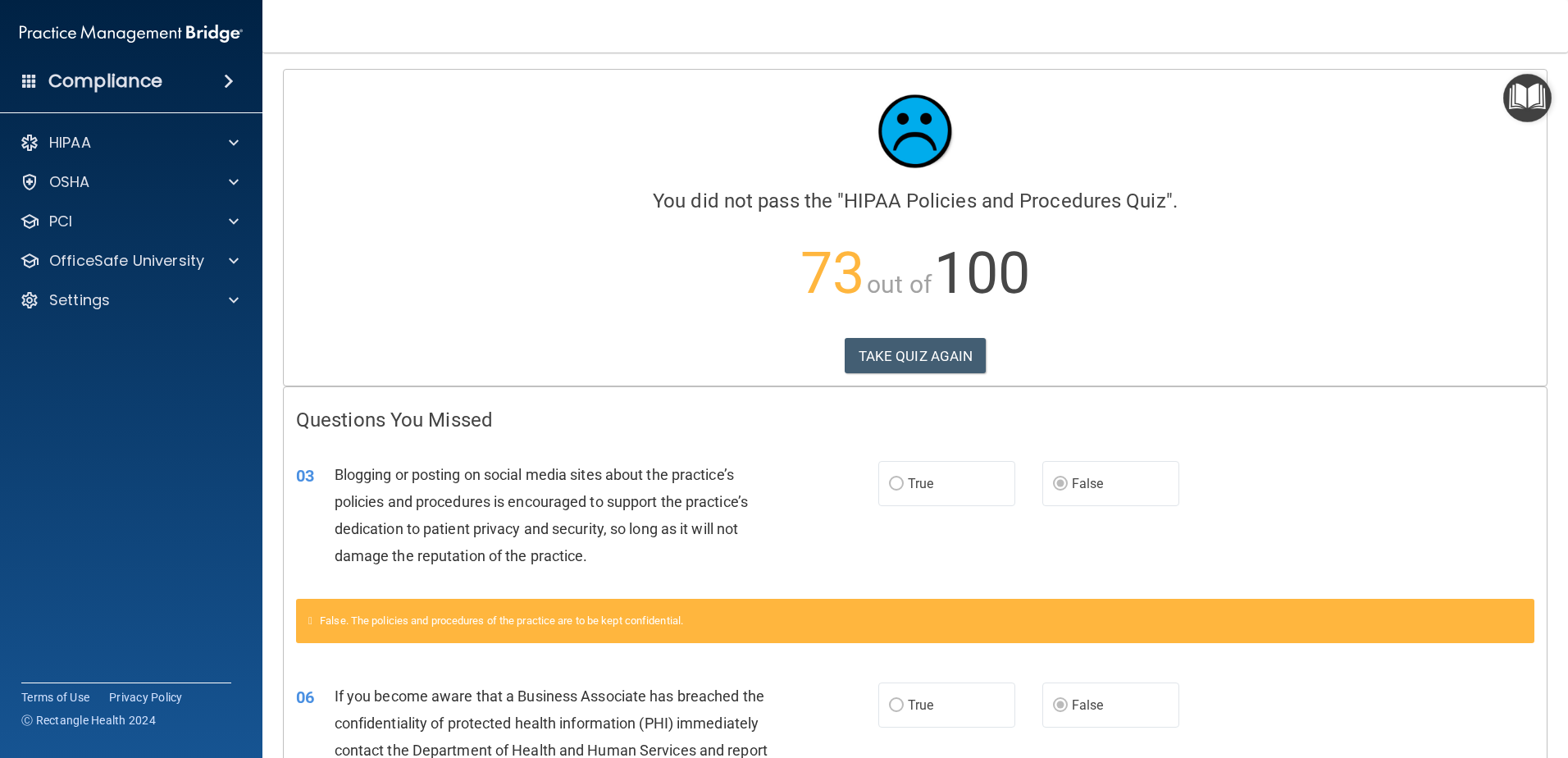
click at [230, 277] on div "HIPAA Documents and Policies Report an Incident Business Associates Emergency P…" at bounding box center [132, 224] width 263 height 210
click at [224, 260] on div at bounding box center [231, 260] width 41 height 20
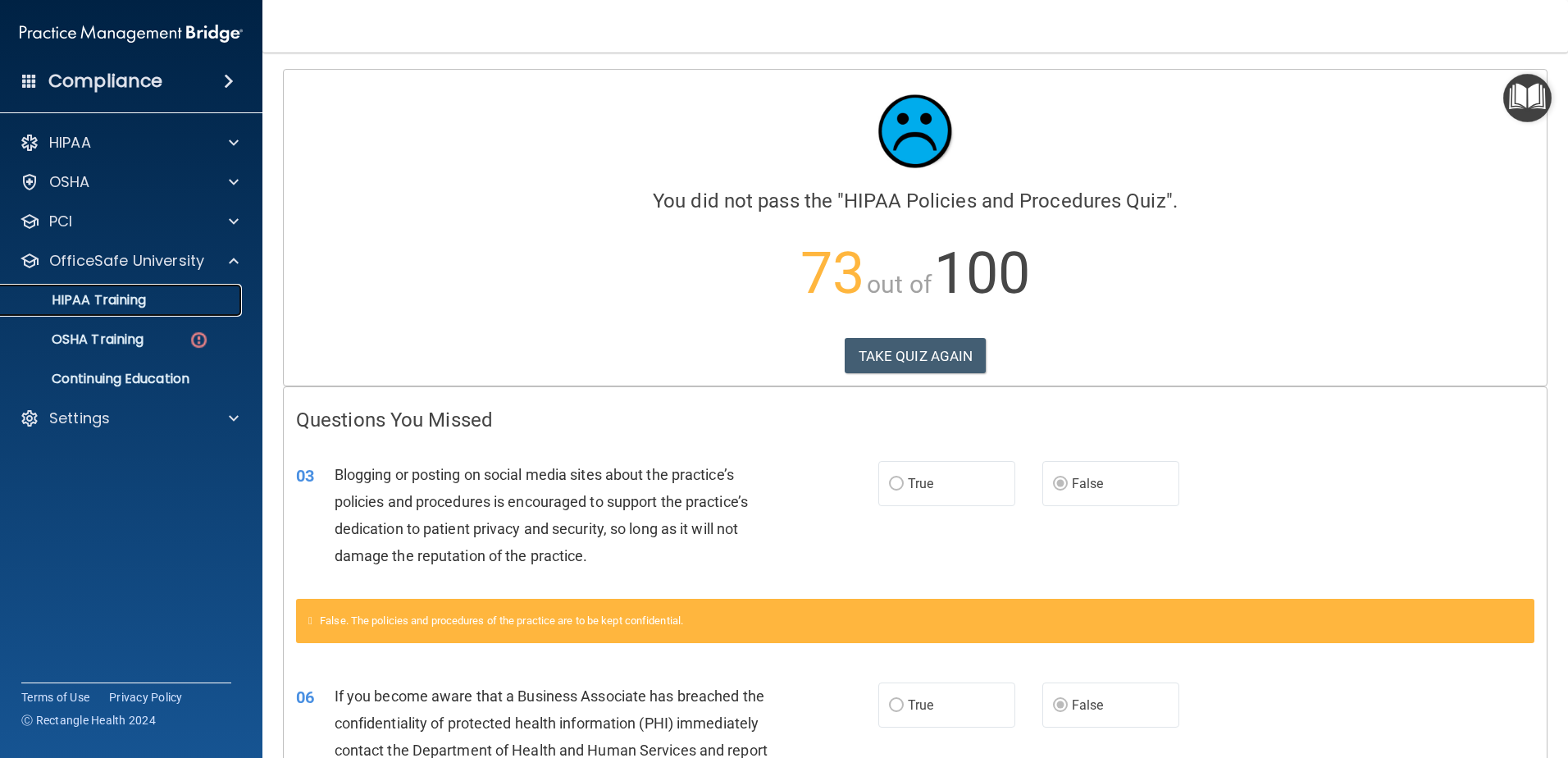
click at [162, 313] on link "HIPAA Training" at bounding box center [112, 300] width 258 height 33
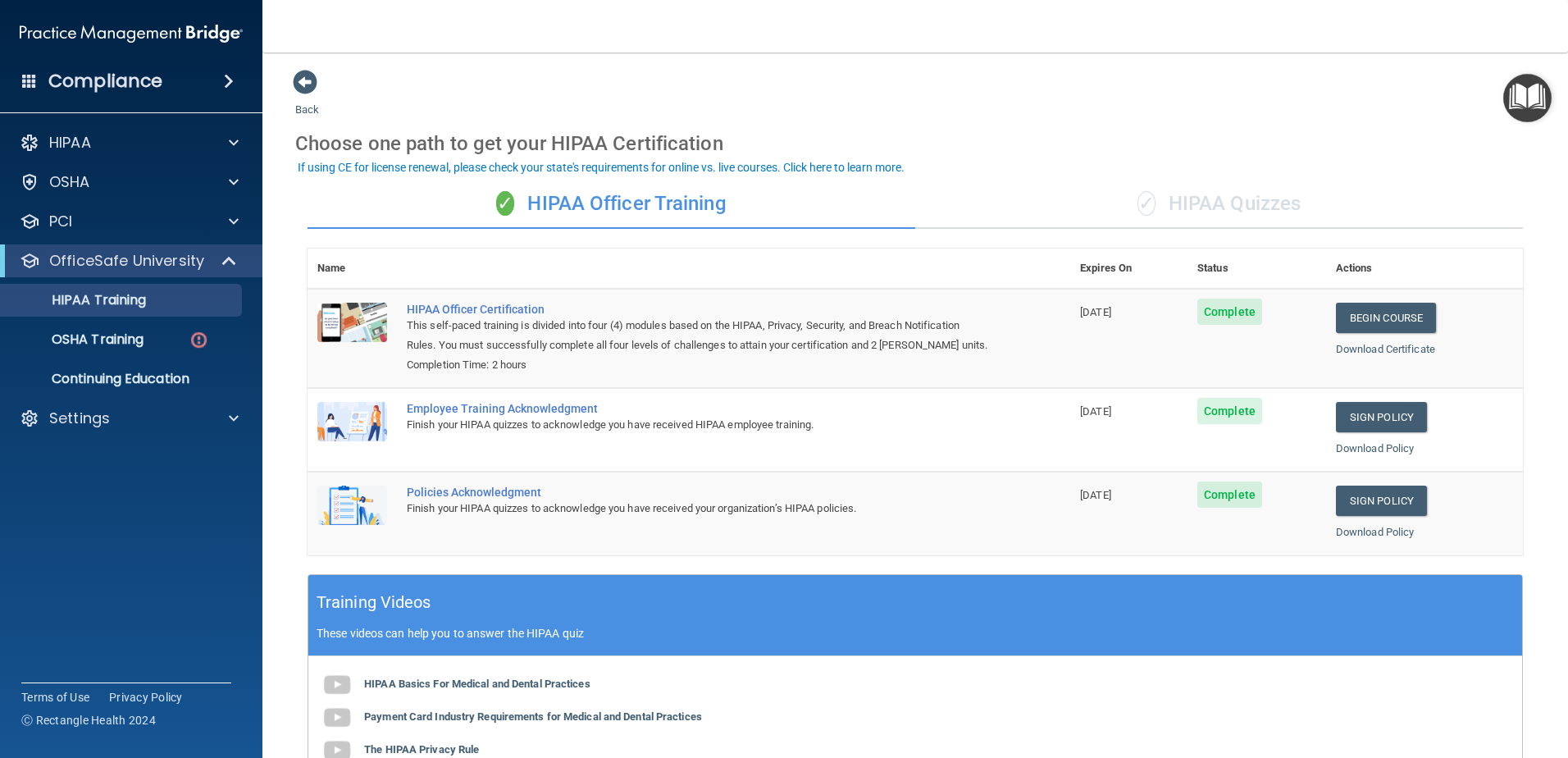
click at [1086, 218] on div "✓ HIPAA Quizzes" at bounding box center [1219, 204] width 608 height 49
